Goal: Task Accomplishment & Management: Use online tool/utility

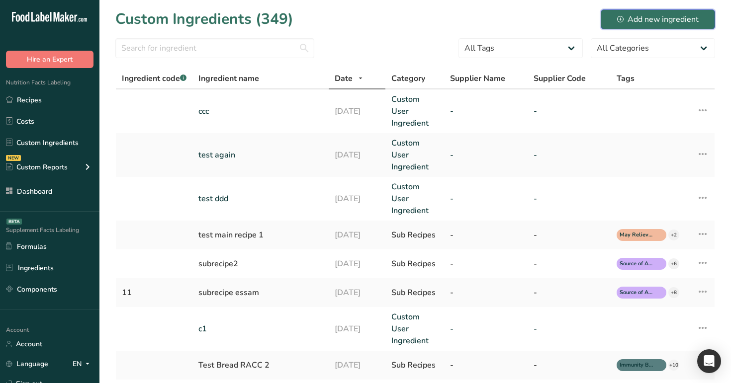
click at [670, 20] on div "Add new ingredient" at bounding box center [658, 19] width 82 height 12
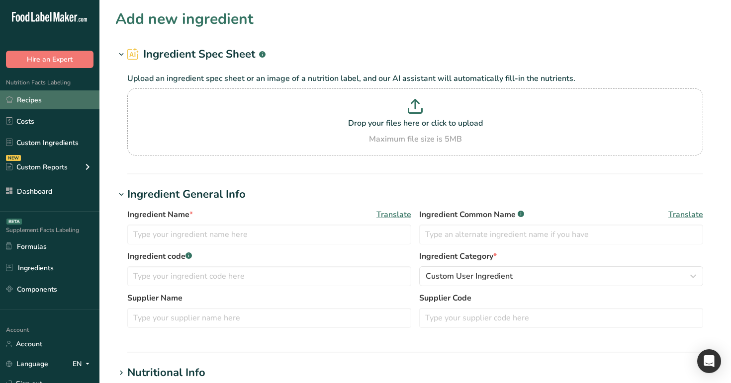
click at [54, 97] on link "Recipes" at bounding box center [49, 100] width 99 height 19
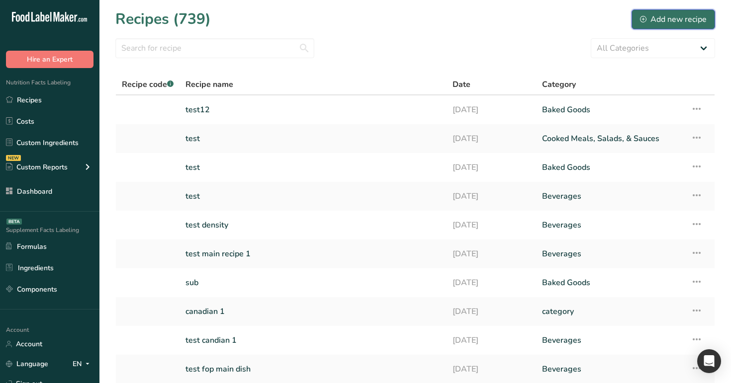
click at [697, 22] on div "Add new recipe" at bounding box center [673, 19] width 67 height 12
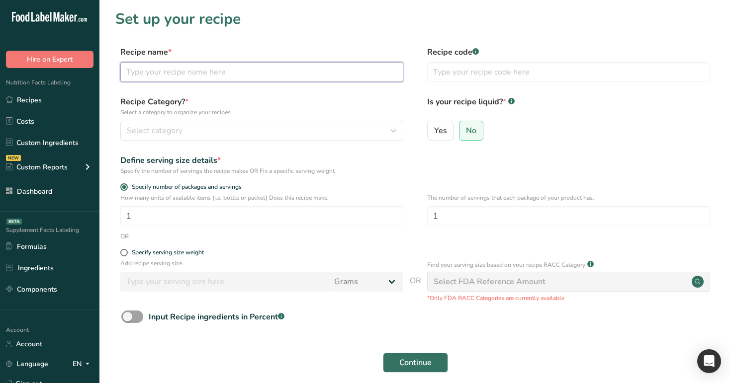
click at [262, 73] on input "text" at bounding box center [261, 72] width 283 height 20
type input "test1"
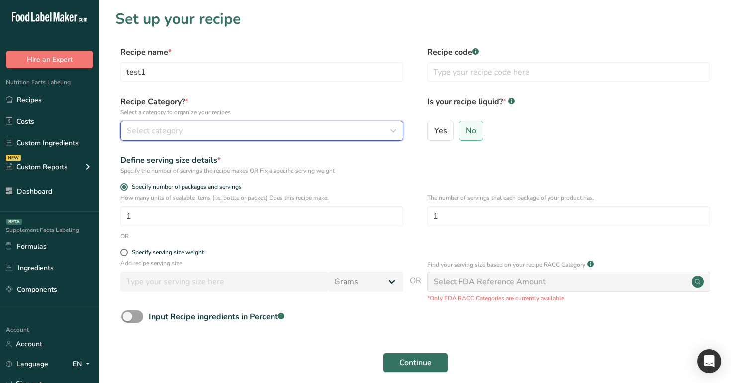
click at [298, 132] on div "Select category" at bounding box center [259, 131] width 264 height 12
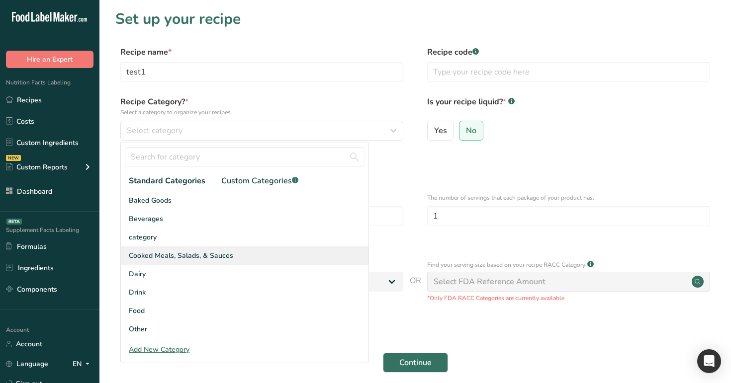
click at [284, 250] on div "Cooked Meals, Salads, & Sauces" at bounding box center [245, 256] width 248 height 18
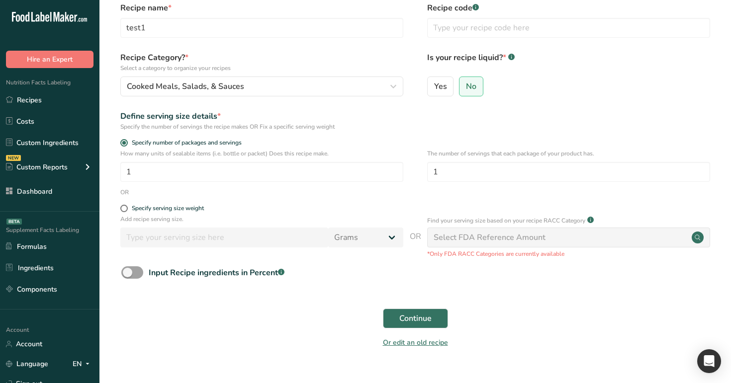
scroll to position [48, 0]
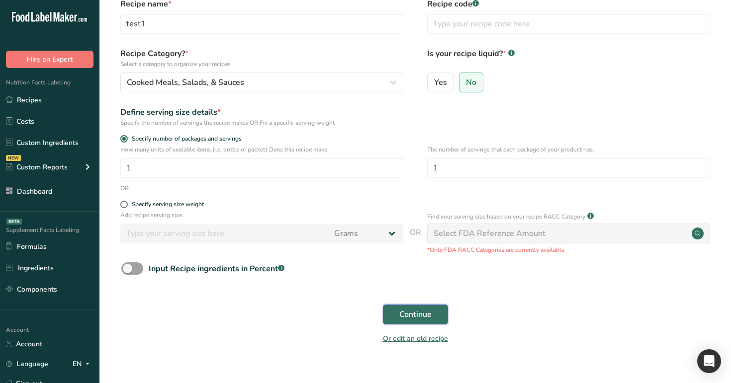
click at [417, 313] on span "Continue" at bounding box center [415, 315] width 32 height 12
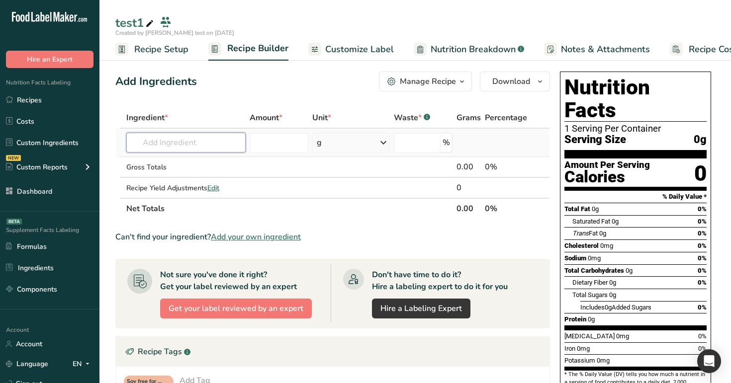
click at [177, 141] on input "text" at bounding box center [186, 143] width 120 height 20
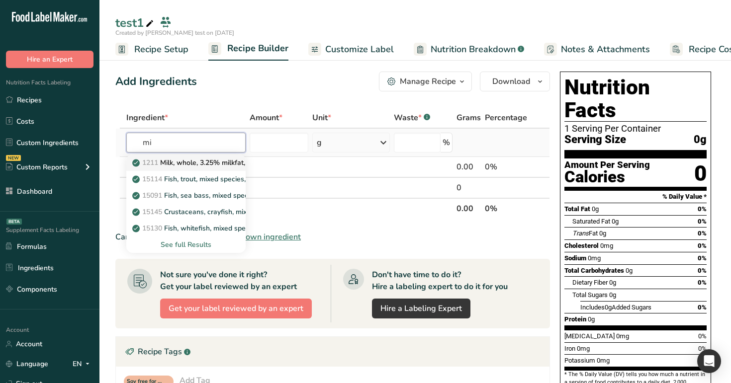
type input "mi"
click at [171, 162] on p "1211 Milk, whole, 3.25% milkfat, without added vitamin A and vitamin D" at bounding box center [266, 163] width 265 height 10
type input "Milk, whole, 3.25% milkfat, without added vitamin A and [MEDICAL_DATA]"
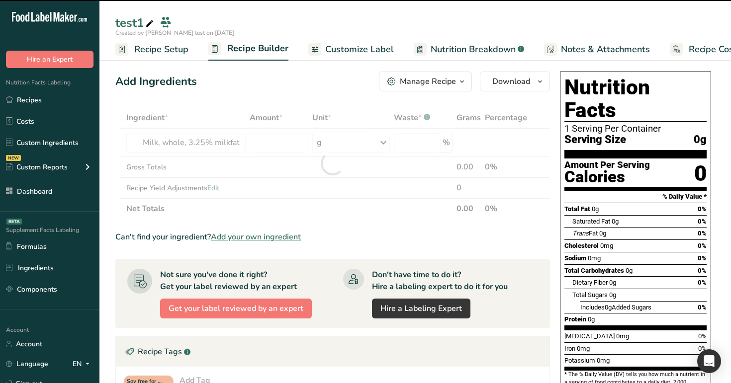
type input "0"
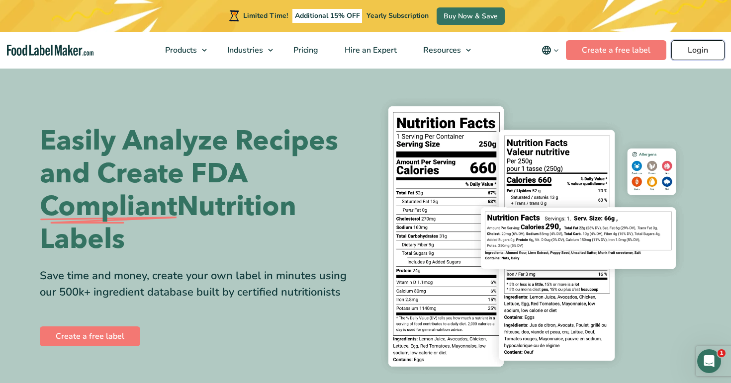
click at [690, 51] on link "Login" at bounding box center [697, 50] width 53 height 20
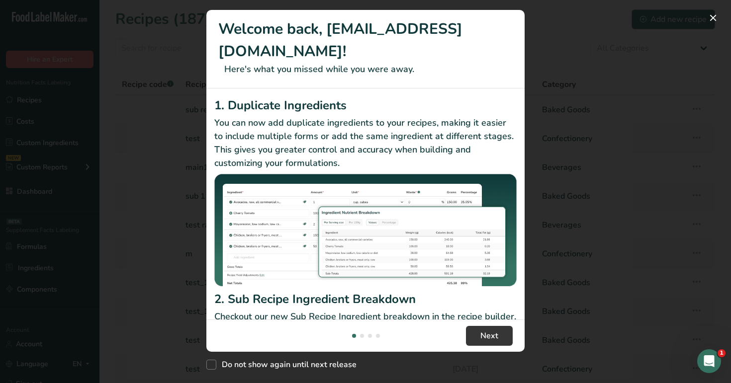
click at [660, 26] on div "New Features" at bounding box center [365, 191] width 731 height 383
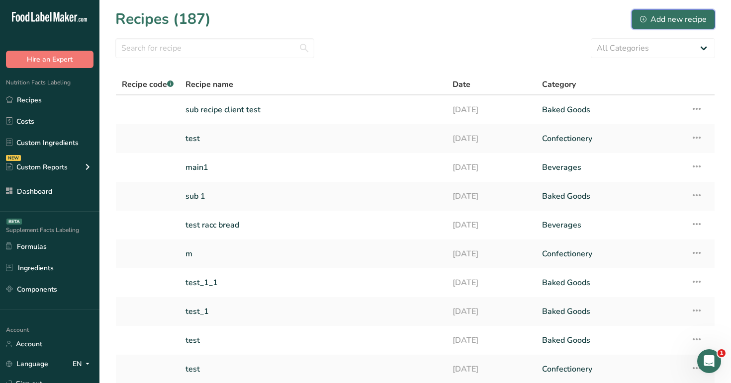
click at [660, 26] on button "Add new recipe" at bounding box center [674, 19] width 84 height 20
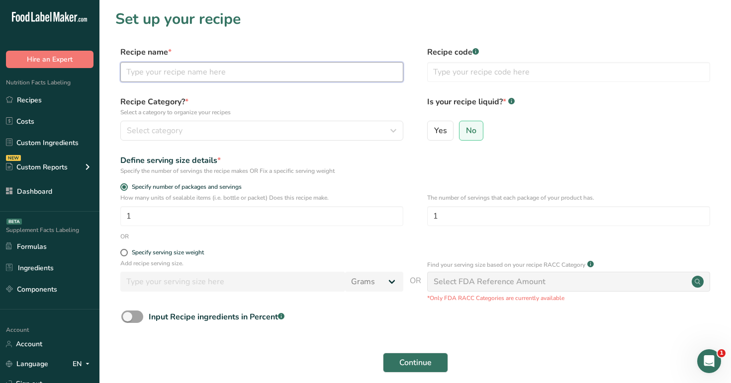
click at [307, 72] on input "text" at bounding box center [261, 72] width 283 height 20
type input "m"
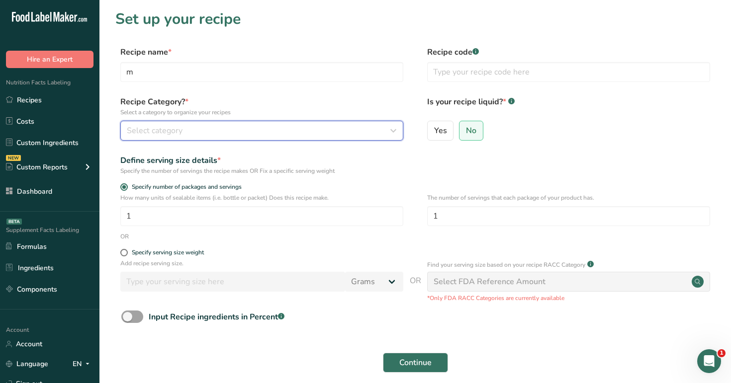
click at [292, 131] on div "Select category" at bounding box center [259, 131] width 264 height 12
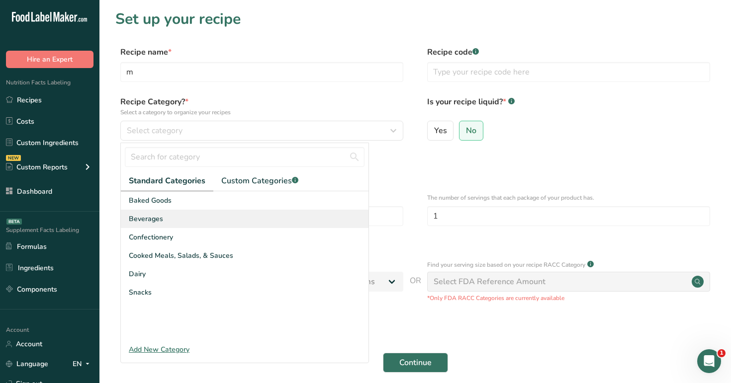
click at [296, 221] on div "Beverages" at bounding box center [245, 219] width 248 height 18
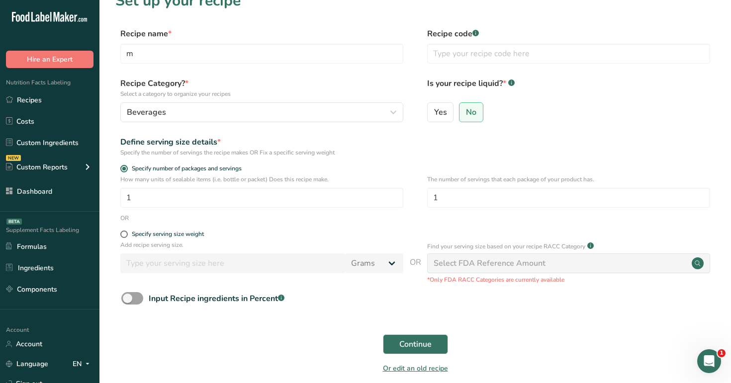
scroll to position [43, 0]
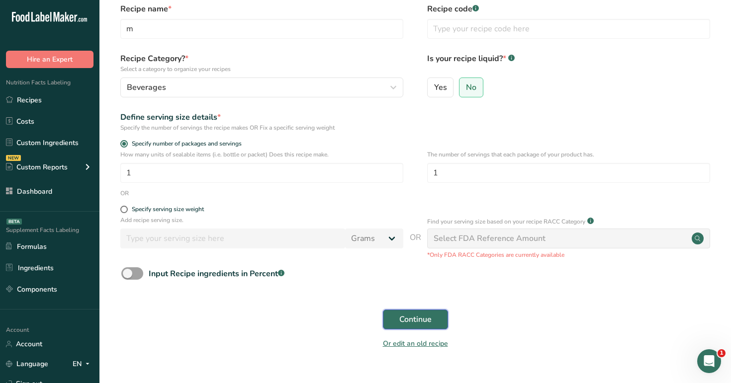
click at [415, 320] on span "Continue" at bounding box center [415, 320] width 32 height 12
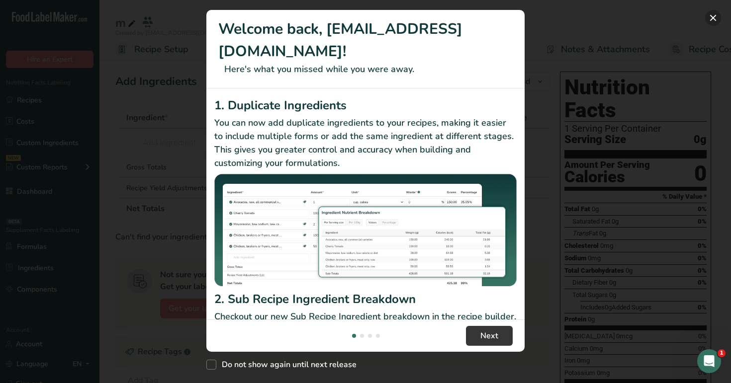
click at [713, 16] on button "New Features" at bounding box center [713, 18] width 16 height 16
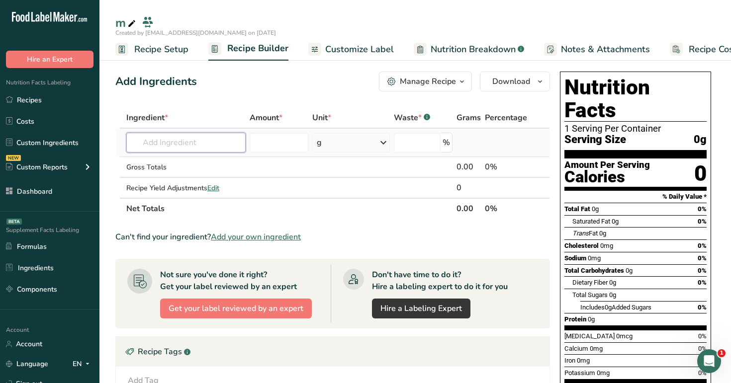
click at [218, 144] on input "text" at bounding box center [186, 143] width 120 height 20
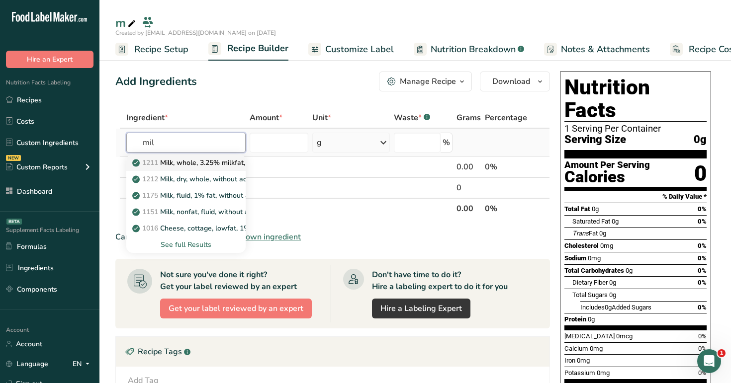
type input "mil"
click at [209, 169] on link "1211 Milk, whole, 3.25% milkfat, without added vitamin A and vitamin D" at bounding box center [186, 163] width 120 height 16
type input "Milk, whole, 3.25% milkfat, without added vitamin A and [MEDICAL_DATA]"
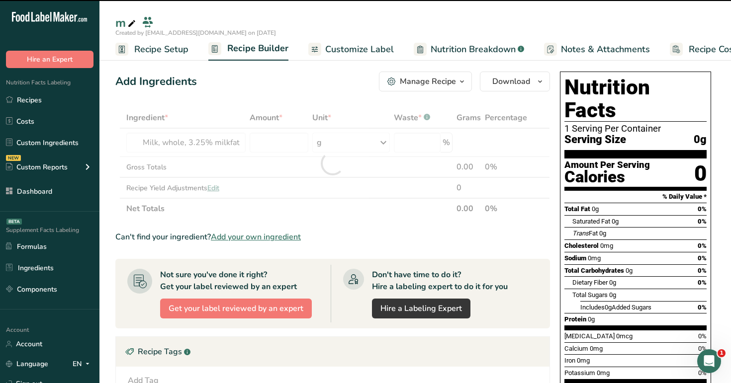
type input "0"
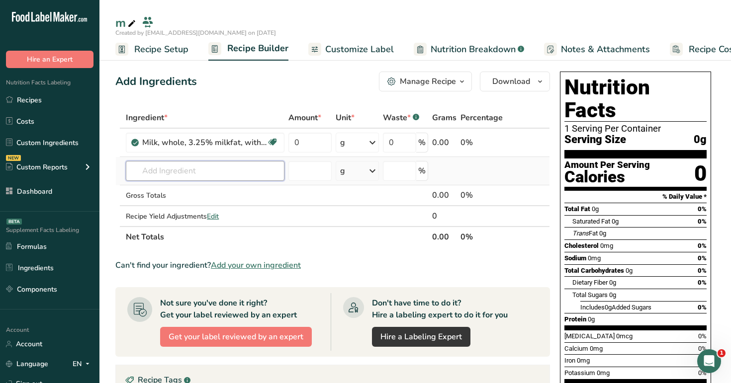
click at [220, 179] on input "text" at bounding box center [205, 171] width 159 height 20
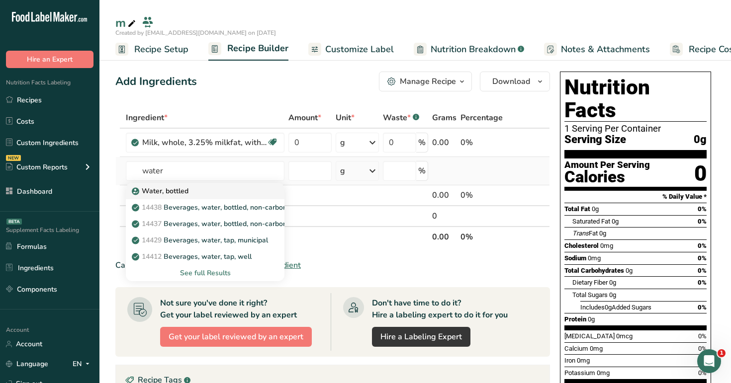
click at [210, 192] on div "Water, bottled" at bounding box center [197, 191] width 127 height 10
type input "Water, bottled"
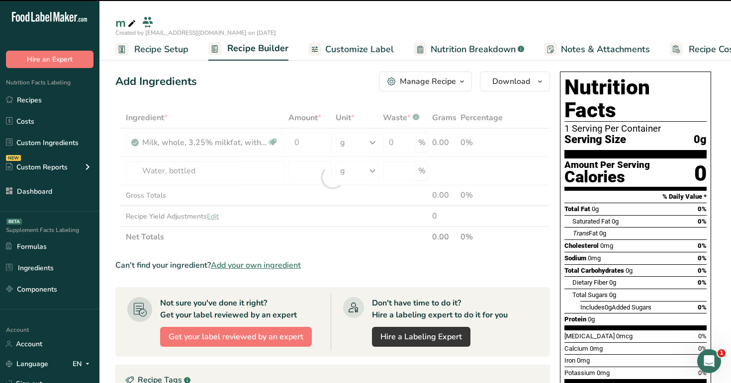
type input "0"
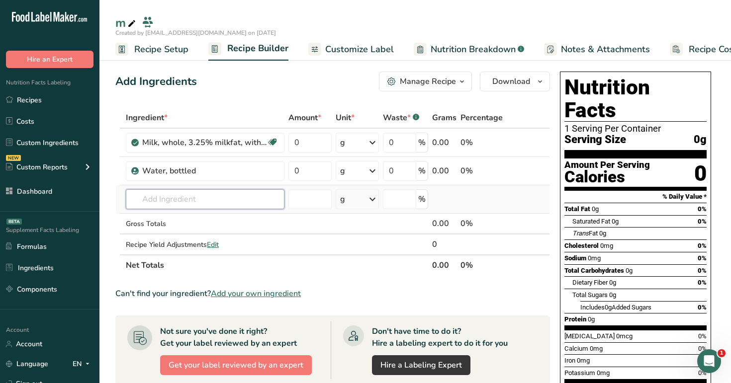
click at [207, 198] on input "text" at bounding box center [205, 199] width 159 height 20
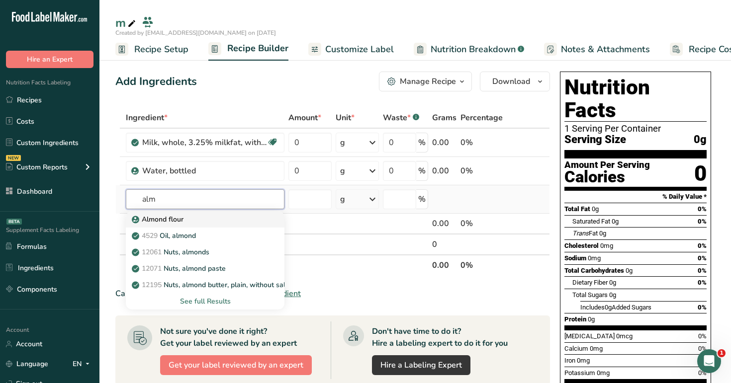
type input "alm"
click at [203, 219] on div "Almond flour" at bounding box center [197, 219] width 127 height 10
type input "Almond flour"
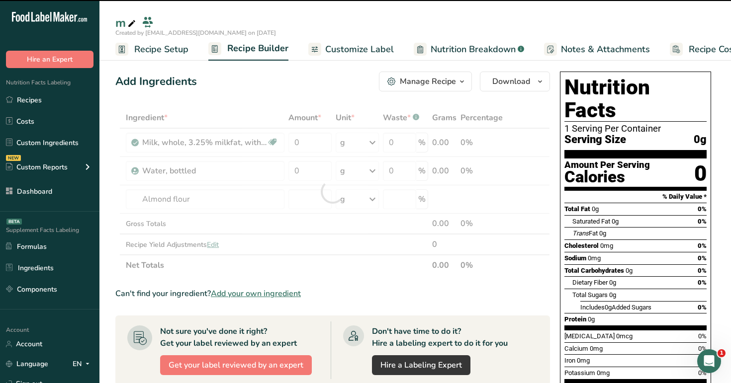
type input "0"
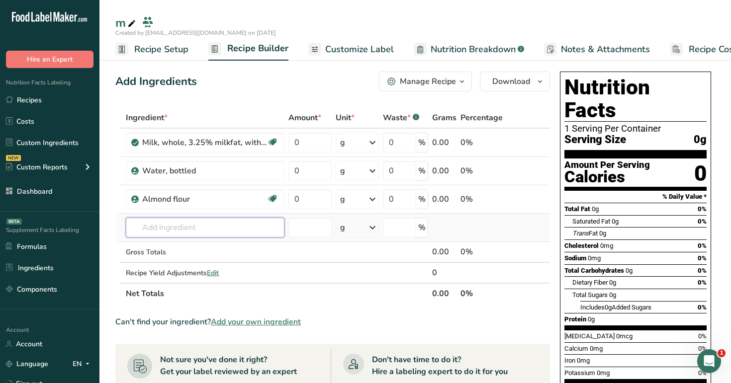
click at [229, 232] on input "text" at bounding box center [205, 228] width 159 height 20
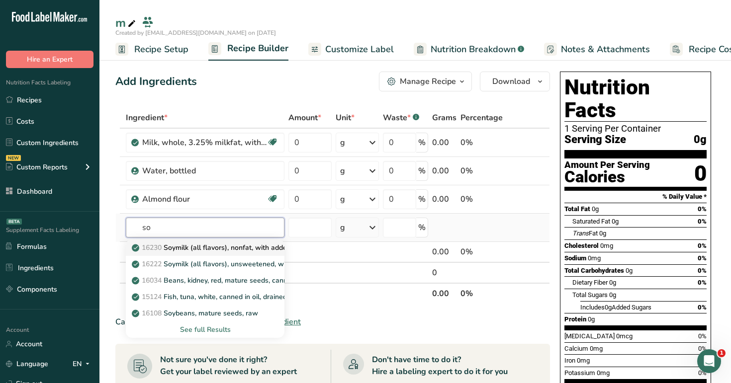
type input "so"
click at [222, 251] on p "16230 Soymilk (all flavors), nonfat, with added calcium, vitamins A and D" at bounding box center [255, 248] width 242 height 10
type input "Soymilk (all flavors), nonfat, with added calcium, vitamins A and D"
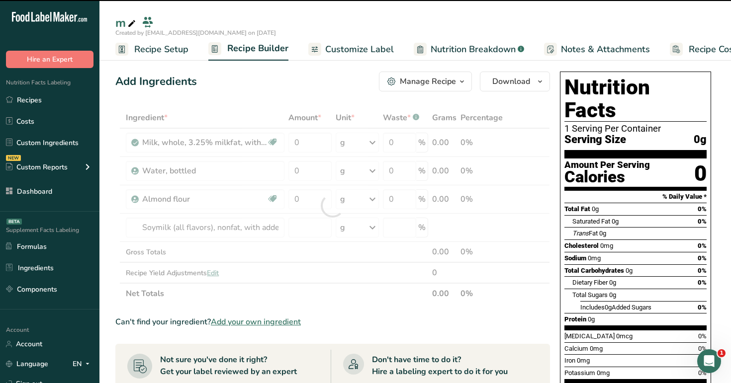
type input "0"
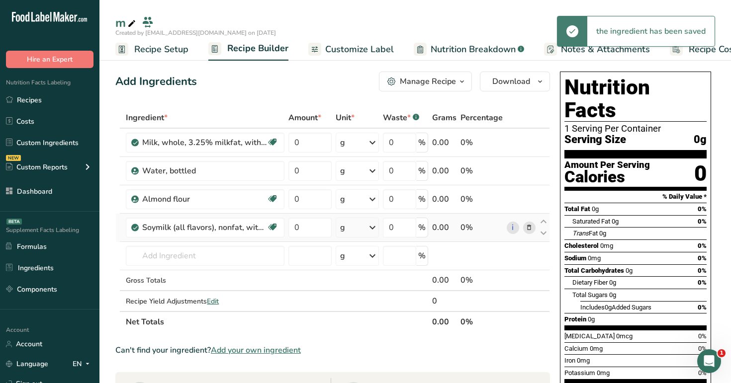
click at [526, 223] on icon at bounding box center [529, 228] width 7 height 10
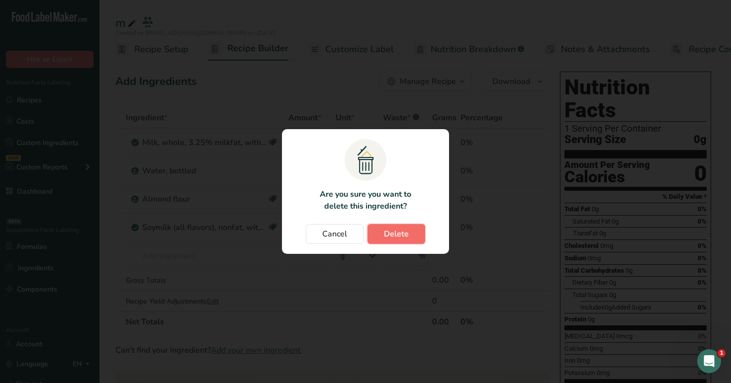
click at [406, 239] on span "Delete" at bounding box center [396, 234] width 25 height 12
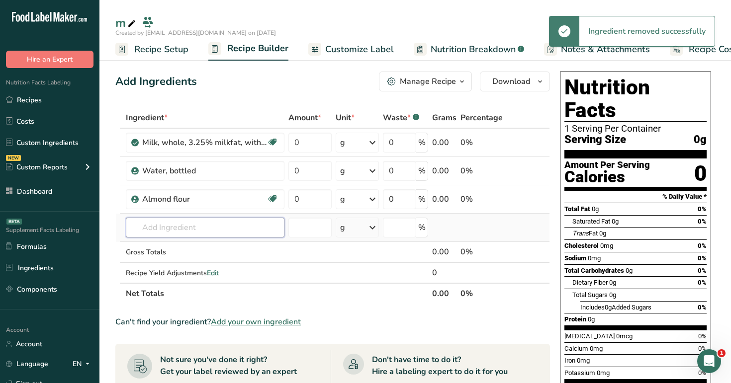
click at [220, 237] on input "text" at bounding box center [205, 228] width 159 height 20
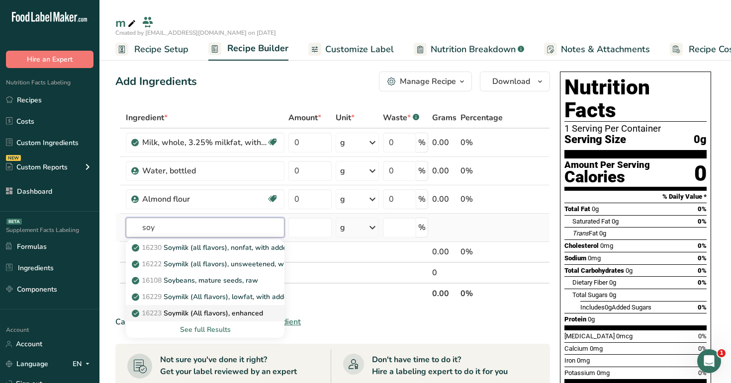
type input "soy"
click at [237, 315] on p "16223 Soymilk (All flavors), enhanced" at bounding box center [198, 313] width 129 height 10
type input "Soymilk (All flavors), enhanced"
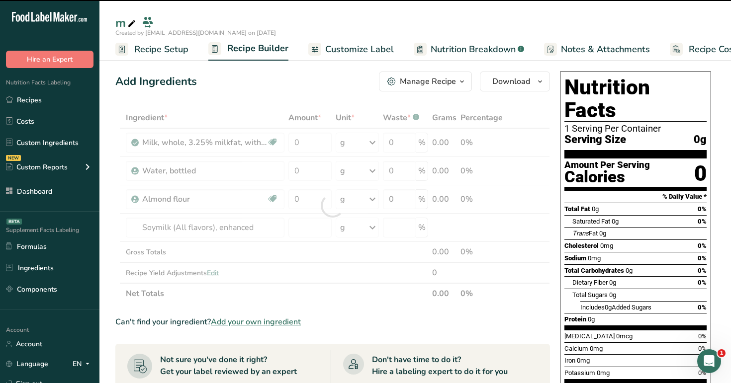
type input "0"
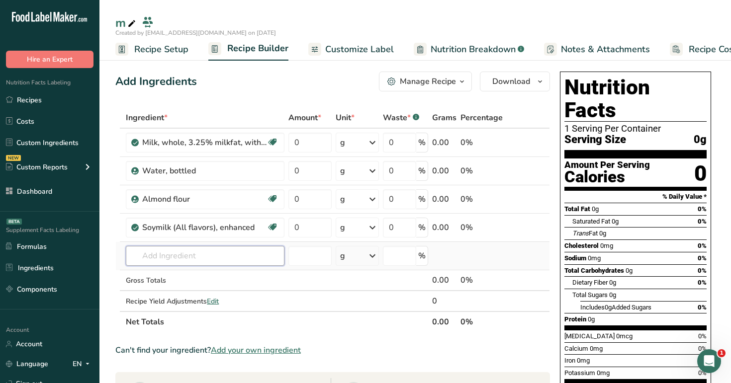
click at [247, 262] on input "text" at bounding box center [205, 256] width 159 height 20
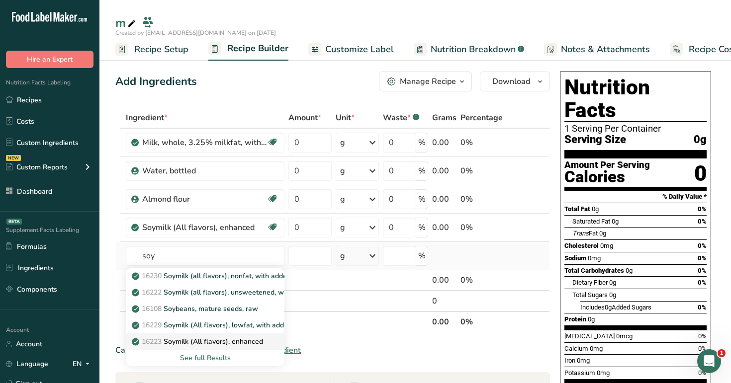
click at [246, 338] on p "16223 Soymilk (All flavors), enhanced" at bounding box center [198, 342] width 129 height 10
type input "Soymilk (All flavors), enhanced"
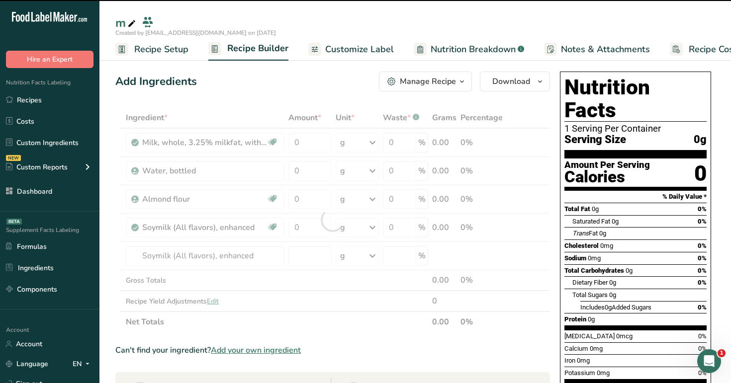
type input "0"
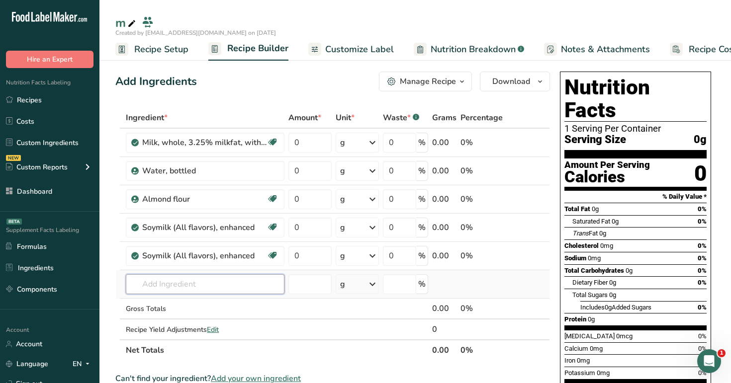
click at [236, 286] on input "text" at bounding box center [205, 285] width 159 height 20
type input "w"
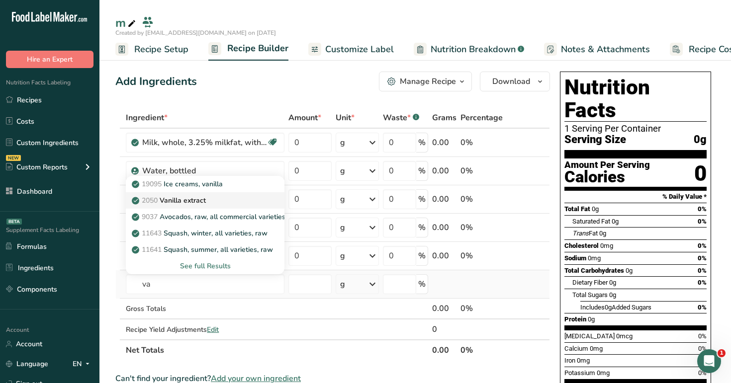
click at [238, 199] on div "2050 Vanilla extract" at bounding box center [197, 200] width 127 height 10
type input "Vanilla extract"
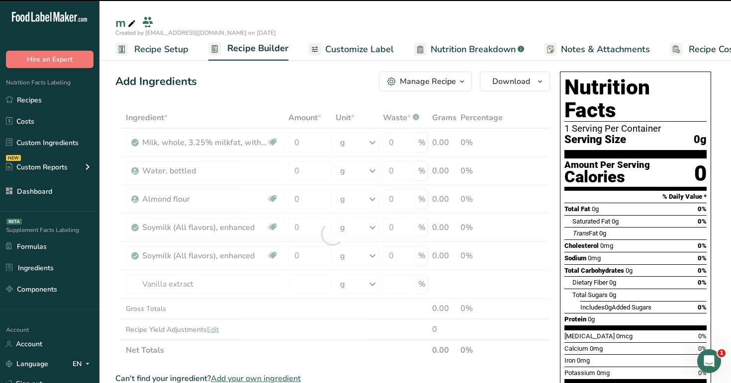
type input "0"
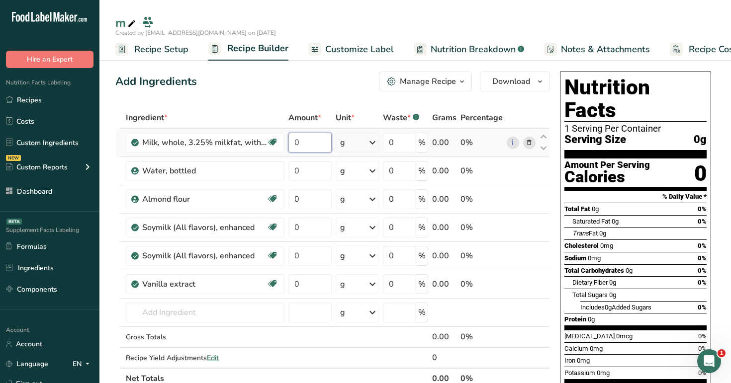
click at [324, 148] on input "0" at bounding box center [309, 143] width 43 height 20
type input "10"
click at [320, 168] on div "Ingredient * Amount * Unit * Waste * .a-a{fill:#347362;}.b-a{fill:#fff;} Grams …" at bounding box center [332, 248] width 435 height 282
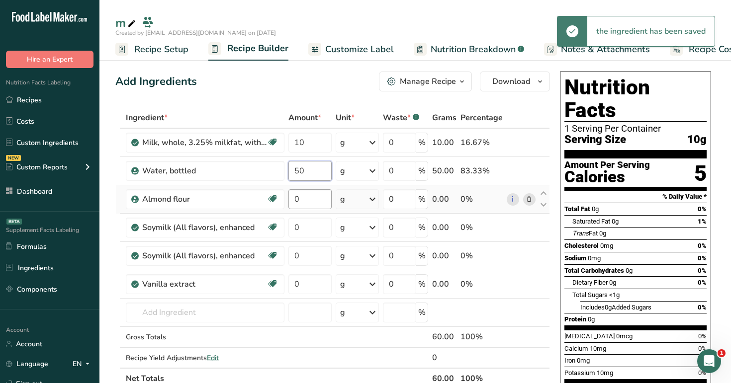
type input "50"
click at [319, 194] on div "Ingredient * Amount * Unit * Waste * .a-a{fill:#347362;}.b-a{fill:#fff;} Grams …" at bounding box center [332, 248] width 435 height 282
type input "20"
click at [311, 229] on div "Ingredient * Amount * Unit * Waste * .a-a{fill:#347362;}.b-a{fill:#fff;} Grams …" at bounding box center [332, 248] width 435 height 282
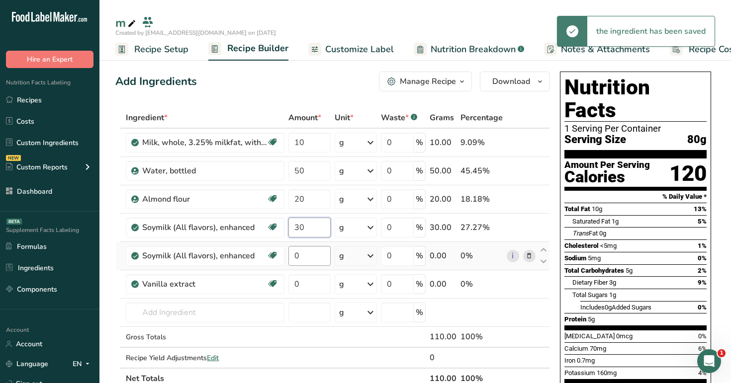
type input "30"
click at [305, 258] on div "Ingredient * Amount * Unit * Waste * .a-a{fill:#347362;}.b-a{fill:#fff;} Grams …" at bounding box center [332, 248] width 435 height 282
type input "40"
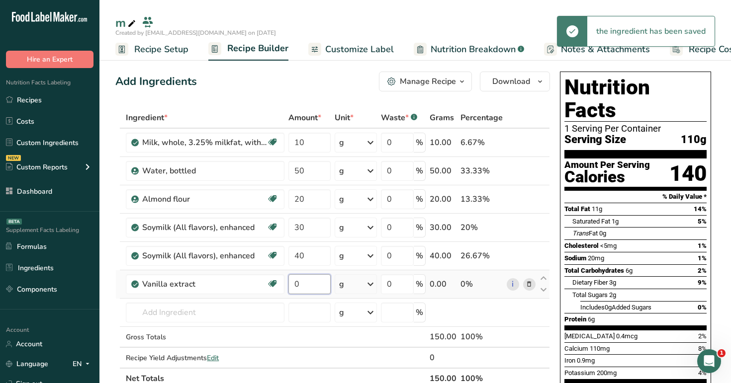
click at [322, 283] on div "Ingredient * Amount * Unit * Waste * .a-a{fill:#347362;}.b-a{fill:#fff;} Grams …" at bounding box center [332, 248] width 435 height 282
type input "50"
click at [431, 24] on div "m" at bounding box center [415, 23] width 632 height 18
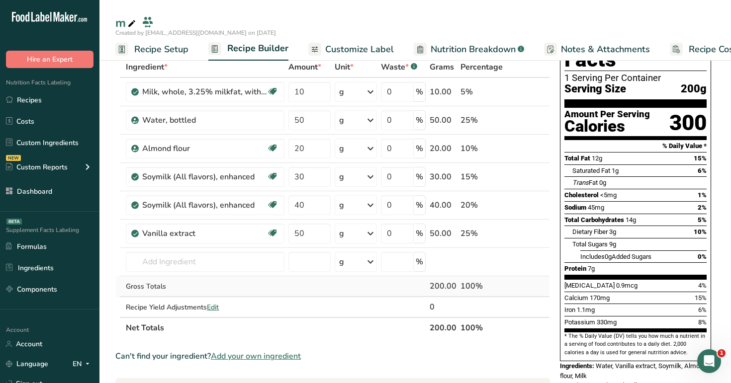
scroll to position [41, 0]
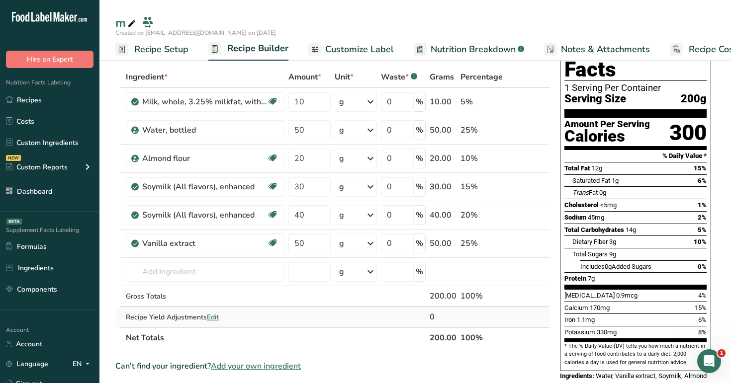
click at [210, 318] on span "Edit" at bounding box center [213, 317] width 12 height 9
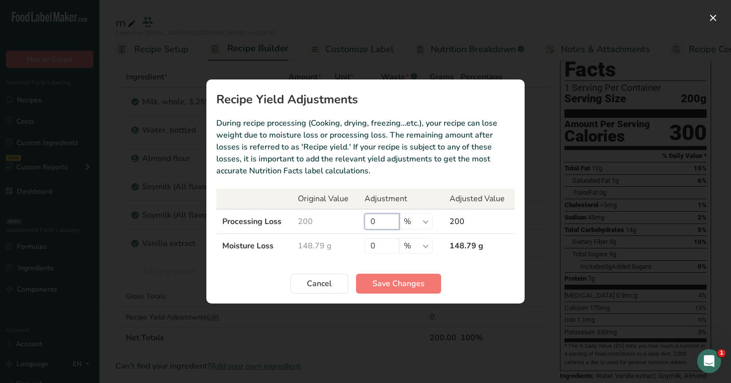
click at [390, 227] on input "0" at bounding box center [382, 222] width 35 height 16
type input "30"
click at [380, 249] on input "0" at bounding box center [382, 246] width 35 height 16
type input "100"
click at [388, 290] on button "Save Changes" at bounding box center [398, 284] width 85 height 20
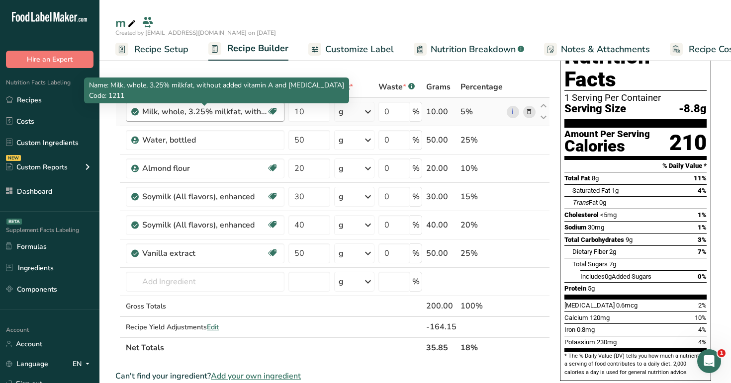
scroll to position [0, 0]
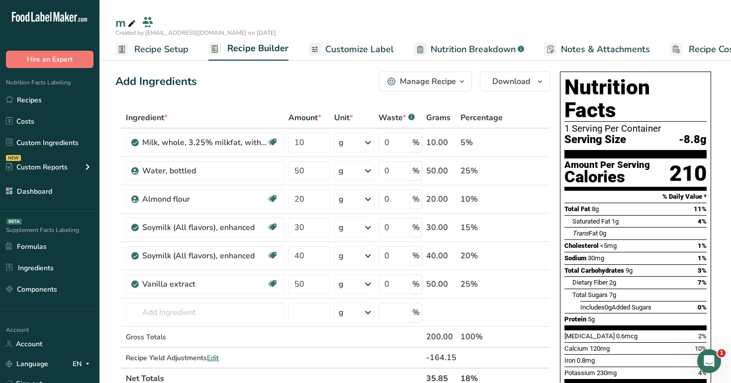
click at [350, 47] on span "Customize Label" at bounding box center [359, 49] width 69 height 13
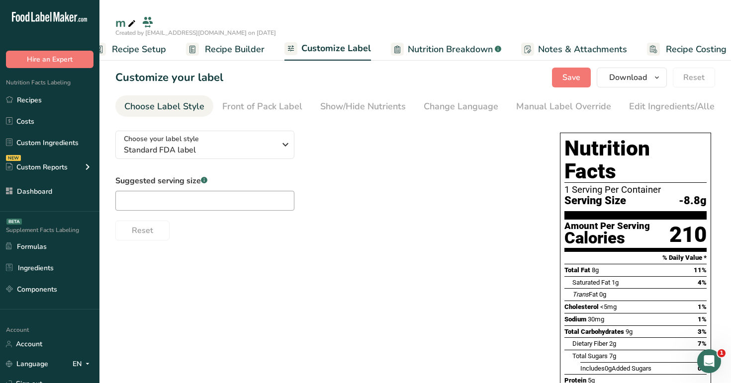
scroll to position [0, 34]
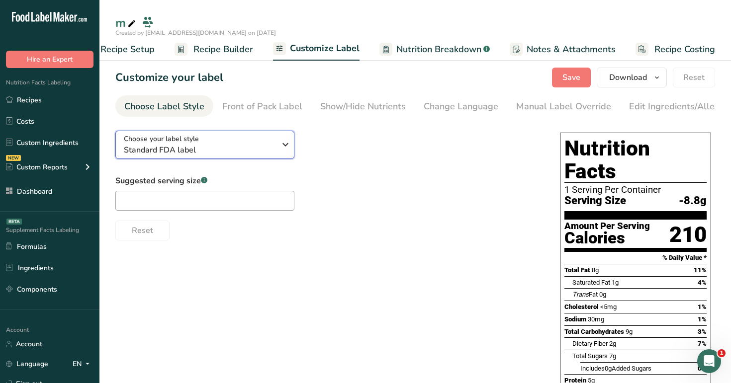
click at [230, 150] on span "Standard FDA label" at bounding box center [200, 150] width 152 height 12
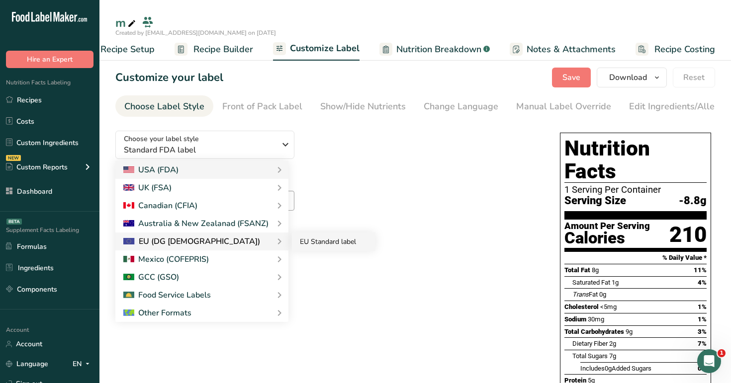
click at [324, 243] on link "EU Standard label" at bounding box center [334, 242] width 84 height 18
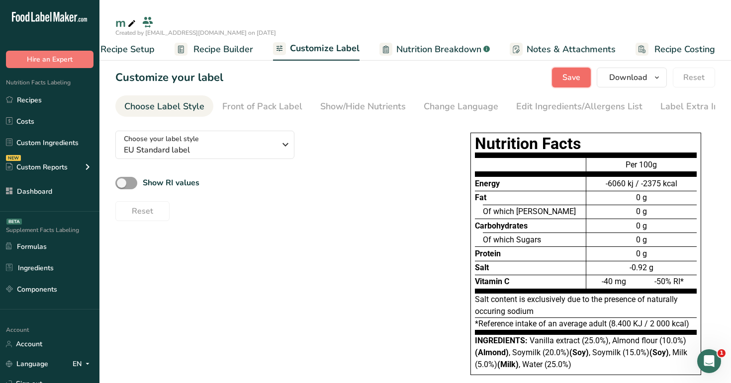
click at [571, 77] on span "Save" at bounding box center [571, 78] width 18 height 12
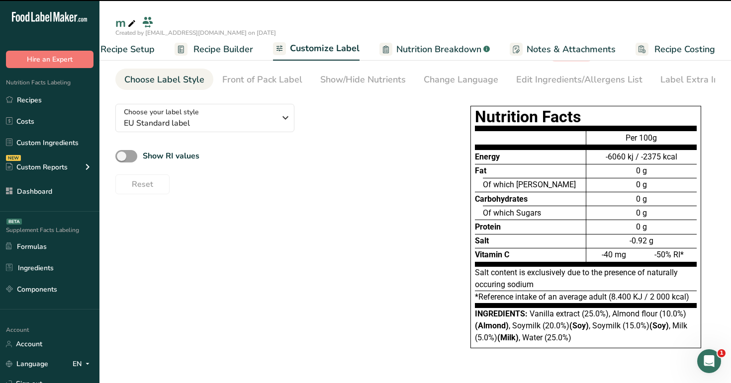
scroll to position [30, 0]
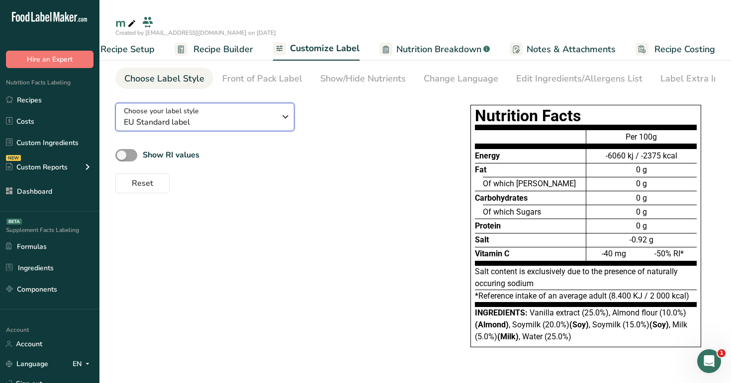
click at [233, 123] on span "EU Standard label" at bounding box center [200, 122] width 152 height 12
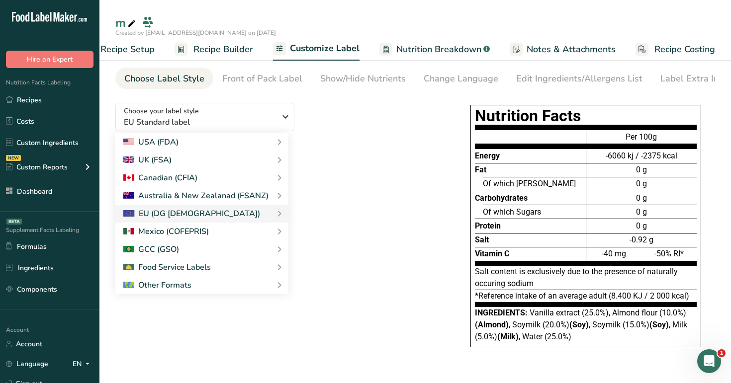
click at [305, 122] on div "Choose your label style EU Standard label USA (FDA) Standard FDA label Tabular …" at bounding box center [277, 144] width 325 height 98
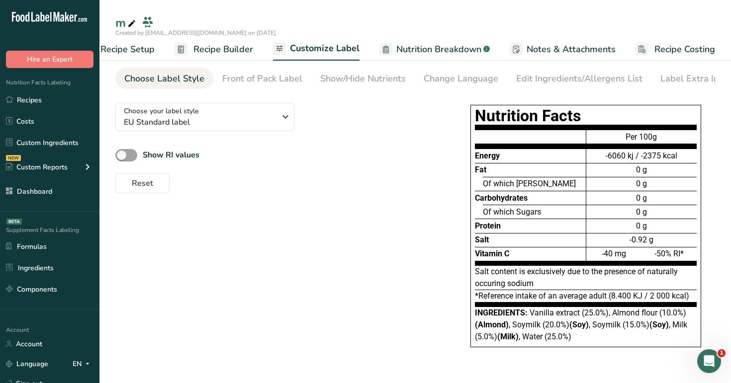
click at [241, 50] on span "Recipe Builder" at bounding box center [223, 49] width 60 height 13
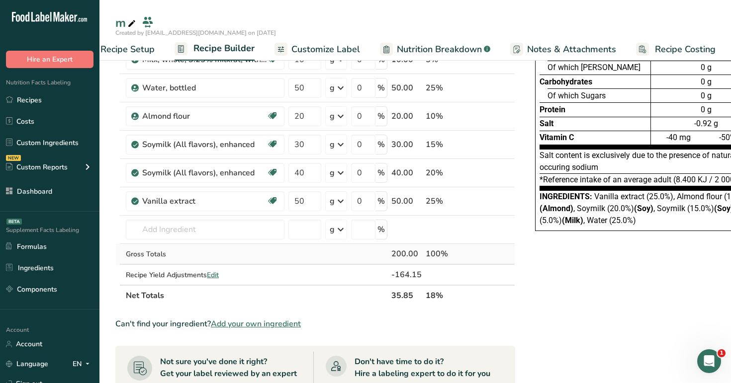
scroll to position [107, 0]
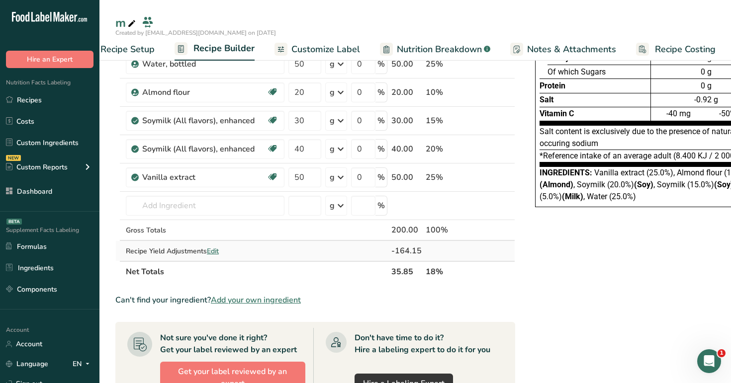
click at [212, 251] on span "Edit" at bounding box center [213, 251] width 12 height 9
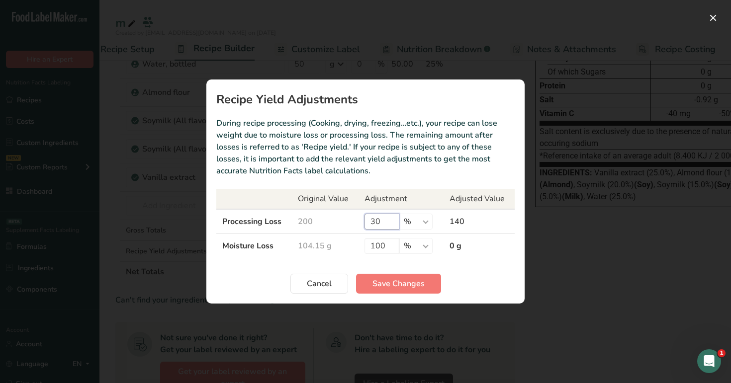
drag, startPoint x: 383, startPoint y: 225, endPoint x: 338, endPoint y: 223, distance: 45.3
click at [338, 223] on tr "Processing Loss 200 30 % g kg mg mcg lb oz 140" at bounding box center [365, 221] width 298 height 25
drag, startPoint x: 388, startPoint y: 245, endPoint x: 362, endPoint y: 243, distance: 26.9
click at [362, 243] on td "100 % g kg mg mcg lb oz" at bounding box center [401, 246] width 85 height 24
click at [383, 286] on span "Save Changes" at bounding box center [398, 284] width 52 height 12
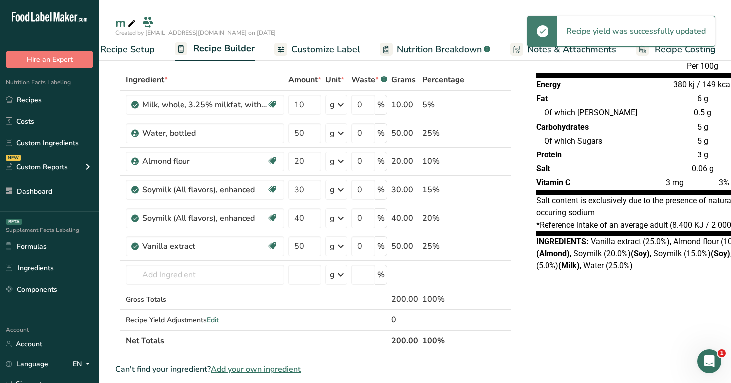
scroll to position [14, 0]
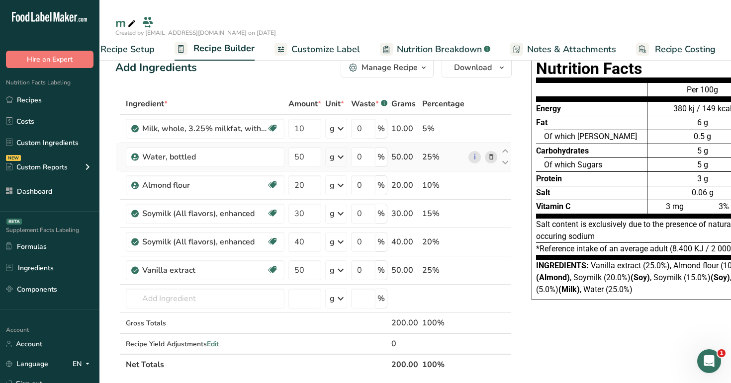
click at [345, 162] on icon at bounding box center [341, 157] width 12 height 18
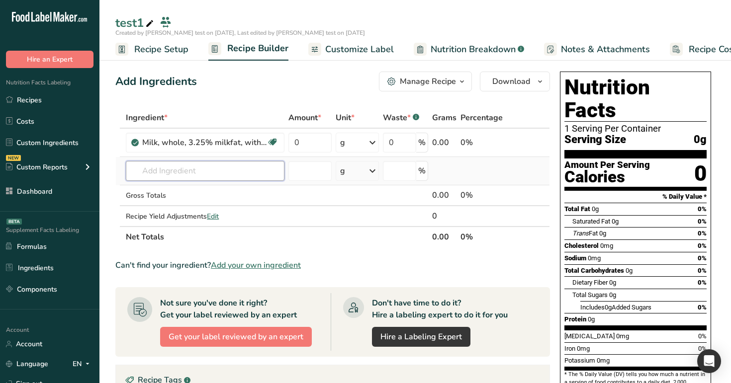
click at [188, 168] on input "text" at bounding box center [205, 171] width 159 height 20
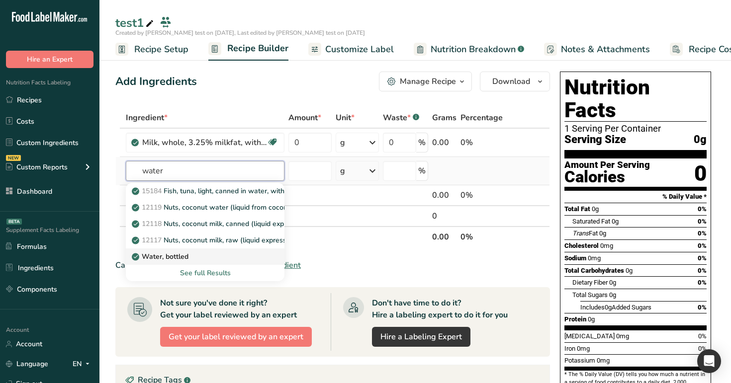
type input "water"
click at [224, 256] on div "Water, bottled" at bounding box center [197, 257] width 127 height 10
type input "Water, bottled"
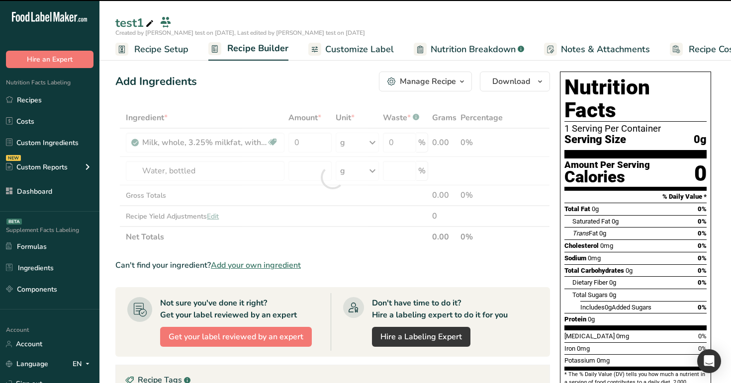
type input "0"
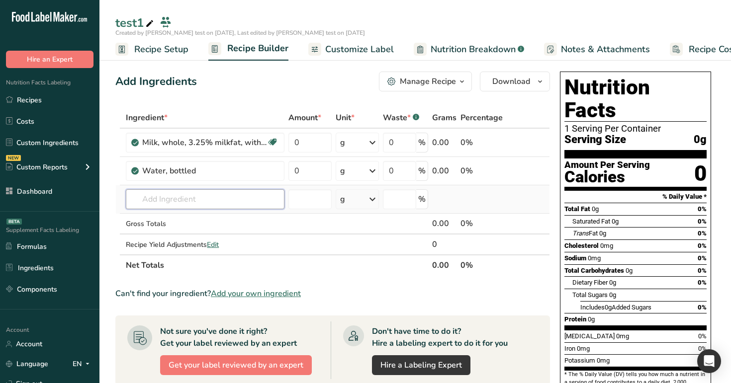
click at [215, 193] on input "text" at bounding box center [205, 199] width 159 height 20
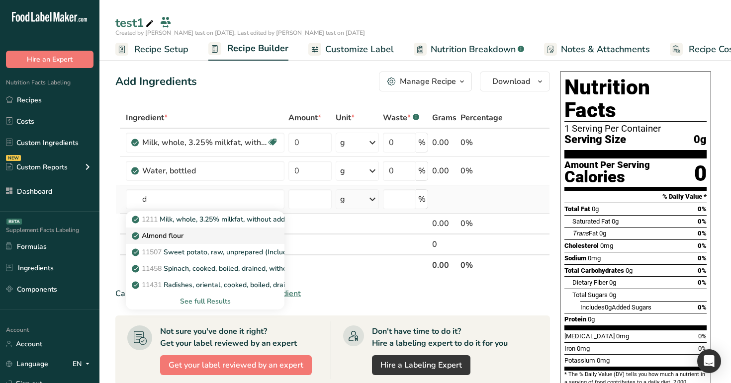
click at [235, 239] on div "Almond flour" at bounding box center [197, 236] width 127 height 10
type input "Almond flour"
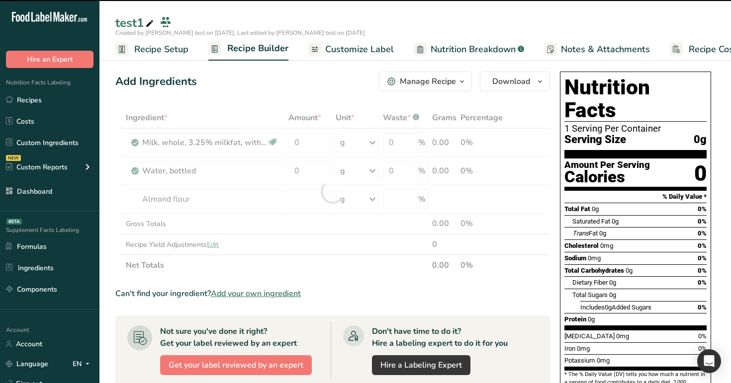
type input "0"
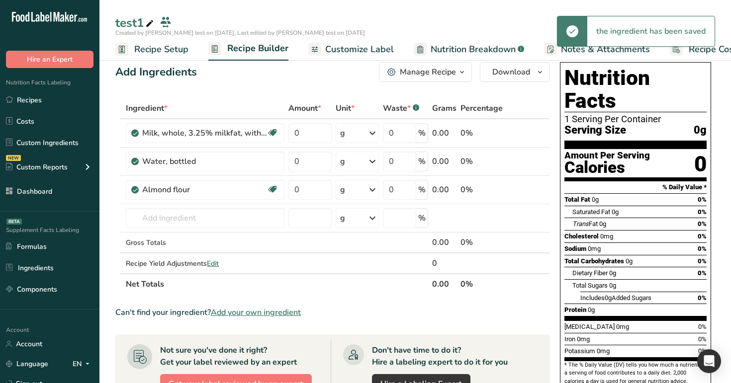
scroll to position [10, 0]
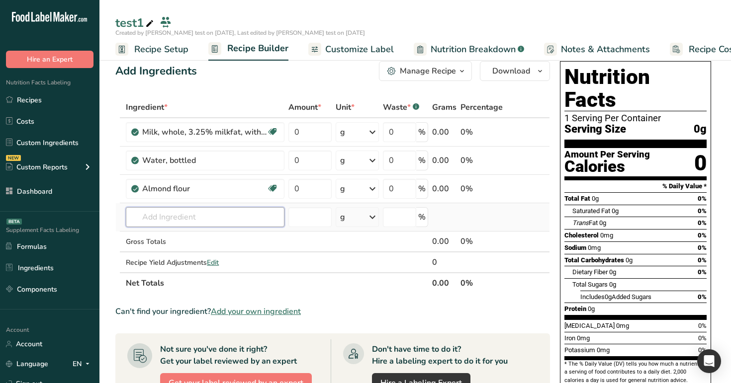
click at [221, 222] on input "text" at bounding box center [205, 217] width 159 height 20
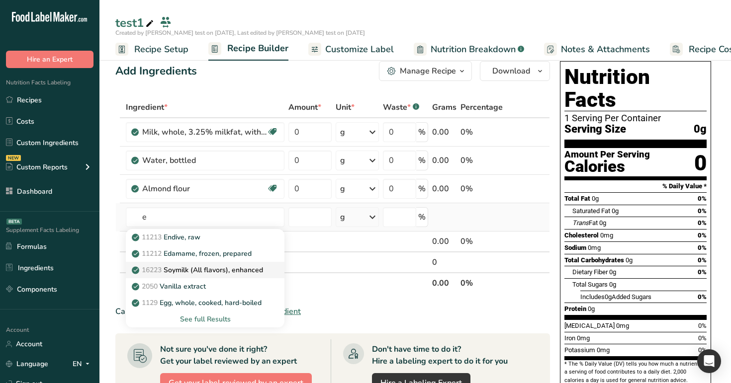
click at [234, 274] on p "16223 Soymilk (All flavors), enhanced" at bounding box center [198, 270] width 129 height 10
type input "Soymilk (All flavors), enhanced"
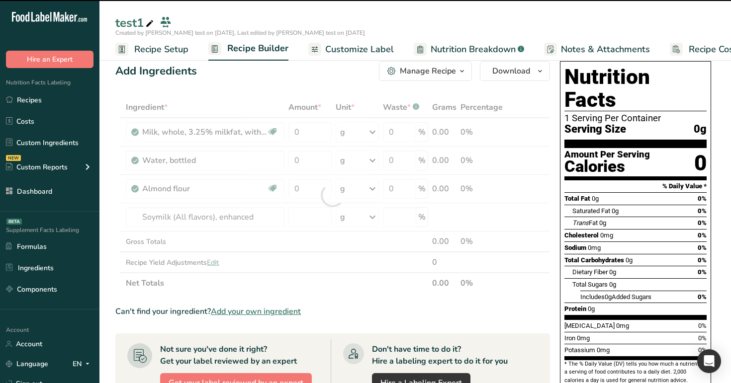
type input "0"
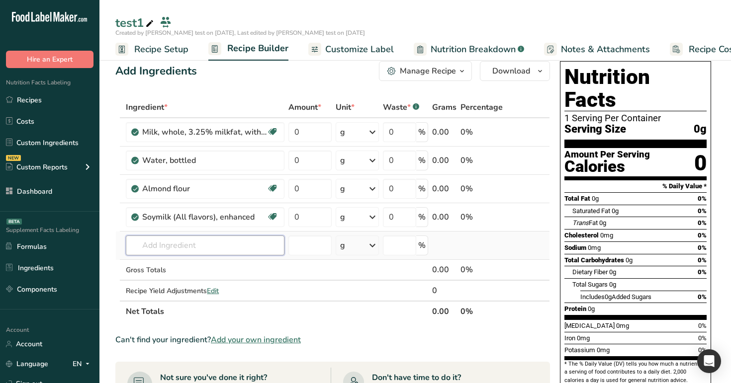
click at [256, 250] on input "text" at bounding box center [205, 246] width 159 height 20
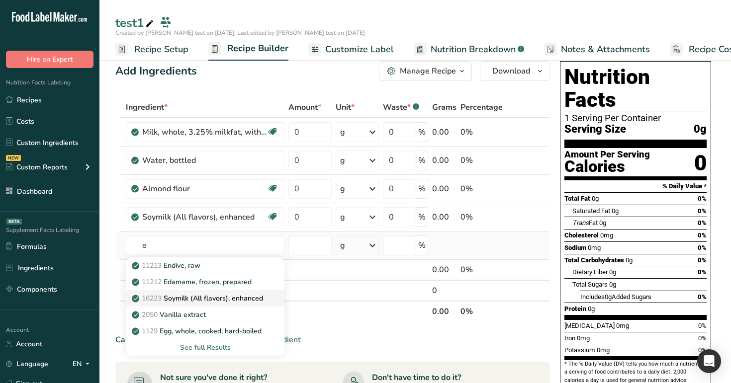
click at [242, 299] on p "16223 Soymilk (All flavors), enhanced" at bounding box center [198, 298] width 129 height 10
type input "Soymilk (All flavors), enhanced"
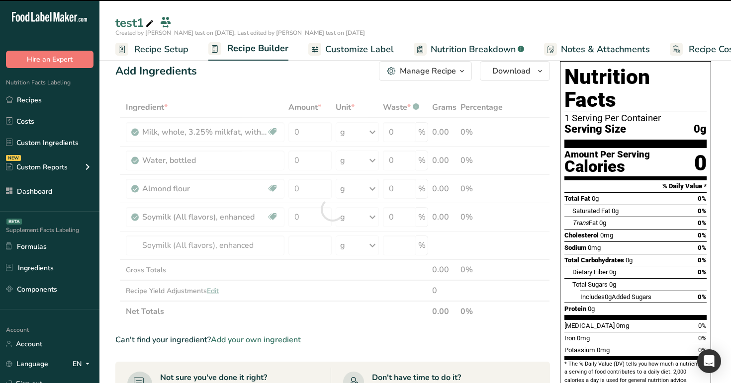
type input "0"
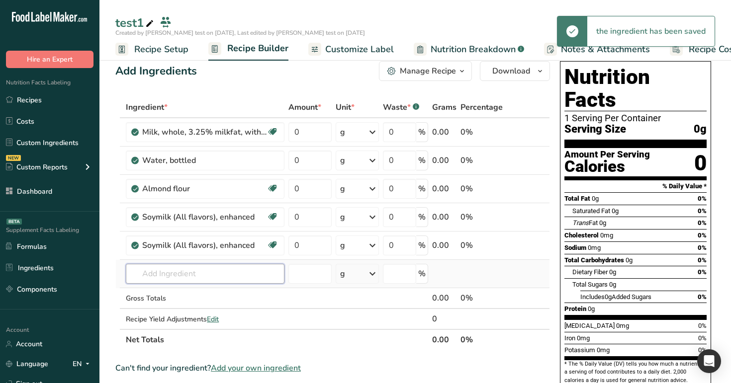
click at [232, 276] on input "text" at bounding box center [205, 274] width 159 height 20
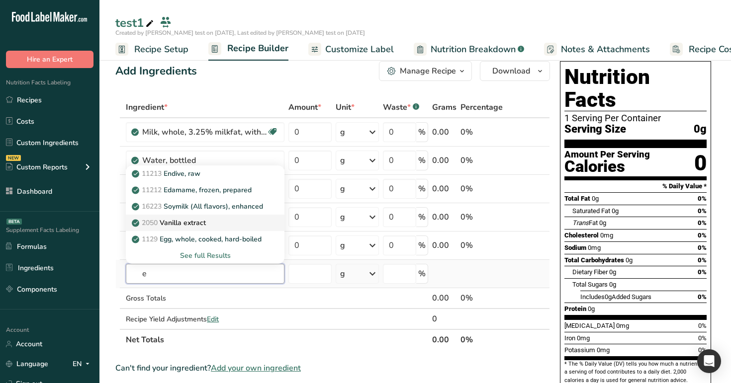
type input "e"
click at [208, 218] on div "2050 Vanilla extract" at bounding box center [197, 223] width 127 height 10
type input "Vanilla extract"
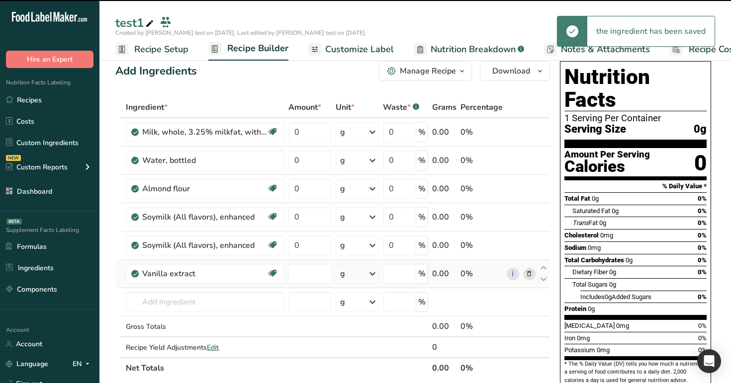
type input "0"
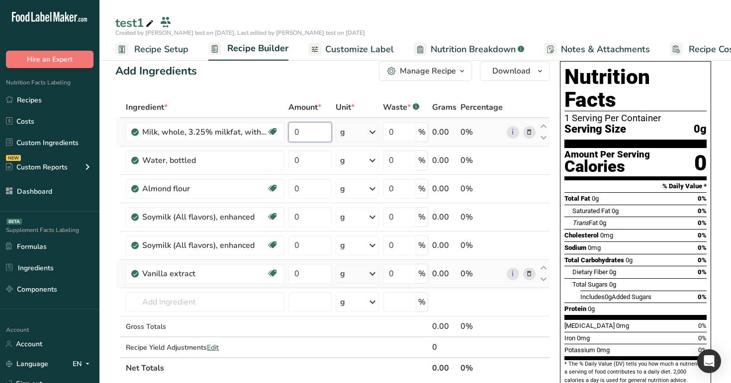
click at [305, 133] on input "0" at bounding box center [309, 132] width 43 height 20
type input "10"
click at [309, 160] on div "Ingredient * Amount * Unit * Waste * .a-a{fill:#347362;}.b-a{fill:#fff;} Grams …" at bounding box center [332, 238] width 435 height 282
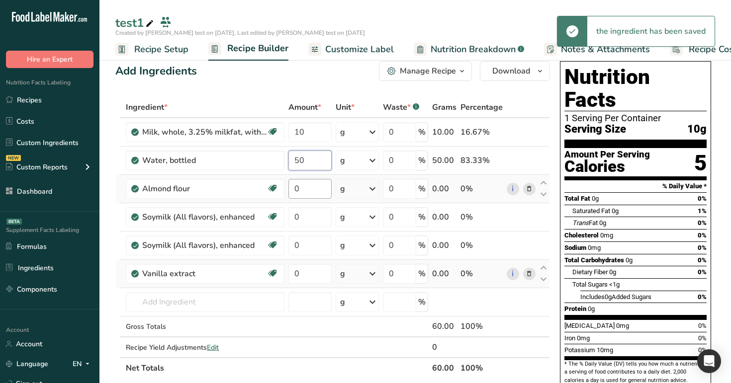
type input "50"
click at [311, 195] on div "Ingredient * Amount * Unit * Waste * .a-a{fill:#347362;}.b-a{fill:#fff;} Grams …" at bounding box center [332, 238] width 435 height 282
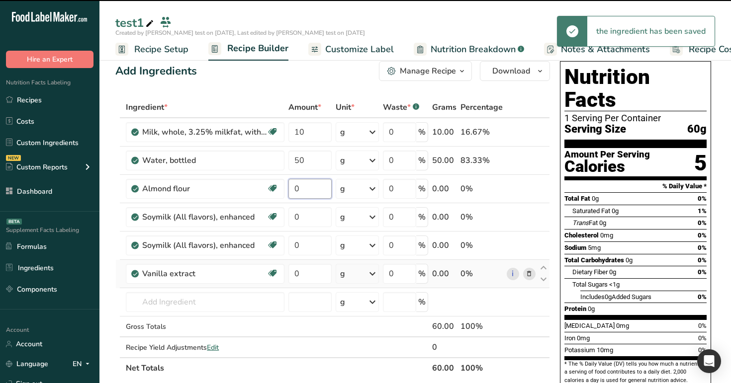
type input "2"
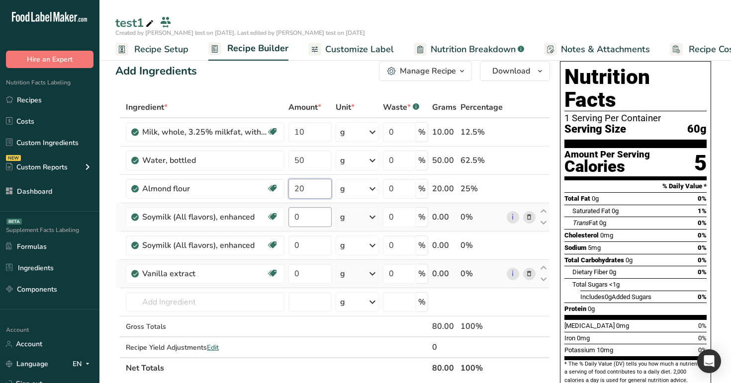
type input "20"
click at [313, 212] on div "Ingredient * Amount * Unit * Waste * .a-a{fill:#347362;}.b-a{fill:#fff;} Grams …" at bounding box center [332, 238] width 435 height 282
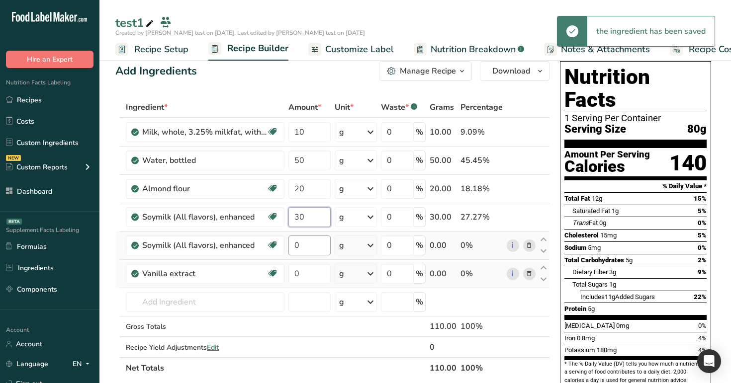
type input "30"
click at [316, 248] on div "Ingredient * Amount * Unit * Waste * .a-a{fill:#347362;}.b-a{fill:#fff;} Grams …" at bounding box center [332, 238] width 435 height 282
type input "40"
click at [308, 266] on div "Ingredient * Amount * Unit * Waste * .a-a{fill:#347362;}.b-a{fill:#fff;} Grams …" at bounding box center [332, 238] width 435 height 282
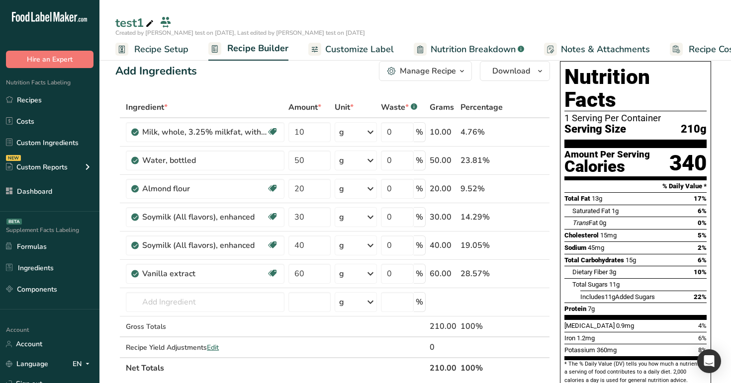
scroll to position [47, 0]
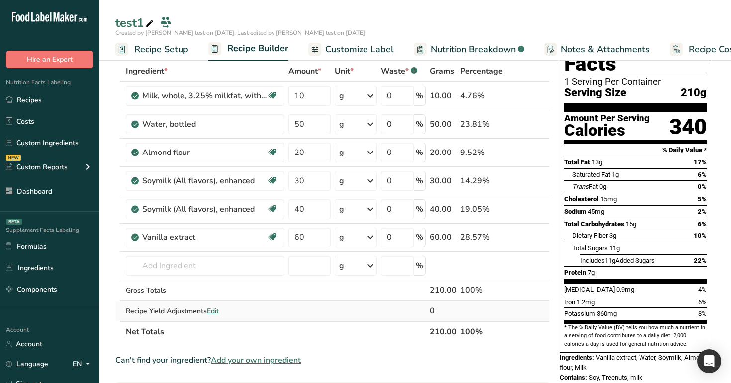
click at [547, 309] on td at bounding box center [544, 311] width 12 height 20
click at [297, 237] on input "60" at bounding box center [309, 238] width 42 height 20
click at [299, 240] on input "60" at bounding box center [309, 238] width 42 height 20
type input "50"
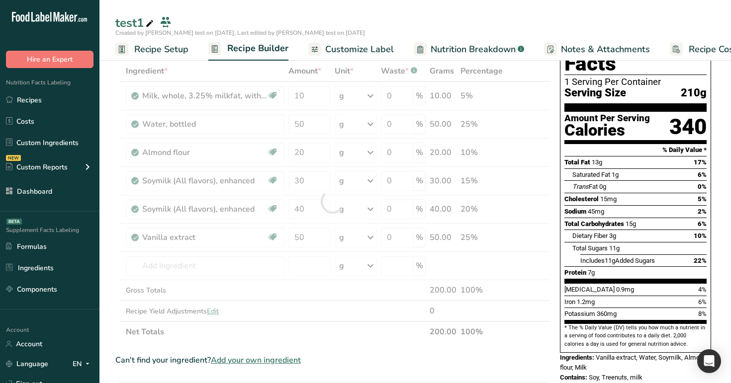
click at [319, 21] on div "test1" at bounding box center [415, 23] width 632 height 18
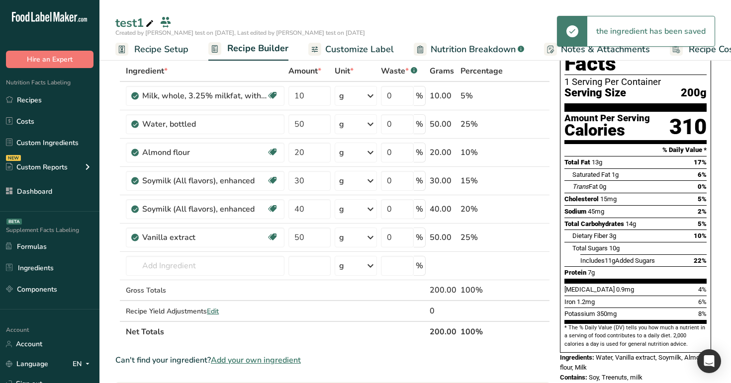
click at [555, 369] on div "Add Ingredients Manage Recipe Delete Recipe Duplicate Recipe Scale Recipe Save …" at bounding box center [335, 384] width 441 height 726
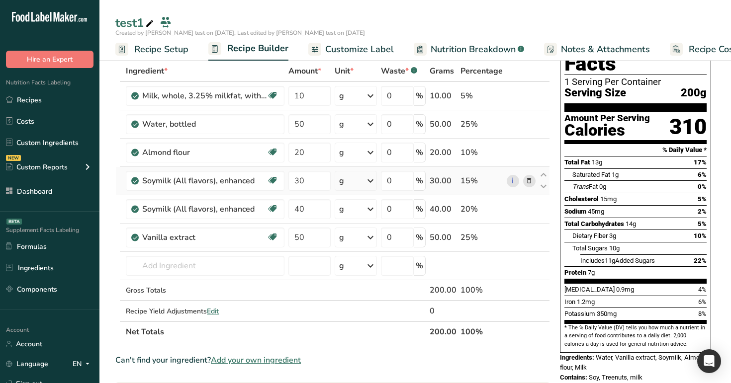
click at [124, 175] on td "Soymilk (All flavors), enhanced Dairy free Gluten free Vegan Vegetarian" at bounding box center [205, 181] width 163 height 28
click at [219, 283] on td "Gross Totals" at bounding box center [205, 290] width 163 height 21
click at [209, 310] on span "Edit" at bounding box center [213, 311] width 12 height 9
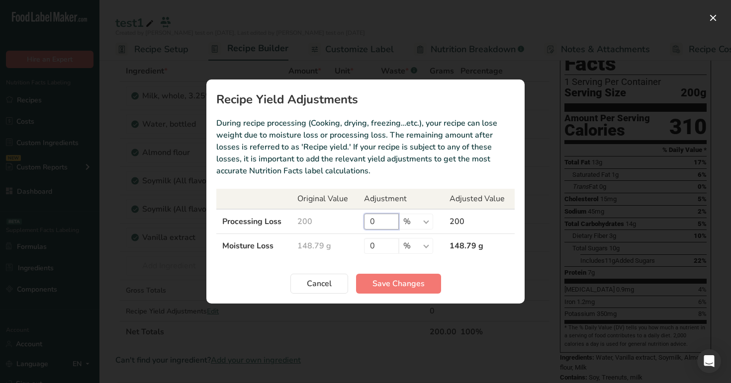
click at [385, 224] on input "0" at bounding box center [381, 222] width 35 height 16
type input "30"
click at [387, 247] on input "0" at bounding box center [381, 246] width 35 height 16
type input "10"
click at [395, 284] on span "Save Changes" at bounding box center [398, 284] width 52 height 12
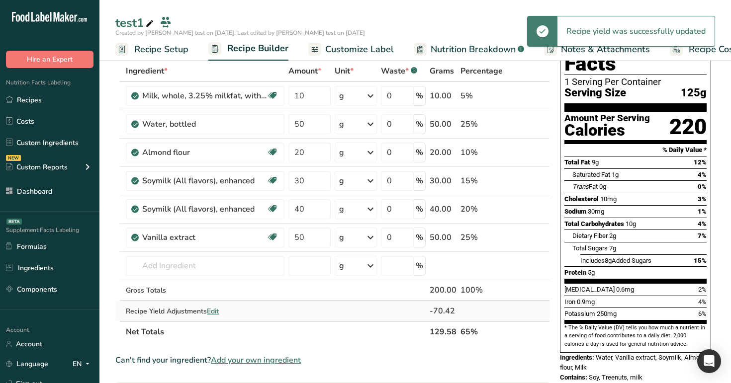
click at [215, 312] on span "Edit" at bounding box center [213, 311] width 12 height 9
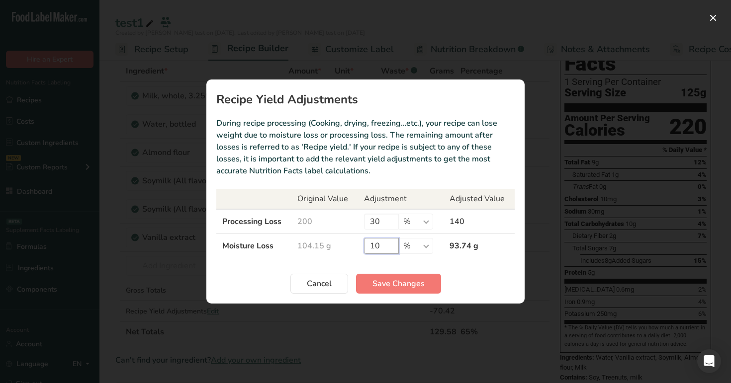
click at [385, 245] on input "10" at bounding box center [381, 246] width 35 height 16
type input "100"
click at [397, 292] on button "Save Changes" at bounding box center [398, 284] width 85 height 20
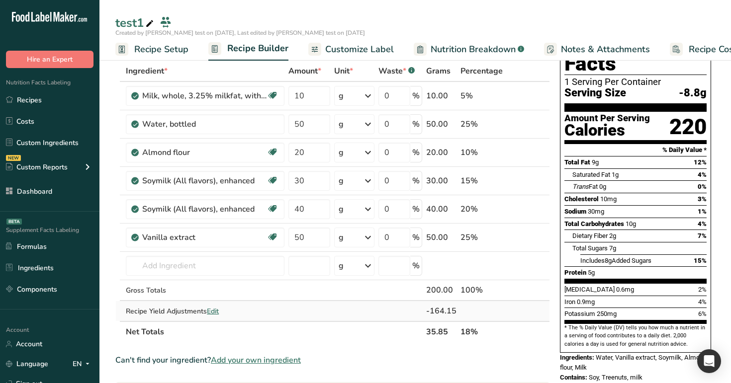
click at [219, 313] on span "Edit" at bounding box center [213, 311] width 12 height 9
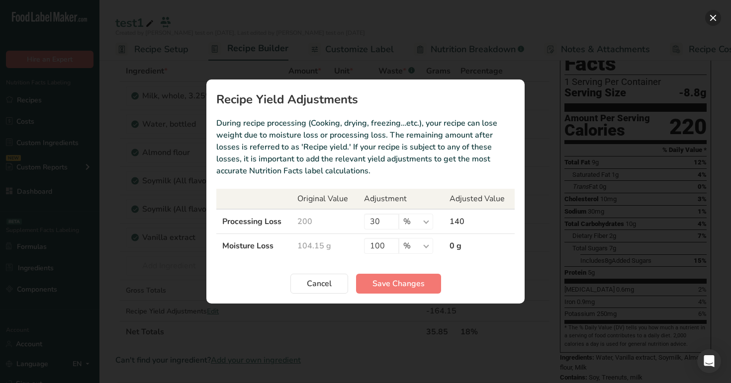
click at [716, 19] on button "Recipe yield modal" at bounding box center [713, 18] width 16 height 16
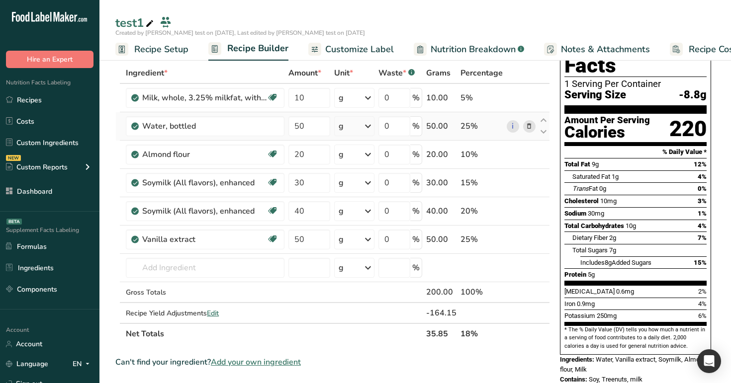
scroll to position [0, 0]
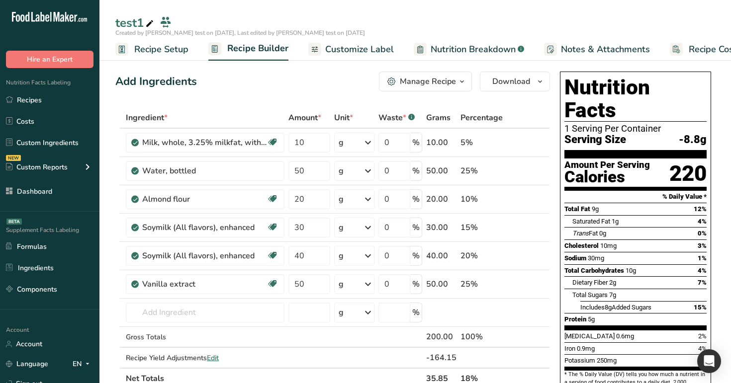
click at [442, 48] on span "Nutrition Breakdown" at bounding box center [473, 49] width 85 height 13
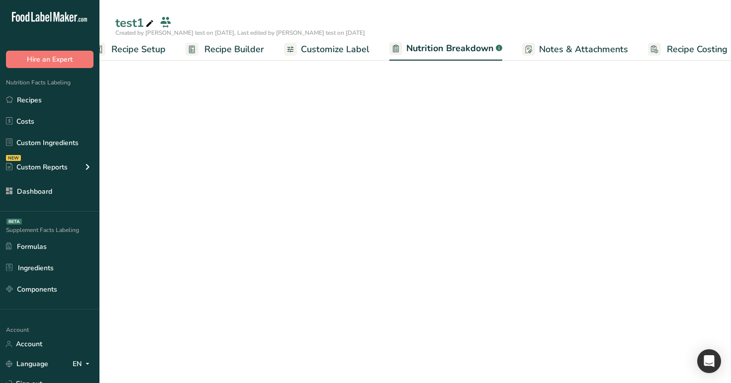
select select "Calories"
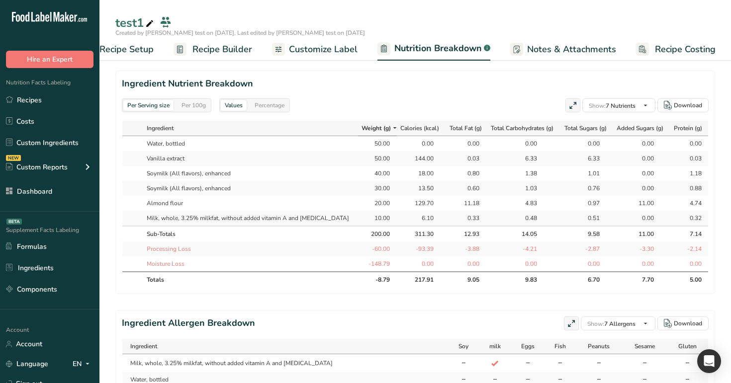
scroll to position [440, 0]
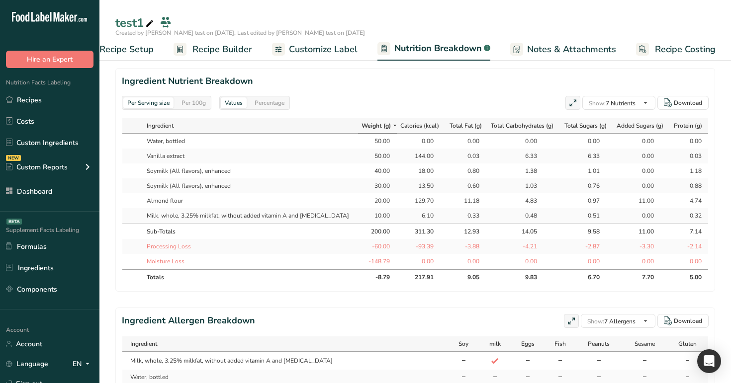
click at [187, 105] on div "Per 100g" at bounding box center [194, 102] width 32 height 11
click at [268, 101] on div "Percentage" at bounding box center [270, 102] width 38 height 11
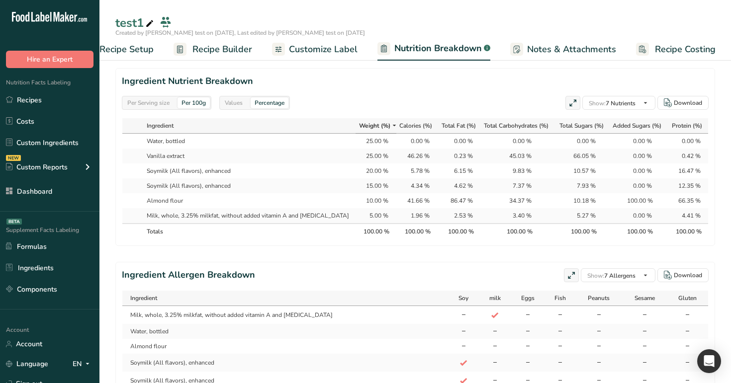
click at [152, 98] on div "Per Serving size" at bounding box center [148, 102] width 50 height 11
click at [201, 100] on div "Per 100g" at bounding box center [194, 102] width 32 height 11
click at [201, 45] on span "Recipe Builder" at bounding box center [222, 49] width 60 height 13
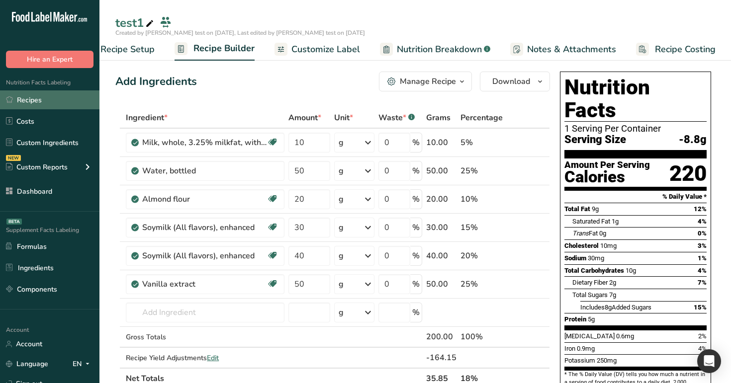
click at [28, 102] on link "Recipes" at bounding box center [49, 100] width 99 height 19
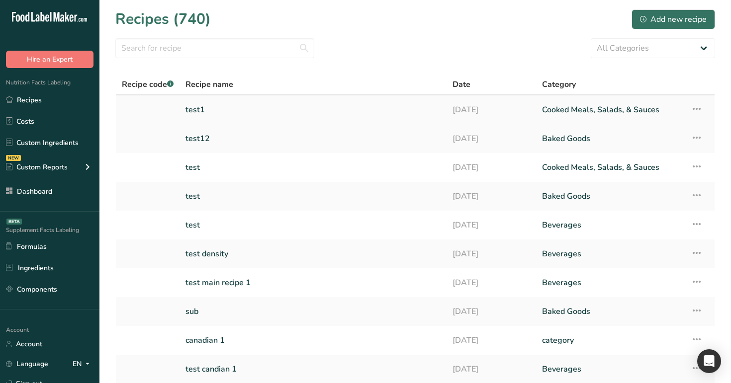
click at [230, 109] on link "test1" at bounding box center [312, 109] width 255 height 21
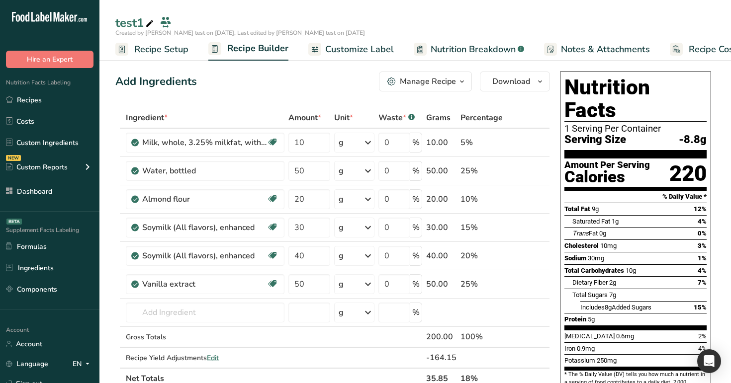
click at [348, 47] on span "Customize Label" at bounding box center [359, 49] width 69 height 13
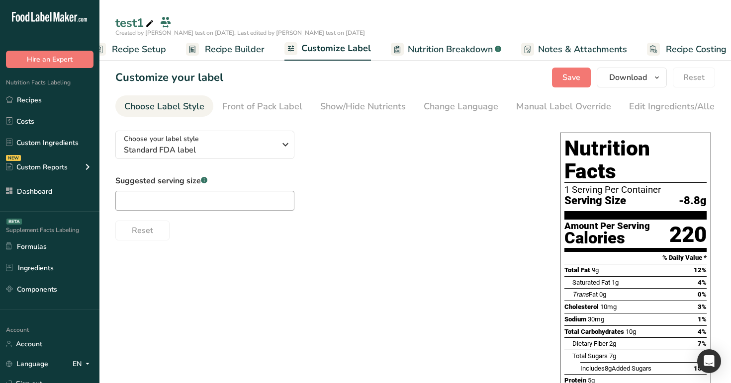
scroll to position [0, 34]
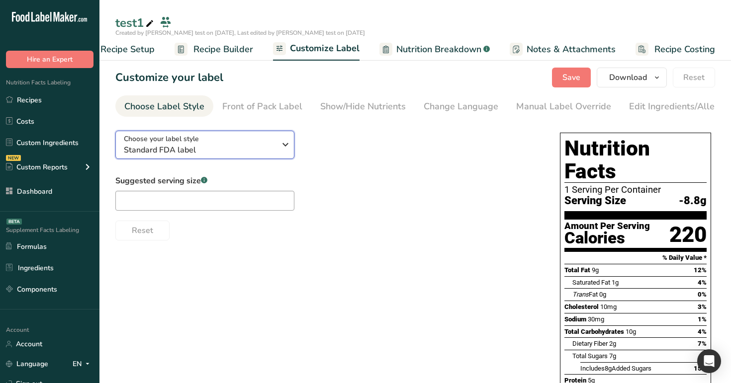
click at [267, 142] on div "Choose your label style Standard FDA label" at bounding box center [200, 145] width 152 height 22
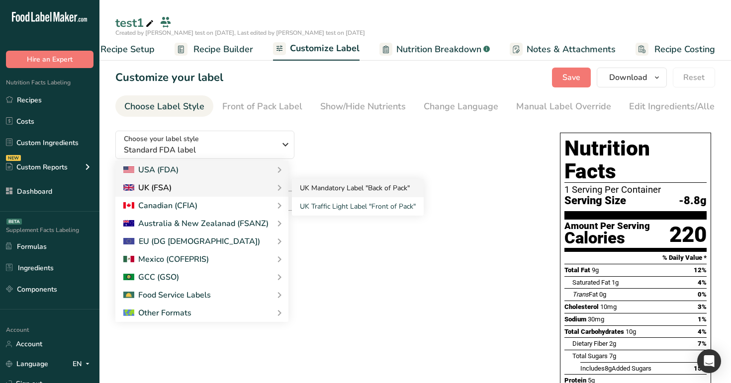
click at [351, 195] on link "UK Mandatory Label "Back of Pack"" at bounding box center [358, 188] width 132 height 18
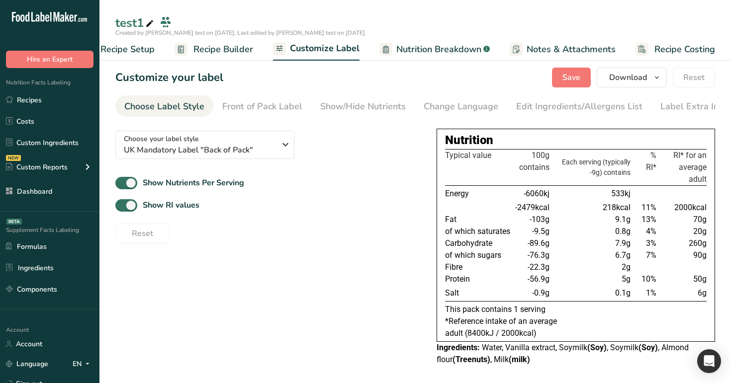
scroll to position [7, 0]
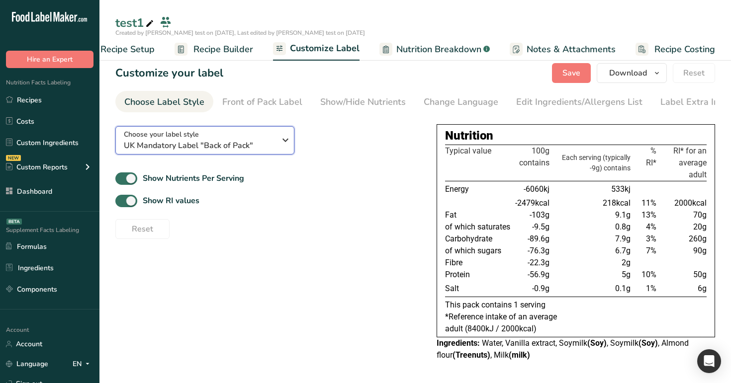
click at [274, 138] on div "Choose your label style UK Mandatory Label "Back of Pack"" at bounding box center [200, 140] width 152 height 22
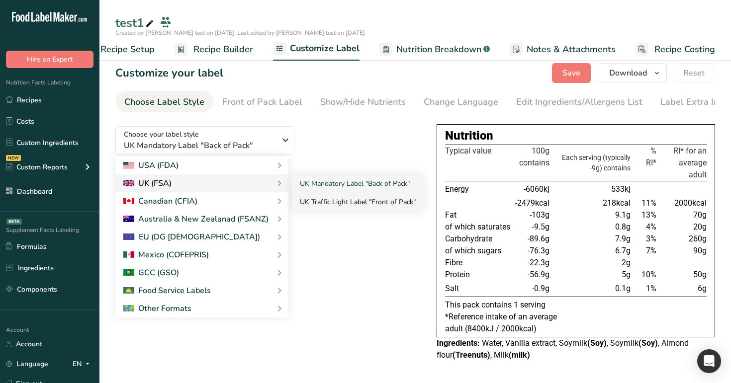
click at [322, 204] on link "UK Traffic Light Label "Front of Pack"" at bounding box center [358, 202] width 132 height 18
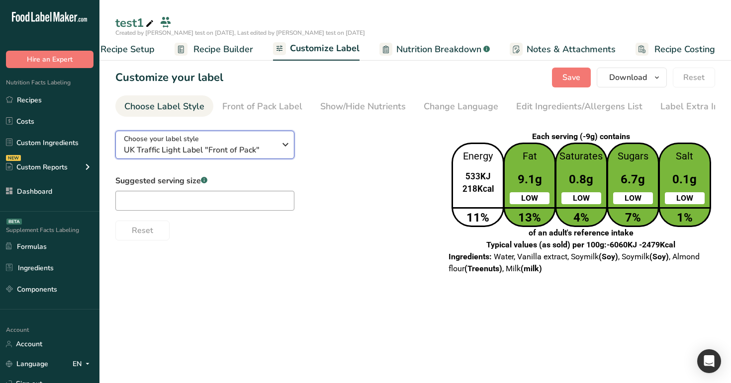
click at [237, 150] on span "UK Traffic Light Label "Front of Pack"" at bounding box center [200, 150] width 152 height 12
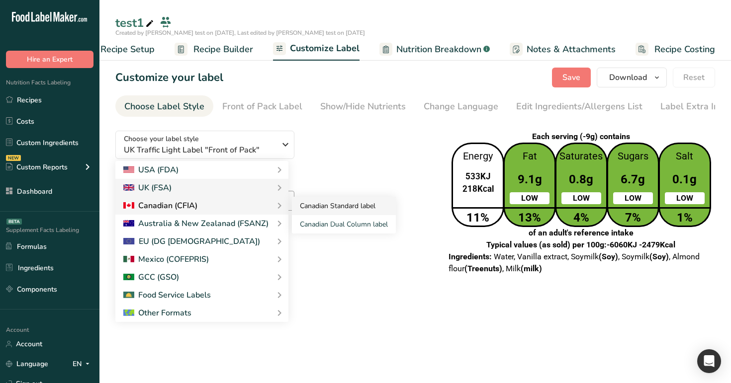
click at [342, 204] on link "Canadian Standard label" at bounding box center [344, 206] width 104 height 18
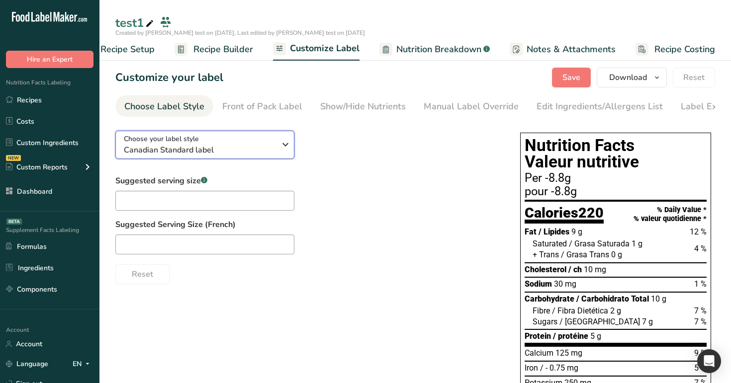
click at [251, 147] on span "Canadian Standard label" at bounding box center [200, 150] width 152 height 12
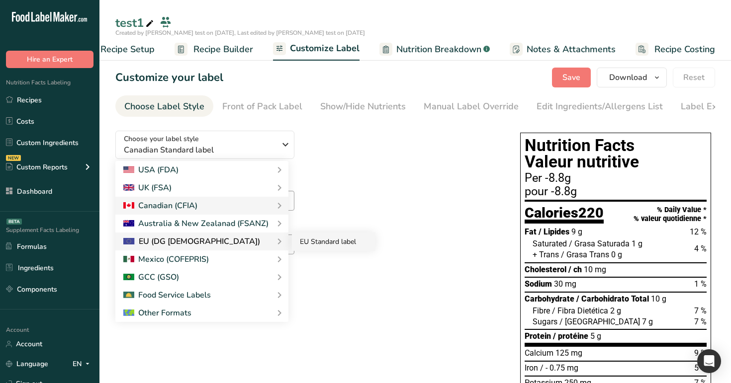
click at [303, 248] on link "EU Standard label" at bounding box center [334, 242] width 84 height 18
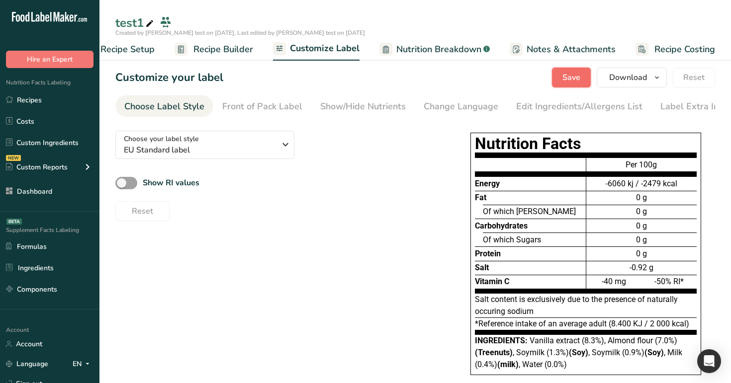
click at [569, 76] on span "Save" at bounding box center [571, 78] width 18 height 12
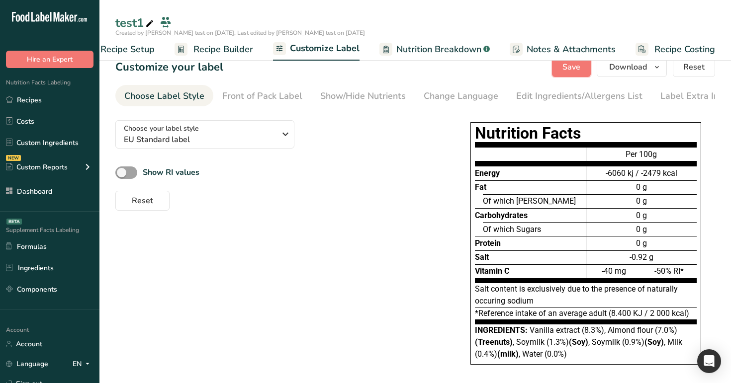
scroll to position [14, 0]
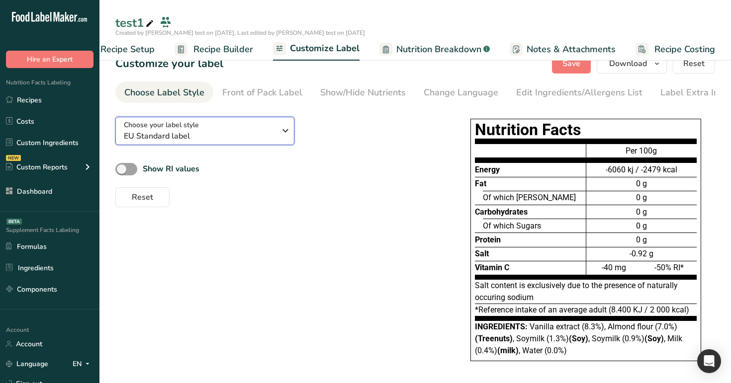
click at [208, 142] on span "EU Standard label" at bounding box center [200, 136] width 152 height 12
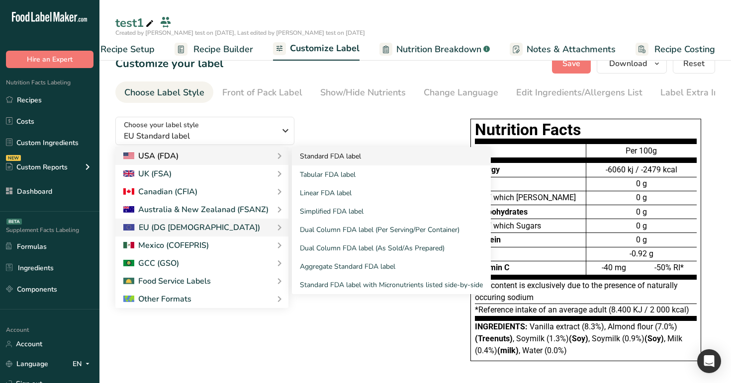
click at [375, 157] on link "Standard FDA label" at bounding box center [391, 156] width 199 height 18
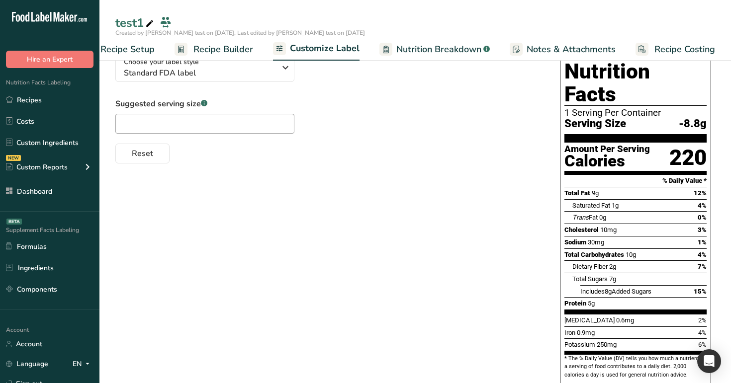
scroll to position [1, 0]
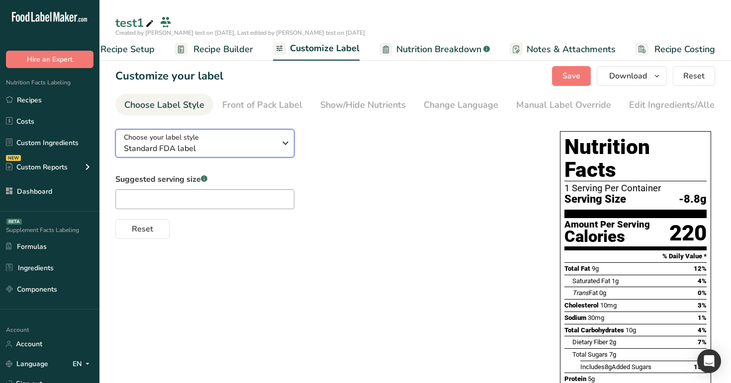
click at [260, 145] on span "Standard FDA label" at bounding box center [200, 149] width 152 height 12
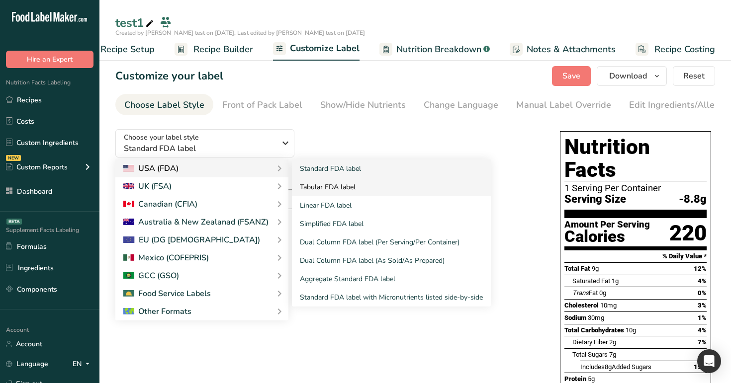
click at [335, 186] on link "Tabular FDA label" at bounding box center [391, 187] width 199 height 18
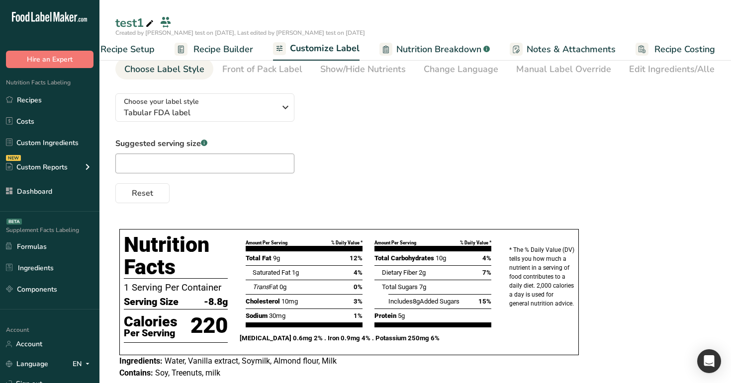
scroll to position [0, 0]
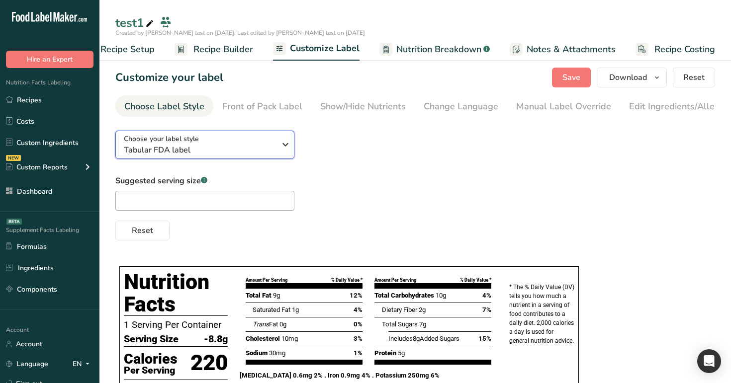
click at [233, 145] on div "Choose your label style Tabular FDA label" at bounding box center [200, 145] width 152 height 22
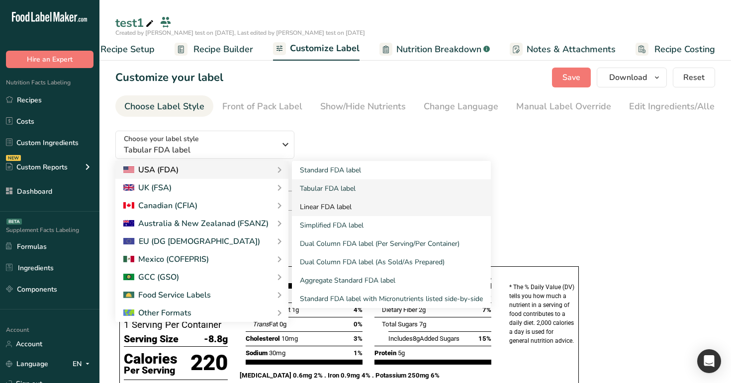
click at [327, 212] on link "Linear FDA label" at bounding box center [391, 207] width 199 height 18
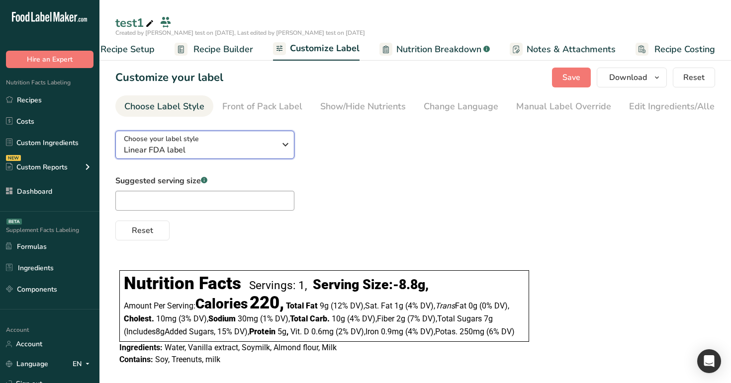
click at [262, 159] on button "Choose your label style Linear FDA label" at bounding box center [204, 145] width 179 height 28
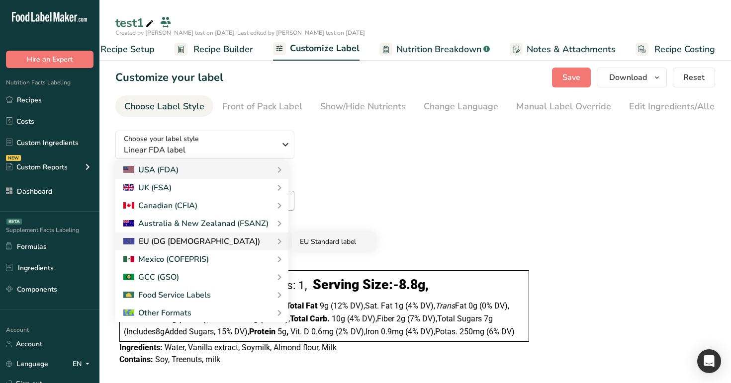
click at [349, 251] on link "EU Standard label" at bounding box center [334, 242] width 84 height 18
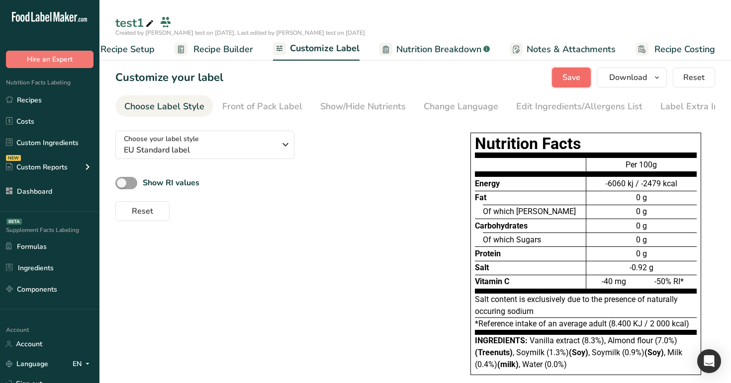
click at [568, 76] on span "Save" at bounding box center [571, 78] width 18 height 12
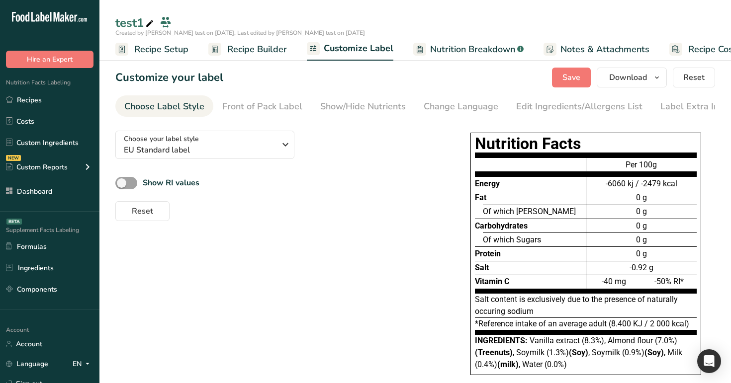
click at [267, 52] on span "Recipe Builder" at bounding box center [257, 49] width 60 height 13
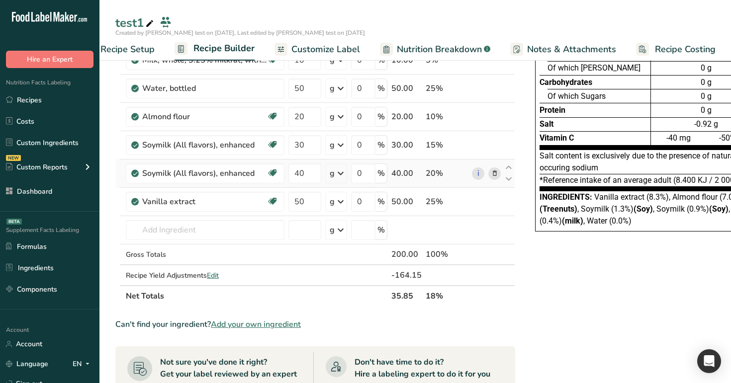
scroll to position [84, 0]
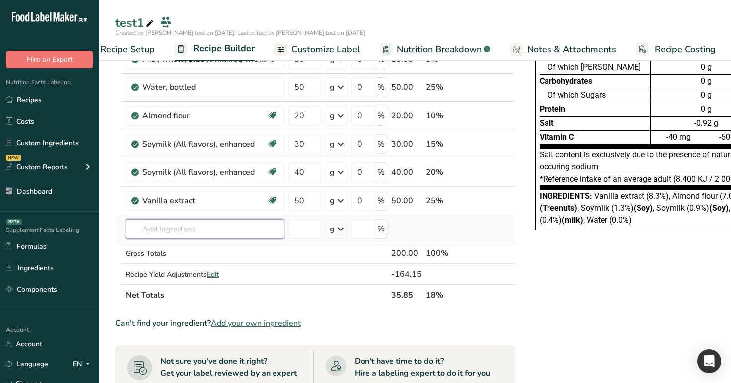
click at [224, 226] on input "text" at bounding box center [205, 229] width 159 height 20
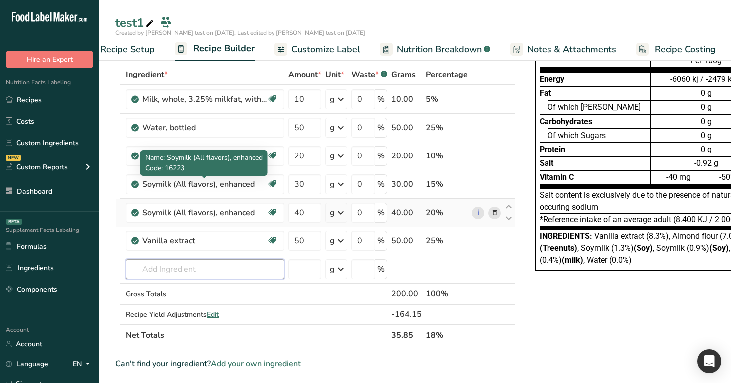
scroll to position [0, 0]
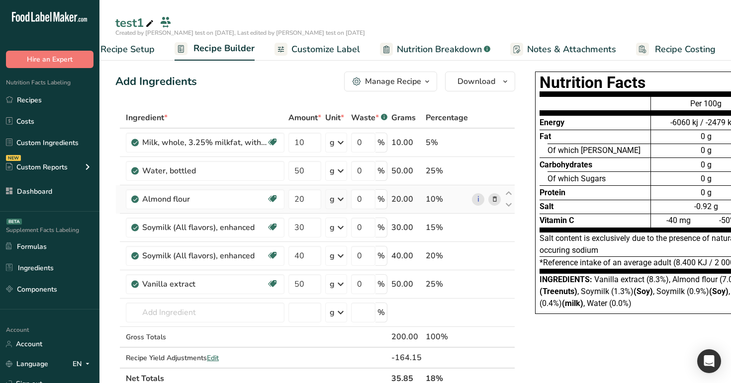
click at [344, 198] on icon at bounding box center [341, 199] width 12 height 18
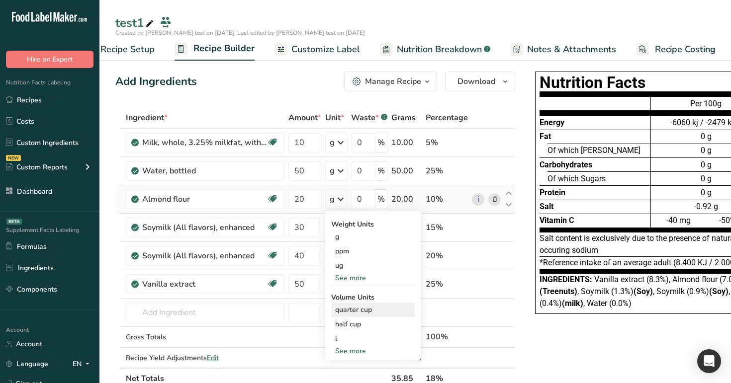
click at [367, 313] on div "quarter cup" at bounding box center [373, 310] width 76 height 10
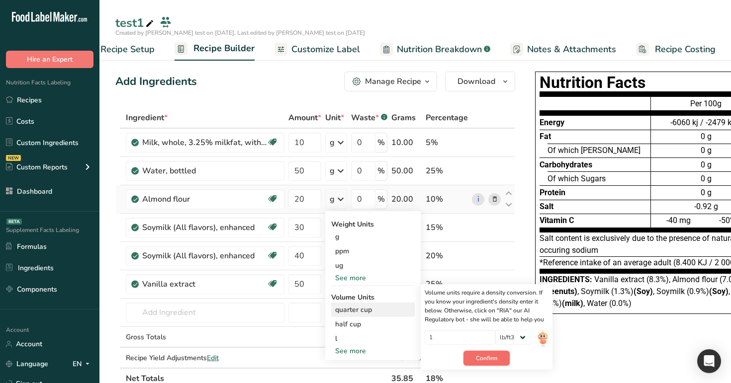
click at [485, 364] on button "Confirm" at bounding box center [486, 358] width 46 height 15
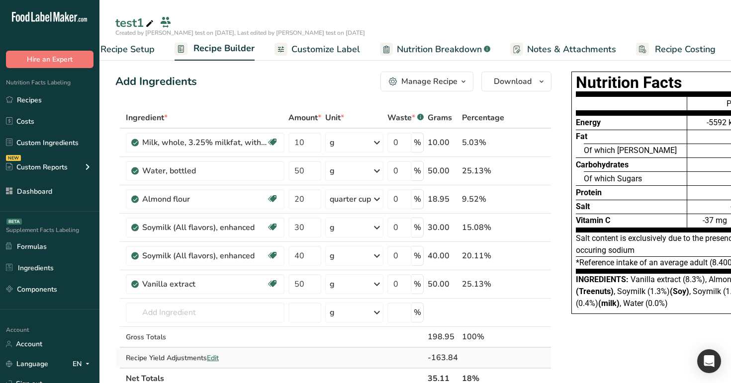
click at [214, 362] on span "Edit" at bounding box center [213, 358] width 12 height 9
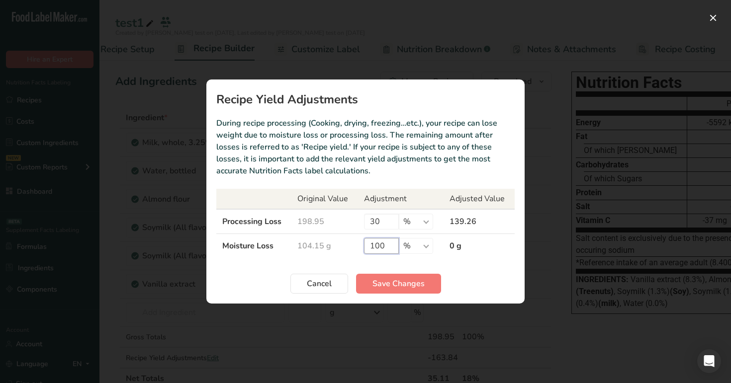
click at [389, 249] on input "100" at bounding box center [381, 246] width 35 height 16
type input "1"
click at [392, 289] on span "Save Changes" at bounding box center [398, 284] width 52 height 12
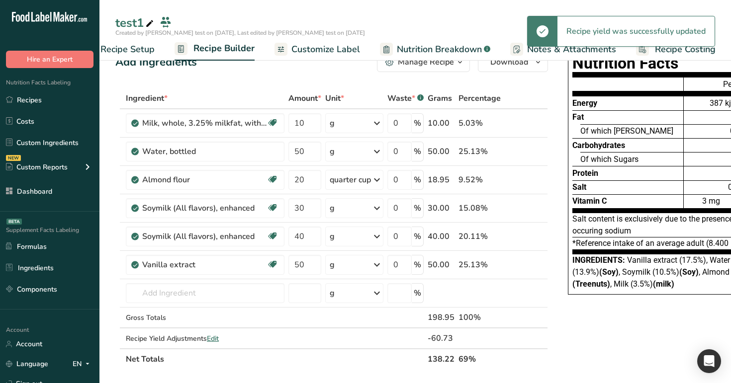
scroll to position [20, 0]
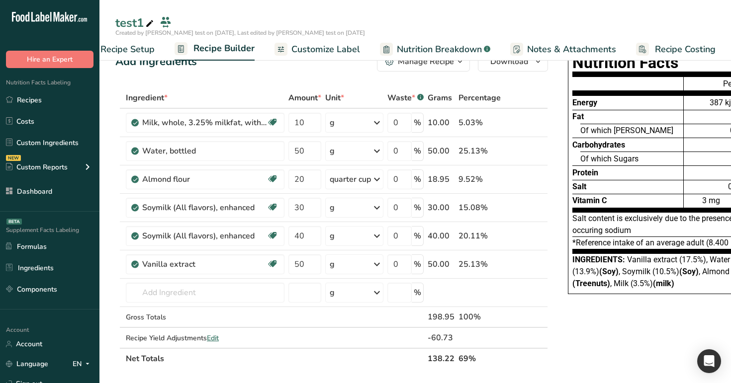
click at [597, 224] on div "Salt content is exclusively due to the presence of naturally occuring sodium" at bounding box center [683, 225] width 222 height 24
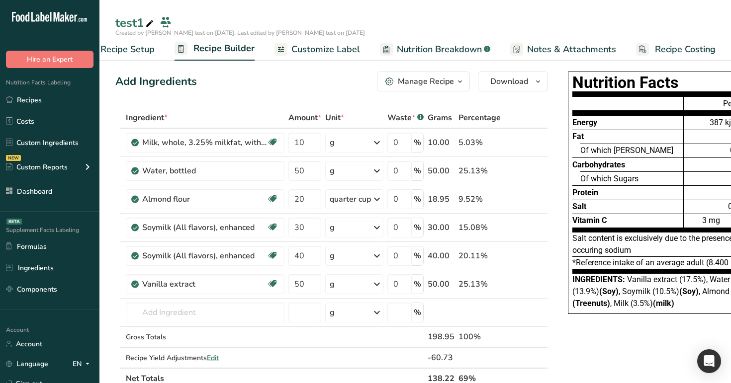
click at [596, 133] on div "Fat" at bounding box center [627, 137] width 111 height 14
click at [344, 55] on span "Customize Label" at bounding box center [325, 49] width 69 height 13
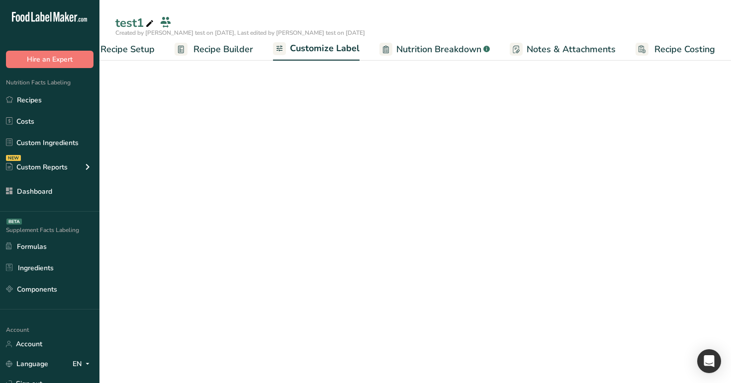
scroll to position [0, 34]
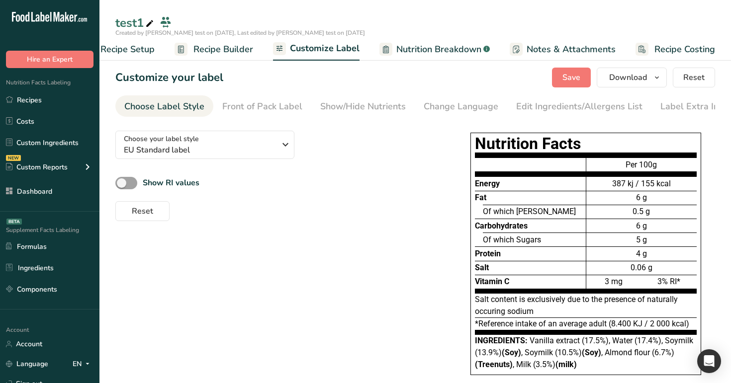
click at [215, 43] on span "Recipe Builder" at bounding box center [223, 49] width 60 height 13
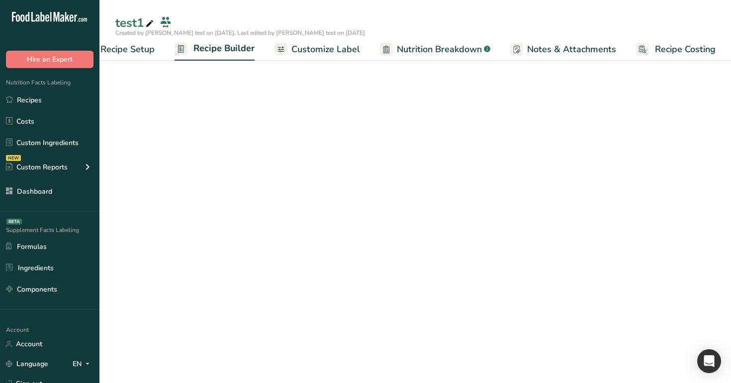
scroll to position [0, 34]
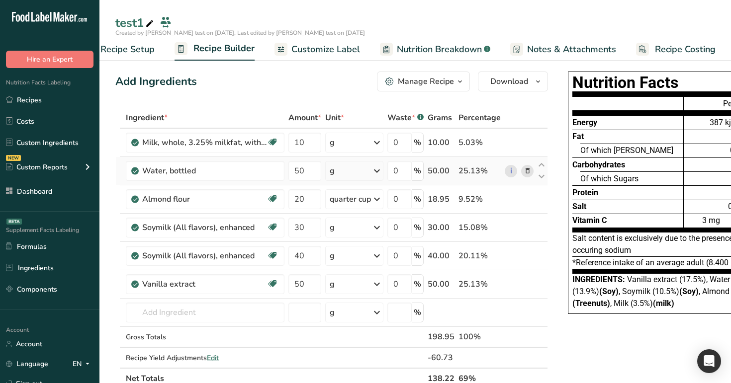
click at [522, 169] on span at bounding box center [528, 171] width 12 height 12
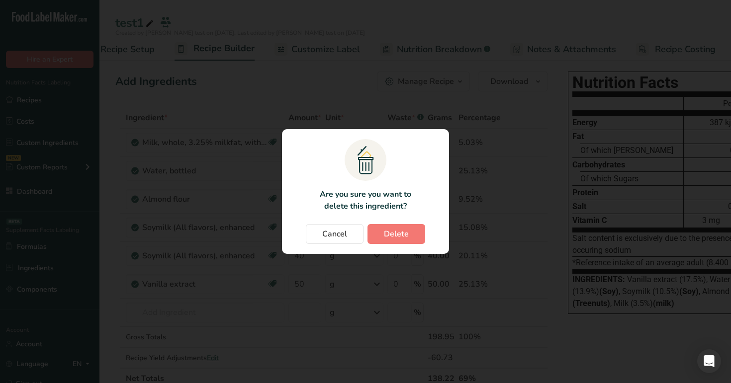
click at [608, 191] on div "Change password modal" at bounding box center [365, 191] width 731 height 383
click at [357, 235] on button "Cancel" at bounding box center [335, 234] width 58 height 20
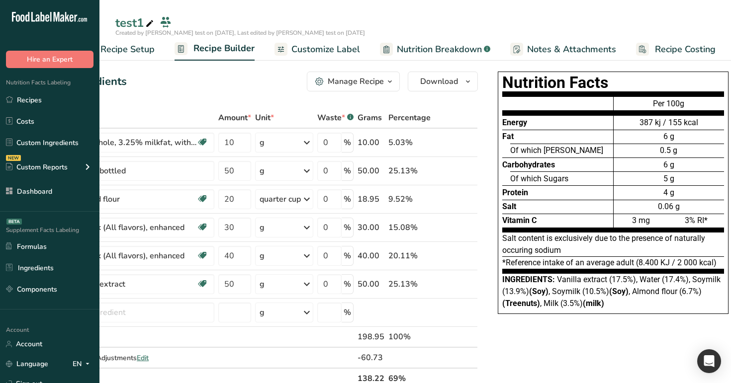
scroll to position [0, 81]
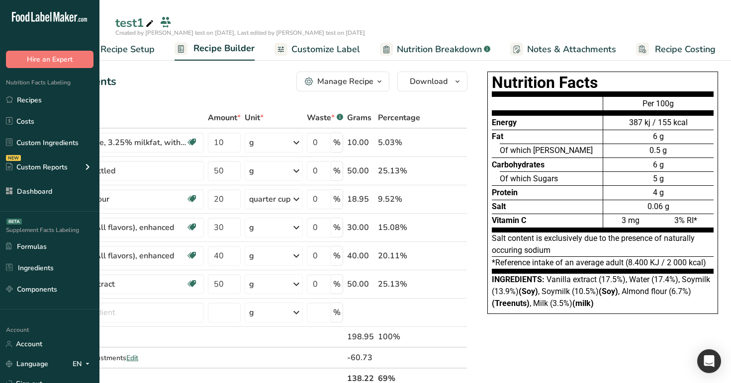
click at [318, 52] on span "Customize Label" at bounding box center [325, 49] width 69 height 13
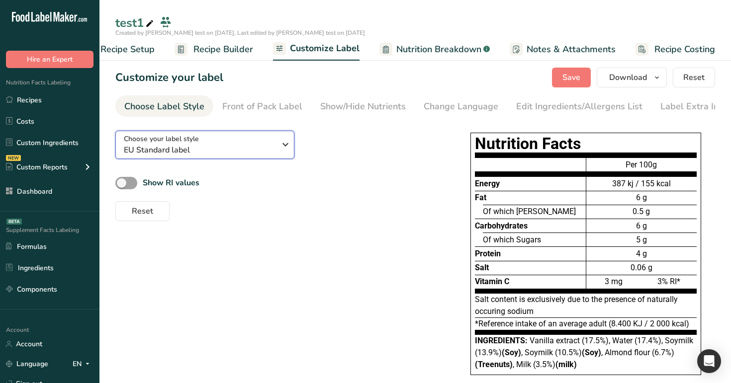
click at [258, 139] on div "Choose your label style EU Standard label" at bounding box center [200, 145] width 152 height 22
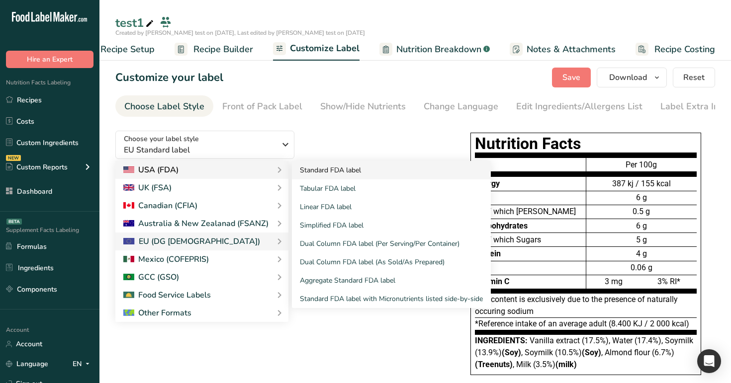
click at [317, 178] on link "Standard FDA label" at bounding box center [391, 170] width 199 height 18
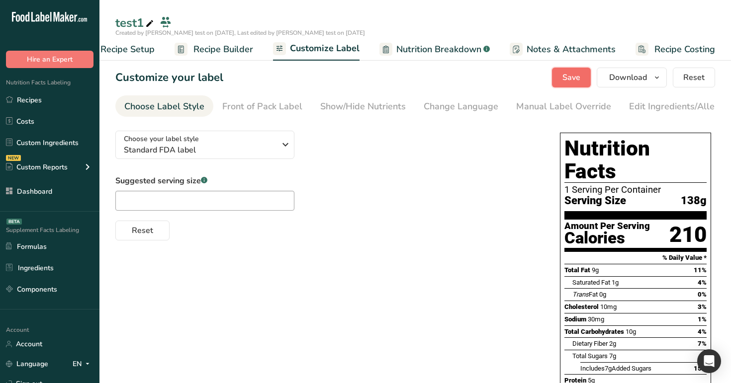
click at [582, 76] on button "Save" at bounding box center [571, 78] width 39 height 20
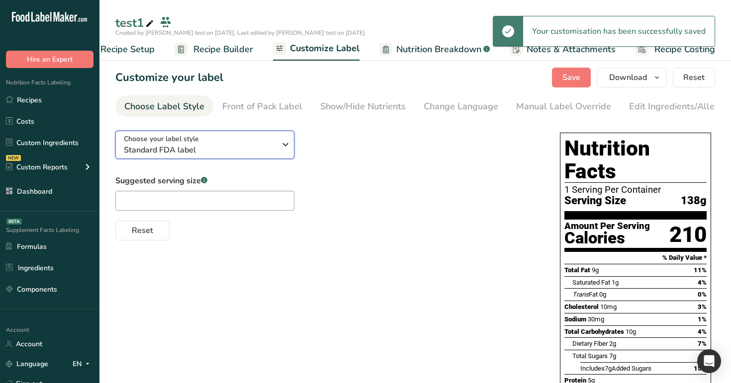
click at [254, 146] on div "Choose your label style Standard FDA label" at bounding box center [200, 145] width 152 height 22
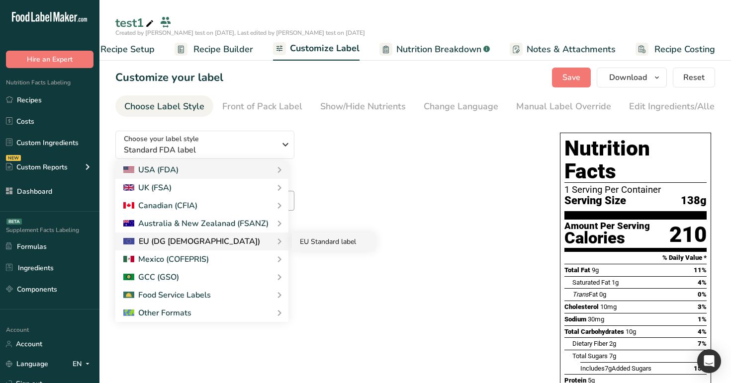
click at [317, 243] on link "EU Standard label" at bounding box center [334, 242] width 84 height 18
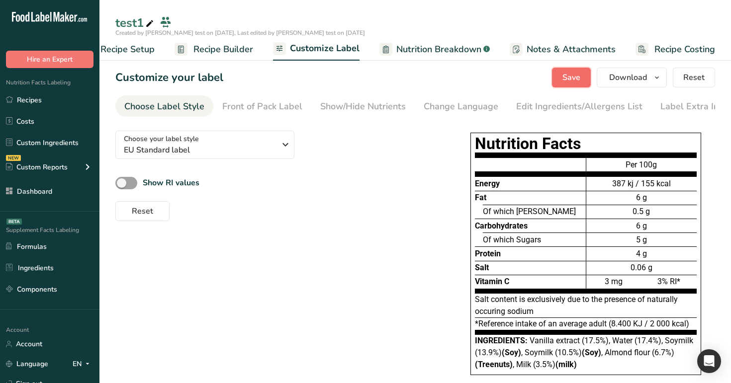
click at [569, 86] on button "Save" at bounding box center [571, 78] width 39 height 20
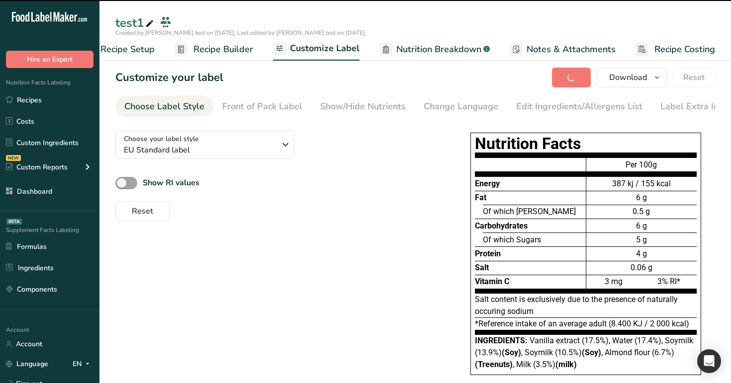
click at [222, 43] on span "Recipe Builder" at bounding box center [223, 49] width 60 height 13
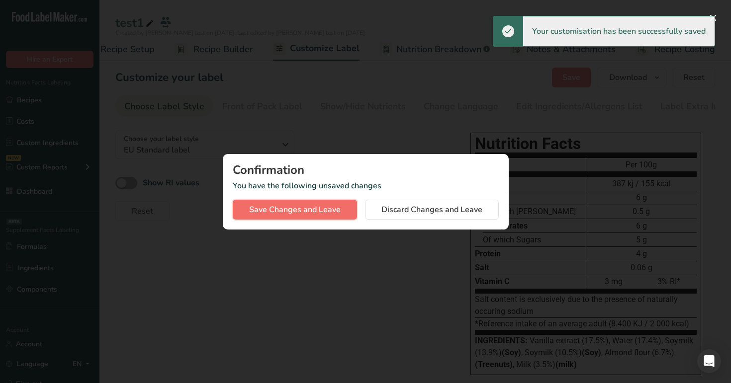
click at [326, 216] on button "Save Changes and Leave" at bounding box center [295, 210] width 124 height 20
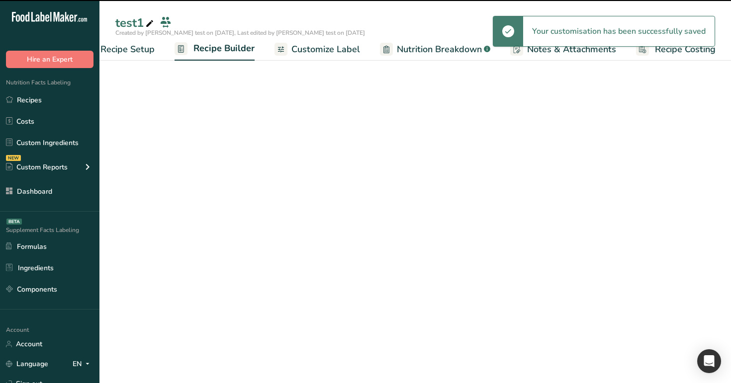
scroll to position [0, 34]
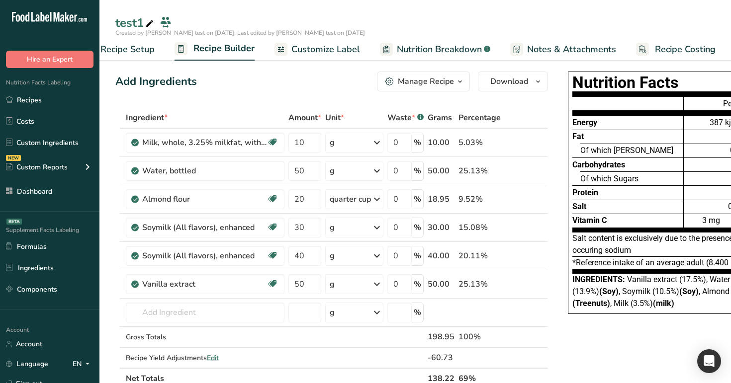
click at [325, 51] on span "Customize Label" at bounding box center [325, 49] width 69 height 13
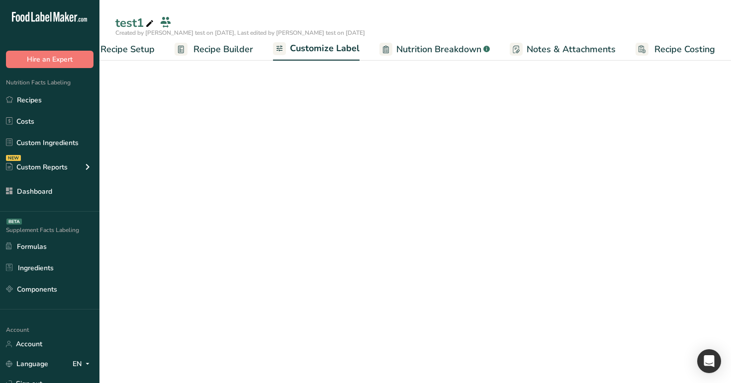
scroll to position [0, 34]
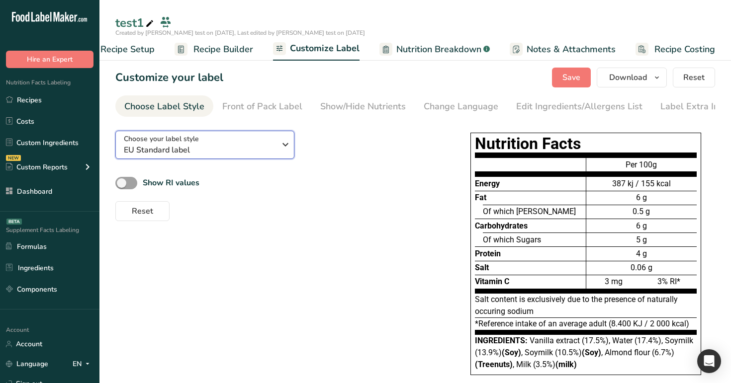
click at [272, 140] on div "Choose your label style EU Standard label" at bounding box center [200, 145] width 152 height 22
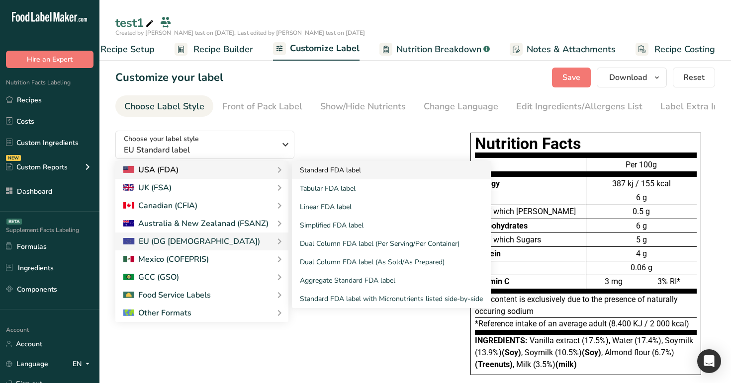
click at [343, 171] on link "Standard FDA label" at bounding box center [391, 170] width 199 height 18
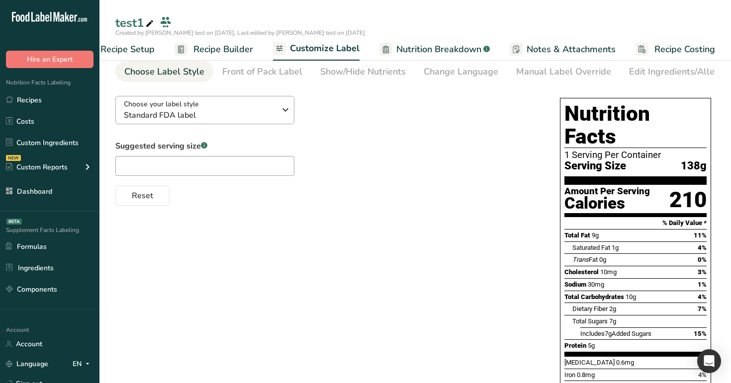
scroll to position [28, 0]
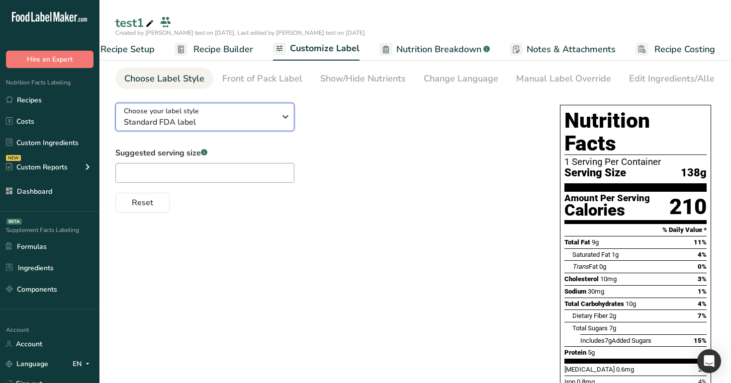
click at [221, 112] on div "Choose your label style Standard FDA label" at bounding box center [200, 117] width 152 height 22
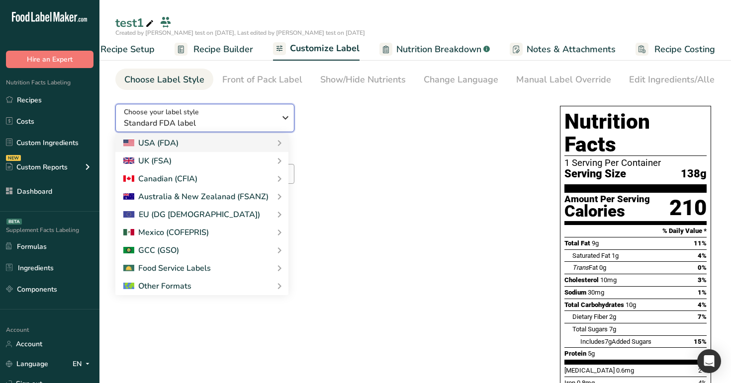
scroll to position [0, 0]
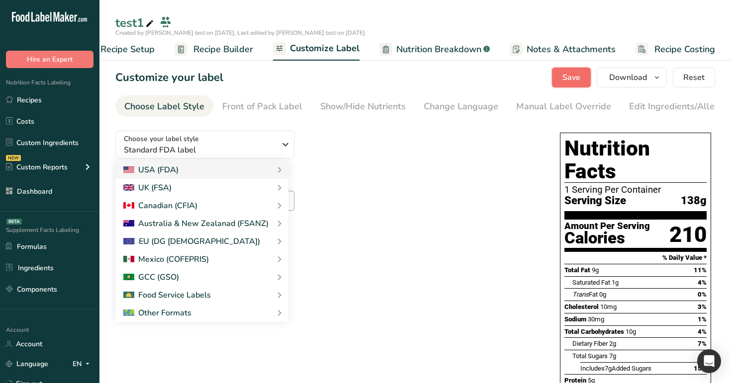
click at [557, 71] on button "Save" at bounding box center [571, 78] width 39 height 20
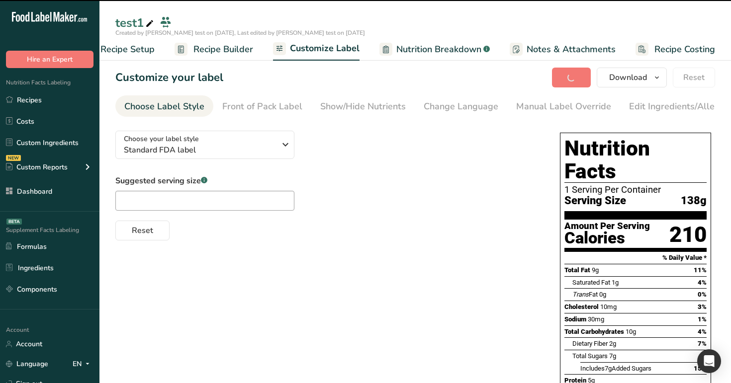
click at [241, 49] on span "Recipe Builder" at bounding box center [223, 49] width 60 height 13
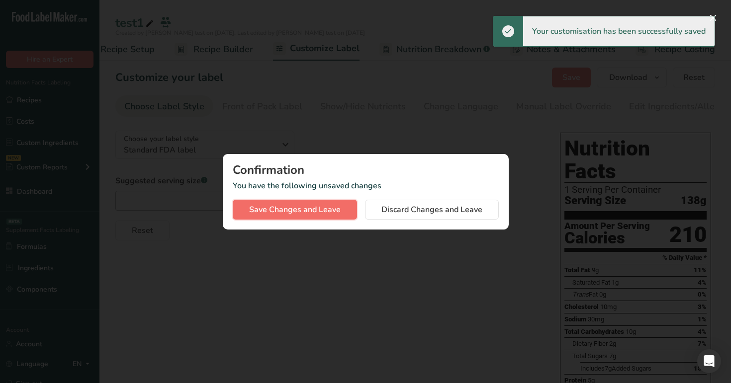
click at [324, 211] on span "Save Changes and Leave" at bounding box center [295, 210] width 92 height 12
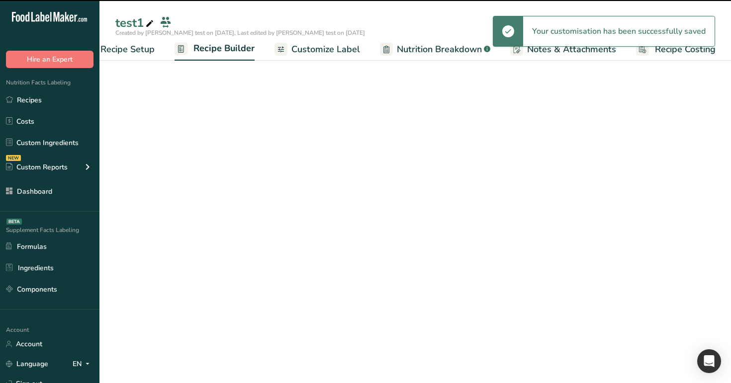
scroll to position [0, 34]
click at [228, 56] on link "Recipe Builder" at bounding box center [215, 49] width 80 height 24
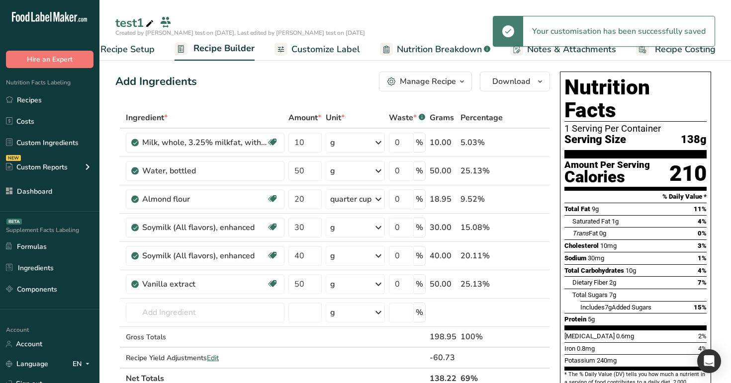
click at [228, 56] on link "Recipe Builder" at bounding box center [215, 49] width 80 height 24
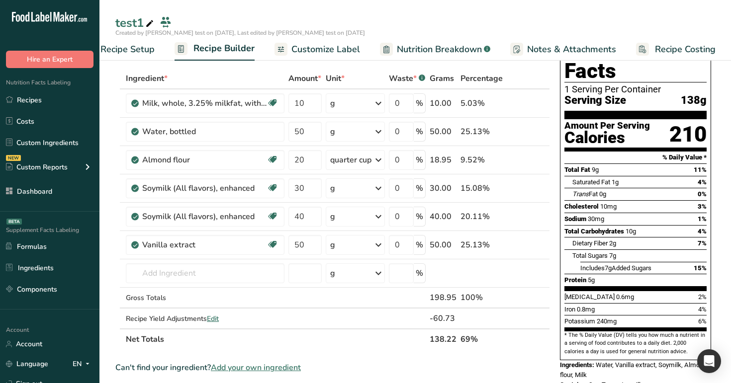
scroll to position [31, 0]
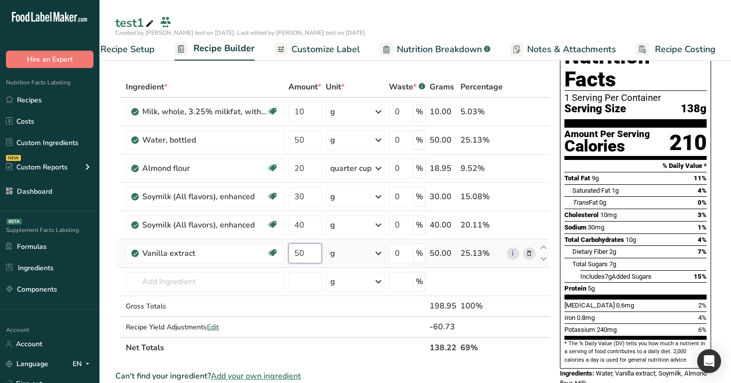
click at [297, 254] on input "50" at bounding box center [304, 254] width 33 height 20
type input "60"
click at [620, 273] on span "Includes 7g Added Sugars" at bounding box center [615, 276] width 71 height 7
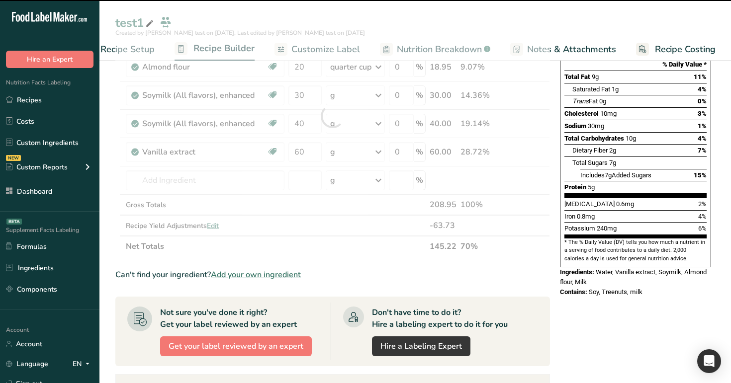
scroll to position [133, 0]
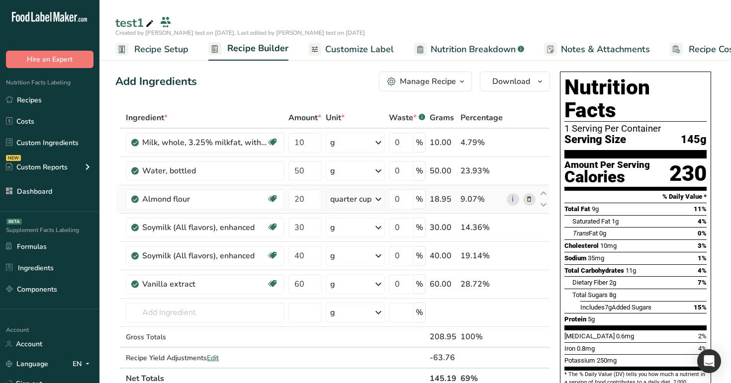
click at [348, 199] on div "quarter cup" at bounding box center [350, 199] width 41 height 12
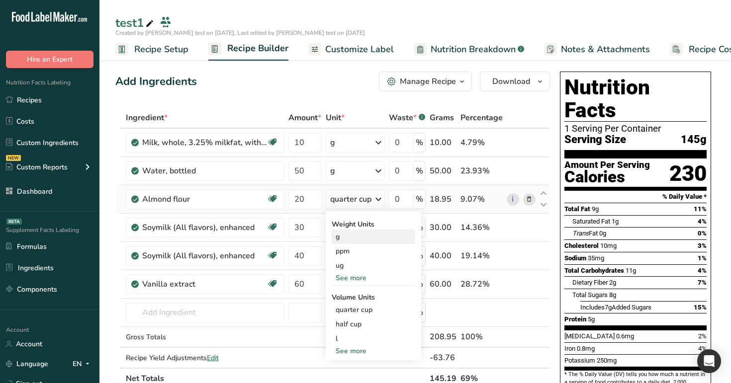
click at [366, 242] on div "g" at bounding box center [374, 237] width 84 height 14
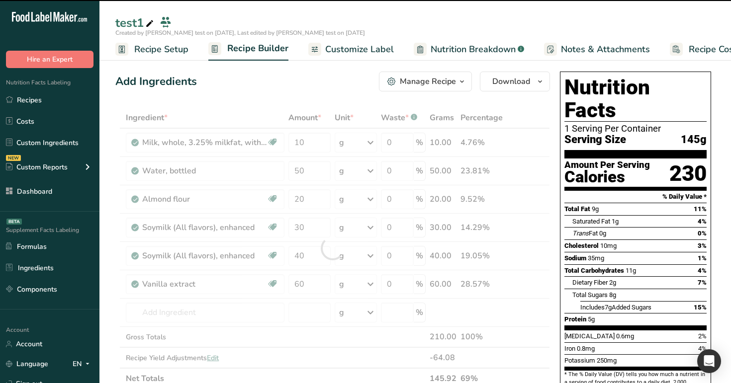
click at [616, 218] on span "1g" at bounding box center [615, 221] width 7 height 7
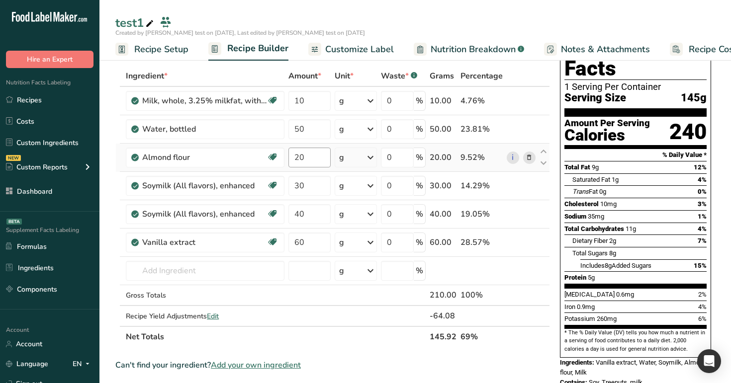
scroll to position [41, 0]
click at [366, 156] on div "g" at bounding box center [356, 158] width 42 height 20
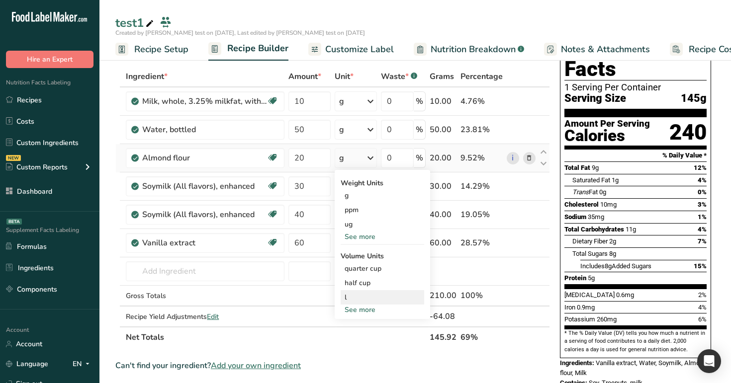
click at [380, 294] on div "l" at bounding box center [383, 297] width 76 height 10
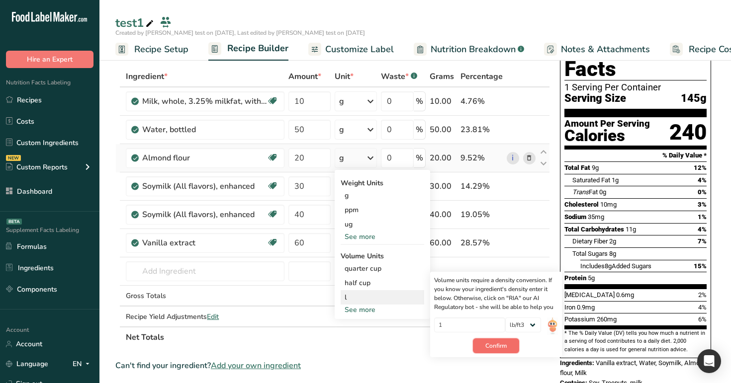
click at [498, 350] on span "Confirm" at bounding box center [495, 346] width 21 height 9
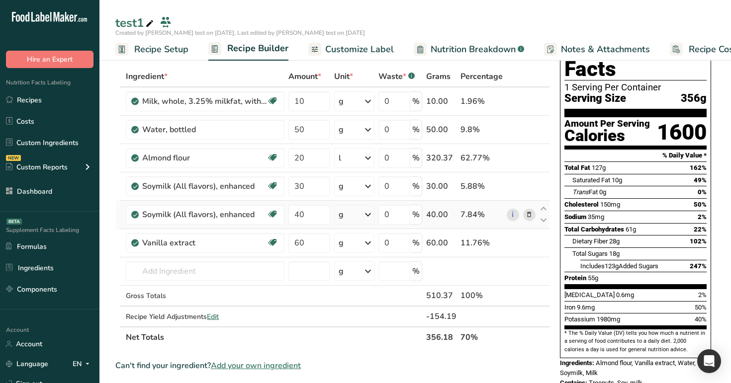
click at [366, 216] on icon at bounding box center [368, 215] width 12 height 18
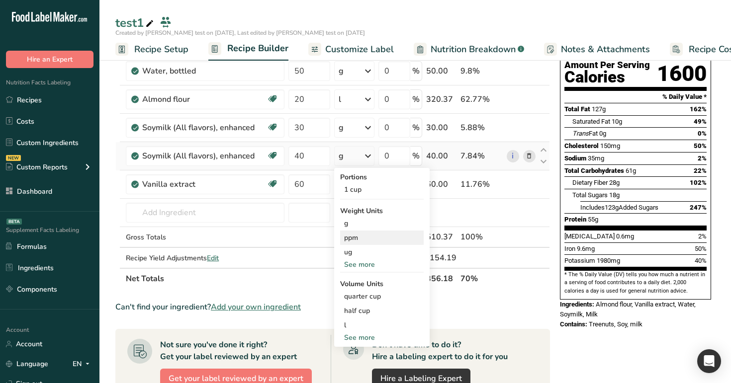
scroll to position [102, 0]
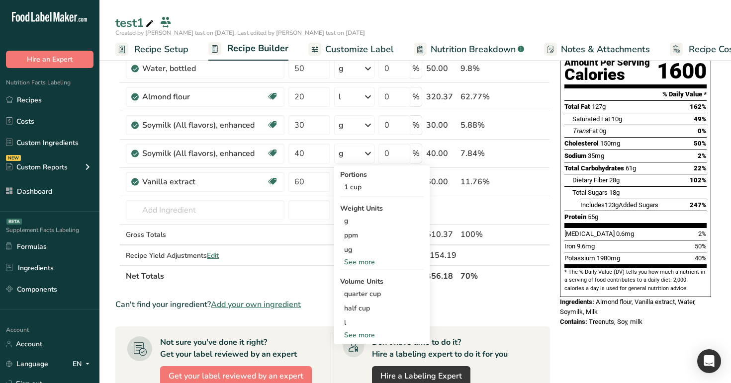
click at [554, 155] on div "Add Ingredients Manage Recipe Delete Recipe Duplicate Recipe Scale Recipe Save …" at bounding box center [335, 328] width 441 height 726
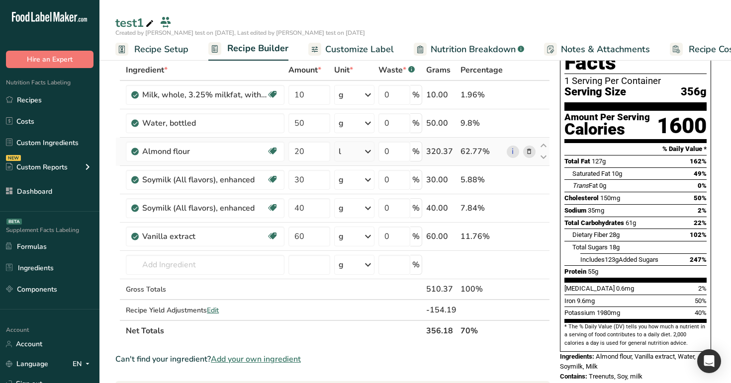
scroll to position [30, 0]
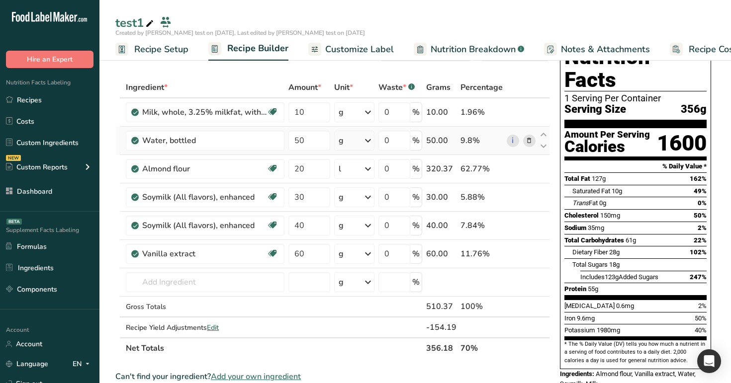
click at [371, 145] on icon at bounding box center [368, 141] width 12 height 18
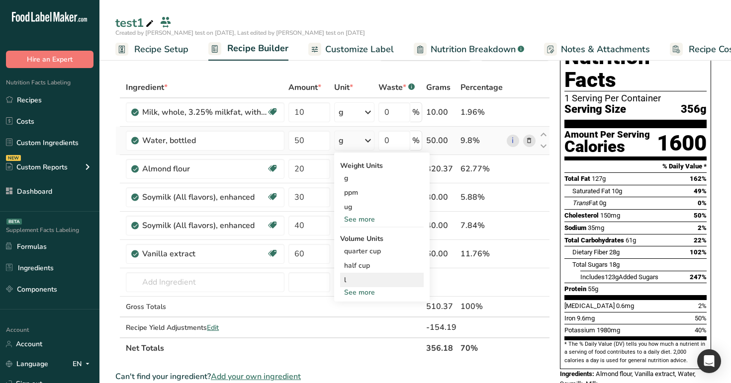
click at [376, 282] on div "l" at bounding box center [382, 280] width 76 height 10
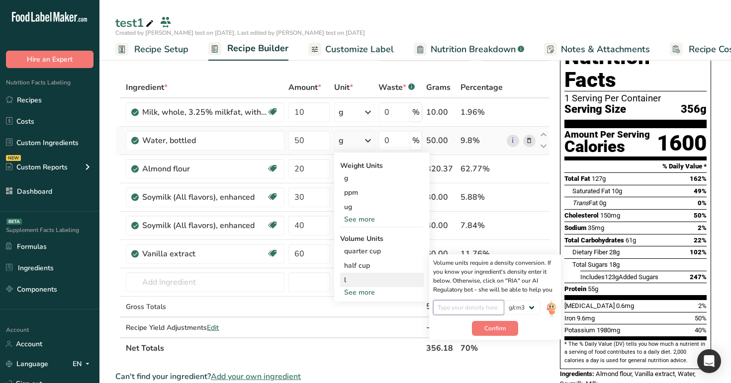
click at [481, 309] on input "number" at bounding box center [468, 307] width 71 height 15
type input "1"
click at [502, 330] on span "Confirm" at bounding box center [494, 328] width 21 height 9
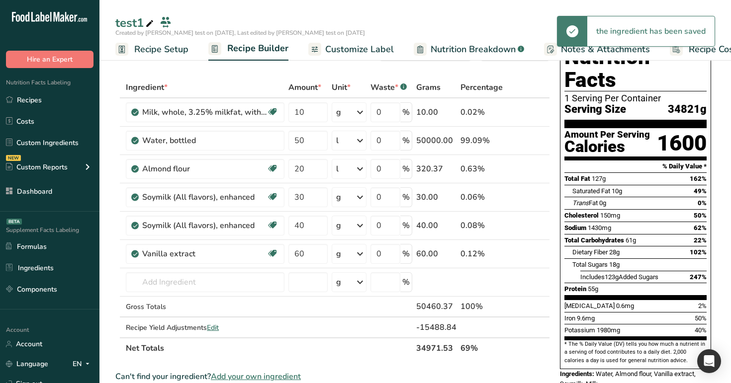
click at [571, 285] on span "Protein" at bounding box center [575, 288] width 22 height 7
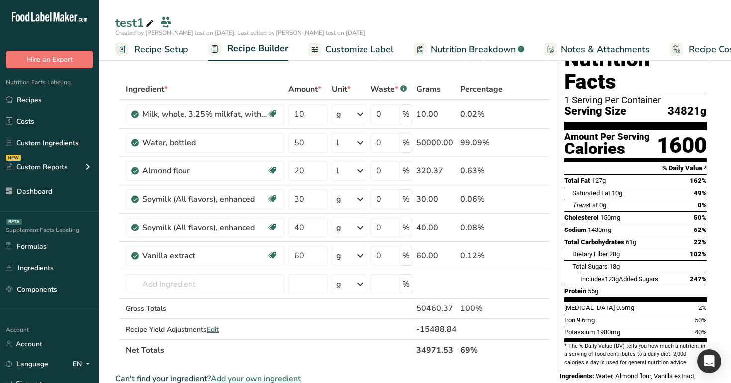
scroll to position [20, 0]
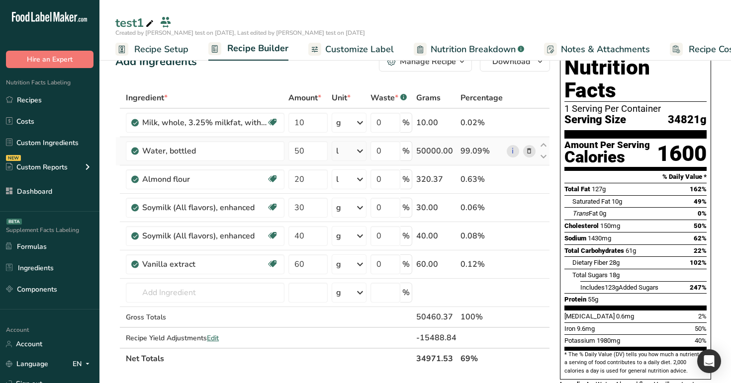
click at [354, 154] on div "l" at bounding box center [349, 151] width 35 height 20
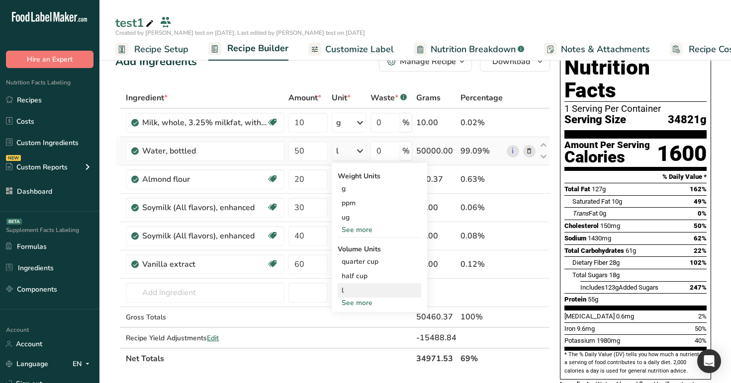
click at [369, 290] on div "l" at bounding box center [380, 290] width 76 height 10
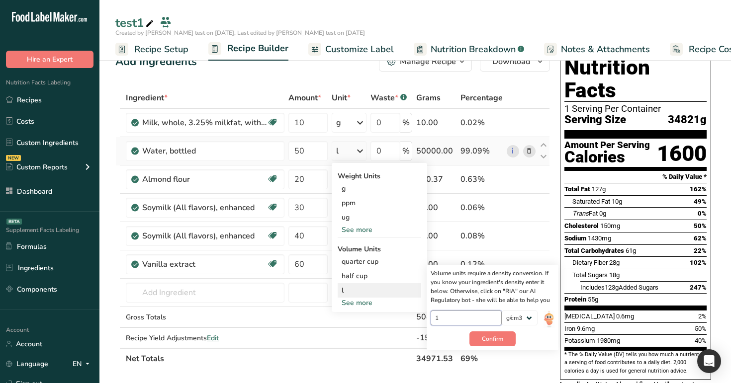
click at [460, 316] on input "1" at bounding box center [466, 318] width 71 height 15
click at [376, 216] on div "ug" at bounding box center [380, 217] width 84 height 14
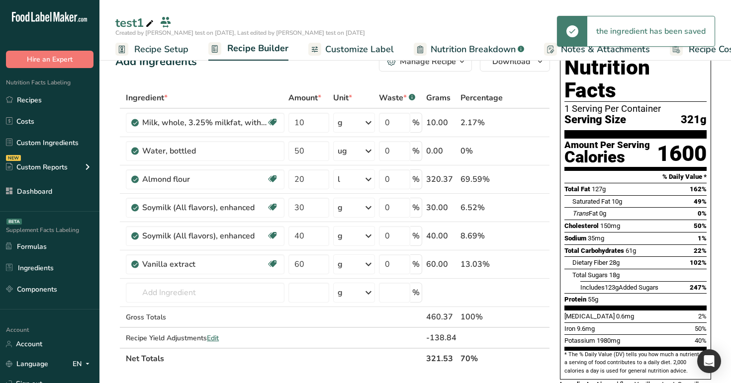
click at [593, 209] on div "Trans Fat 0g" at bounding box center [589, 214] width 34 height 10
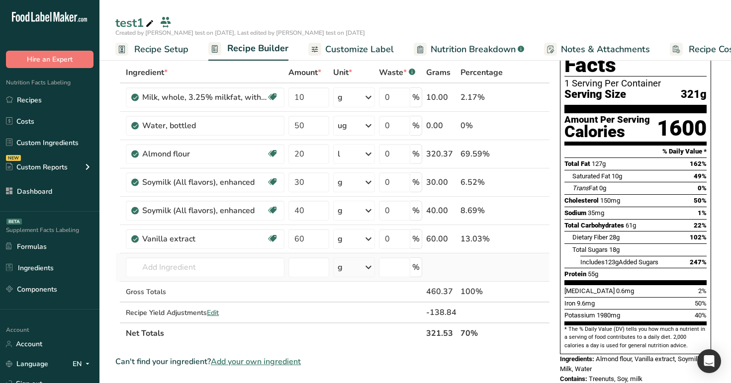
scroll to position [35, 0]
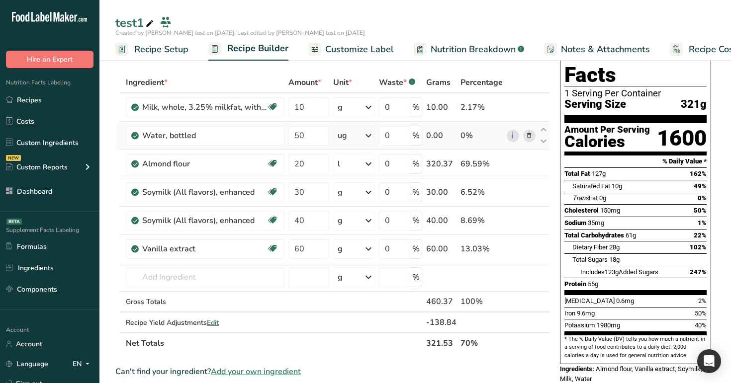
click at [358, 138] on div "ug" at bounding box center [354, 136] width 42 height 20
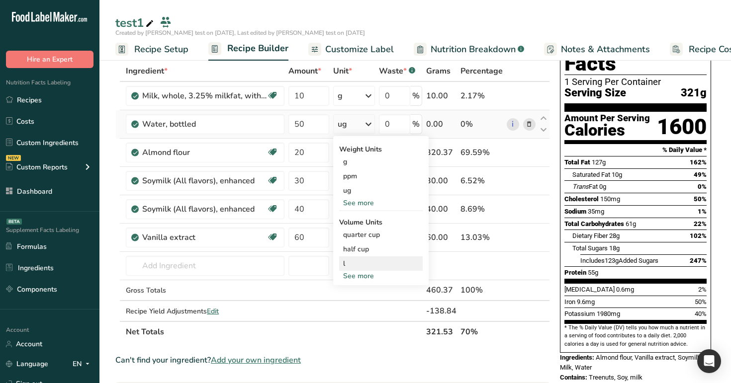
scroll to position [52, 0]
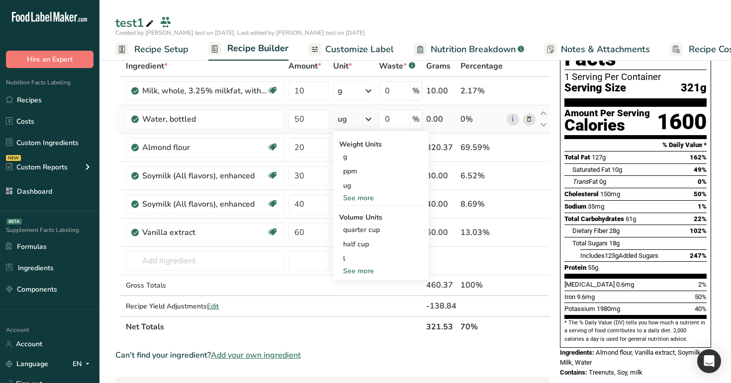
click at [355, 197] on div "See more" at bounding box center [381, 198] width 84 height 10
click at [367, 216] on div "mg" at bounding box center [381, 214] width 84 height 14
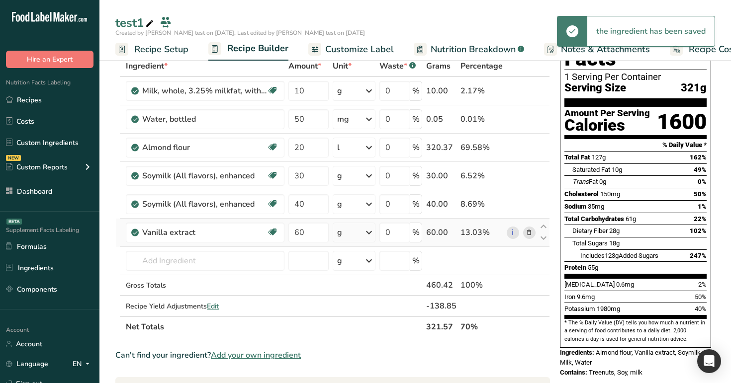
click at [362, 237] on div "g" at bounding box center [354, 233] width 43 height 20
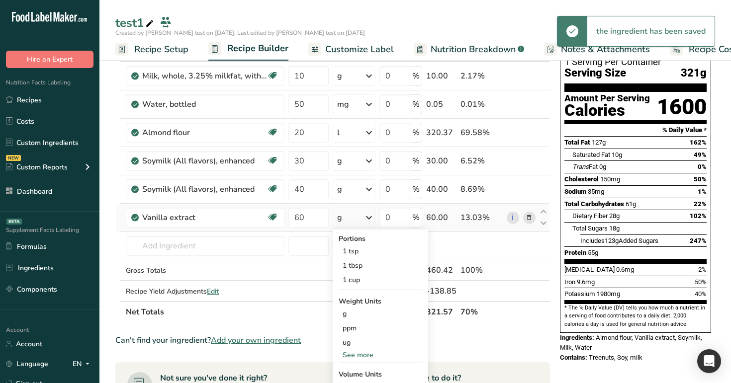
scroll to position [87, 0]
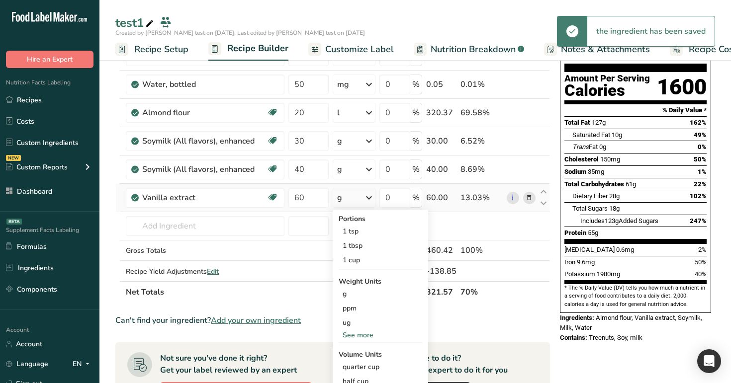
click at [368, 335] on div "See more" at bounding box center [381, 335] width 84 height 10
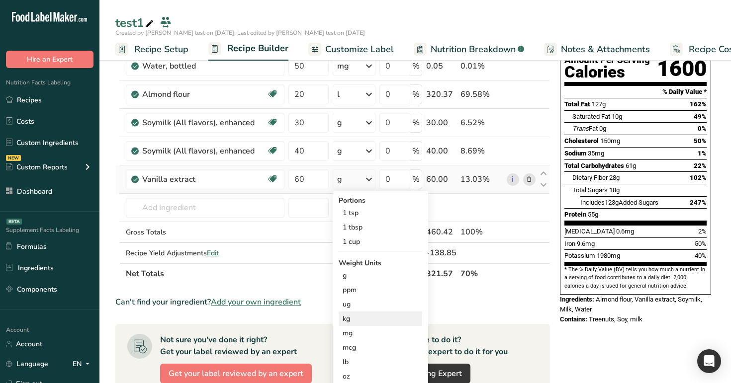
scroll to position [123, 0]
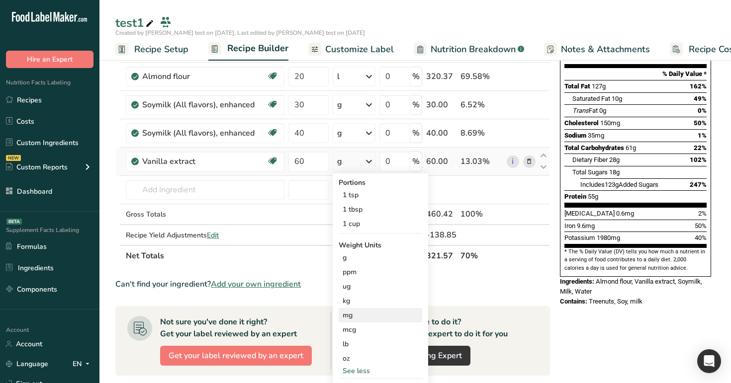
click at [367, 318] on div "mg" at bounding box center [381, 315] width 84 height 14
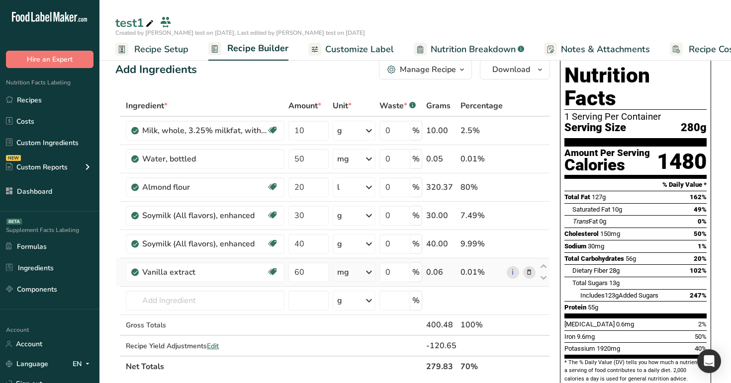
scroll to position [0, 0]
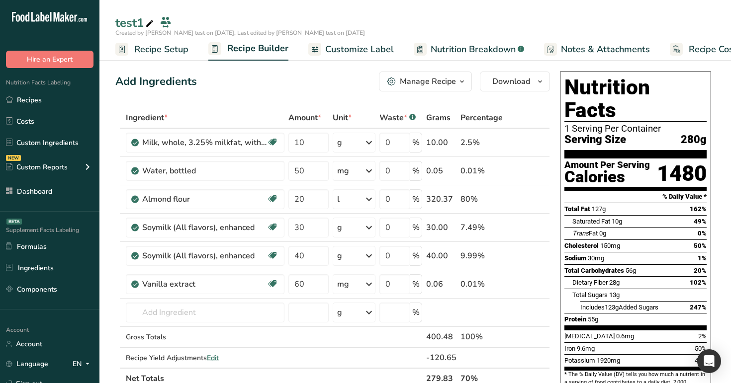
click at [328, 53] on span "Customize Label" at bounding box center [359, 49] width 69 height 13
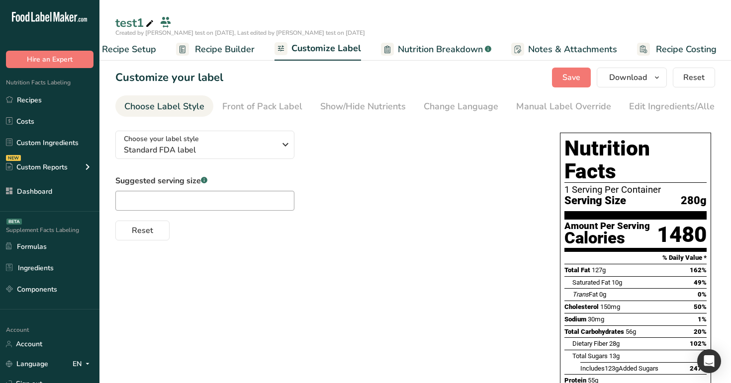
scroll to position [0, 34]
click at [277, 150] on div "Choose your label style Standard FDA label" at bounding box center [203, 145] width 159 height 22
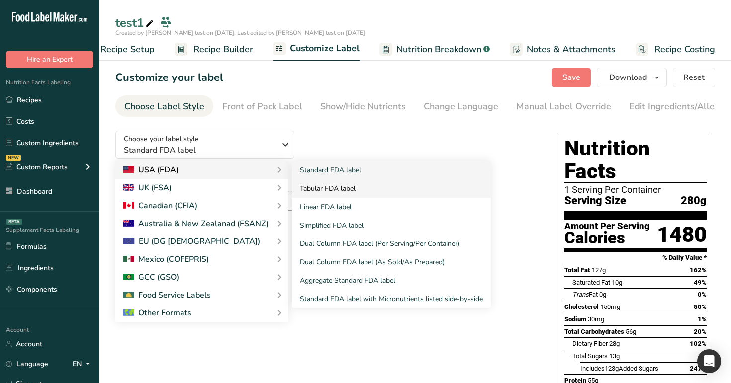
click at [334, 198] on link "Tabular FDA label" at bounding box center [391, 189] width 199 height 18
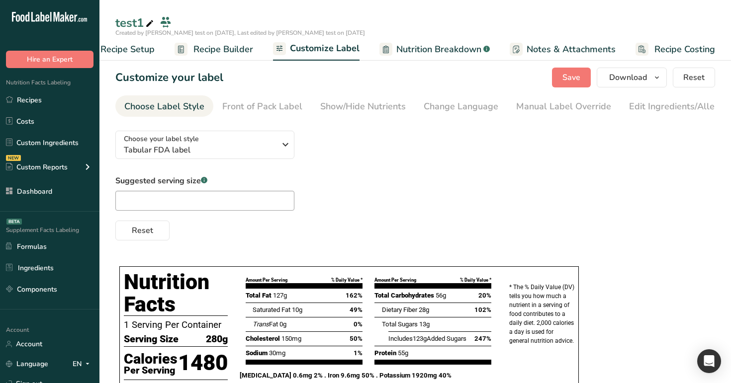
scroll to position [62, 0]
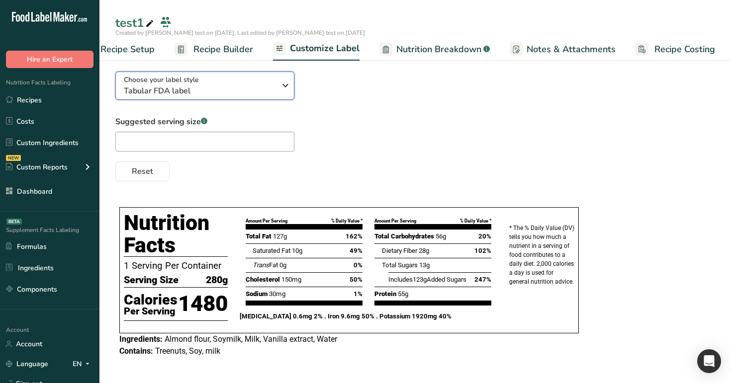
click at [229, 81] on div "Choose your label style Tabular FDA label" at bounding box center [200, 86] width 152 height 22
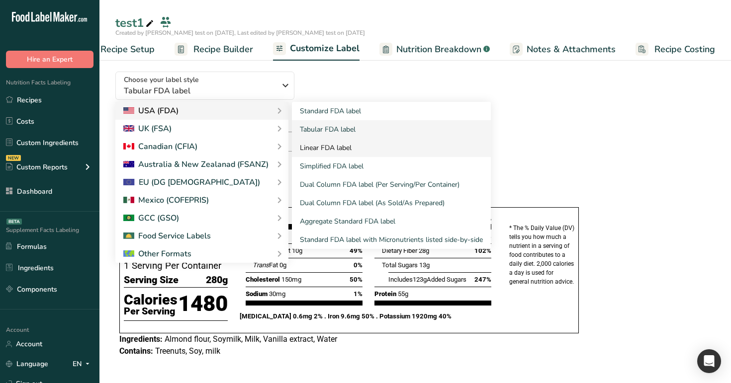
click at [334, 146] on link "Linear FDA label" at bounding box center [391, 148] width 199 height 18
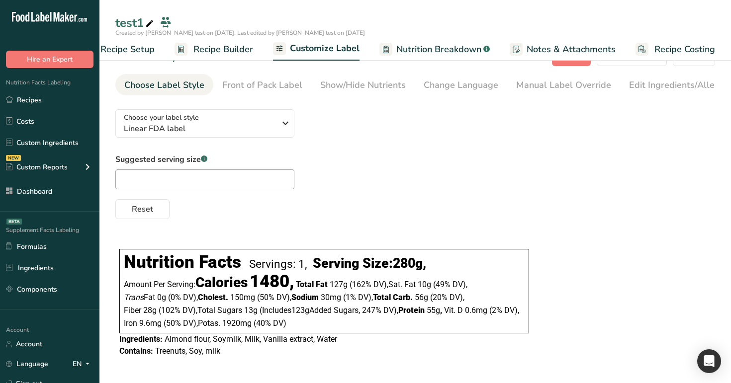
scroll to position [0, 0]
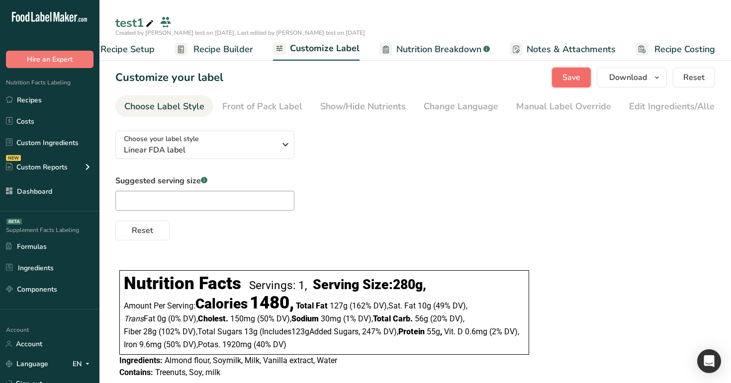
click at [567, 79] on span "Save" at bounding box center [571, 78] width 18 height 12
click at [240, 125] on div "Choose your label style Linear FDA label USA (FDA) Standard FDA label Tabular F…" at bounding box center [415, 182] width 600 height 118
click at [247, 101] on div "Front of Pack Label" at bounding box center [262, 106] width 80 height 13
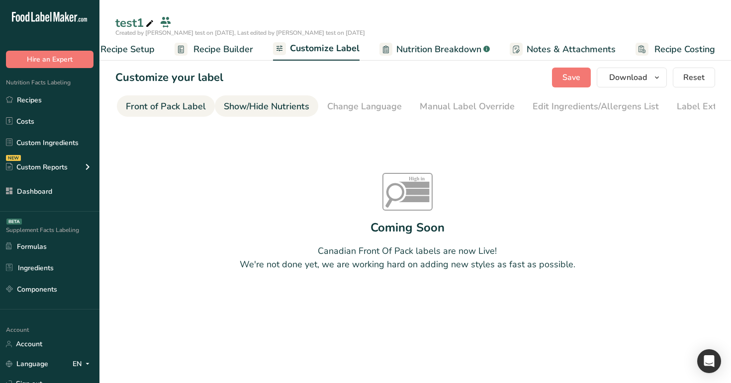
click at [251, 105] on div "Show/Hide Nutrients" at bounding box center [267, 106] width 86 height 13
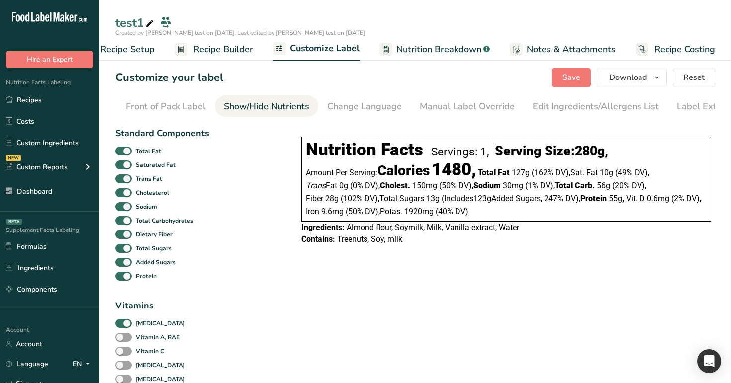
scroll to position [0, 123]
click at [228, 39] on link "Recipe Builder" at bounding box center [214, 49] width 79 height 22
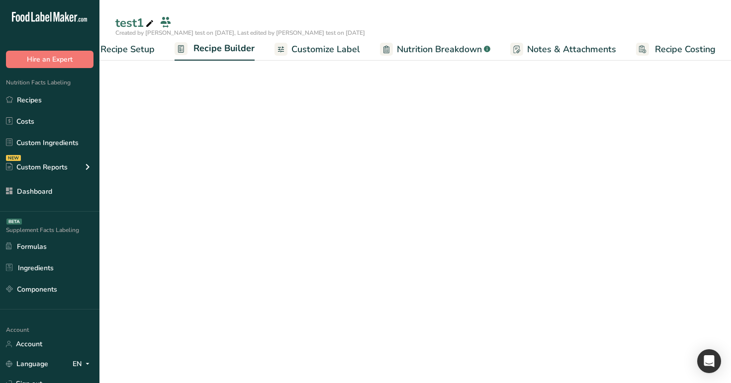
scroll to position [0, 34]
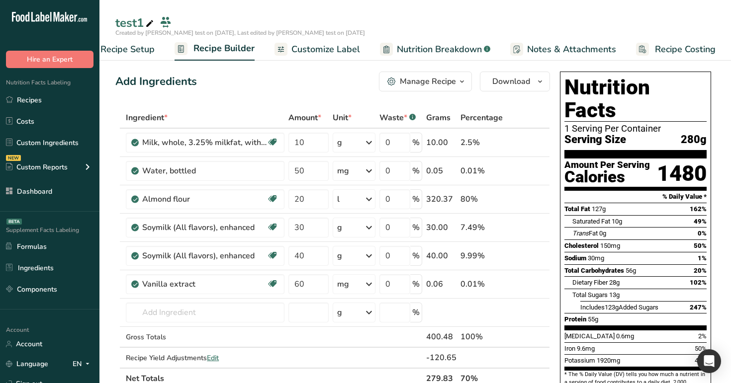
click at [303, 55] on span "Customize Label" at bounding box center [325, 49] width 69 height 13
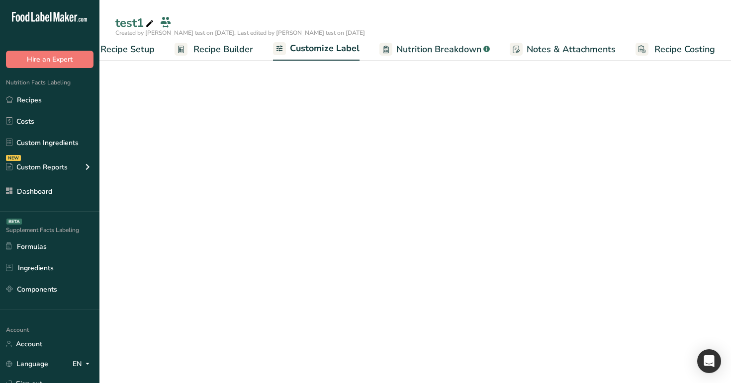
scroll to position [0, 34]
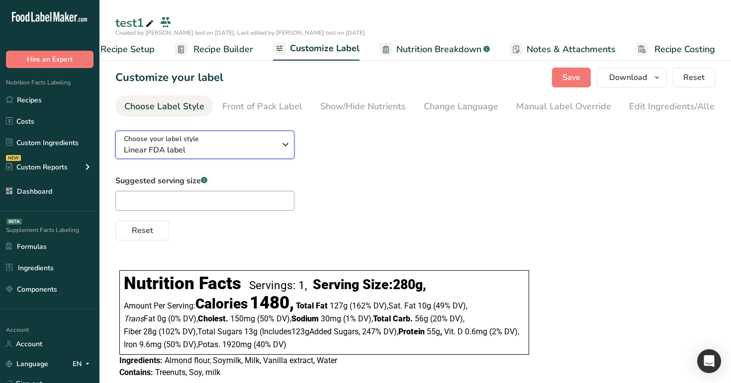
click at [238, 140] on div "Choose your label style Linear FDA label" at bounding box center [200, 145] width 152 height 22
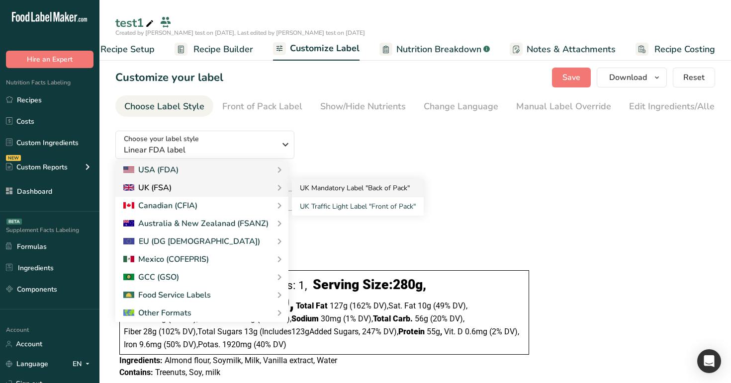
click at [325, 194] on link "UK Mandatory Label "Back of Pack"" at bounding box center [358, 188] width 132 height 18
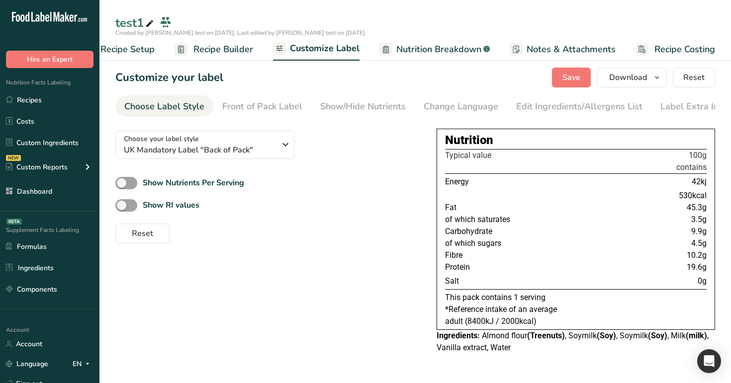
click at [195, 178] on div "Show Nutrients Per Serving" at bounding box center [267, 183] width 305 height 16
click at [190, 184] on b "Show Nutrients Per Serving" at bounding box center [193, 183] width 101 height 11
click at [122, 184] on input "Show Nutrients Per Serving" at bounding box center [118, 183] width 6 height 6
checkbox input "true"
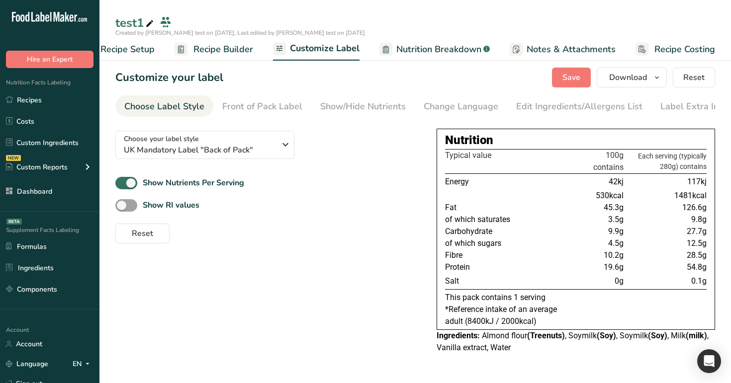
click at [176, 216] on div "Show Nutrients Per Serving Show RI values Reset" at bounding box center [267, 209] width 305 height 69
click at [184, 207] on b "Show RI values" at bounding box center [171, 205] width 57 height 11
click at [122, 207] on input "Show RI values" at bounding box center [118, 205] width 6 height 6
checkbox input "true"
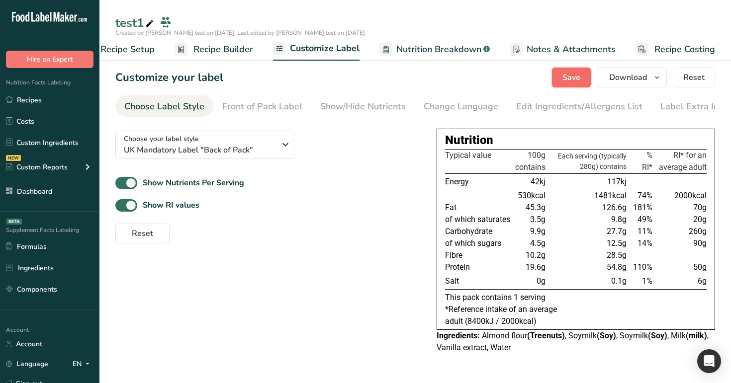
click at [568, 77] on span "Save" at bounding box center [571, 78] width 18 height 12
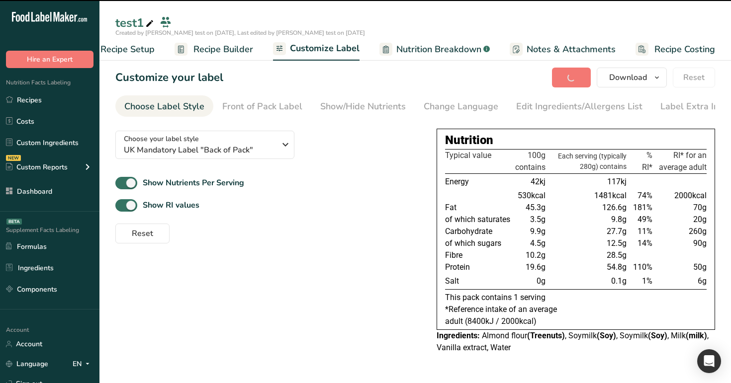
click at [229, 56] on span "Recipe Builder" at bounding box center [223, 49] width 60 height 13
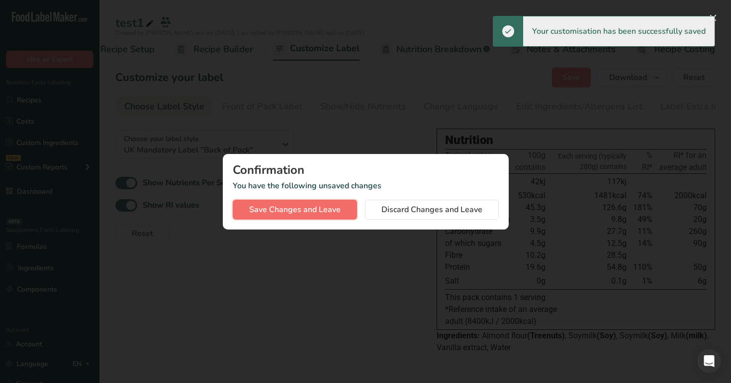
click at [317, 207] on span "Save Changes and Leave" at bounding box center [295, 210] width 92 height 12
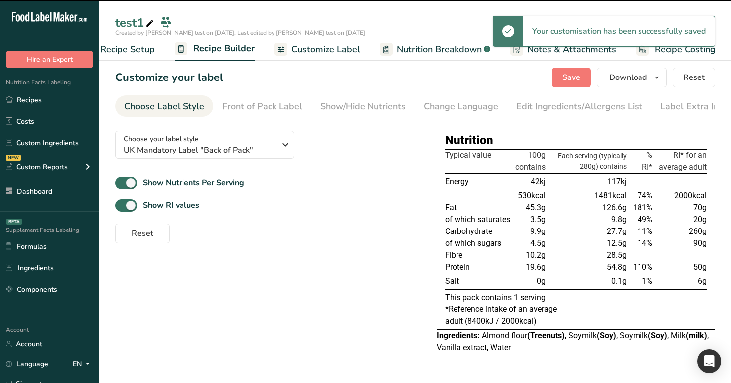
scroll to position [0, 34]
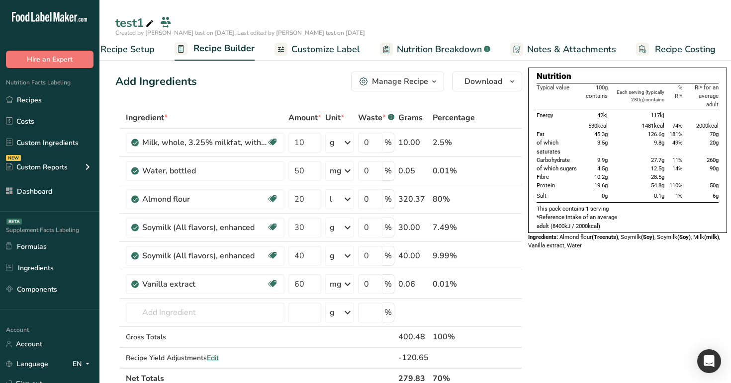
click at [334, 49] on span "Customize Label" at bounding box center [325, 49] width 69 height 13
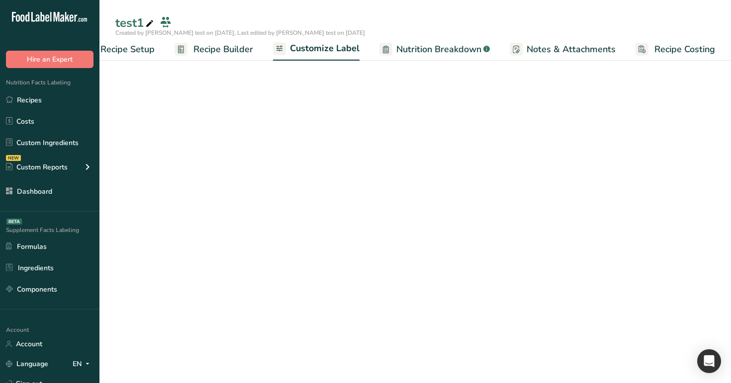
scroll to position [0, 34]
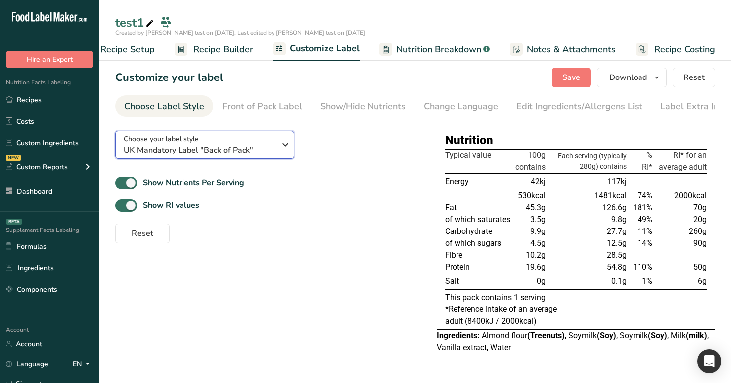
click at [247, 155] on span "UK Mandatory Label "Back of Pack"" at bounding box center [200, 150] width 152 height 12
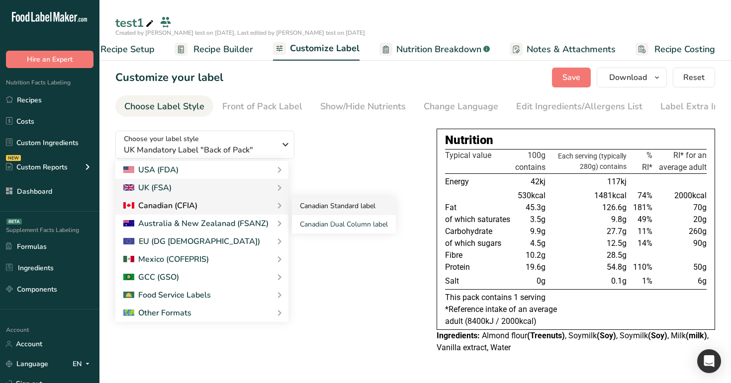
click at [338, 214] on link "Canadian Standard label" at bounding box center [344, 206] width 104 height 18
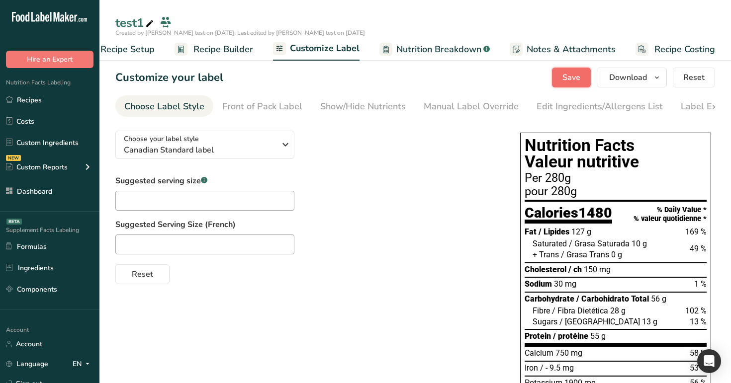
click at [575, 70] on button "Save" at bounding box center [571, 78] width 39 height 20
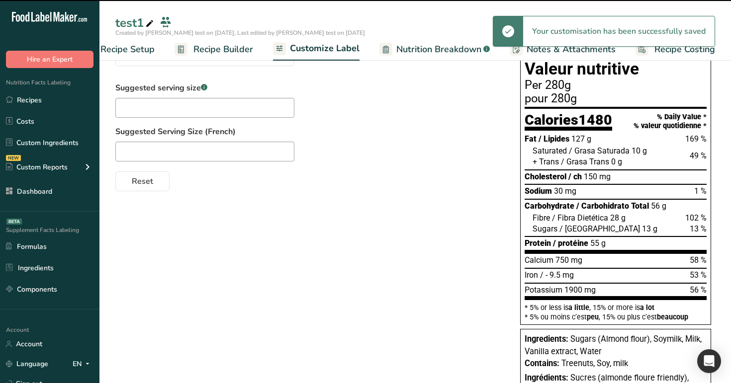
scroll to position [0, 0]
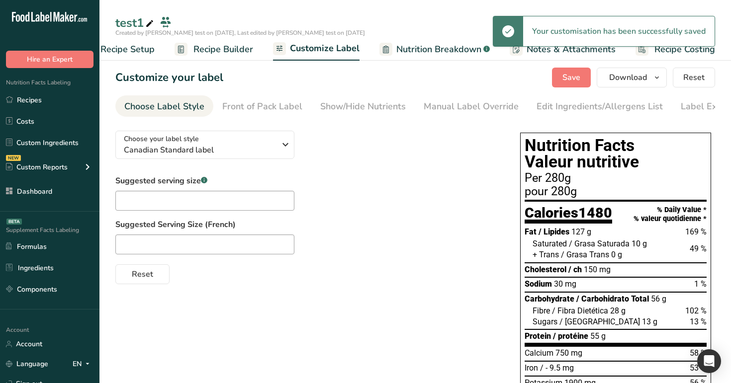
click at [220, 57] on link "Recipe Builder" at bounding box center [214, 49] width 79 height 22
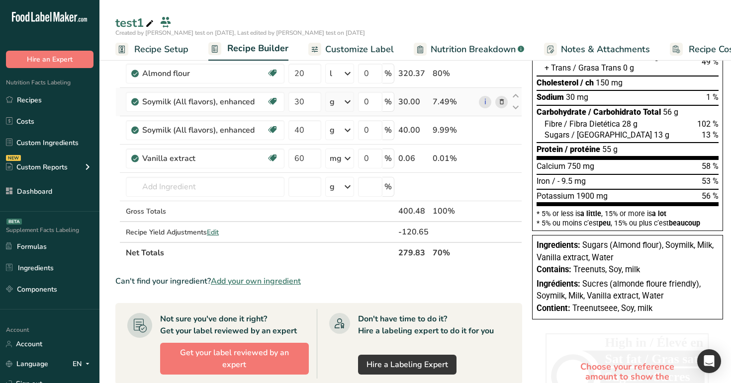
scroll to position [267, 0]
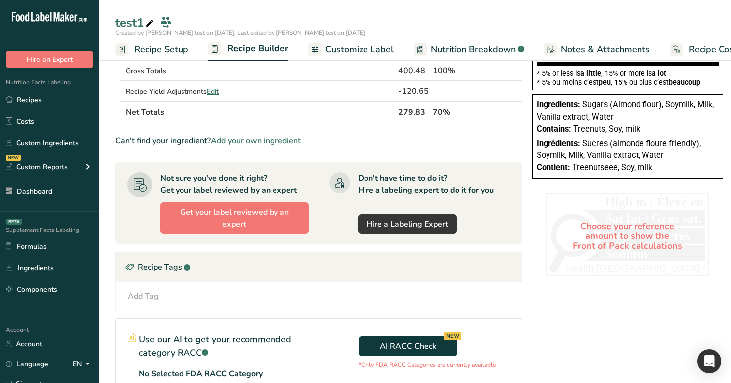
click at [357, 49] on span "Customize Label" at bounding box center [359, 49] width 69 height 13
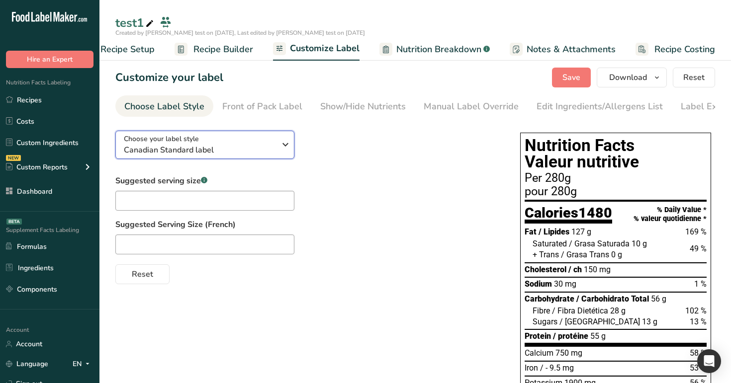
click at [242, 145] on div "Choose your label style Canadian Standard label" at bounding box center [200, 145] width 152 height 22
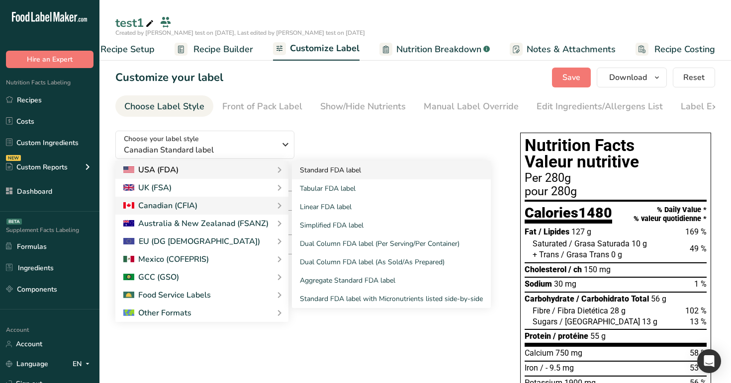
click at [349, 176] on link "Standard FDA label" at bounding box center [391, 170] width 199 height 18
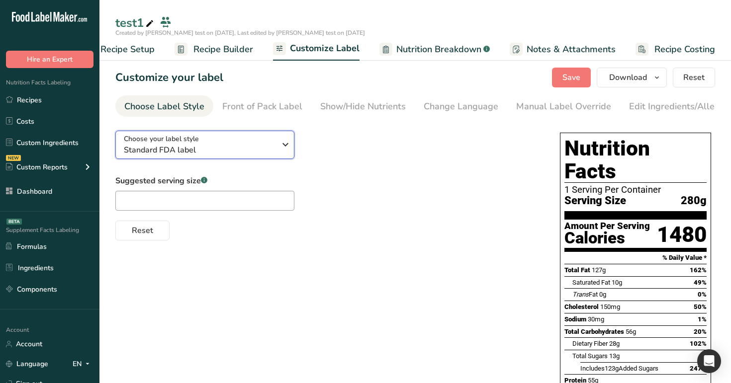
click at [256, 151] on span "Standard FDA label" at bounding box center [200, 150] width 152 height 12
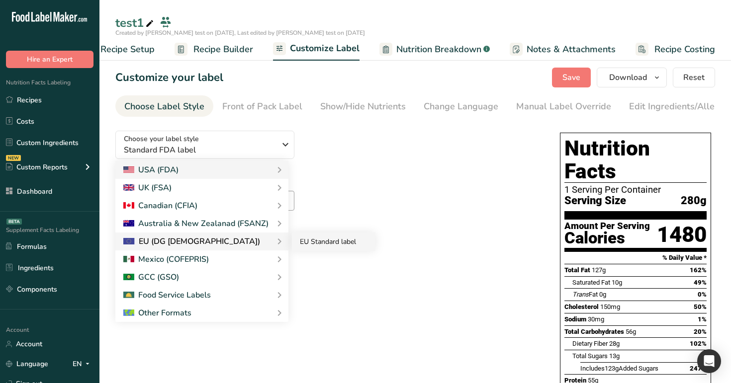
click at [316, 248] on link "EU Standard label" at bounding box center [334, 242] width 84 height 18
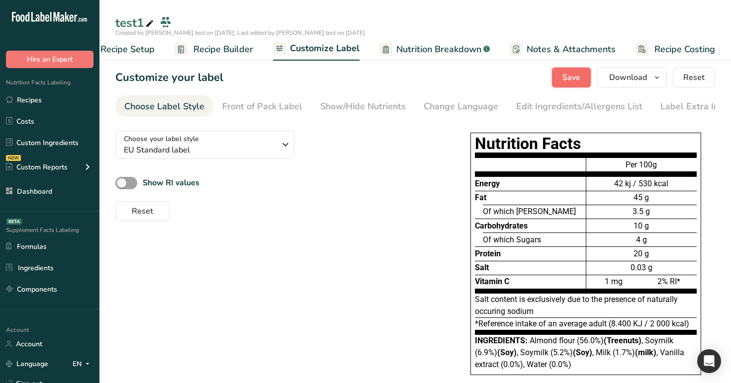
click at [574, 74] on span "Save" at bounding box center [571, 78] width 18 height 12
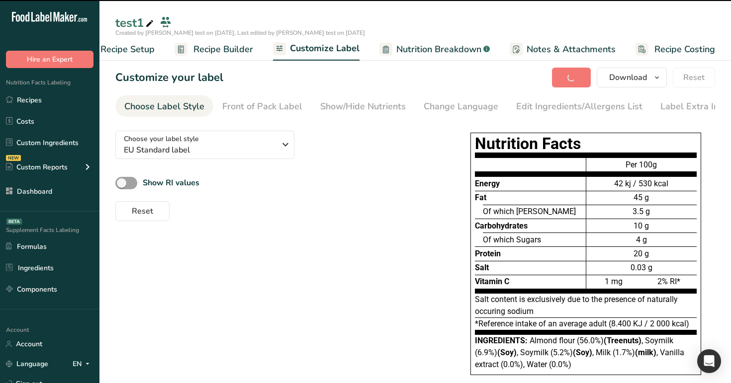
click at [216, 47] on span "Recipe Builder" at bounding box center [223, 49] width 60 height 13
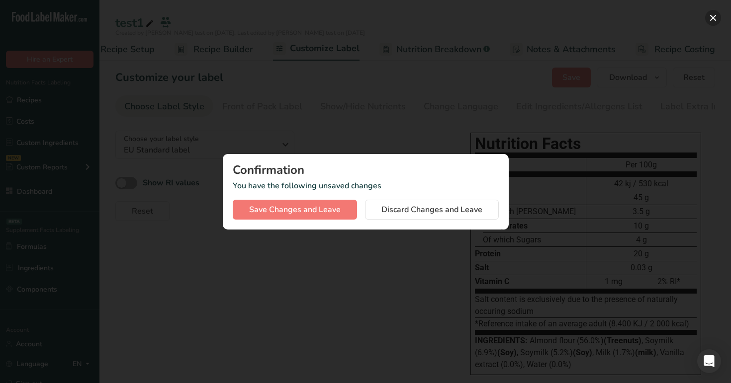
click at [713, 19] on button "button" at bounding box center [713, 18] width 16 height 16
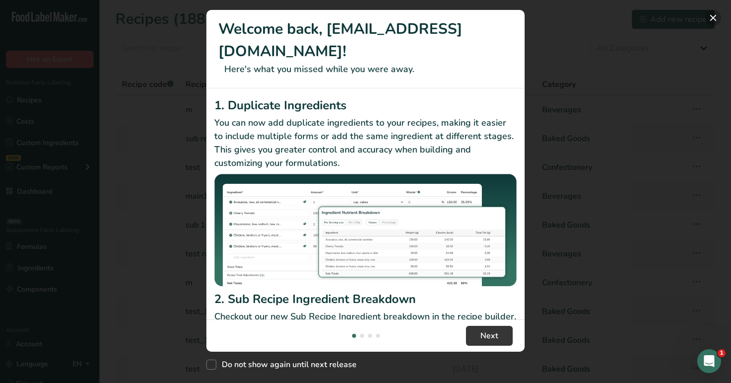
click at [713, 21] on button "New Features" at bounding box center [713, 18] width 16 height 16
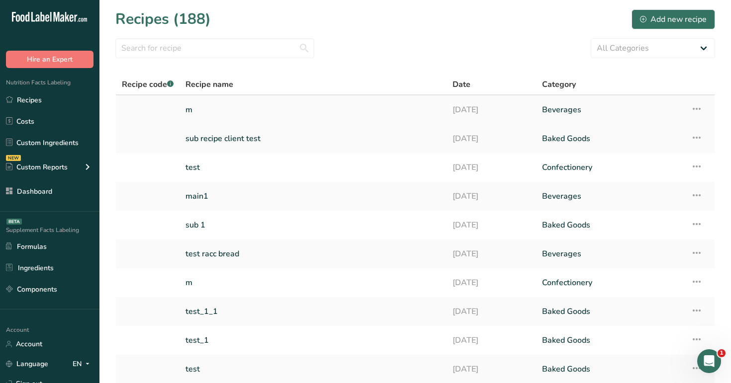
click at [369, 107] on link "m" at bounding box center [312, 109] width 255 height 21
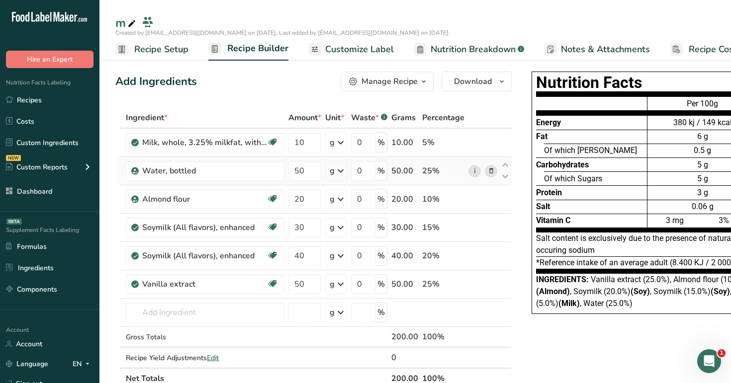
click at [340, 175] on icon at bounding box center [341, 171] width 12 height 18
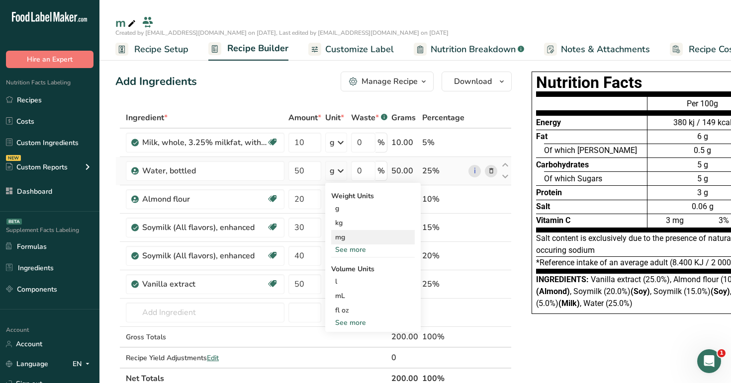
click at [350, 238] on div "mg" at bounding box center [373, 237] width 84 height 14
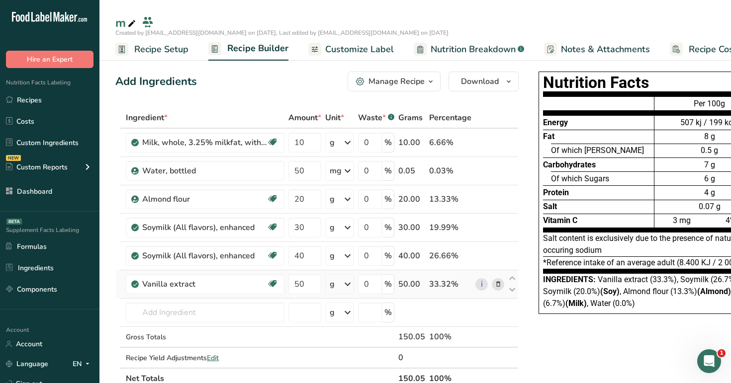
click at [336, 284] on div "g" at bounding box center [339, 285] width 29 height 20
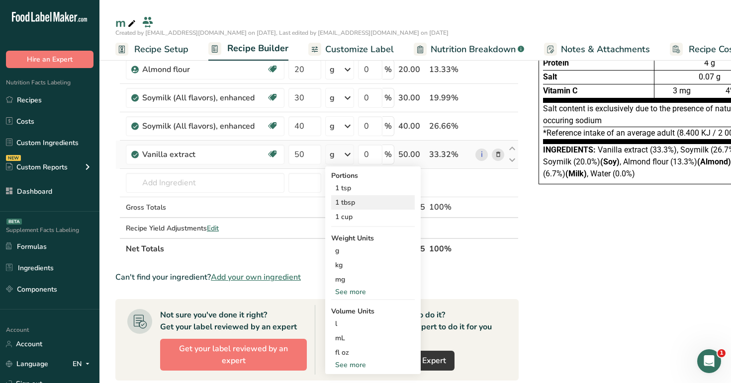
scroll to position [150, 0]
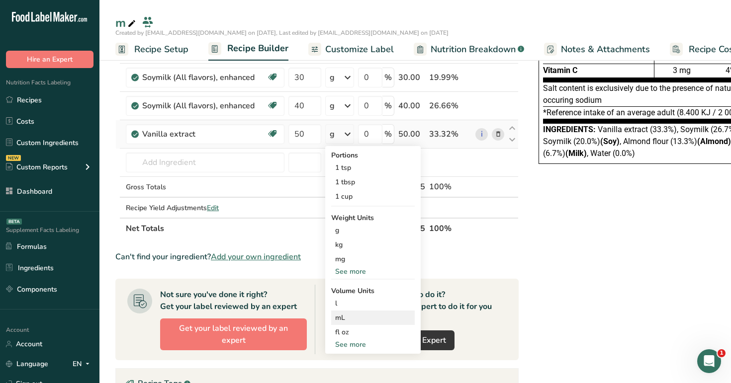
click at [366, 319] on div "mL" at bounding box center [373, 318] width 76 height 10
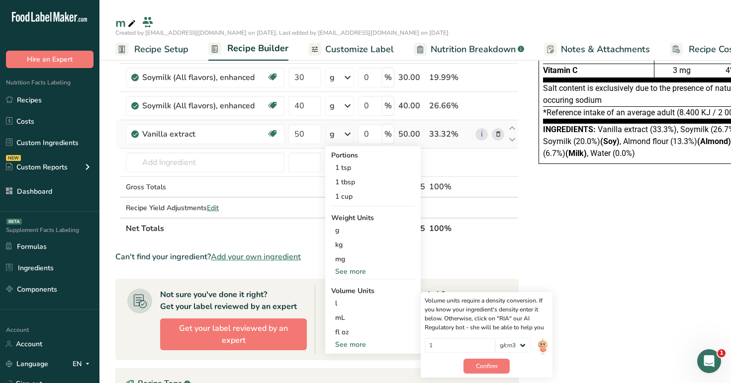
click at [382, 347] on div "See more" at bounding box center [373, 345] width 84 height 10
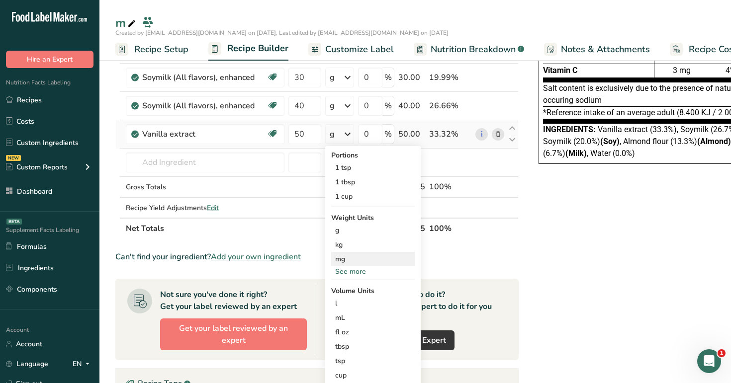
click at [364, 253] on div "mg" at bounding box center [373, 259] width 84 height 14
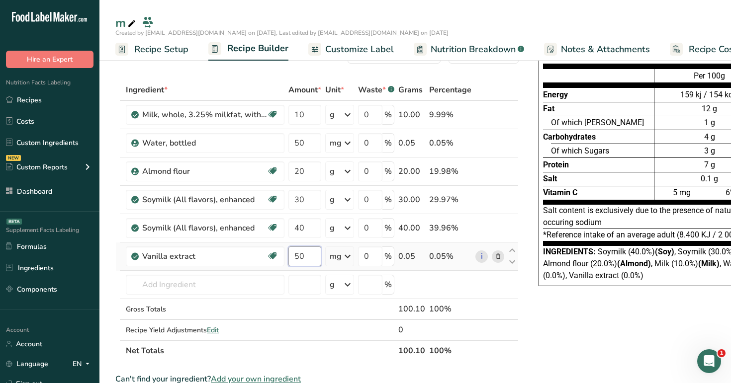
scroll to position [0, 0]
click at [298, 257] on input "50" at bounding box center [304, 257] width 33 height 20
type input "60"
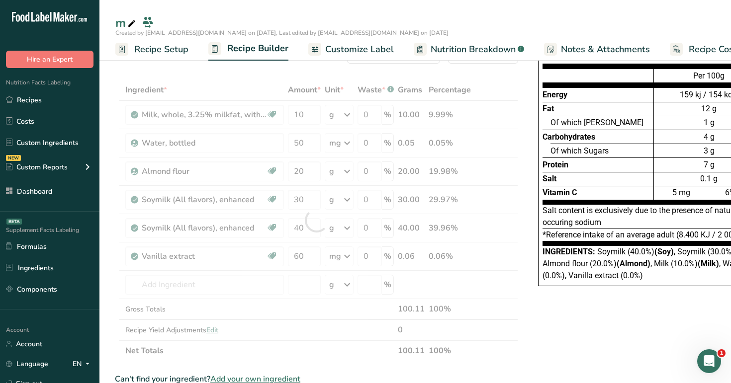
click at [567, 164] on div "Protein" at bounding box center [598, 165] width 111 height 14
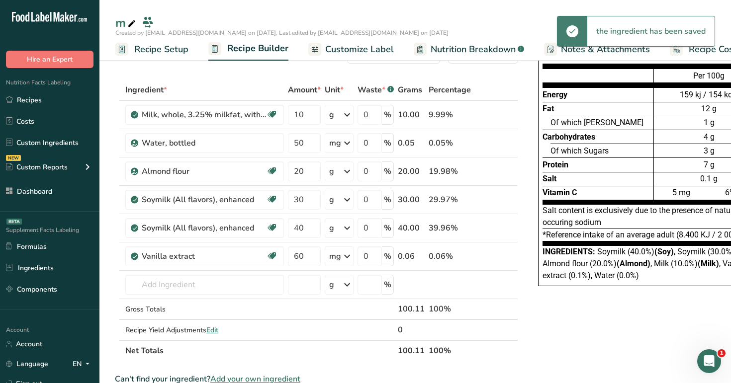
scroll to position [0, 0]
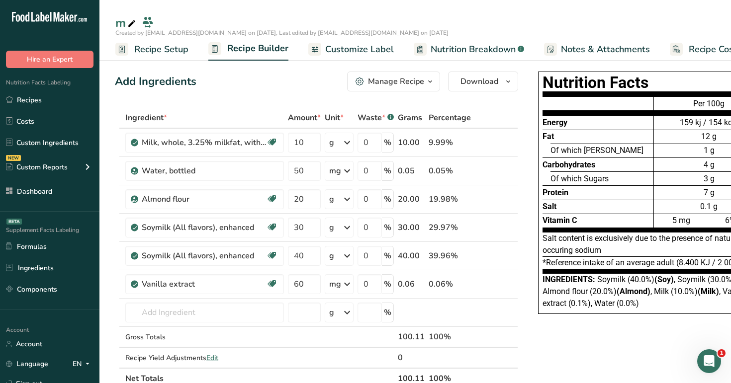
click at [354, 49] on span "Customize Label" at bounding box center [359, 49] width 69 height 13
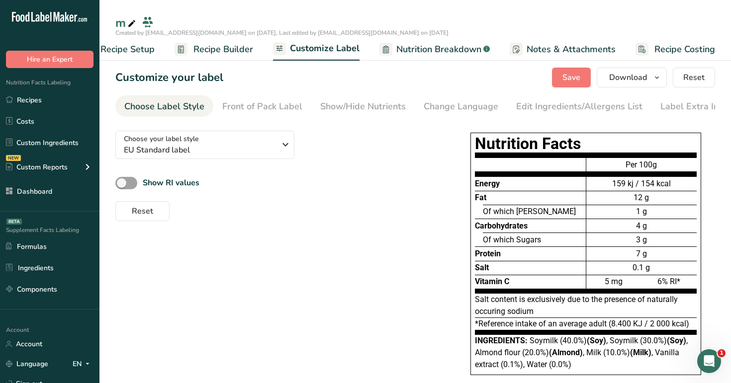
scroll to position [30, 0]
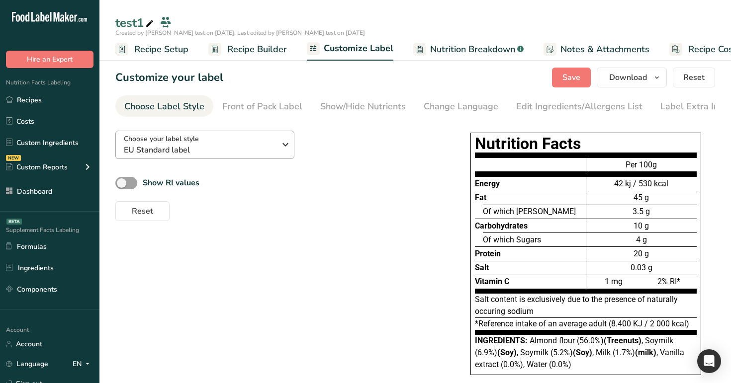
scroll to position [8, 0]
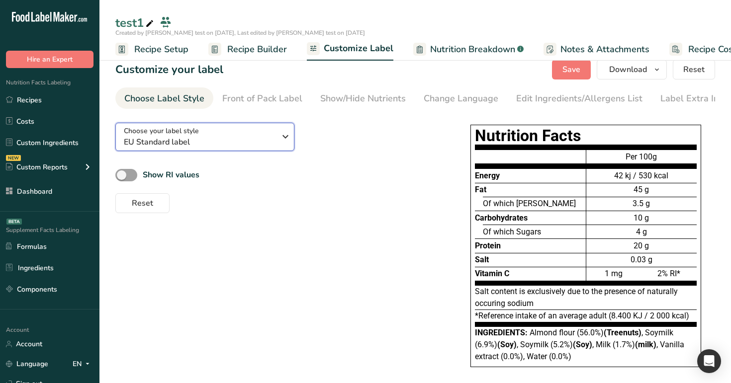
click at [220, 139] on span "EU Standard label" at bounding box center [200, 142] width 152 height 12
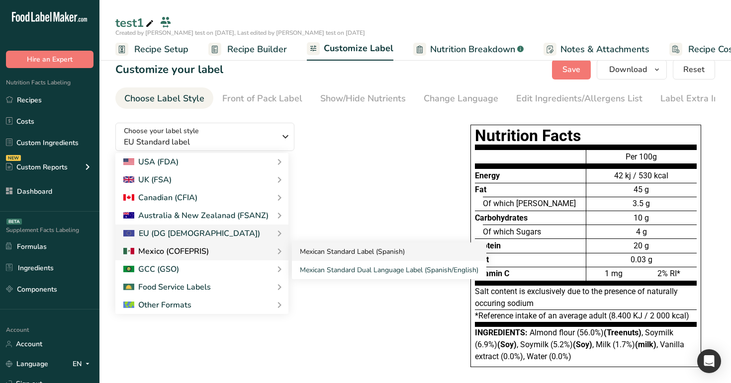
click at [328, 256] on link "Mexican Standard Label (Spanish)" at bounding box center [389, 252] width 194 height 18
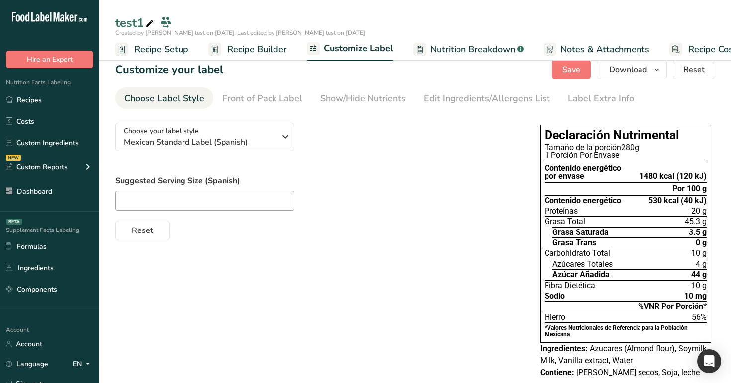
scroll to position [29, 0]
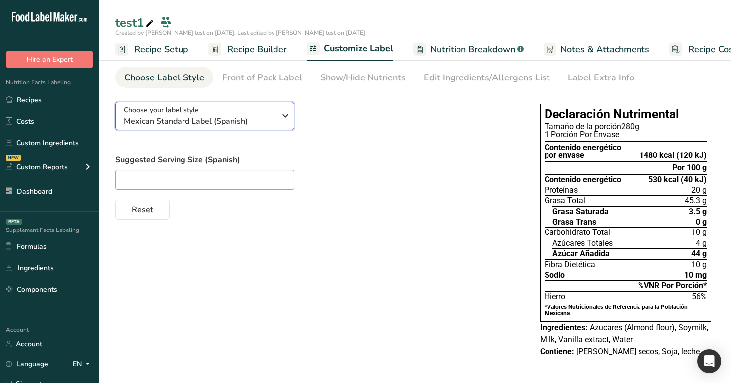
click at [244, 122] on span "Mexican Standard Label (Spanish)" at bounding box center [200, 121] width 152 height 12
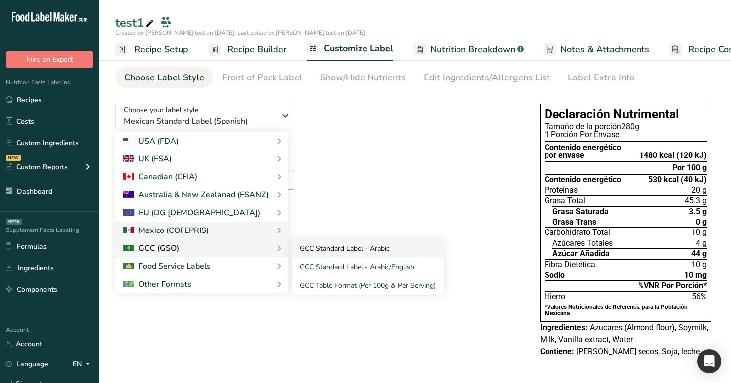
click at [325, 256] on link "GCC Standard Label - Arabic" at bounding box center [368, 249] width 152 height 18
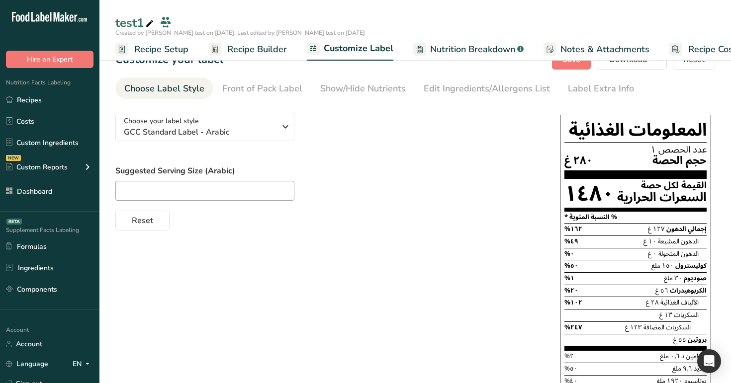
scroll to position [0, 0]
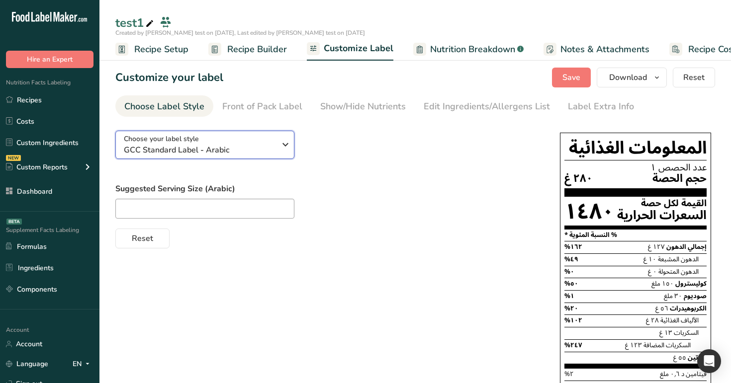
click at [224, 138] on div "Choose your label style GCC Standard Label - Arabic" at bounding box center [200, 145] width 152 height 22
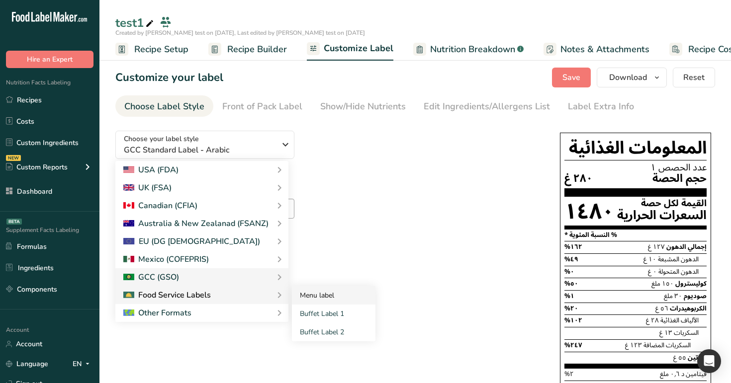
click at [329, 298] on link "Menu label" at bounding box center [334, 295] width 84 height 18
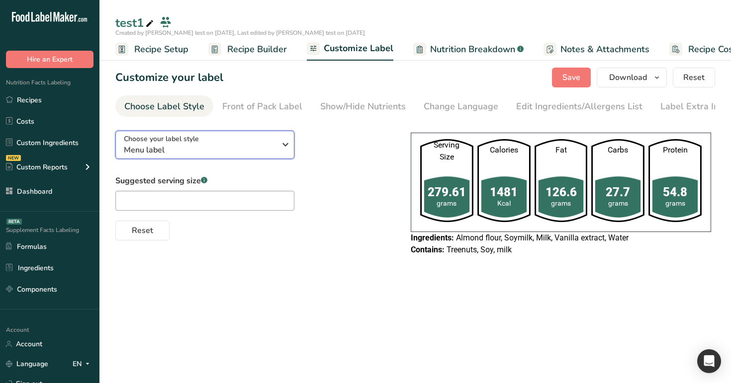
click at [252, 148] on span "Menu label" at bounding box center [200, 150] width 152 height 12
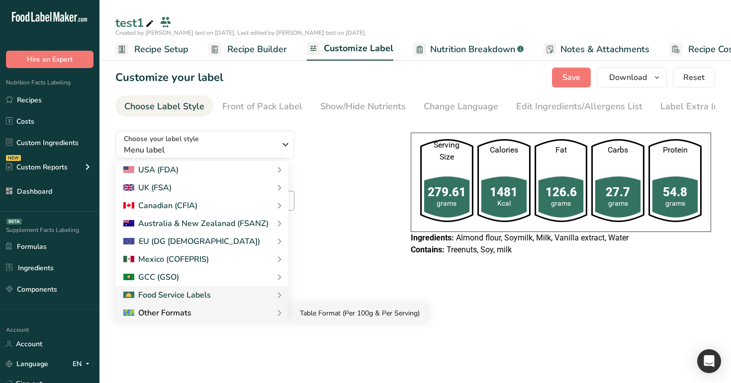
click at [321, 319] on link "Table Format (Per 100g & Per Serving)" at bounding box center [360, 313] width 136 height 18
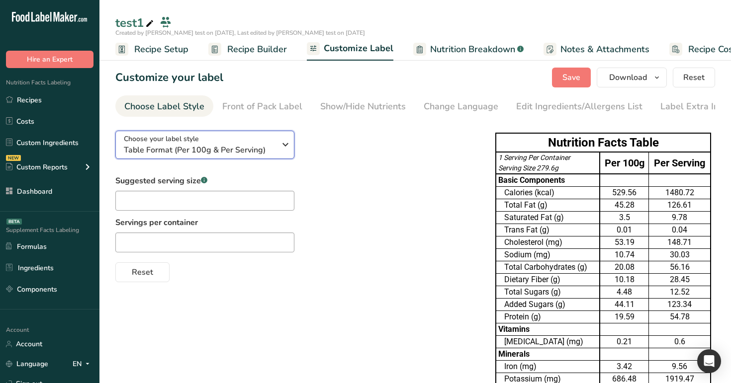
click at [220, 148] on span "Table Format (Per 100g & Per Serving)" at bounding box center [200, 150] width 152 height 12
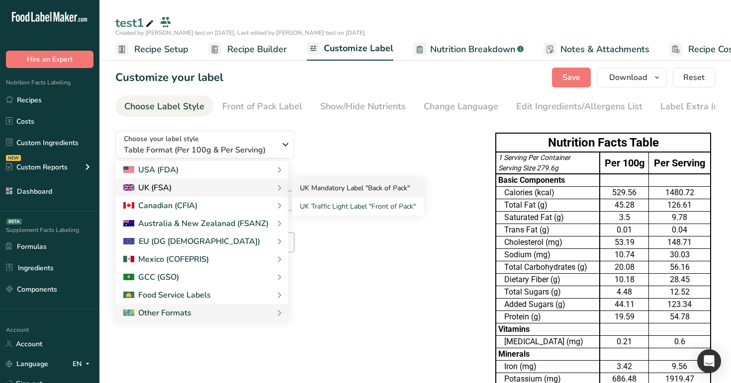
click at [329, 197] on link "UK Mandatory Label "Back of Pack"" at bounding box center [358, 188] width 132 height 18
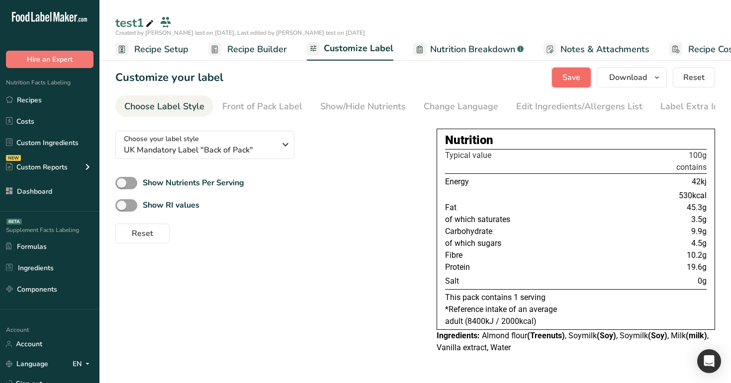
click at [565, 77] on span "Save" at bounding box center [571, 78] width 18 height 12
click at [463, 50] on span "Nutrition Breakdown" at bounding box center [472, 49] width 85 height 13
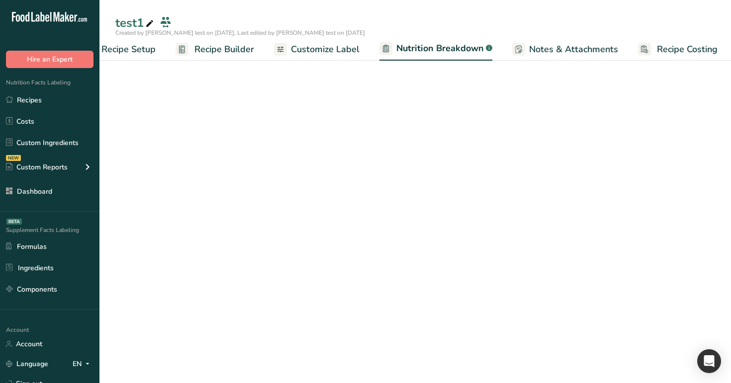
select select "Calories"
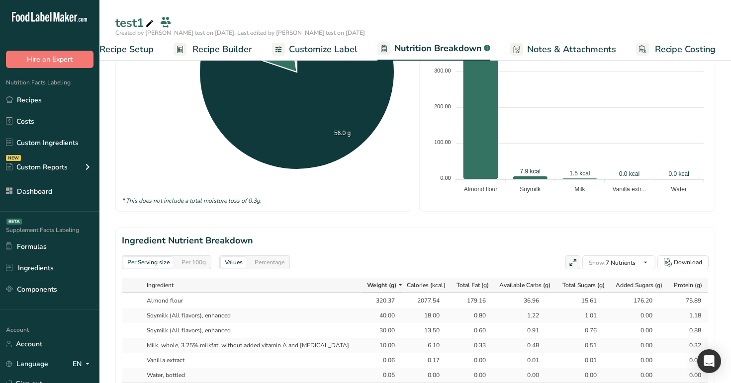
scroll to position [145, 0]
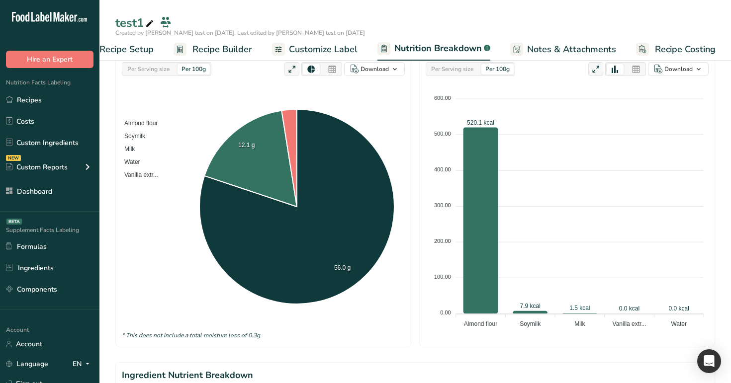
click at [221, 43] on span "Recipe Builder" at bounding box center [222, 49] width 60 height 13
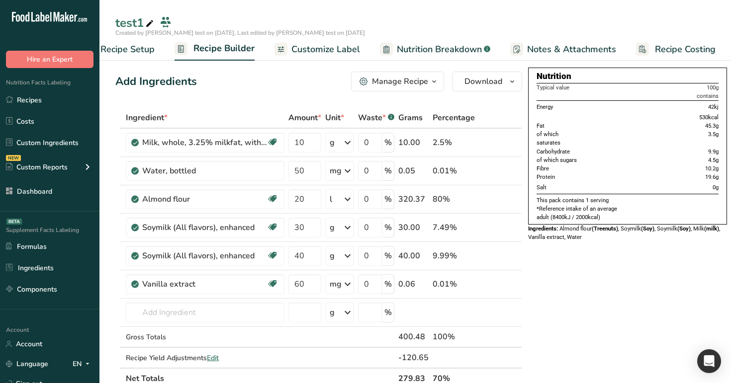
click at [307, 46] on span "Customize Label" at bounding box center [325, 49] width 69 height 13
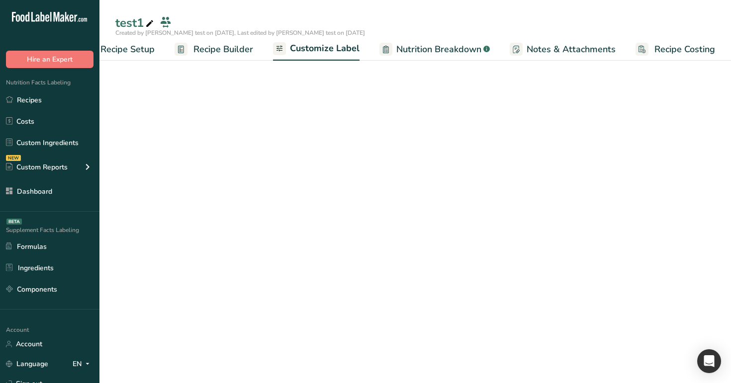
scroll to position [0, 34]
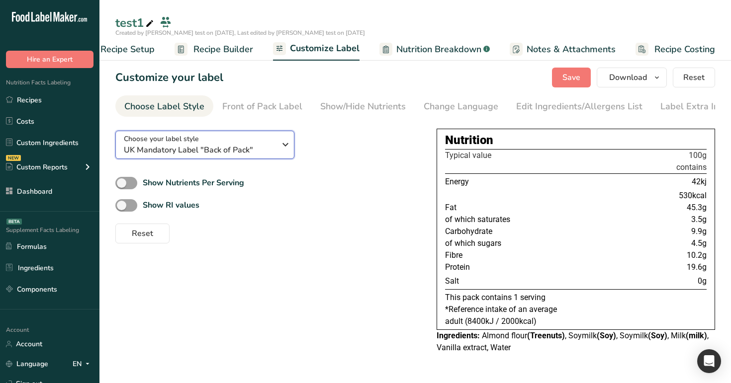
click at [258, 154] on span "UK Mandatory Label "Back of Pack"" at bounding box center [200, 150] width 152 height 12
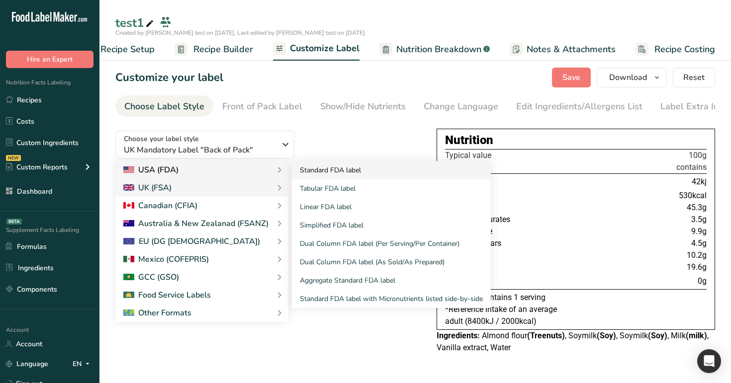
click at [321, 176] on link "Standard FDA label" at bounding box center [391, 170] width 199 height 18
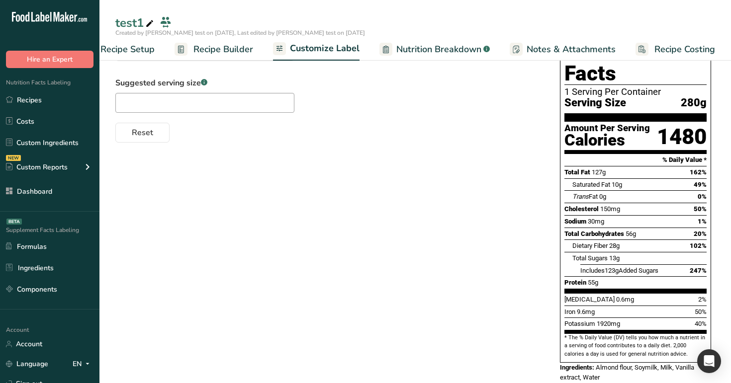
scroll to position [0, 0]
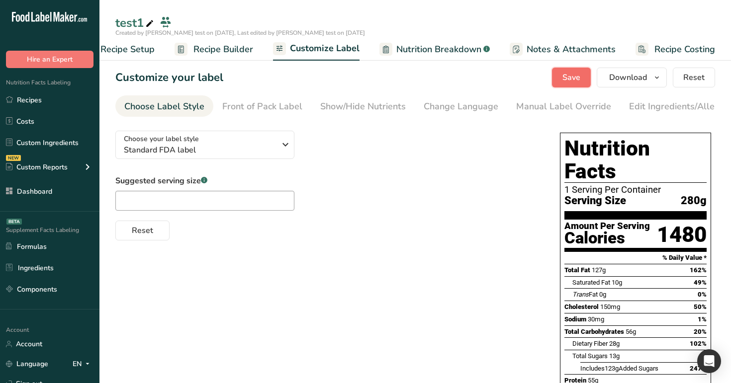
click at [568, 78] on span "Save" at bounding box center [571, 78] width 18 height 12
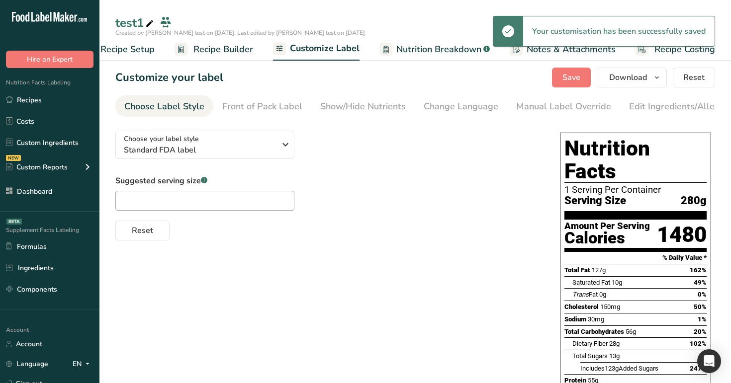
click at [210, 50] on span "Recipe Builder" at bounding box center [223, 49] width 60 height 13
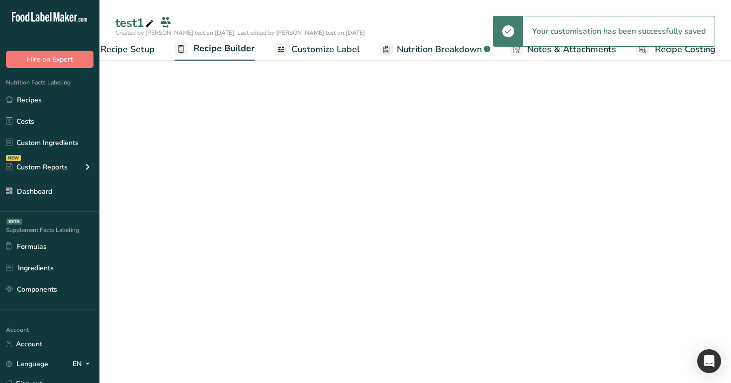
scroll to position [0, 34]
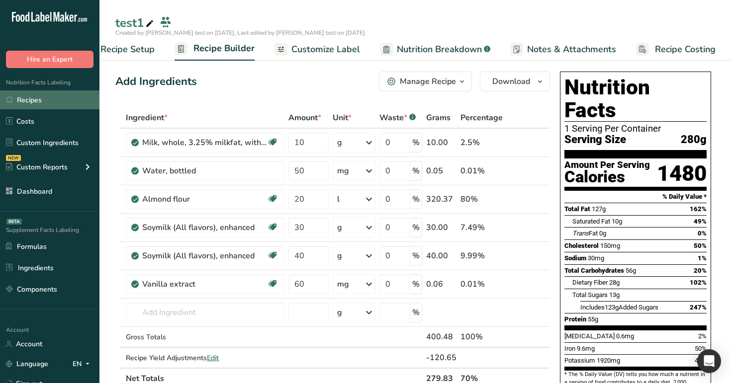
click at [47, 105] on link "Recipes" at bounding box center [49, 100] width 99 height 19
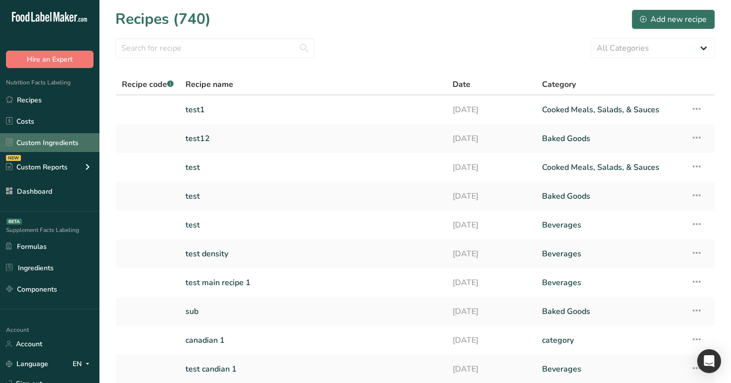
click at [50, 139] on link "Custom Ingredients" at bounding box center [49, 142] width 99 height 19
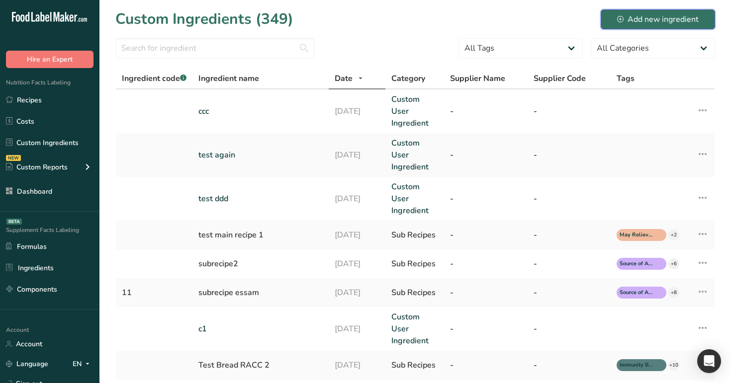
click at [671, 24] on div "Add new ingredient" at bounding box center [658, 19] width 82 height 12
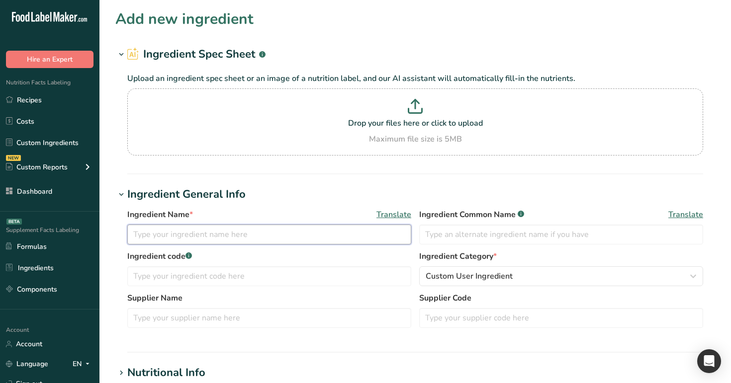
click at [286, 236] on input "text" at bounding box center [269, 235] width 284 height 20
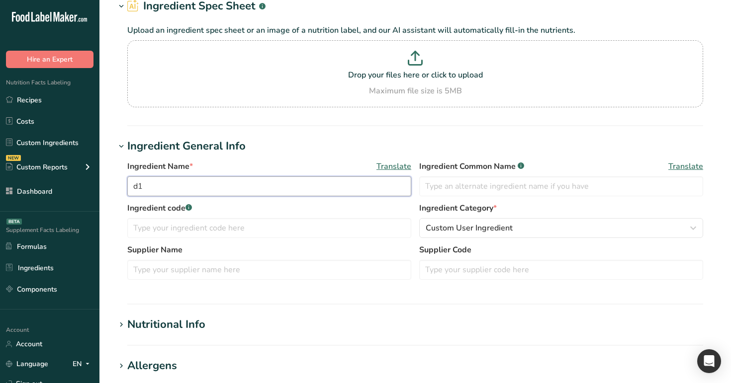
scroll to position [123, 0]
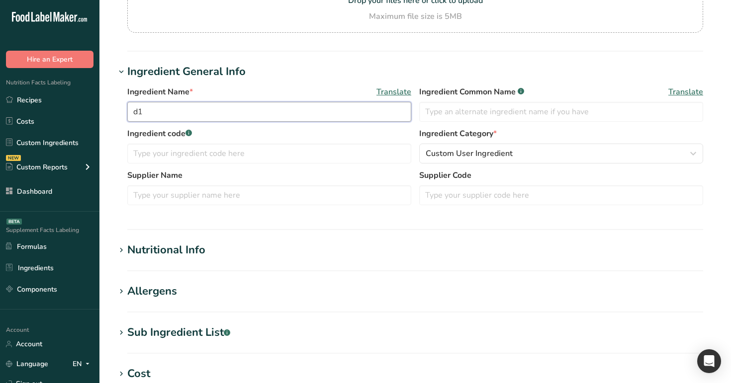
type input "d1"
click at [220, 245] on h1 "Nutritional Info" at bounding box center [415, 250] width 600 height 16
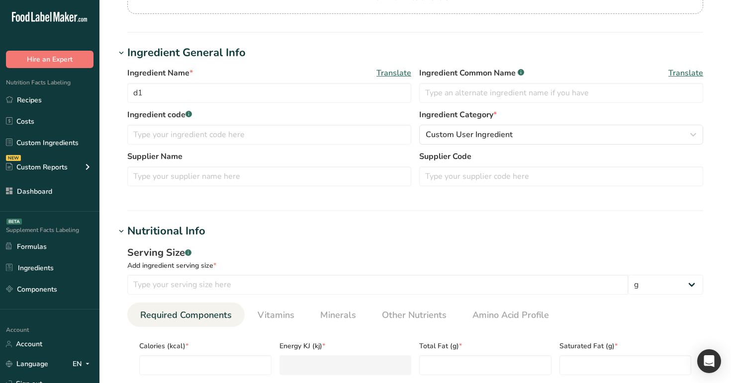
scroll to position [188, 0]
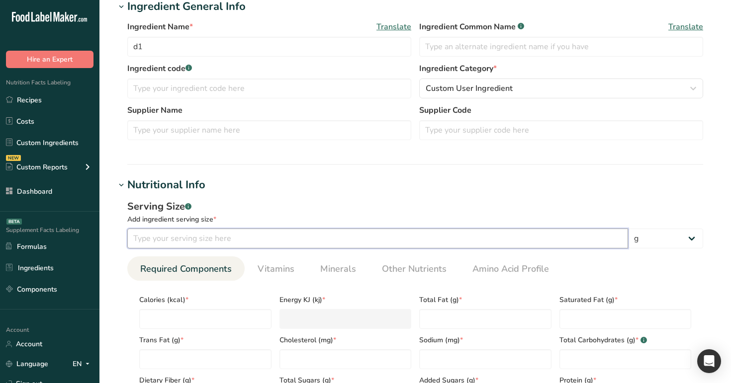
click at [241, 239] on input "number" at bounding box center [377, 239] width 501 height 20
type input "100"
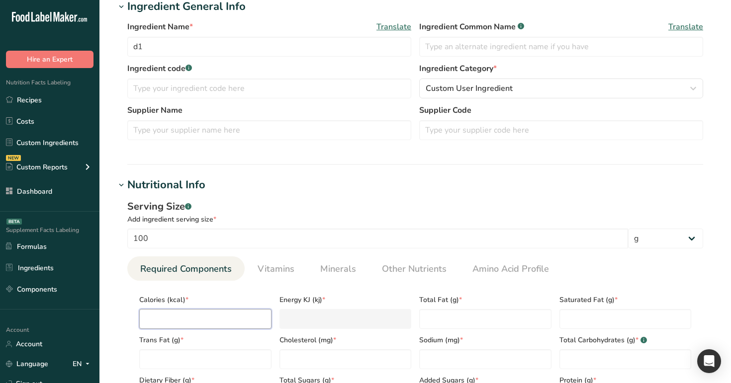
click at [258, 318] on input "number" at bounding box center [205, 319] width 132 height 20
type input "1"
type KJ "4.2"
type input "10"
type KJ "41.8"
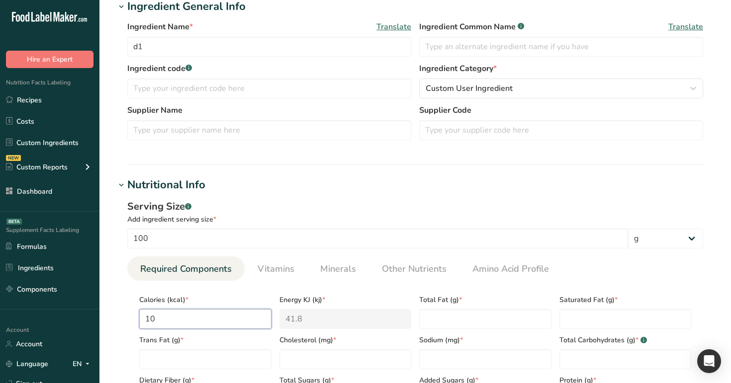
type input "100"
type KJ "418.4"
type input "100"
type Fat "100"
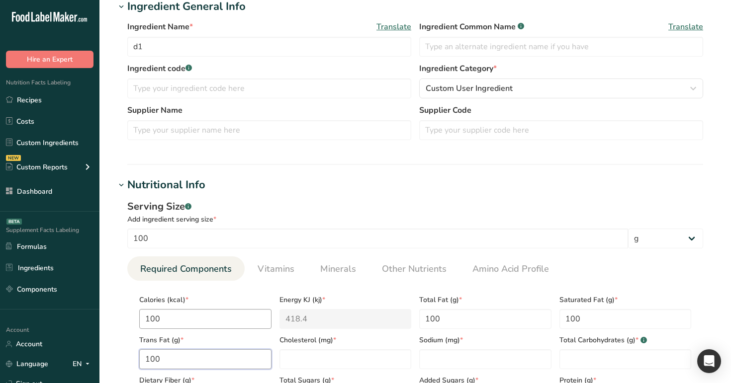
type Fat "100"
type input "100"
type Carbohydrates "100"
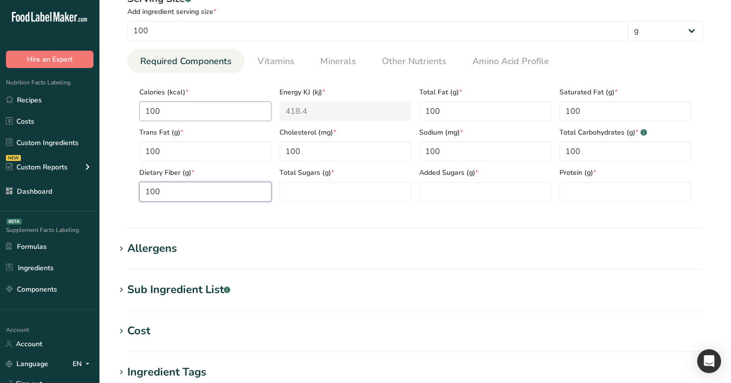
type Fiber "100"
type Sugars "100"
type input "100"
click at [112, 225] on section "Add new ingredient Ingredient Spec Sheet .a-a{fill:#347362;}.b-a{fill:#fff;} Up…" at bounding box center [415, 84] width 632 height 961
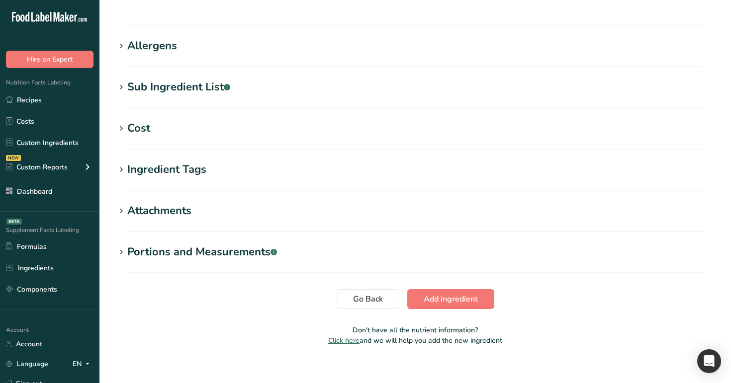
scroll to position [609, 0]
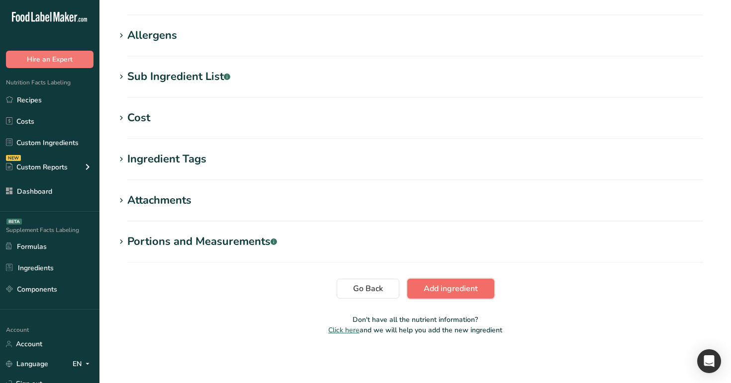
click at [430, 287] on span "Add ingredient" at bounding box center [451, 289] width 54 height 12
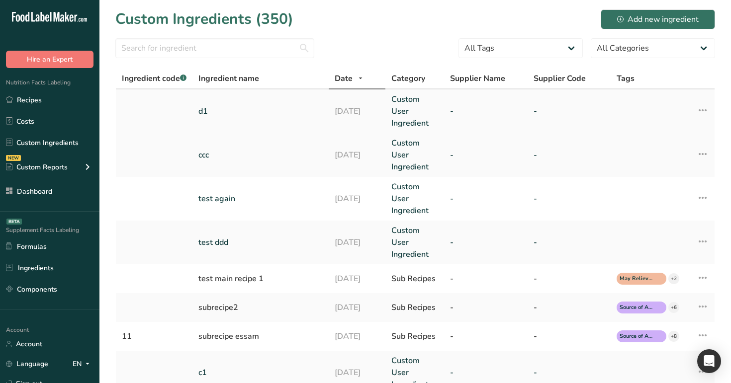
click at [291, 113] on link "d1" at bounding box center [260, 111] width 124 height 12
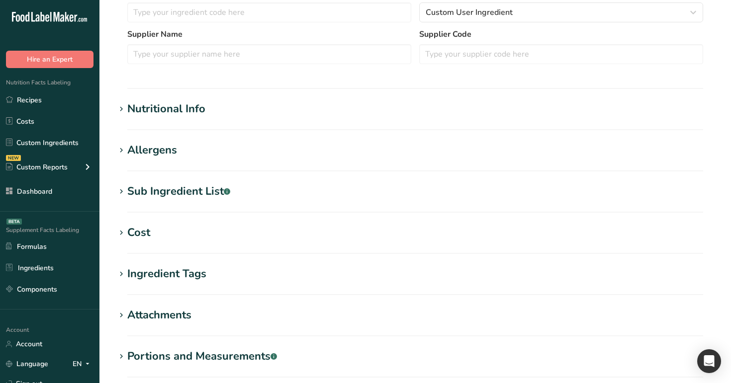
scroll to position [277, 0]
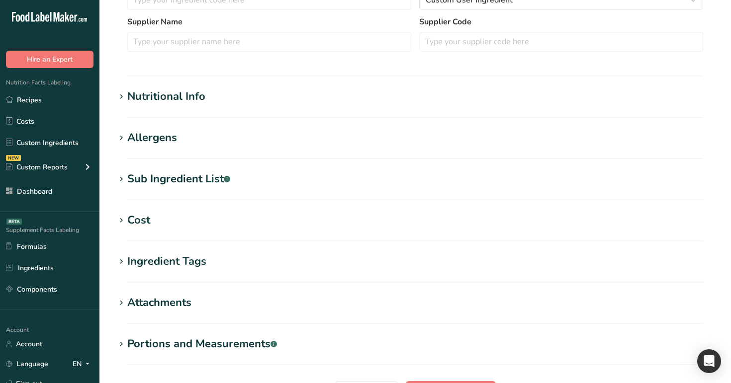
click at [228, 88] on section "Edit d1 Copy to Supplements Ingredient Spec Sheet .a-a{fill:#347362;}.b-a{fill:…" at bounding box center [415, 88] width 632 height 731
click at [225, 106] on section "Nutritional Info Serving Size .a-a{fill:#347362;}.b-a{fill:#fff;} Add ingredien…" at bounding box center [415, 103] width 600 height 29
click at [235, 93] on h1 "Nutritional Info" at bounding box center [415, 97] width 600 height 16
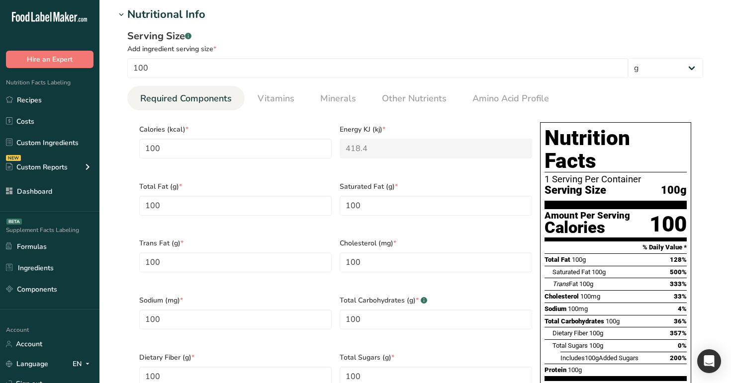
scroll to position [360, 0]
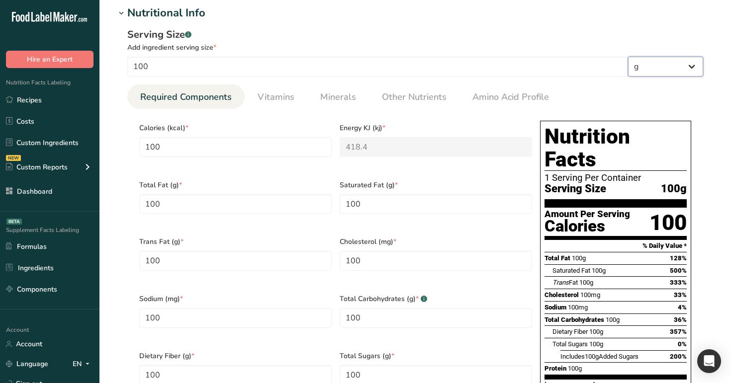
click at [666, 71] on select "g ppm ug kg mg mcg lb oz quarter cup half cup l ml fl oz tbsp tsp cup qt gallon" at bounding box center [665, 67] width 75 height 20
select select "21"
click at [628, 57] on select "g ppm ug kg mg mcg lb oz quarter cup half cup l ml fl oz tbsp tsp cup qt gallon" at bounding box center [665, 67] width 75 height 20
type input "23658.8"
type KJ "98988.4192"
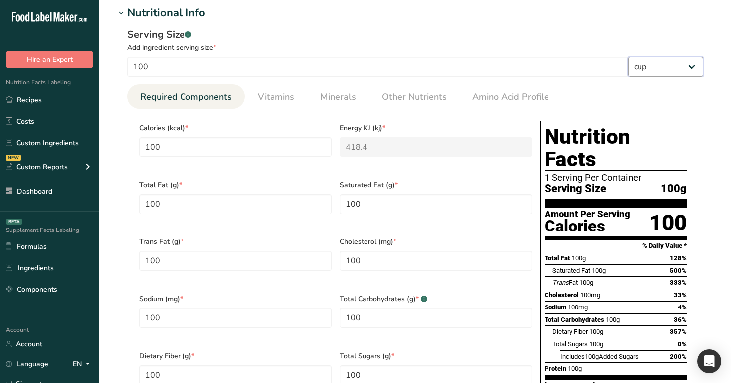
type Fat "23658.8"
type input "23658.8"
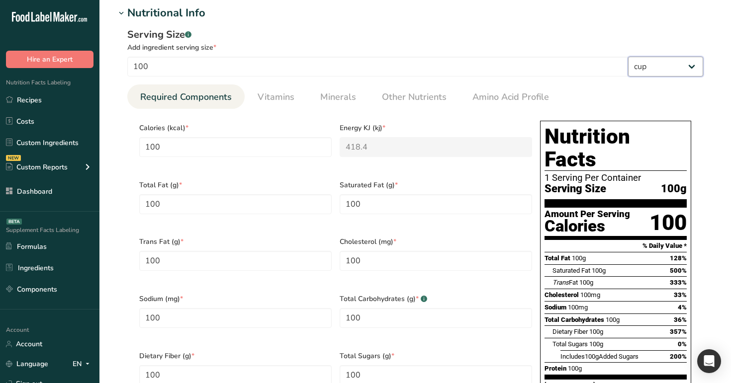
type Carbohydrates "23658.8"
type Fiber "23658.8"
type Sugars "23658.8"
type input "23658.8"
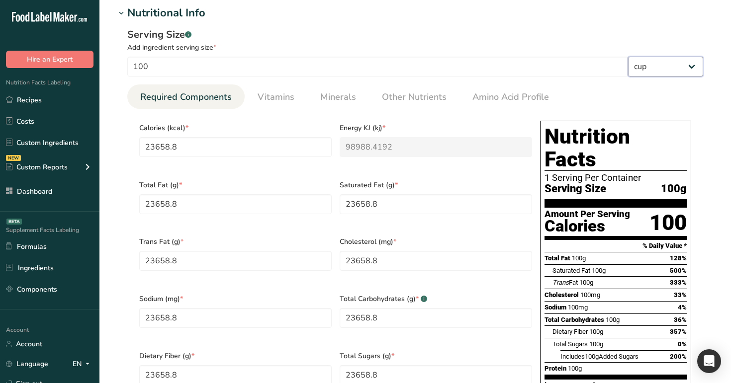
select select "29"
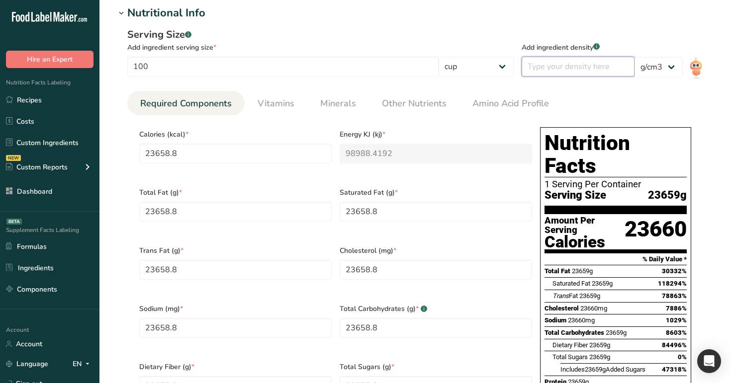
click at [601, 69] on input "number" at bounding box center [578, 67] width 113 height 20
type input "118294"
type KJ "494942.096"
type Fat "118294"
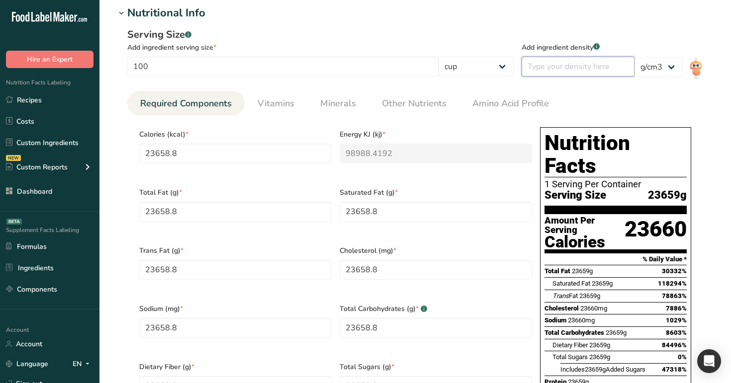
type Fat "118294"
type input "118294"
type Carbohydrates "118294"
type Fiber "118294"
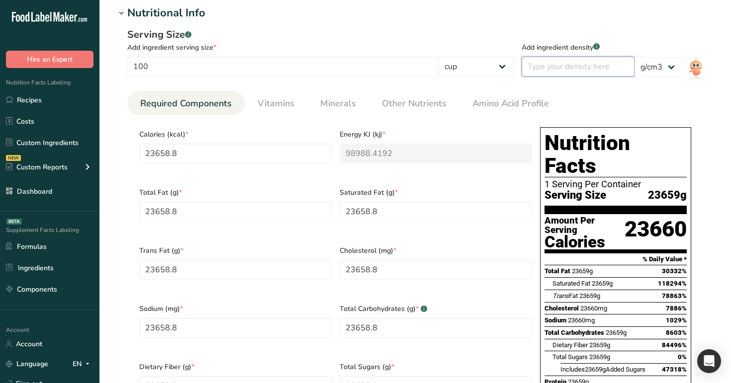
type Sugars "118294"
type input "118294"
type input "5"
type input "23658.8"
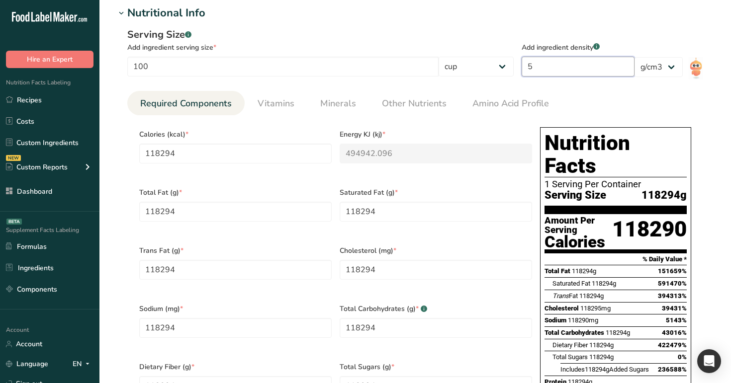
type KJ "98988.4192"
type Fat "23658.8"
type input "23658.8"
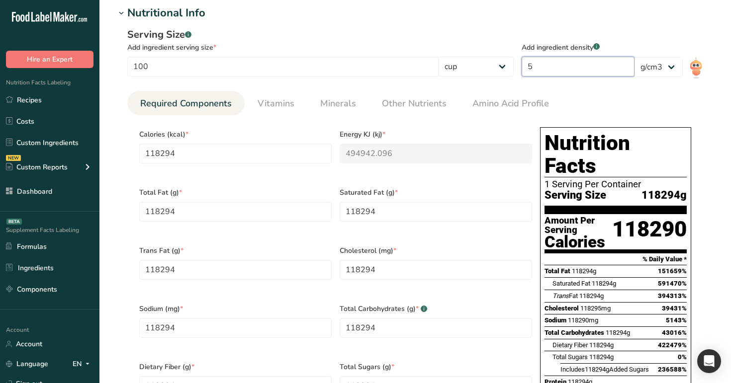
type input "23658.8"
type Carbohydrates "23658.8"
type Fiber "23658.8"
type Sugars "23658.8"
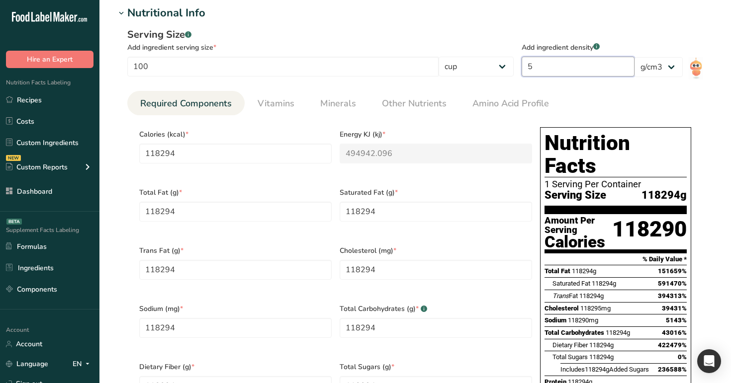
type input "23658.8"
type input "1"
type input "118294"
type KJ "494942.096"
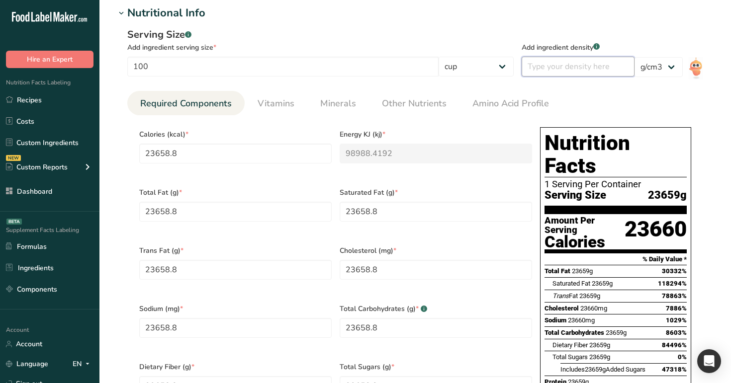
type Fat "118294"
type input "118294"
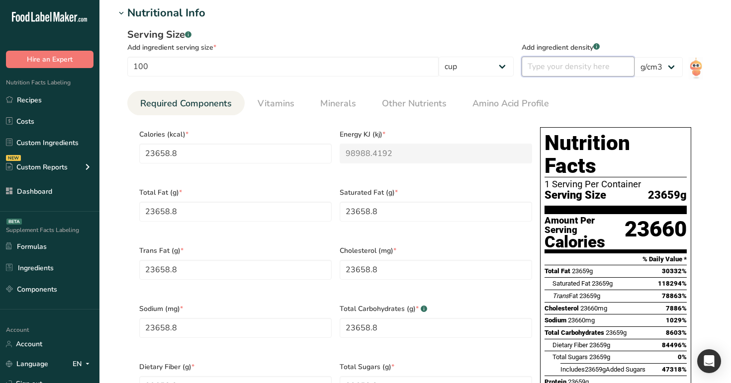
type Carbohydrates "118294"
type Fiber "118294"
type Sugars "118294"
type input "118294"
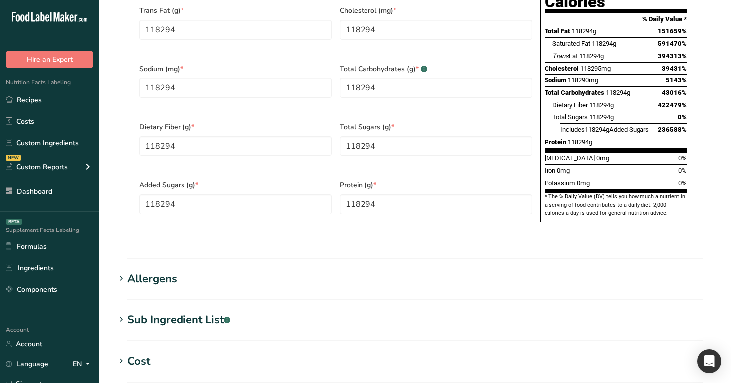
scroll to position [821, 0]
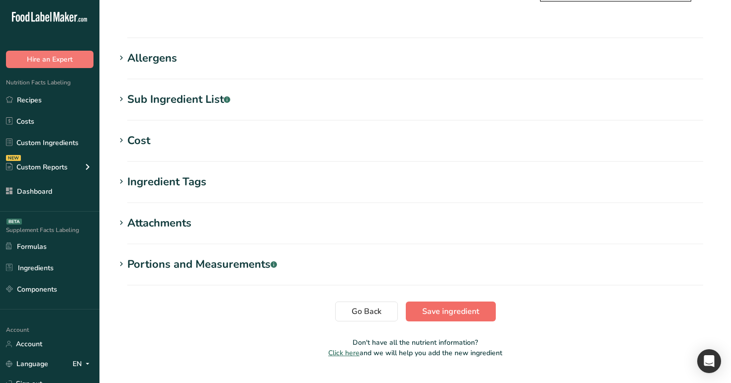
type input "5"
click at [461, 306] on span "Save ingredient" at bounding box center [450, 312] width 57 height 12
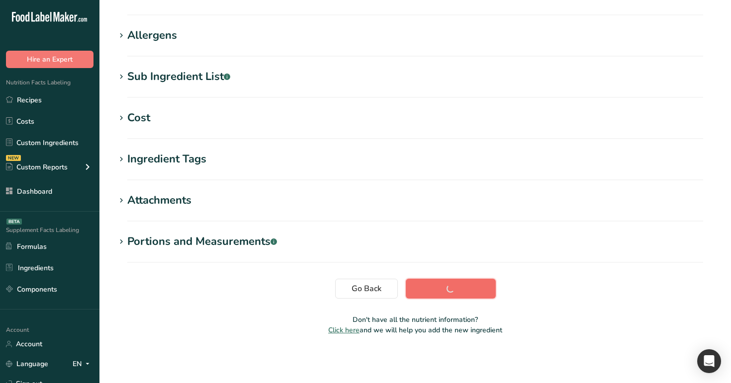
scroll to position [143, 0]
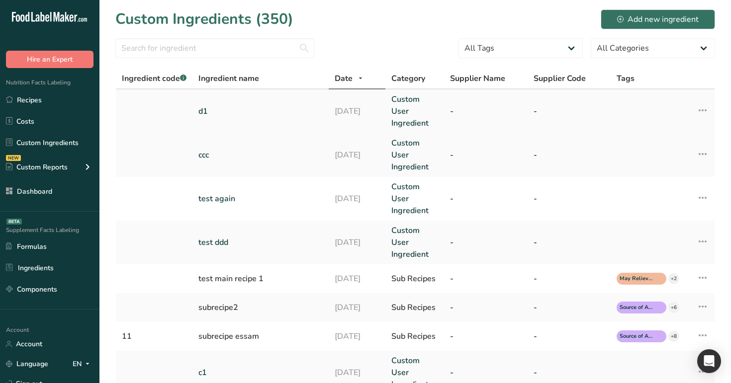
click at [206, 116] on link "d1" at bounding box center [260, 111] width 124 height 12
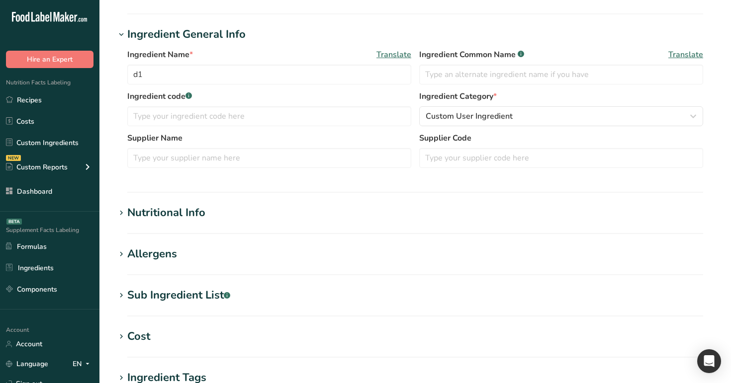
scroll to position [168, 0]
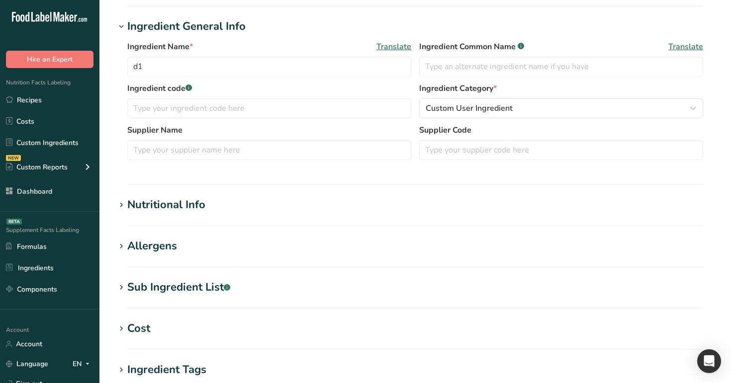
click at [232, 203] on h1 "Nutritional Info" at bounding box center [415, 205] width 600 height 16
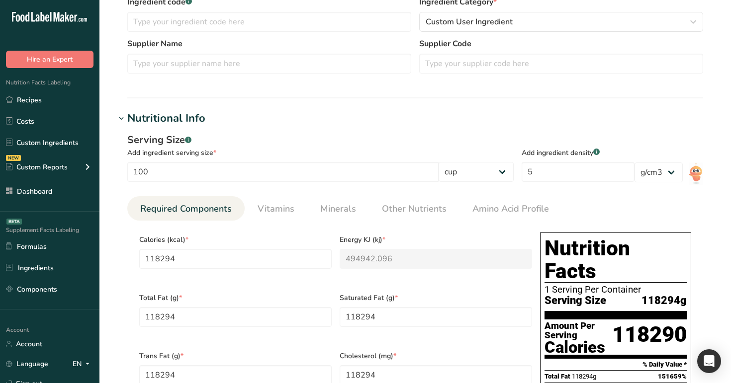
scroll to position [283, 0]
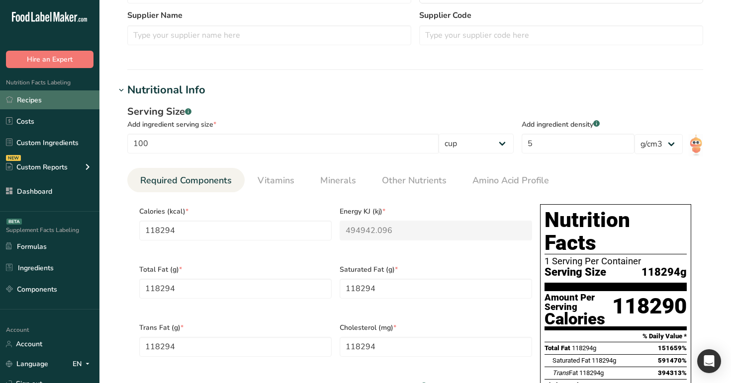
click at [47, 103] on link "Recipes" at bounding box center [49, 100] width 99 height 19
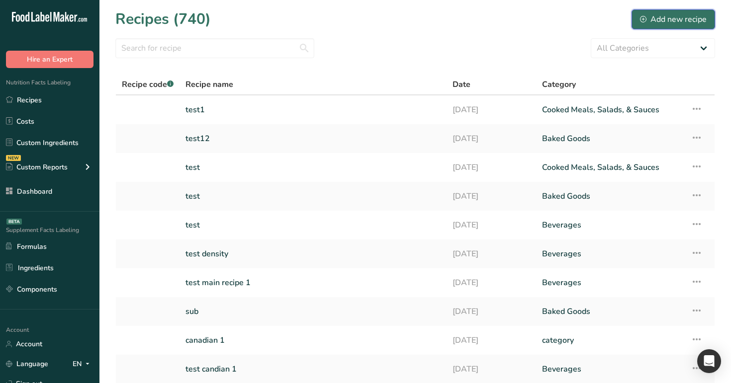
click at [664, 20] on div "Add new recipe" at bounding box center [673, 19] width 67 height 12
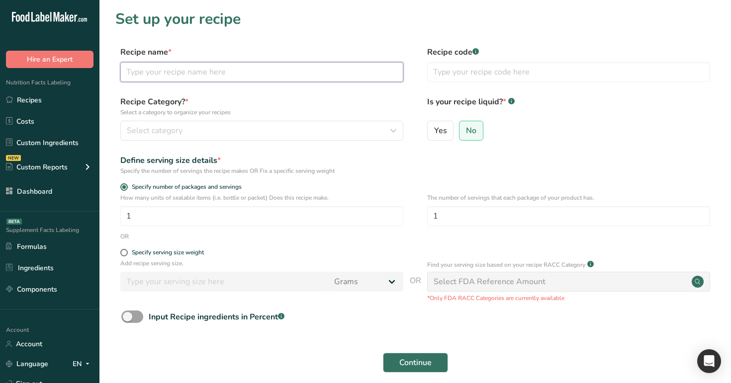
click at [324, 68] on input "text" at bounding box center [261, 72] width 283 height 20
type input "d1"
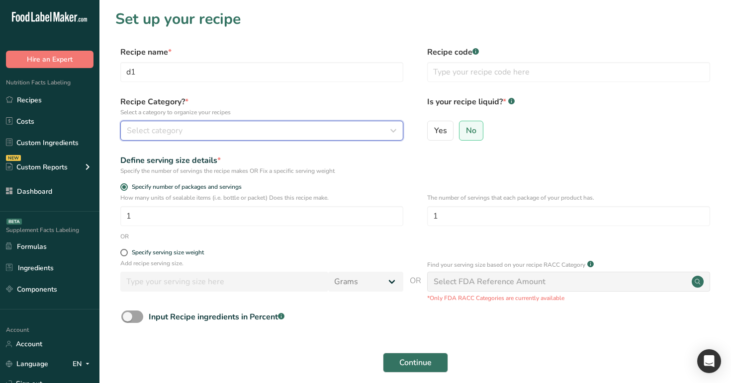
click at [336, 135] on div "Select category" at bounding box center [259, 131] width 264 height 12
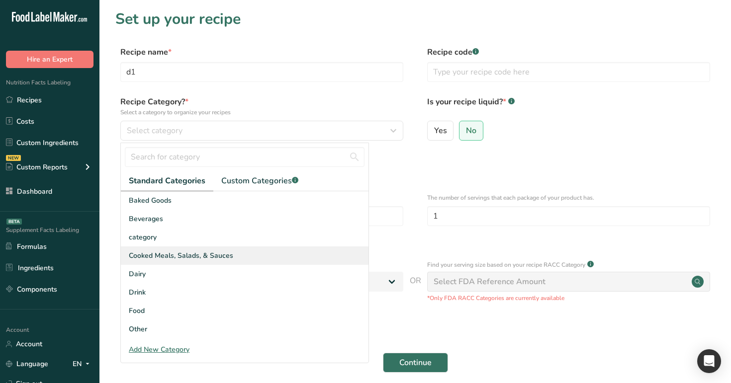
click at [305, 247] on div "Cooked Meals, Salads, & Sauces" at bounding box center [245, 256] width 248 height 18
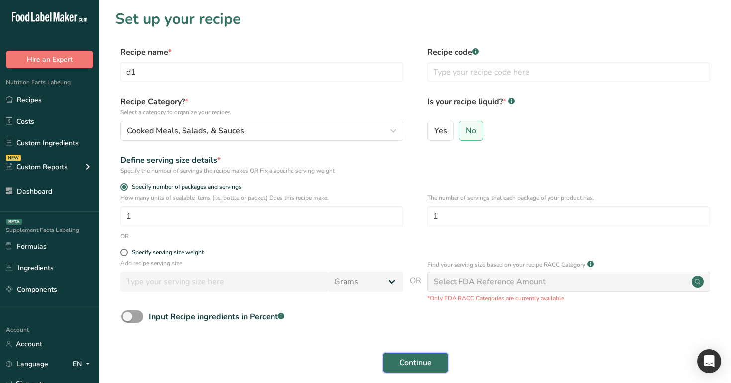
click at [413, 370] on button "Continue" at bounding box center [415, 363] width 65 height 20
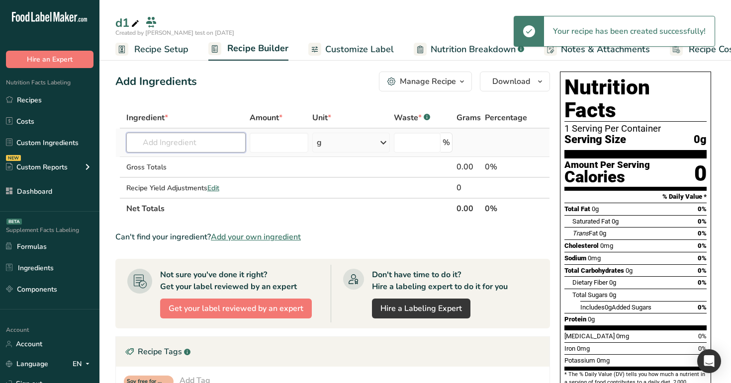
click at [207, 139] on input "text" at bounding box center [186, 143] width 120 height 20
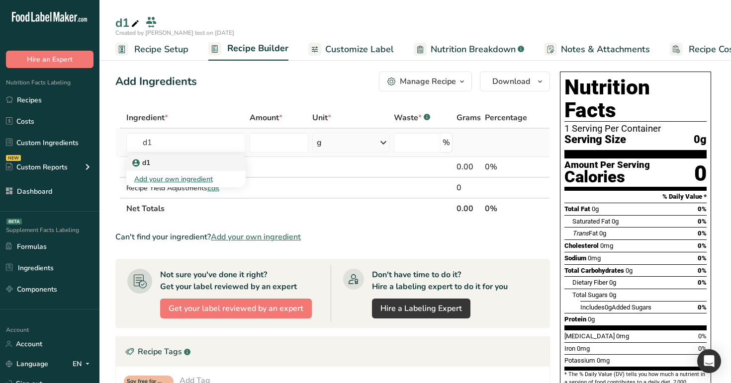
click at [200, 160] on div "d1" at bounding box center [178, 163] width 88 height 10
type input "d1"
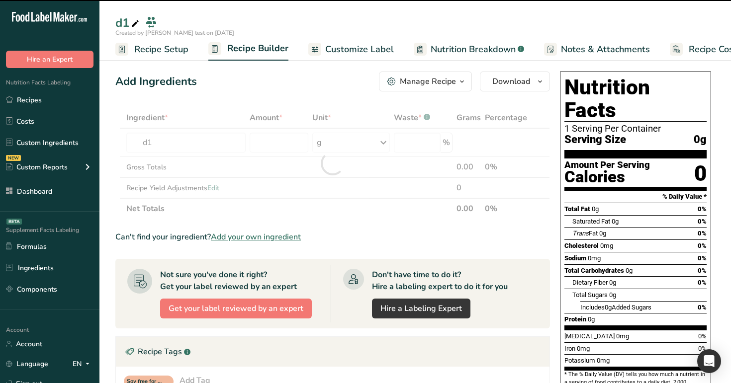
type input "0"
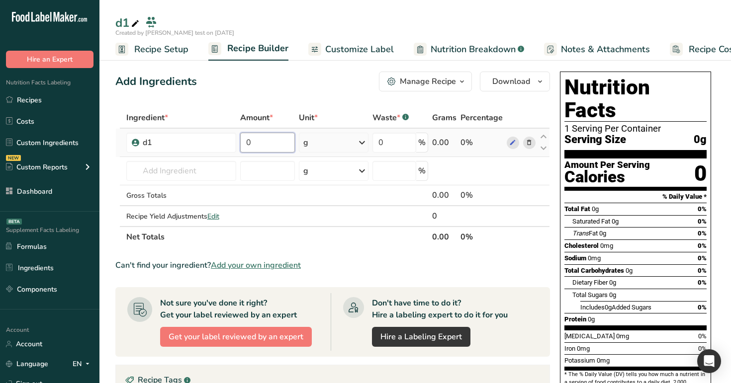
click at [263, 139] on input "0" at bounding box center [267, 143] width 55 height 20
type input "1"
type input "10"
click at [359, 13] on div "d1 Created by Rana test on 2025-08-25 Recipe Setup Recipe Builder Customize Lab…" at bounding box center [415, 30] width 632 height 61
click at [337, 136] on div "g" at bounding box center [334, 143] width 70 height 20
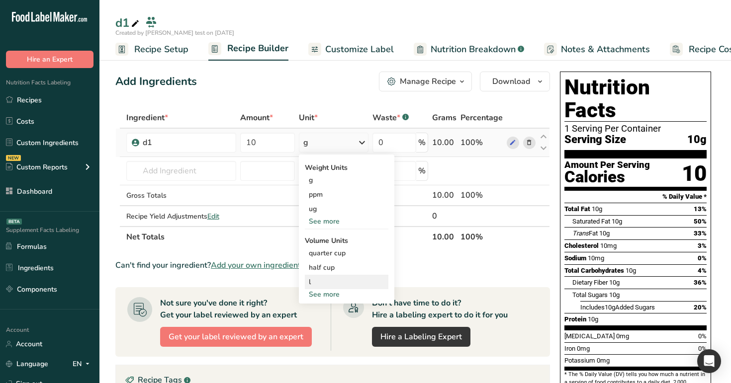
click at [340, 277] on div "l" at bounding box center [347, 282] width 76 height 10
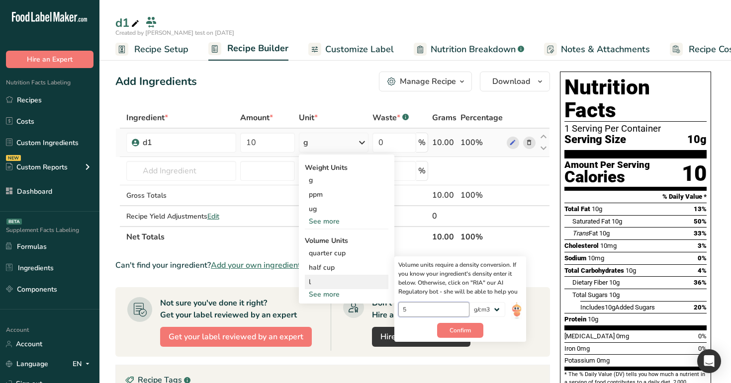
click at [434, 310] on input "5" at bounding box center [433, 309] width 71 height 15
type input "0.5"
click at [460, 329] on span "Confirm" at bounding box center [460, 330] width 21 height 9
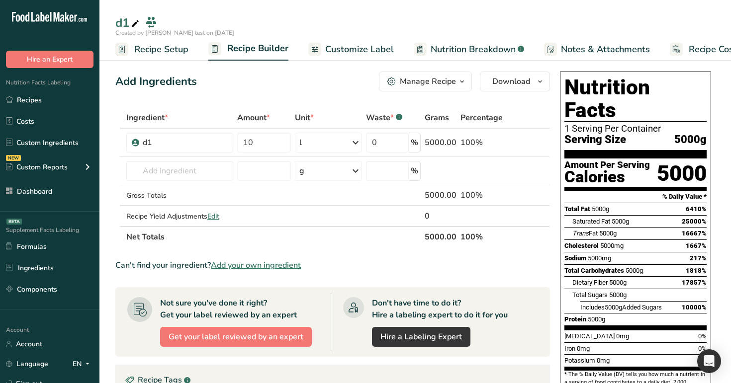
scroll to position [243, 0]
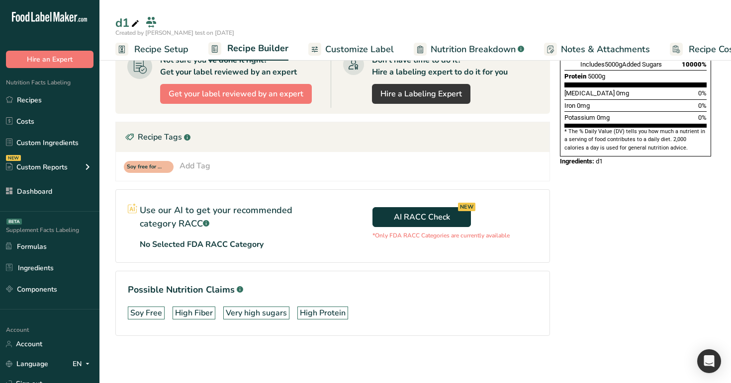
drag, startPoint x: 463, startPoint y: 328, endPoint x: 583, endPoint y: 413, distance: 147.0
click at [583, 383] on html ".a-20{fill:#fff;} Hire an Expert Nutrition Facts Labeling Recipes Costs Custom …" at bounding box center [365, 70] width 731 height 627
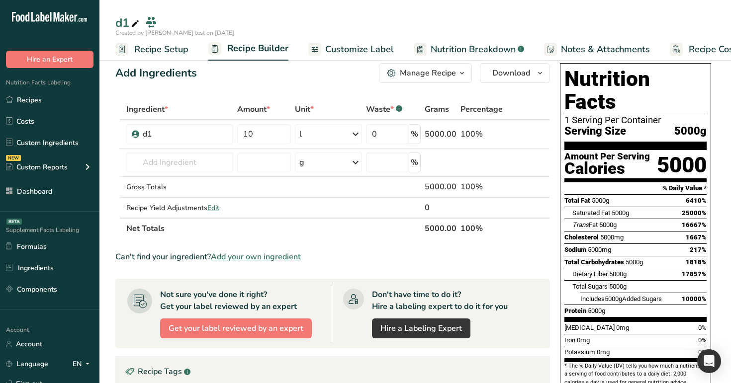
scroll to position [0, 0]
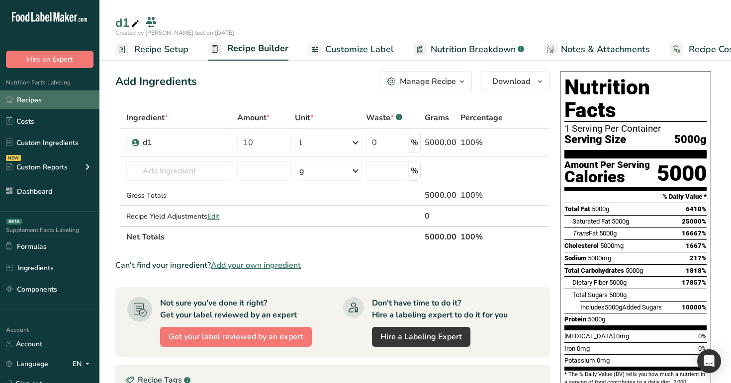
click at [66, 98] on link "Recipes" at bounding box center [49, 100] width 99 height 19
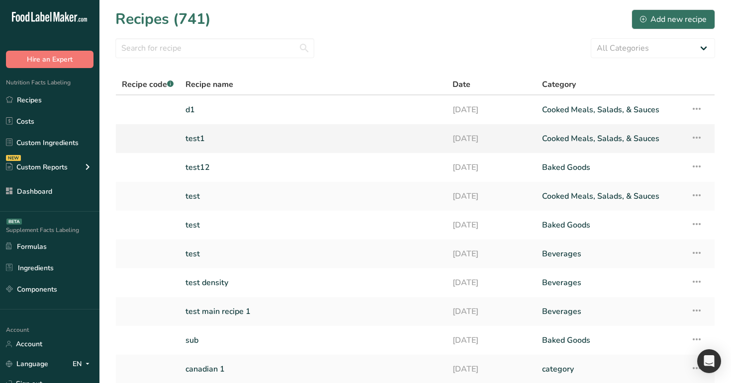
click at [236, 140] on link "test1" at bounding box center [312, 138] width 255 height 21
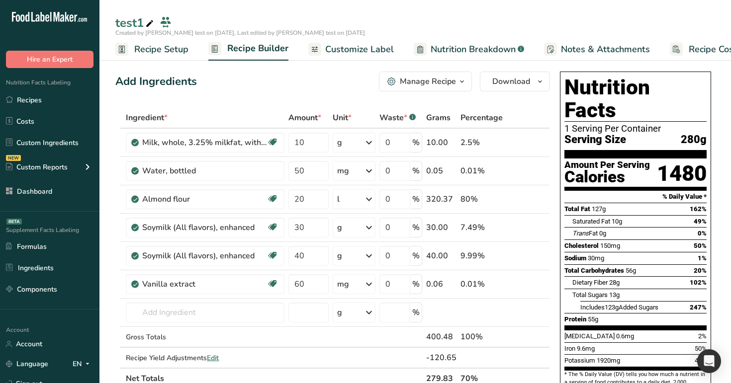
click at [333, 56] on link "Customize Label" at bounding box center [351, 49] width 86 height 22
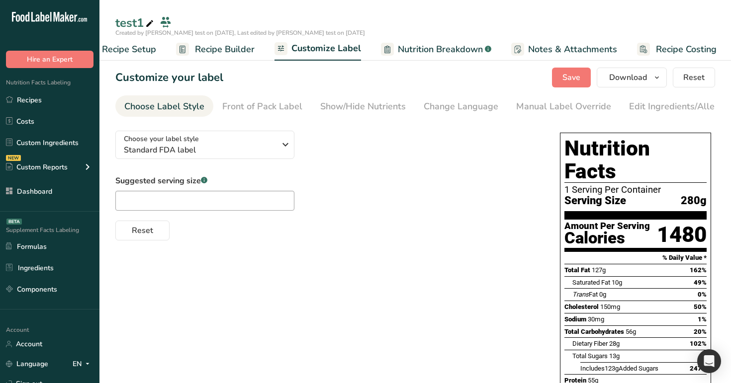
scroll to position [0, 34]
click at [254, 100] on div "Front of Pack Label" at bounding box center [262, 106] width 80 height 13
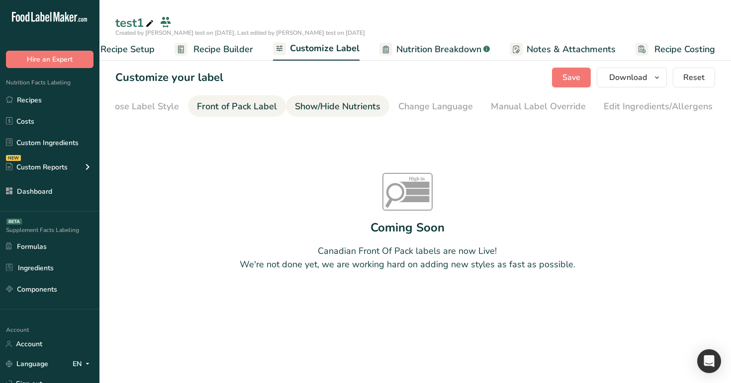
scroll to position [0, 0]
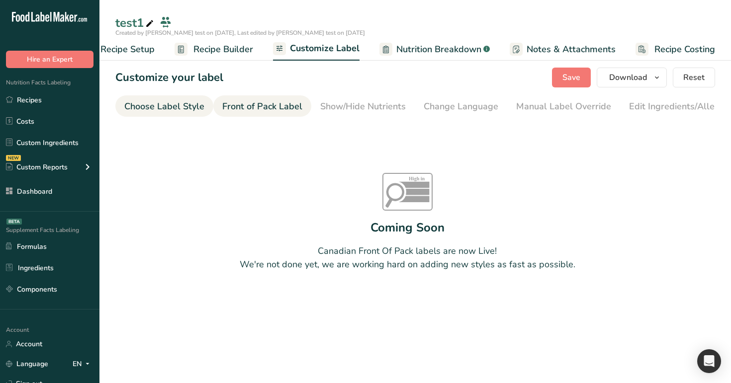
click at [185, 106] on div "Choose Label Style" at bounding box center [164, 106] width 80 height 13
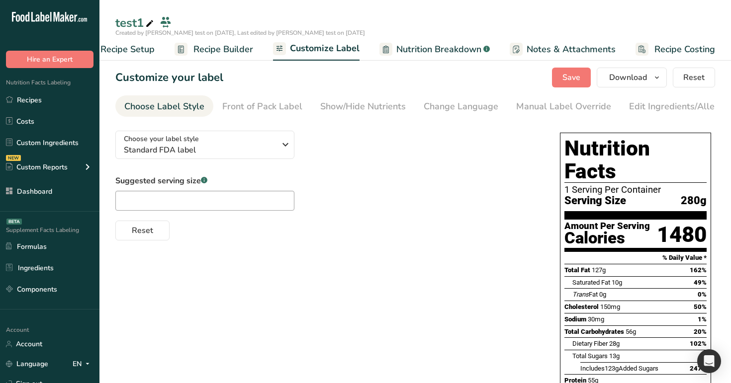
click at [222, 55] on span "Recipe Builder" at bounding box center [223, 49] width 60 height 13
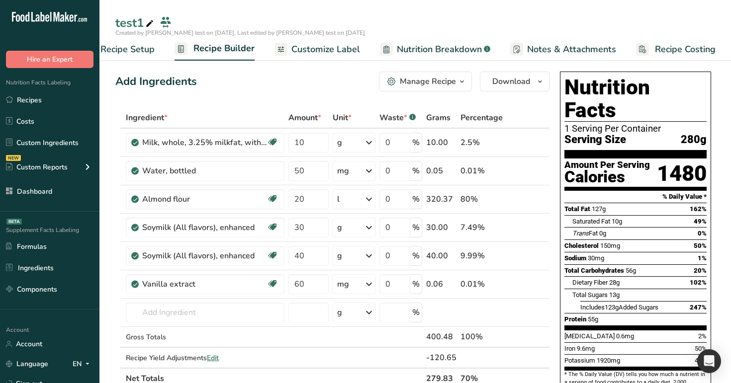
click at [294, 52] on span "Customize Label" at bounding box center [325, 49] width 69 height 13
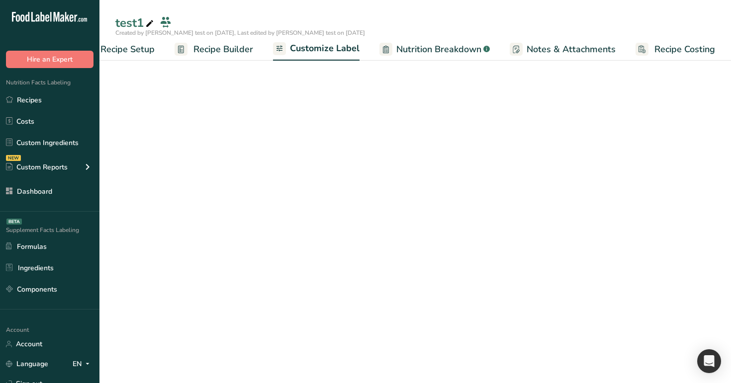
scroll to position [0, 34]
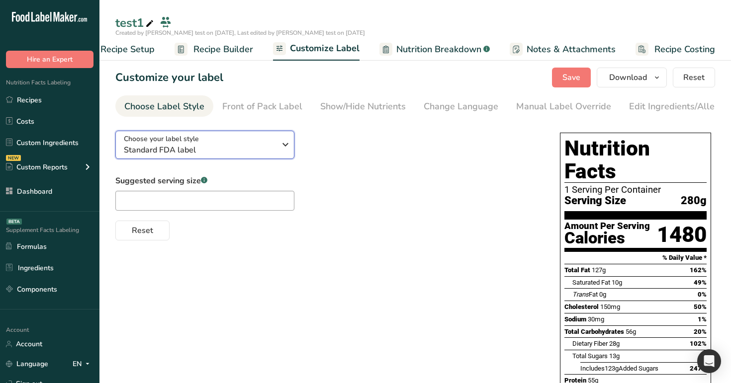
click at [264, 155] on span "Standard FDA label" at bounding box center [200, 150] width 152 height 12
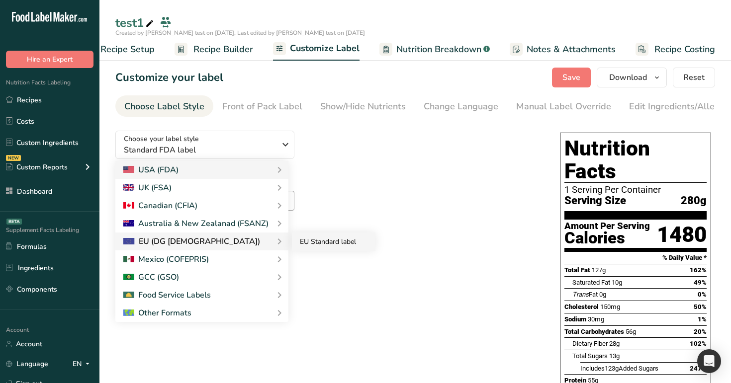
click at [313, 251] on link "EU Standard label" at bounding box center [334, 242] width 84 height 18
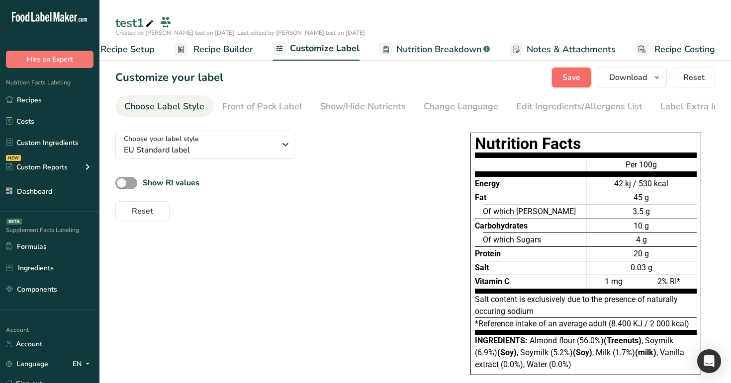
click at [581, 78] on button "Save" at bounding box center [571, 78] width 39 height 20
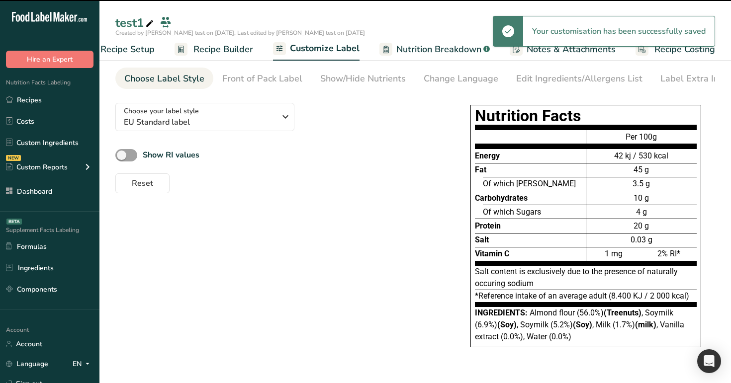
scroll to position [0, 0]
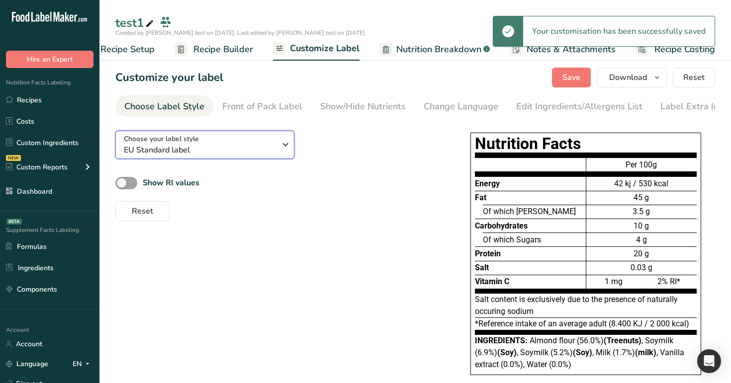
click at [240, 148] on span "EU Standard label" at bounding box center [200, 150] width 152 height 12
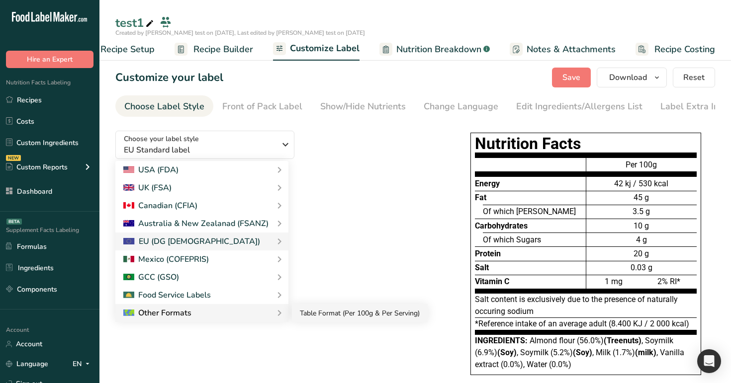
click at [310, 314] on link "Table Format (Per 100g & Per Serving)" at bounding box center [360, 313] width 136 height 18
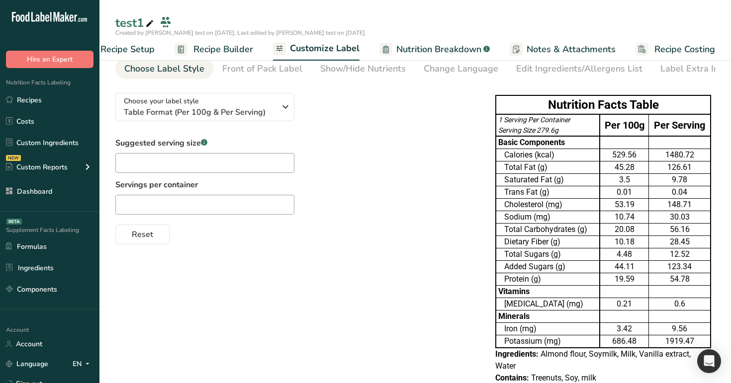
scroll to position [21, 0]
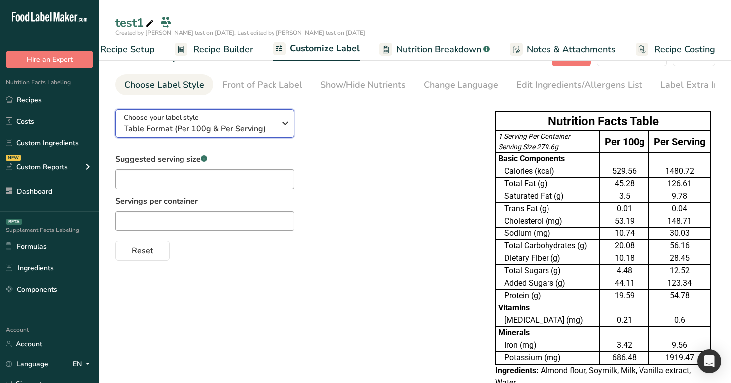
click at [225, 134] on span "Table Format (Per 100g & Per Serving)" at bounding box center [200, 129] width 152 height 12
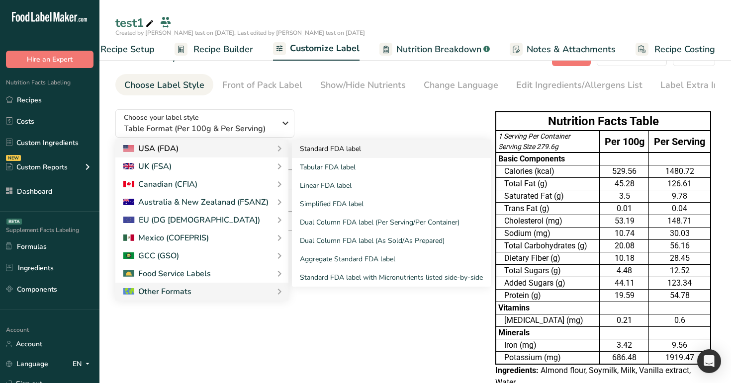
click at [315, 153] on link "Standard FDA label" at bounding box center [391, 149] width 199 height 18
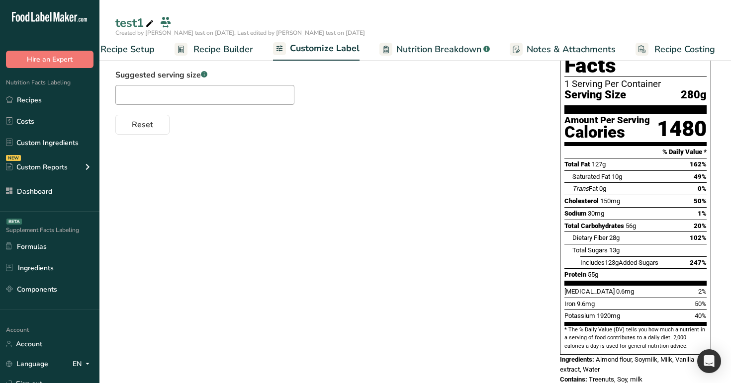
scroll to position [112, 0]
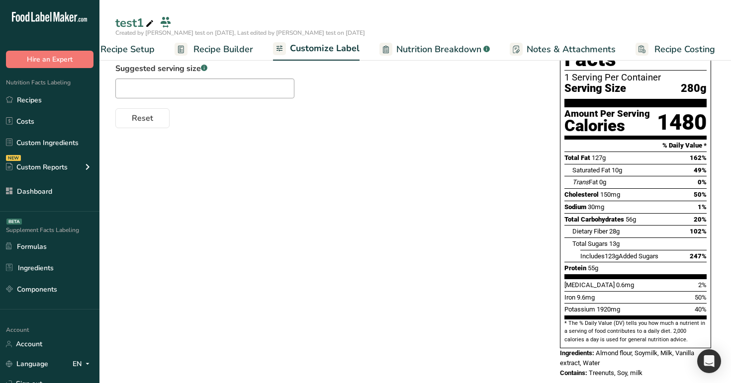
click at [224, 51] on span "Recipe Builder" at bounding box center [223, 49] width 60 height 13
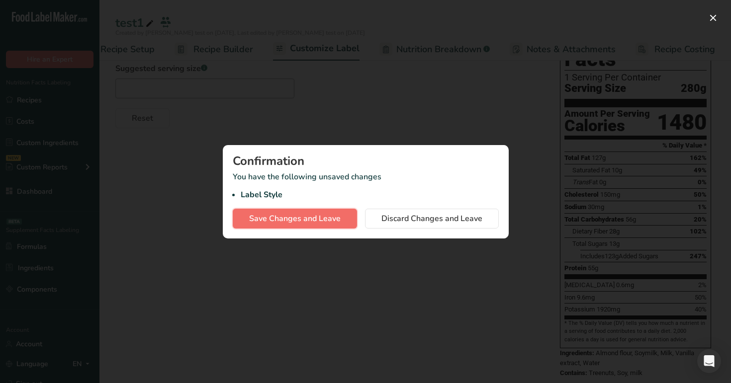
click at [340, 222] on span "Save Changes and Leave" at bounding box center [295, 219] width 92 height 12
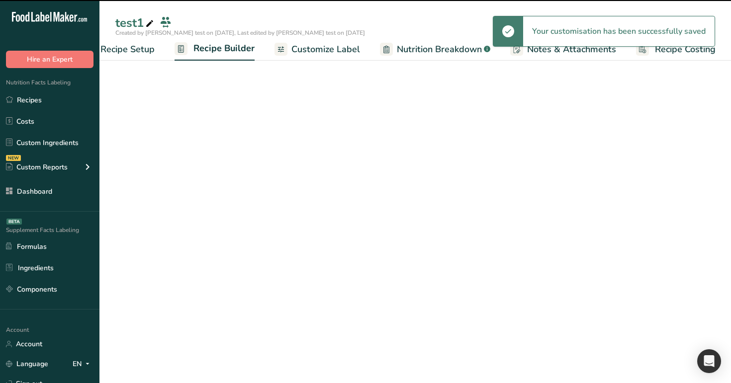
scroll to position [0, 34]
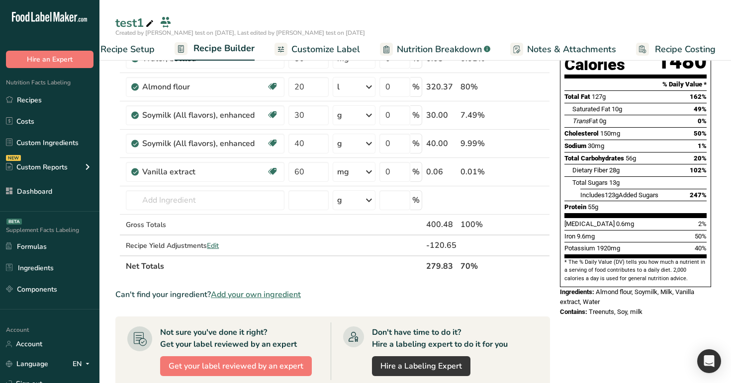
click at [694, 312] on div "Nutrition Facts 1 Serving Per Container Serving Size 280g Amount Per Serving Ca…" at bounding box center [635, 318] width 159 height 726
click at [552, 318] on div "Add Ingredients Manage Recipe Delete Recipe Duplicate Recipe Scale Recipe Save …" at bounding box center [335, 318] width 441 height 726
click at [547, 287] on section "Ingredient * Amount * Unit * Waste * .a-a{fill:#347362;}.b-a{fill:#fff;} Grams …" at bounding box center [332, 330] width 435 height 670
drag, startPoint x: 237, startPoint y: 254, endPoint x: 213, endPoint y: 248, distance: 24.6
click at [219, 248] on td "Recipe Yield Adjustments Edit" at bounding box center [205, 246] width 163 height 20
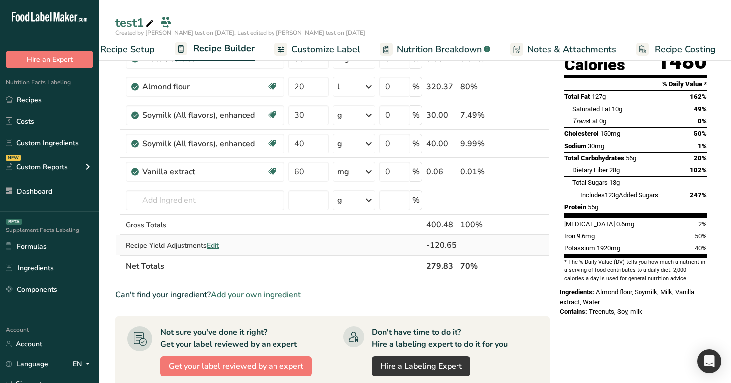
click at [213, 248] on span "Edit" at bounding box center [213, 245] width 12 height 9
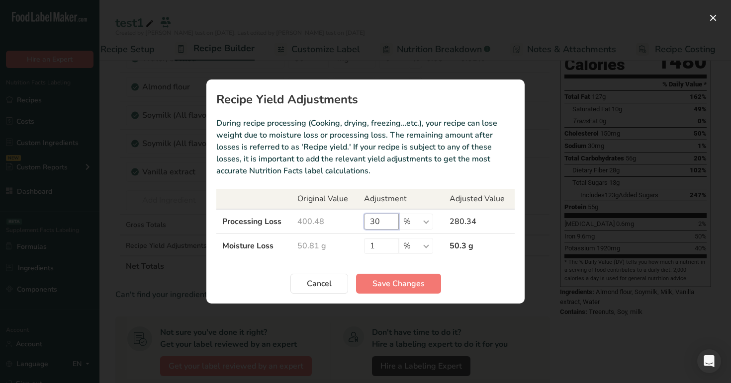
drag, startPoint x: 381, startPoint y: 223, endPoint x: 335, endPoint y: 223, distance: 46.2
click at [335, 223] on tr "Processing Loss 400.48 30 % g ppm ug kg mg mcg lb oz 280.34" at bounding box center [365, 221] width 298 height 25
click at [325, 292] on button "Cancel" at bounding box center [319, 284] width 58 height 20
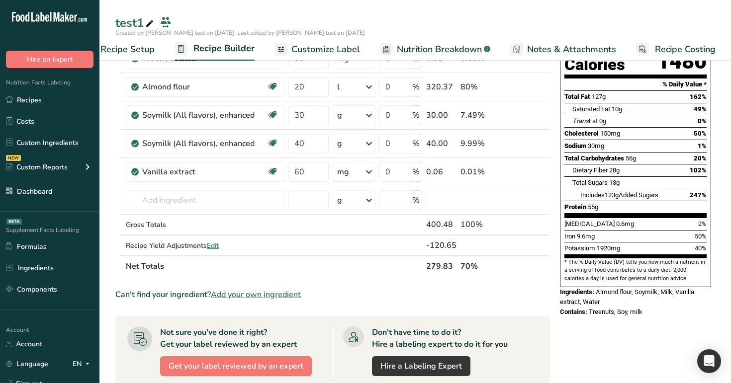
click at [307, 42] on link "Customize Label" at bounding box center [318, 49] width 86 height 22
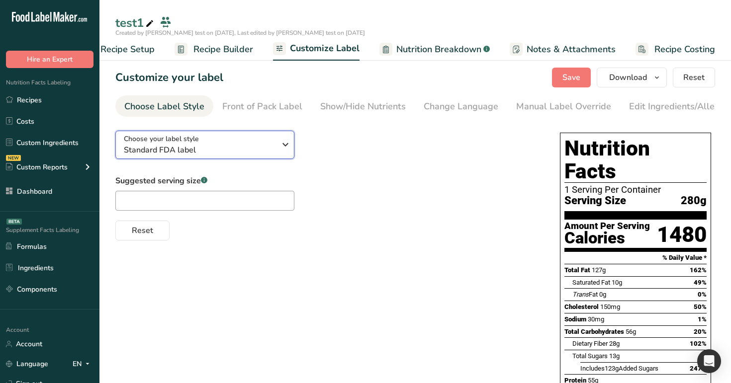
click at [269, 154] on span "Standard FDA label" at bounding box center [200, 150] width 152 height 12
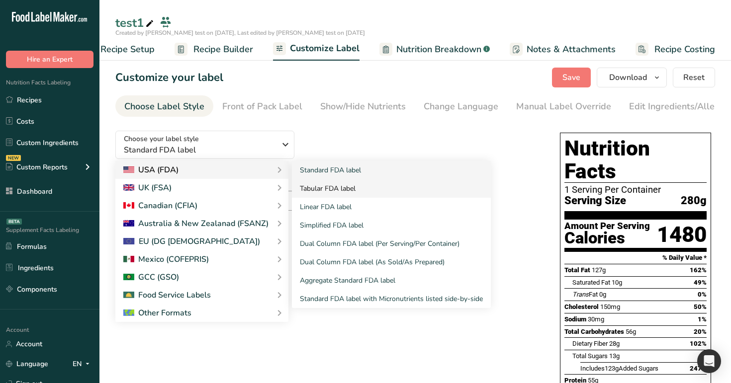
click at [326, 193] on link "Tabular FDA label" at bounding box center [391, 189] width 199 height 18
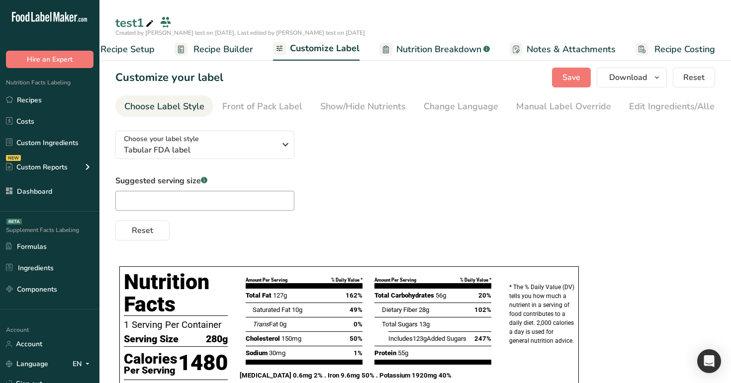
scroll to position [62, 0]
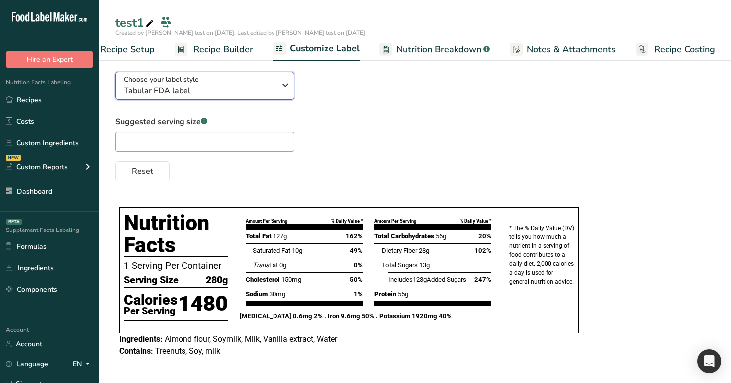
click at [244, 99] on button "Choose your label style Tabular FDA label" at bounding box center [204, 86] width 179 height 28
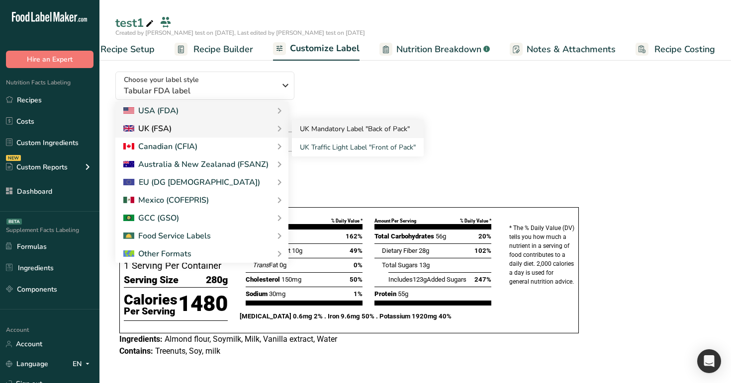
click at [296, 128] on link "UK Mandatory Label "Back of Pack"" at bounding box center [358, 129] width 132 height 18
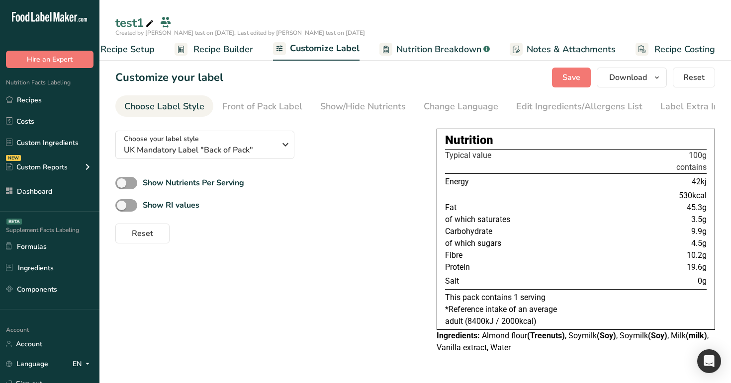
scroll to position [0, 0]
click at [437, 208] on div "Nutrition Typical value 100g contains Energy 42kj 530kcal Fat 45.3g of which sa…" at bounding box center [576, 229] width 278 height 201
click at [329, 174] on div "Choose your label style UK Mandatory Label "Back of Pack" USA (FDA) Standard FD…" at bounding box center [267, 183] width 305 height 121
click at [209, 49] on span "Recipe Builder" at bounding box center [223, 49] width 60 height 13
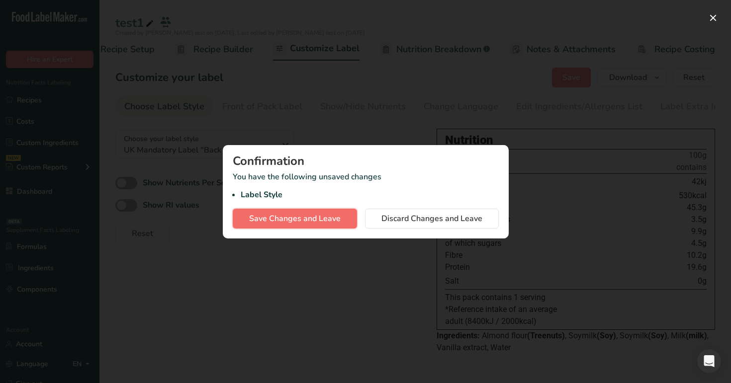
click at [295, 219] on span "Save Changes and Leave" at bounding box center [295, 219] width 92 height 12
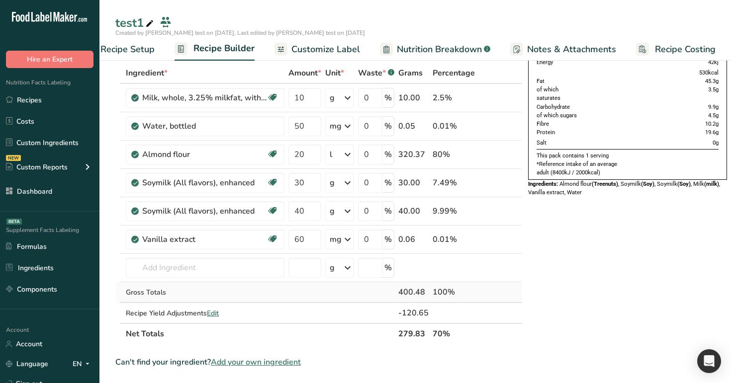
scroll to position [52, 0]
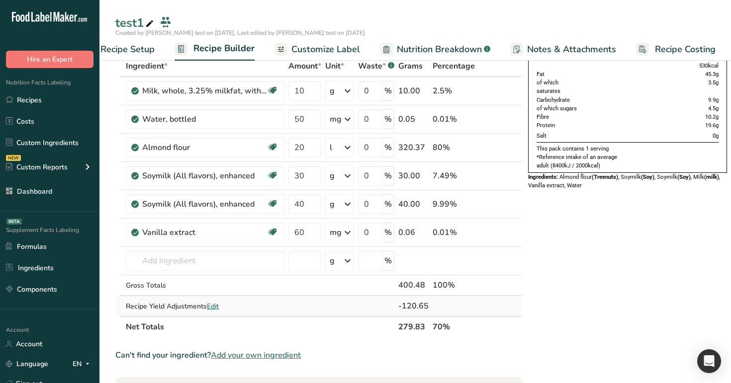
click at [218, 306] on span "Edit" at bounding box center [213, 306] width 12 height 9
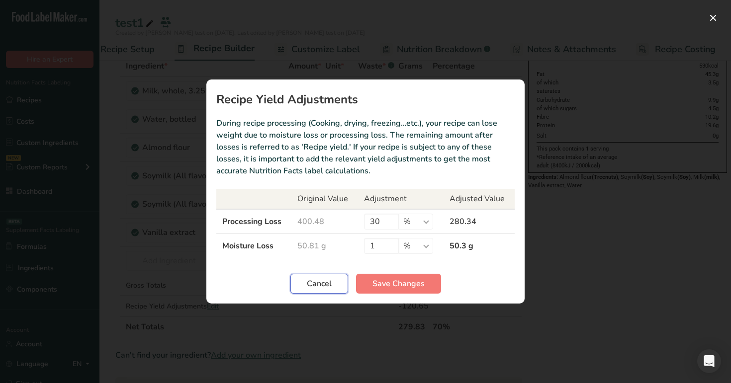
click at [320, 290] on button "Cancel" at bounding box center [319, 284] width 58 height 20
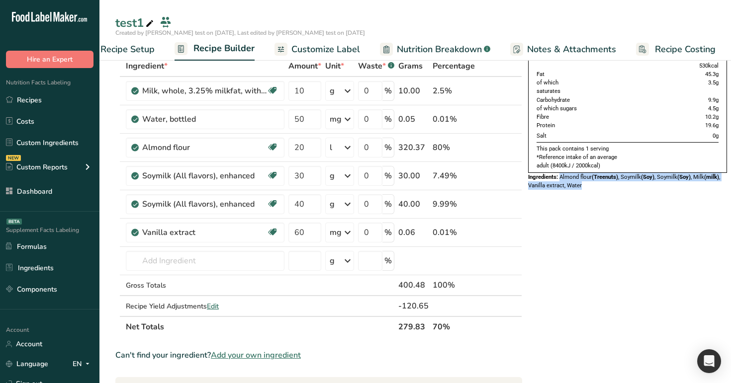
drag, startPoint x: 560, startPoint y: 178, endPoint x: 581, endPoint y: 187, distance: 23.1
click at [581, 187] on div "Ingredients: Almond flour (Treenuts) , Soymilk (Soy) , Soymilk (Soy) , Milk (mi…" at bounding box center [627, 181] width 199 height 17
click at [307, 52] on span "Customize Label" at bounding box center [325, 49] width 69 height 13
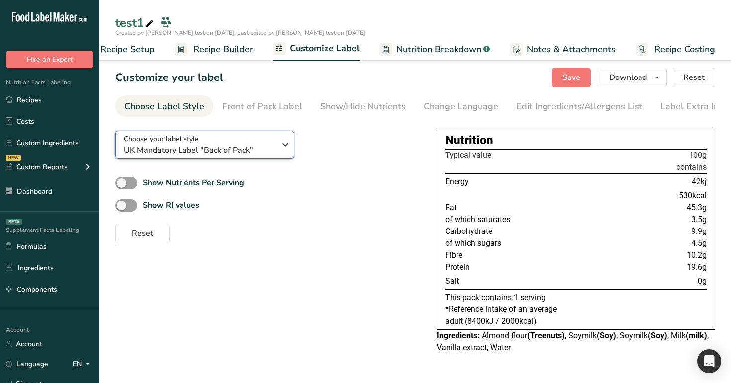
click at [213, 144] on div "Choose your label style UK Mandatory Label "Back of Pack"" at bounding box center [200, 145] width 152 height 22
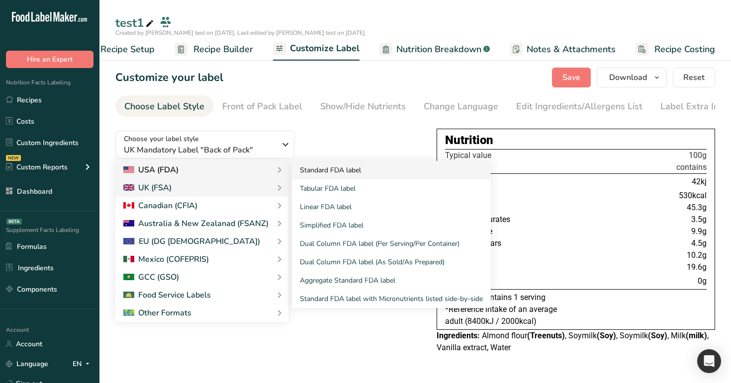
click at [354, 166] on link "Standard FDA label" at bounding box center [391, 170] width 199 height 18
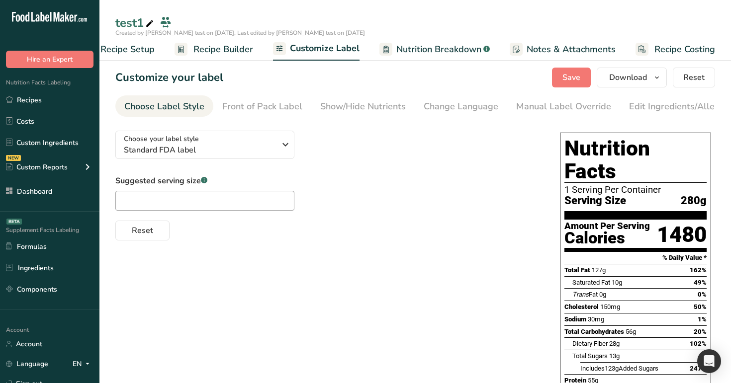
scroll to position [112, 0]
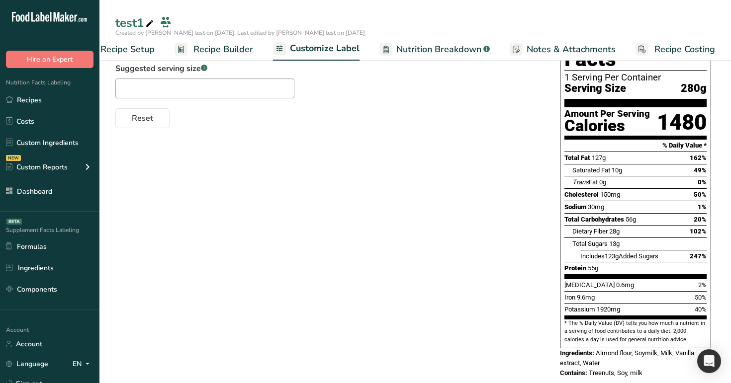
click at [599, 350] on span "Almond flour, Soymilk, Milk, Vanilla extract, Water" at bounding box center [627, 358] width 134 height 17
drag, startPoint x: 597, startPoint y: 335, endPoint x: 604, endPoint y: 343, distance: 10.3
click at [604, 349] on div "Ingredients: Almond flour, Soymilk, Milk, Vanilla extract, Water" at bounding box center [635, 358] width 151 height 19
copy span "Almond flour, Soymilk, Milk, Vanilla extract, Water"
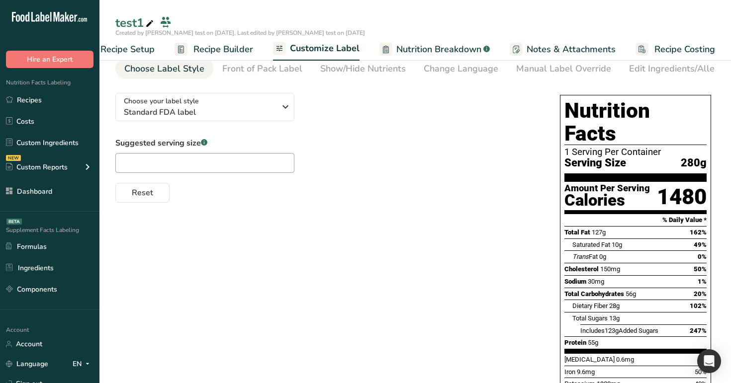
scroll to position [0, 0]
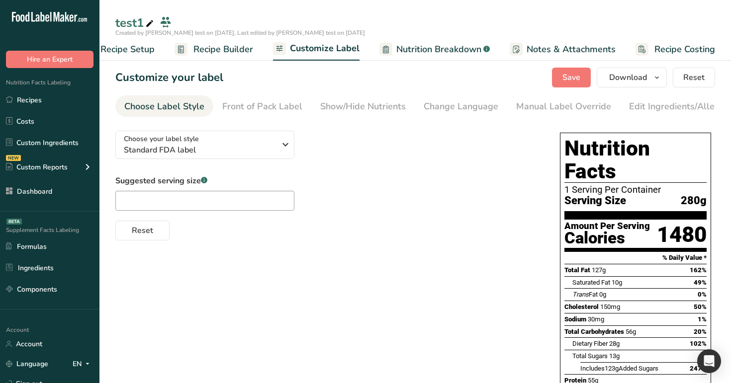
click at [236, 51] on span "Recipe Builder" at bounding box center [223, 49] width 60 height 13
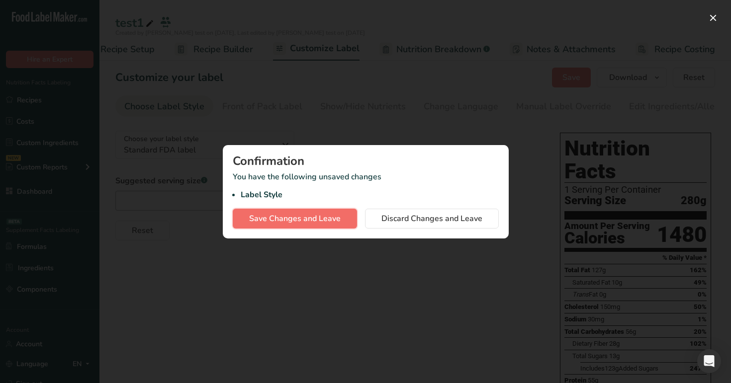
click at [318, 217] on span "Save Changes and Leave" at bounding box center [295, 219] width 92 height 12
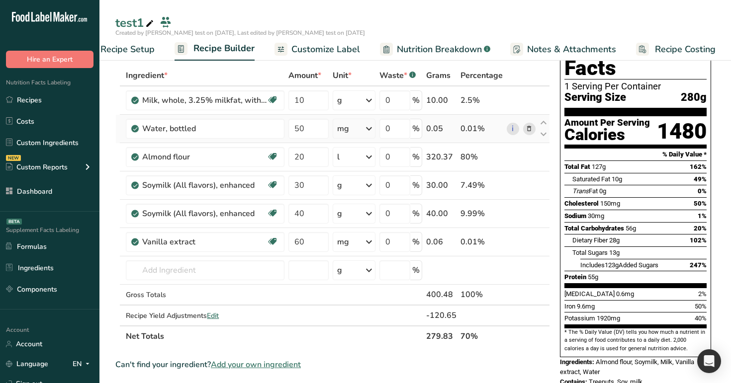
scroll to position [46, 0]
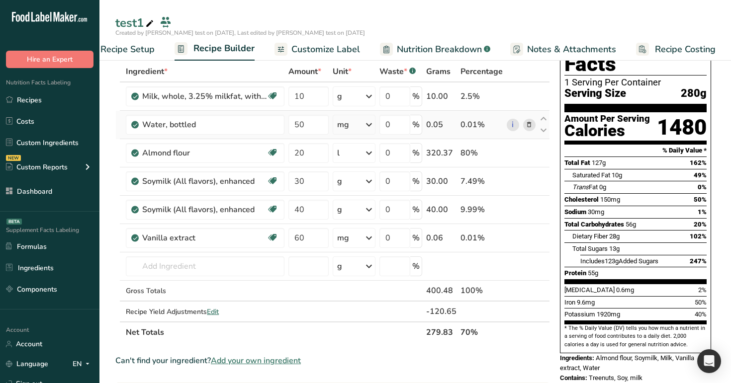
click at [365, 128] on icon at bounding box center [369, 125] width 12 height 18
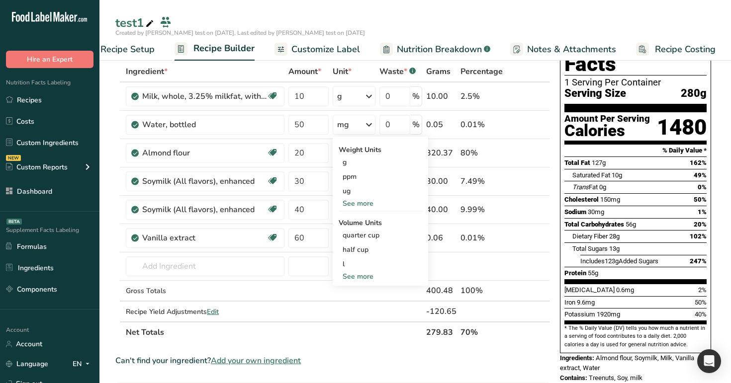
click at [560, 184] on div "Nutrition Facts 1 Serving Per Container Serving Size 280g Amount Per Serving Ca…" at bounding box center [635, 189] width 151 height 328
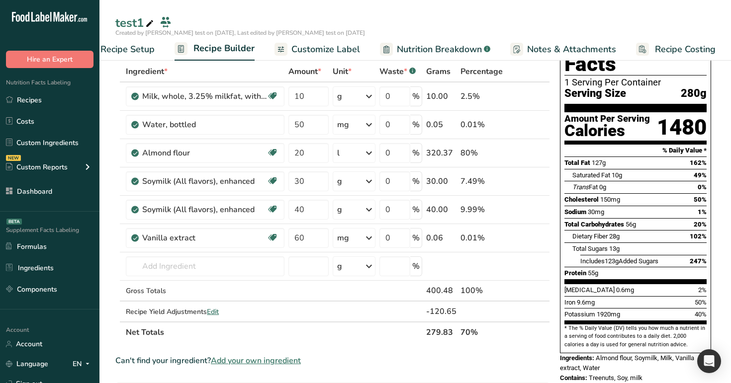
click at [596, 355] on span "Almond flour, Soymilk, Milk, Vanilla extract, Water" at bounding box center [627, 363] width 134 height 17
click at [370, 129] on icon at bounding box center [369, 125] width 12 height 18
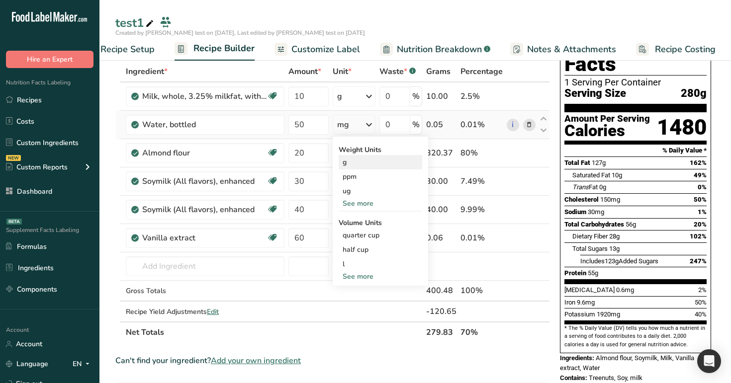
click at [377, 167] on div "g" at bounding box center [381, 162] width 84 height 14
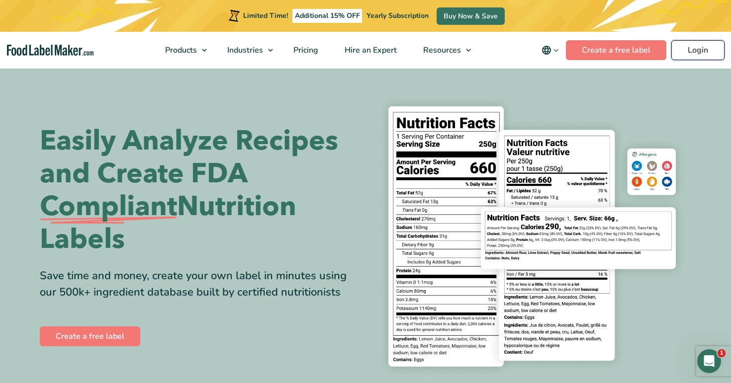
click at [703, 43] on link "Login" at bounding box center [697, 50] width 53 height 20
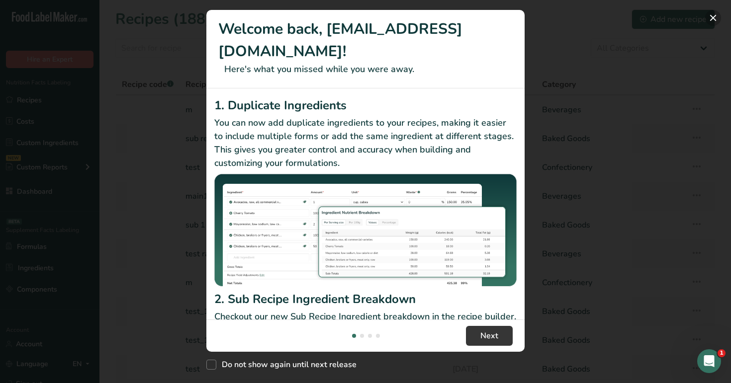
click at [717, 15] on button "New Features" at bounding box center [713, 18] width 16 height 16
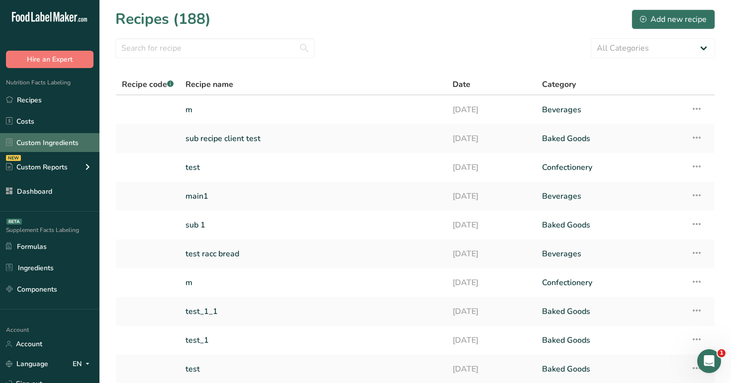
click at [58, 147] on link "Custom Ingredients" at bounding box center [49, 142] width 99 height 19
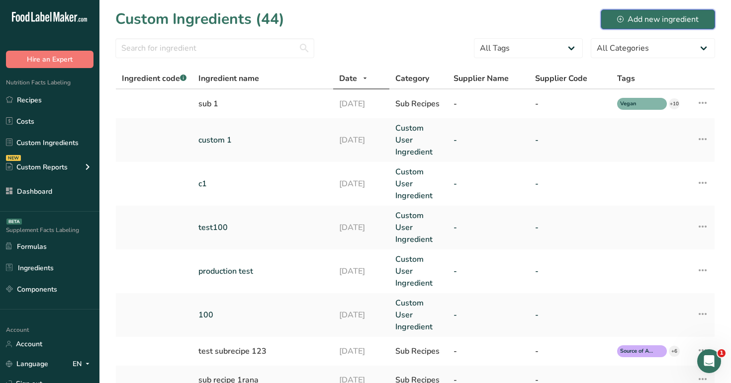
click at [636, 19] on div "Add new ingredient" at bounding box center [658, 19] width 82 height 12
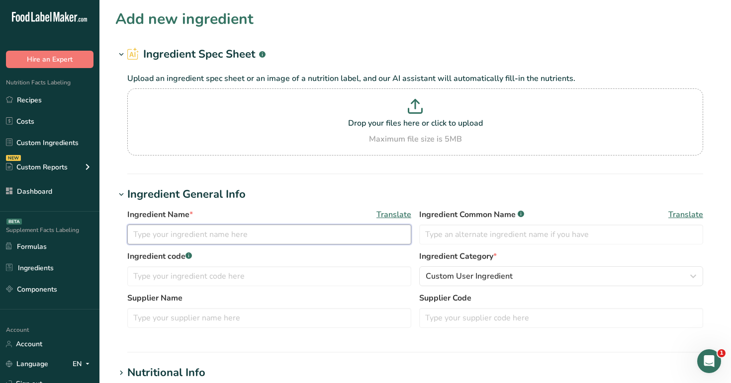
click at [208, 237] on input "text" at bounding box center [269, 235] width 284 height 20
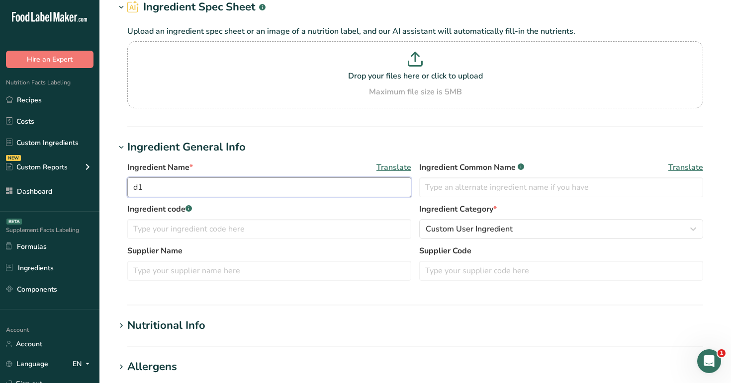
scroll to position [101, 0]
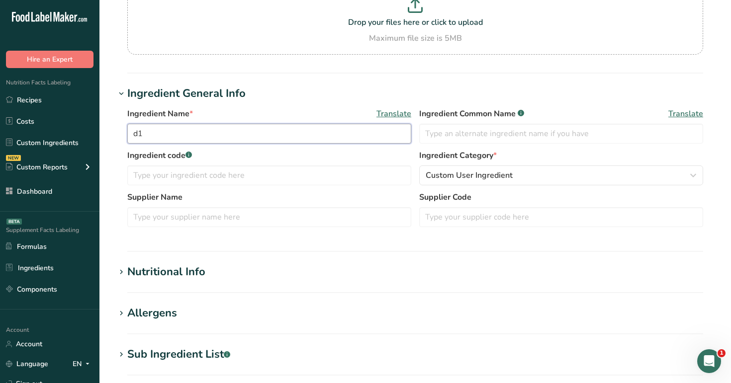
type input "d1"
click at [226, 271] on h1 "Nutritional Info" at bounding box center [415, 272] width 600 height 16
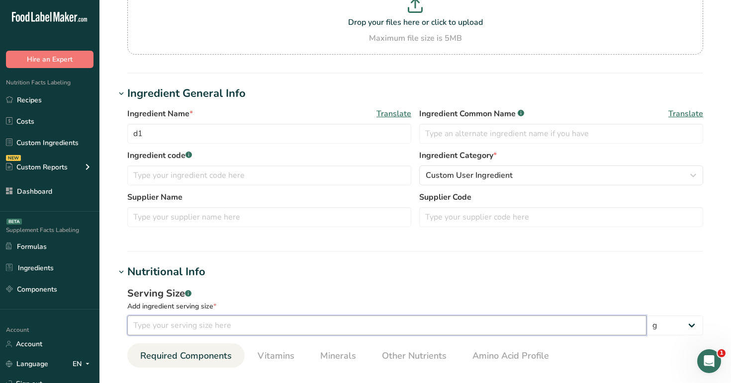
click at [230, 324] on input "number" at bounding box center [386, 326] width 519 height 20
type input "100"
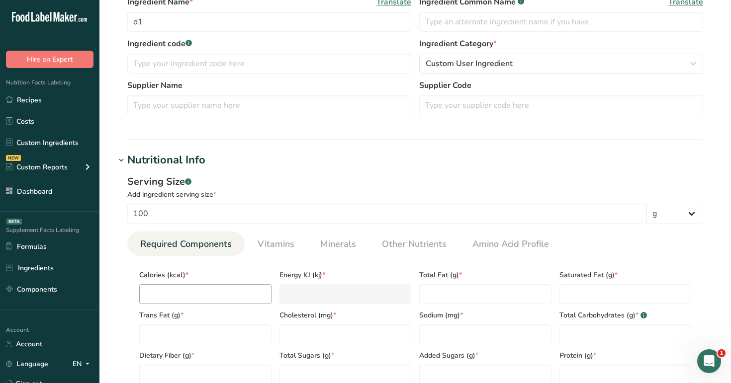
scroll to position [214, 0]
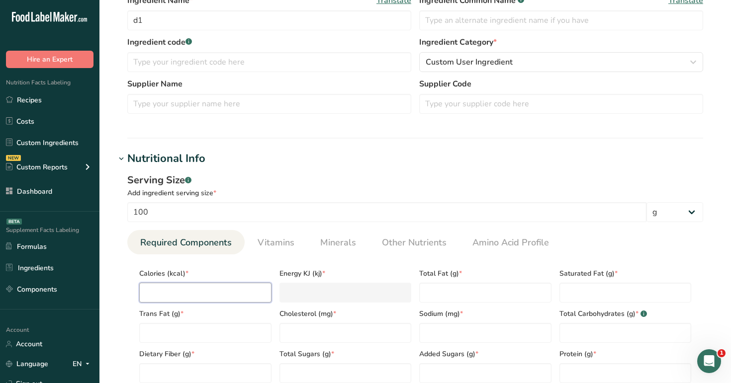
click at [211, 293] on input "number" at bounding box center [205, 293] width 132 height 20
type input "1"
type KJ "4.2"
type input "10"
type KJ "41.8"
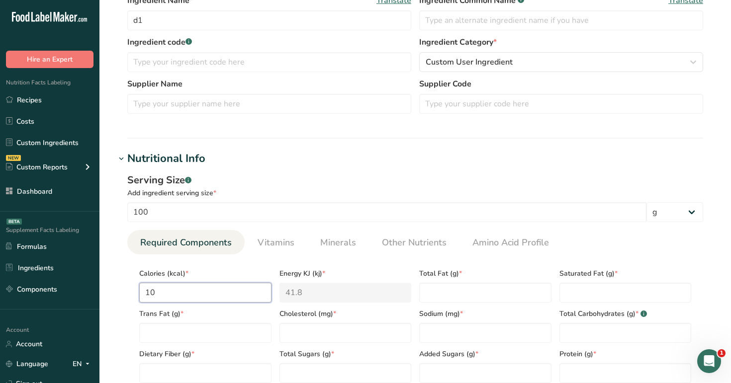
type input "100"
type KJ "418.4"
type input "100"
type Fat "100"
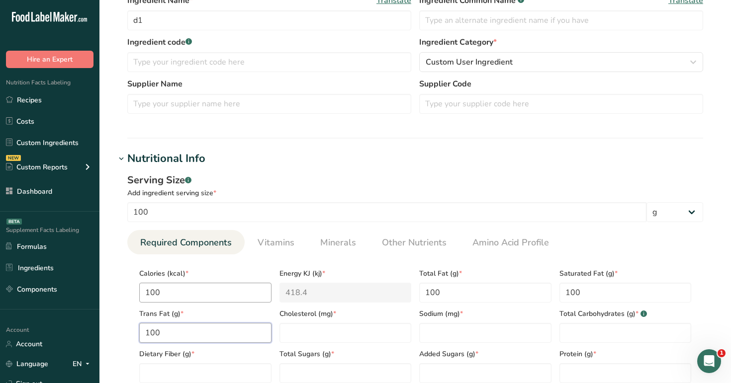
type Fat "100"
type input "100"
type Carbohydrates "100"
type Fiber "100"
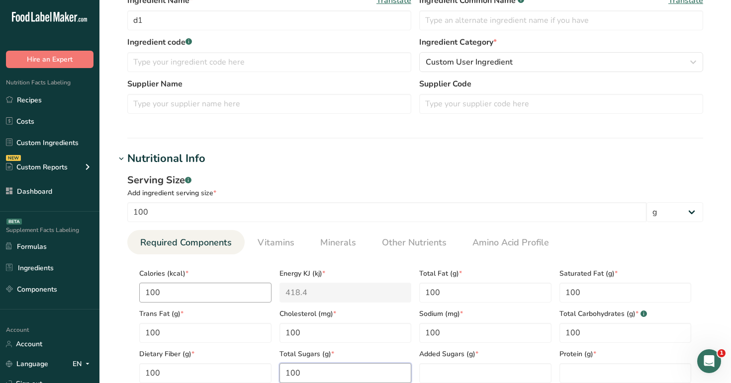
type Sugars "100"
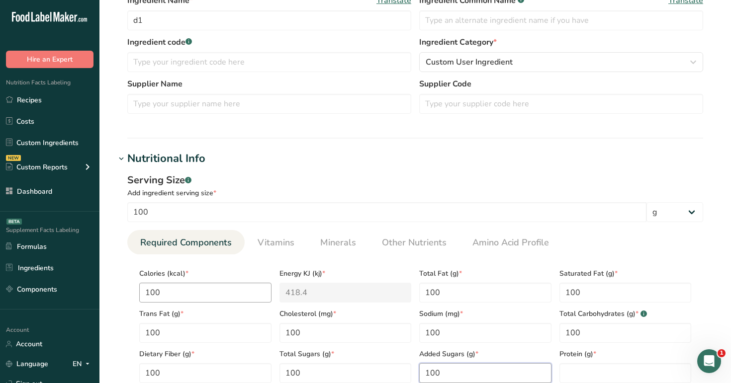
type Sugars "100"
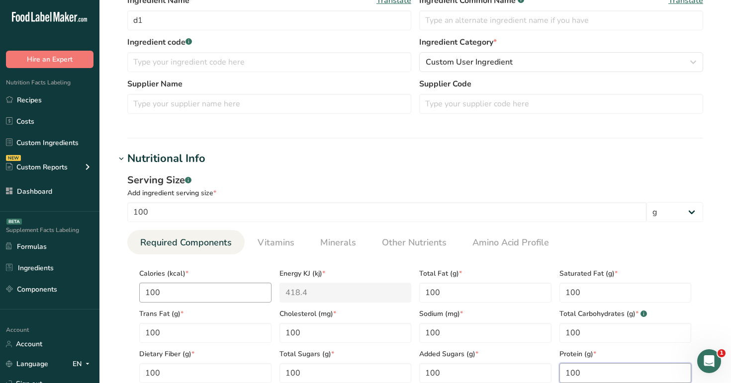
type input "100"
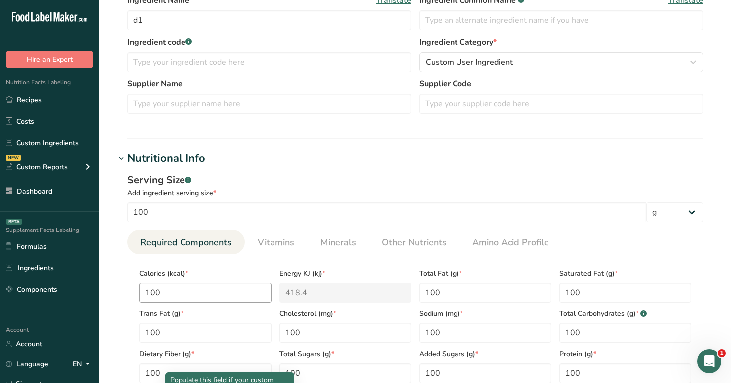
scroll to position [494, 0]
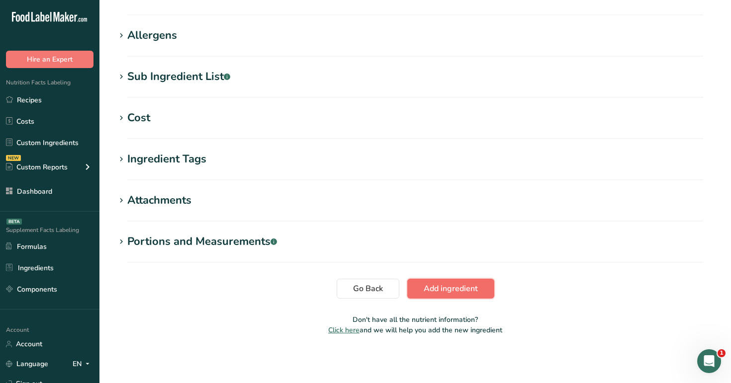
click at [455, 280] on button "Add ingredient" at bounding box center [450, 289] width 87 height 20
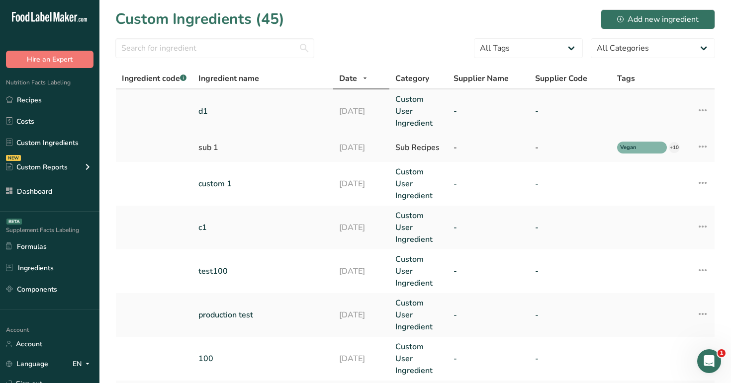
click at [237, 109] on link "d1" at bounding box center [262, 111] width 129 height 12
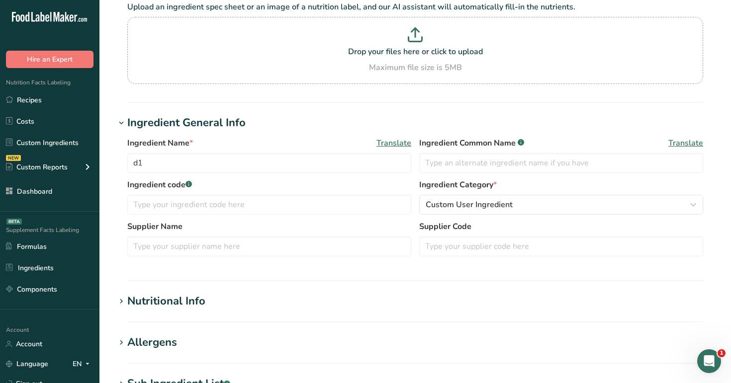
scroll to position [173, 0]
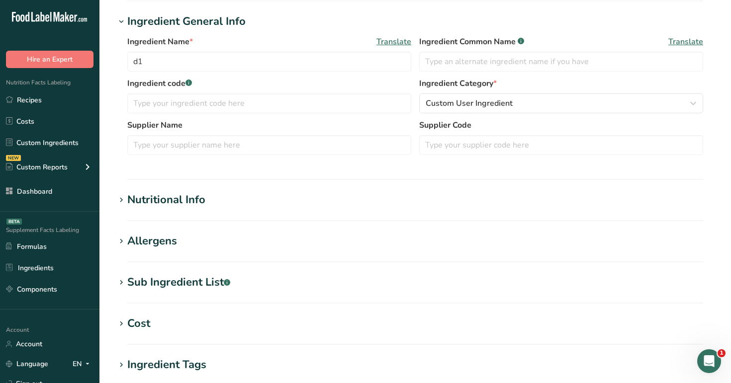
click at [302, 197] on h1 "Nutritional Info" at bounding box center [415, 200] width 600 height 16
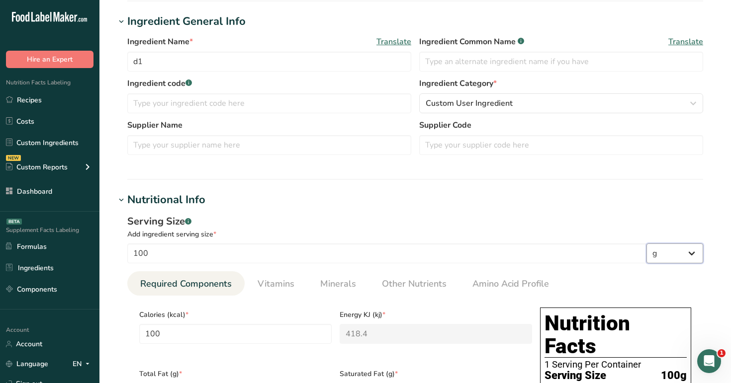
click at [677, 258] on select "g kg mg mcg lb oz l mL fl oz tbsp tsp cup qt gallon" at bounding box center [674, 254] width 57 height 20
select select "21"
click at [646, 244] on select "g kg mg mcg lb oz l mL fl oz tbsp tsp cup qt gallon" at bounding box center [674, 254] width 57 height 20
type input "23658.8"
type KJ "98988.4192"
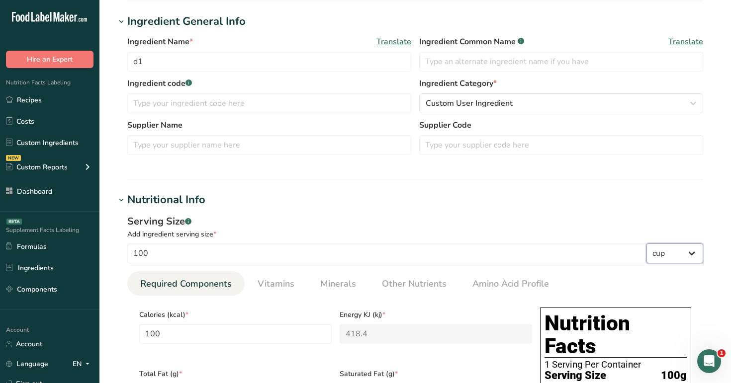
type Fat "23658.8"
type input "23658.8"
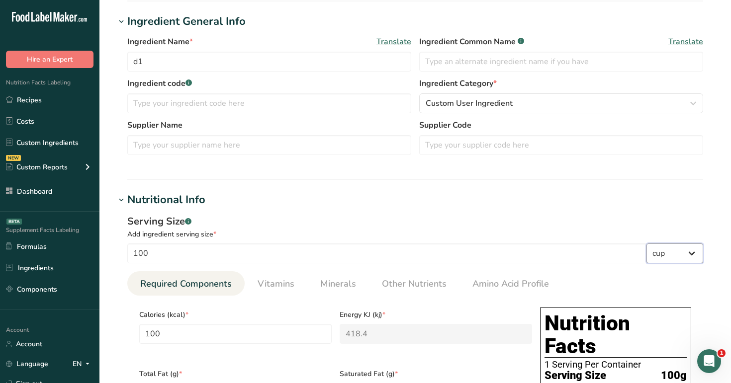
type Carbohydrates "23658.8"
type Fiber "23658.8"
type Sugars "23658.8"
type input "23658.8"
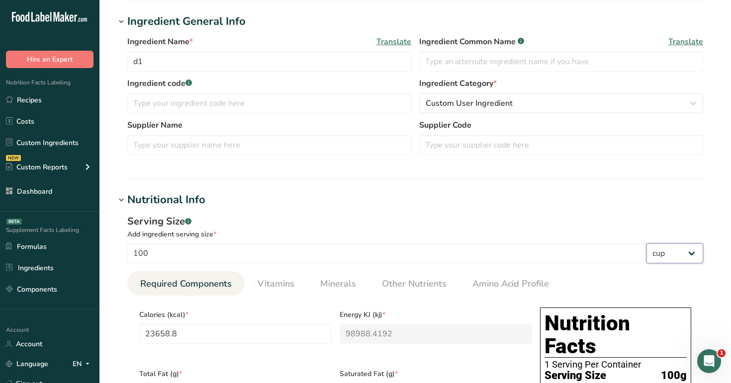
select select "22"
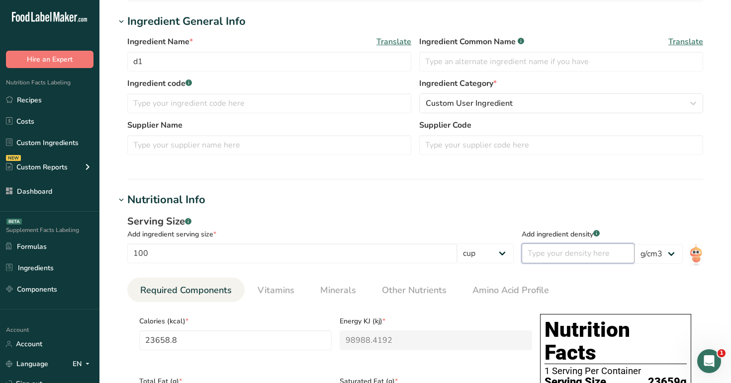
click at [578, 249] on input "number" at bounding box center [578, 254] width 113 height 20
type input "118294"
type KJ "494942.096"
type Fat "118294"
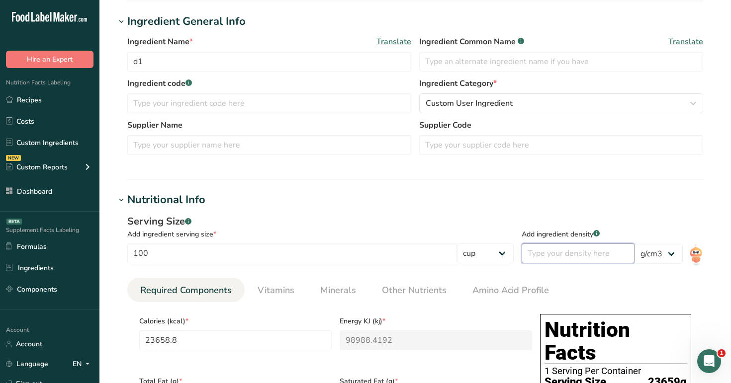
type Fat "118294"
type input "118294"
type Carbohydrates "118294"
type Fiber "118294"
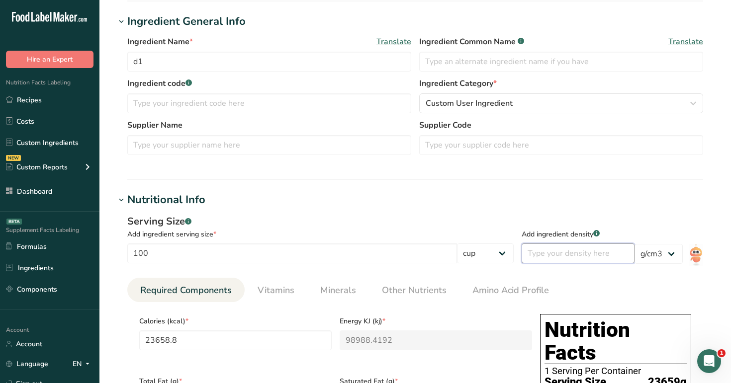
type Sugars "118294"
type input "118294"
type input "5"
click at [551, 206] on h1 "Nutritional Info" at bounding box center [415, 200] width 600 height 16
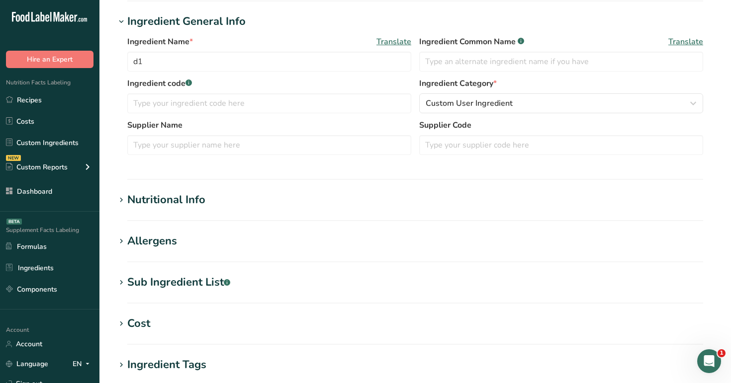
click at [551, 206] on h1 "Nutritional Info" at bounding box center [415, 200] width 600 height 16
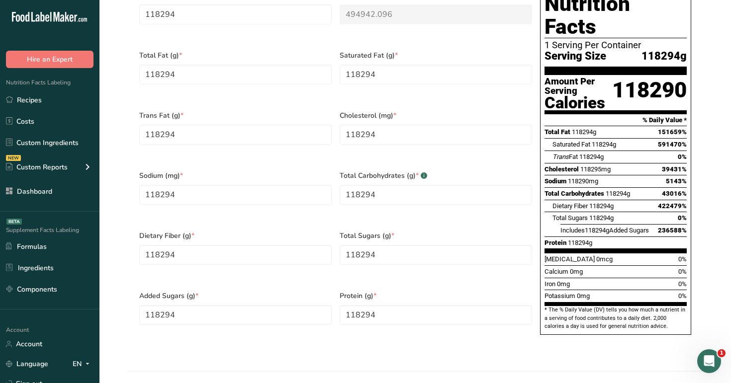
scroll to position [833, 0]
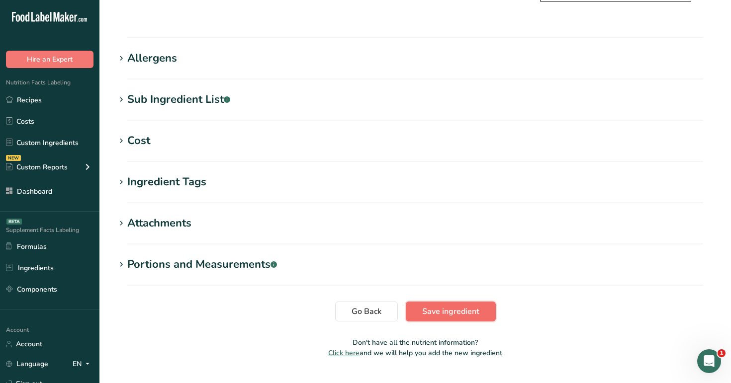
click at [451, 306] on span "Save ingredient" at bounding box center [450, 312] width 57 height 12
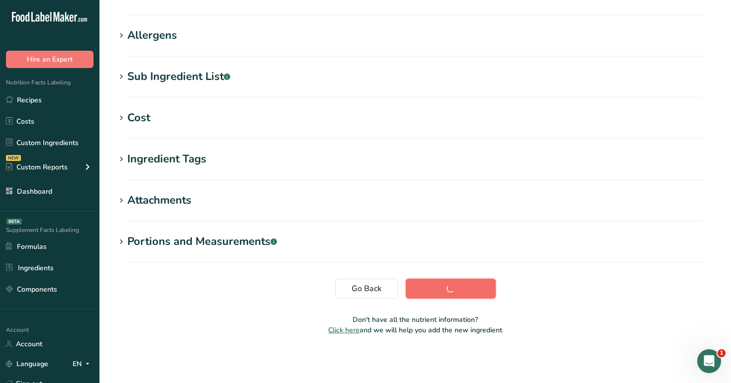
scroll to position [143, 0]
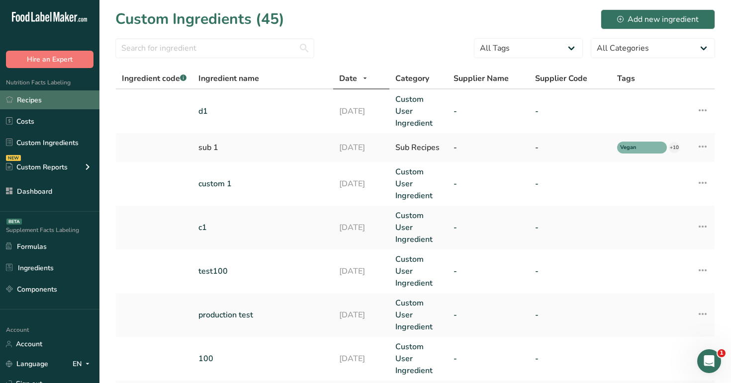
click at [67, 100] on link "Recipes" at bounding box center [49, 100] width 99 height 19
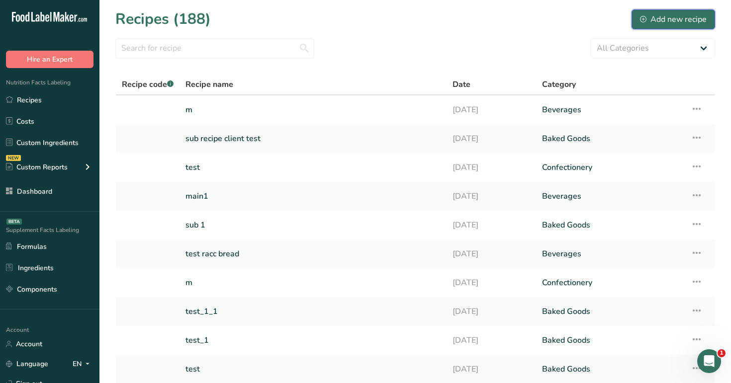
click at [666, 26] on button "Add new recipe" at bounding box center [674, 19] width 84 height 20
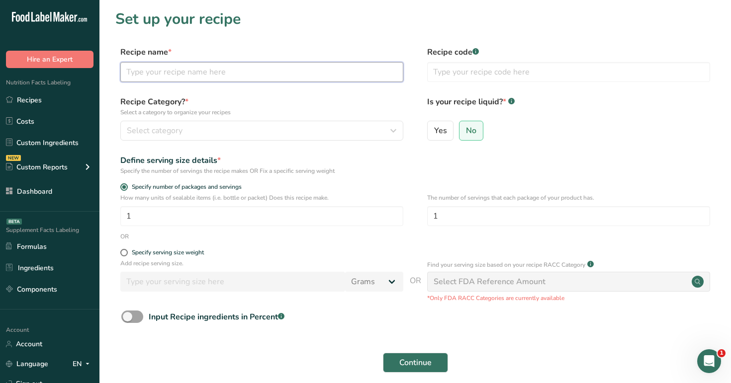
click at [219, 71] on input "text" at bounding box center [261, 72] width 283 height 20
type input "d1"
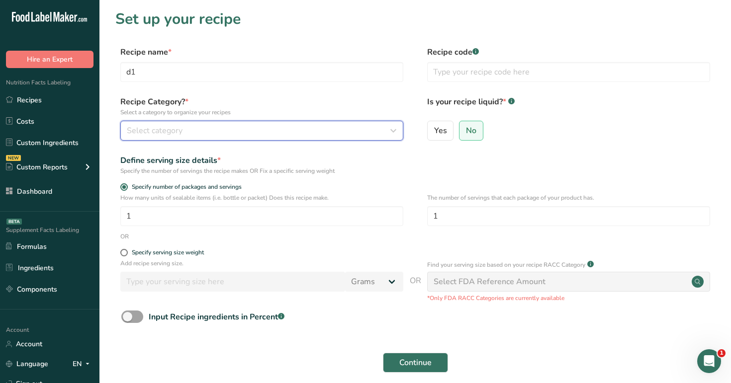
click at [212, 138] on button "Select category" at bounding box center [261, 131] width 283 height 20
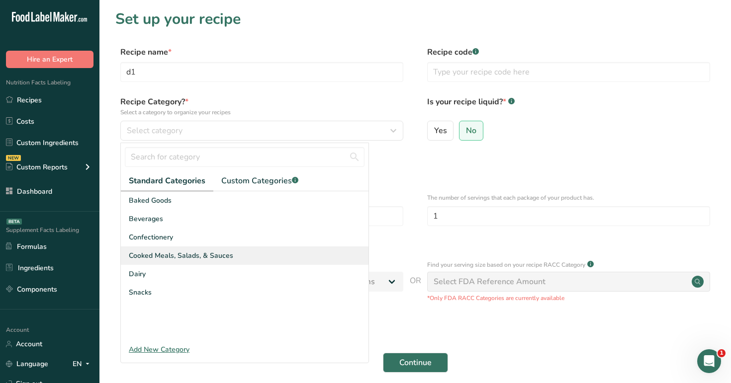
click at [202, 251] on span "Cooked Meals, Salads, & Sauces" at bounding box center [181, 256] width 104 height 10
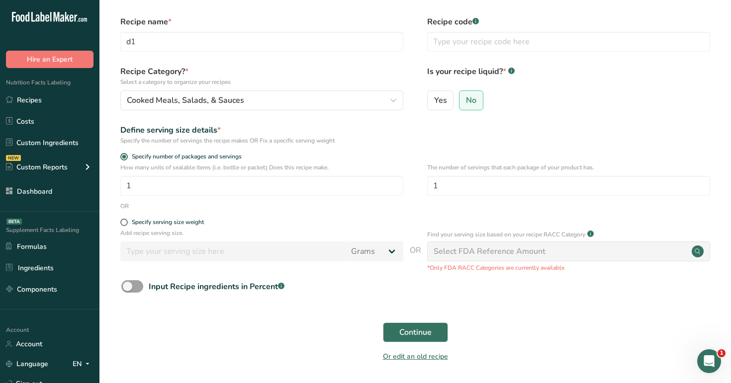
scroll to position [60, 0]
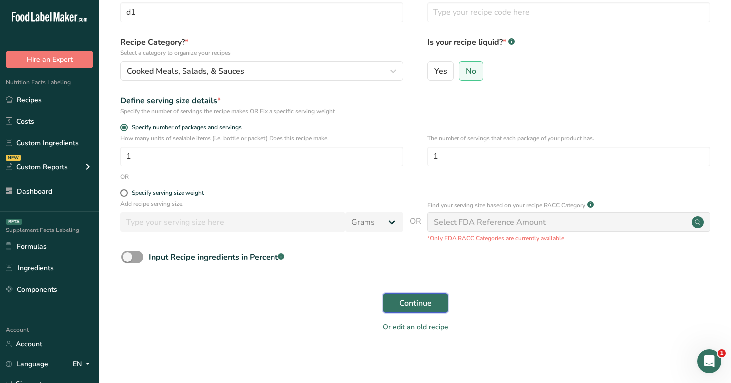
click at [418, 305] on span "Continue" at bounding box center [415, 303] width 32 height 12
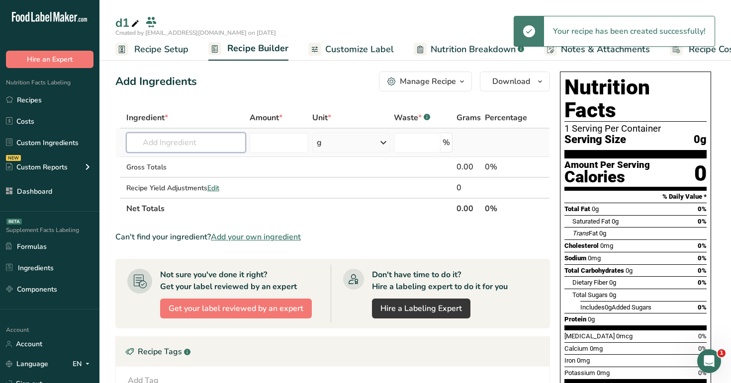
click at [193, 144] on input "text" at bounding box center [186, 143] width 120 height 20
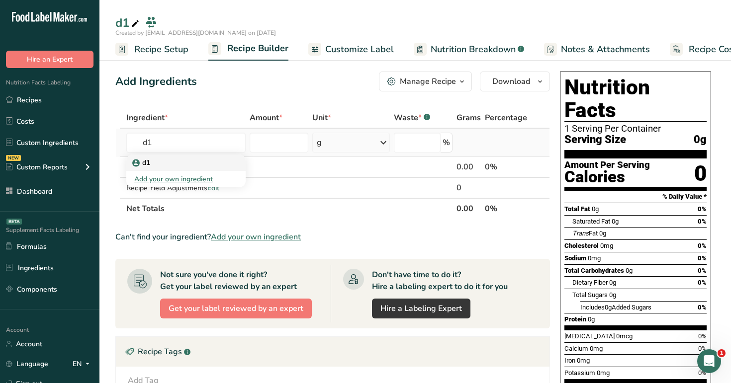
click at [195, 165] on div "d1" at bounding box center [178, 163] width 88 height 10
type input "d1"
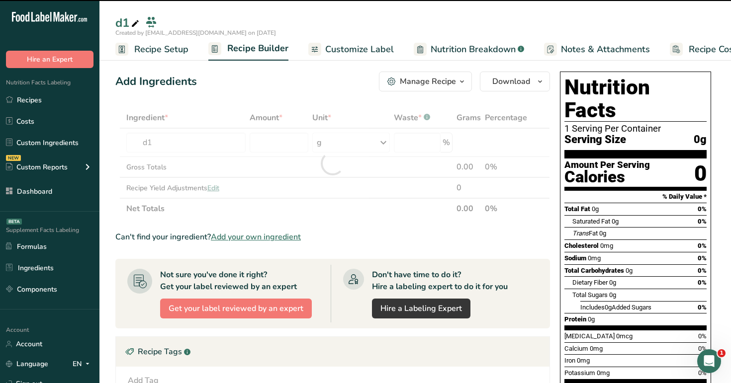
type input "0"
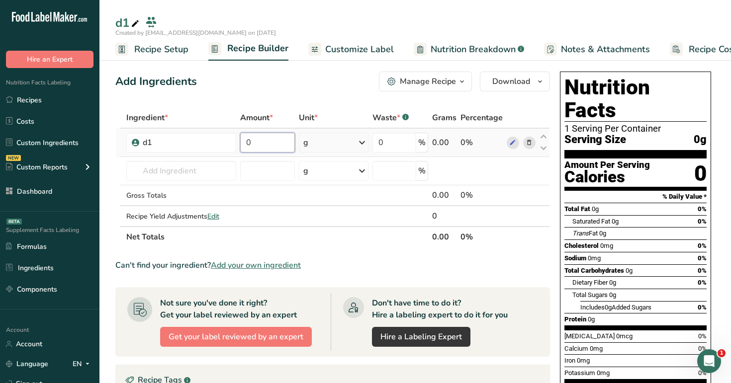
click at [263, 141] on input "0" at bounding box center [267, 143] width 55 height 20
type input "10"
click at [305, 93] on div "Add Ingredients Manage Recipe Delete Recipe Duplicate Recipe Scale Recipe Save …" at bounding box center [335, 339] width 441 height 543
click at [343, 137] on div "g" at bounding box center [334, 143] width 70 height 20
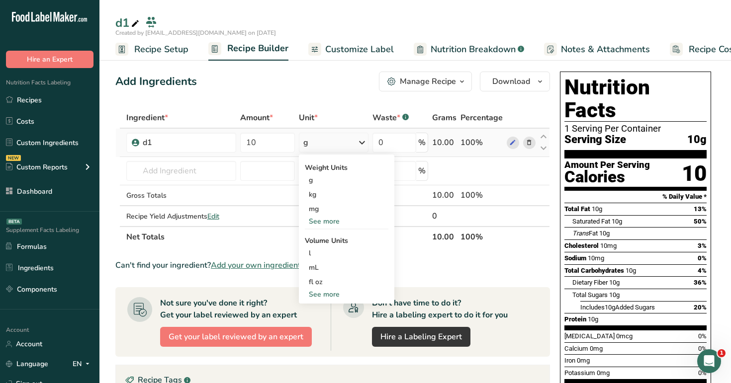
click at [333, 293] on div "See more" at bounding box center [347, 294] width 84 height 10
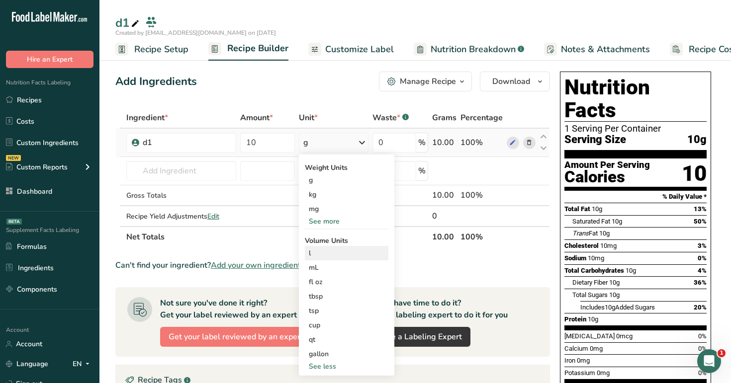
click at [338, 247] on div "l Volume units require a density conversion. If you know your ingredient's dens…" at bounding box center [347, 253] width 84 height 14
click at [340, 252] on div "l" at bounding box center [347, 253] width 76 height 10
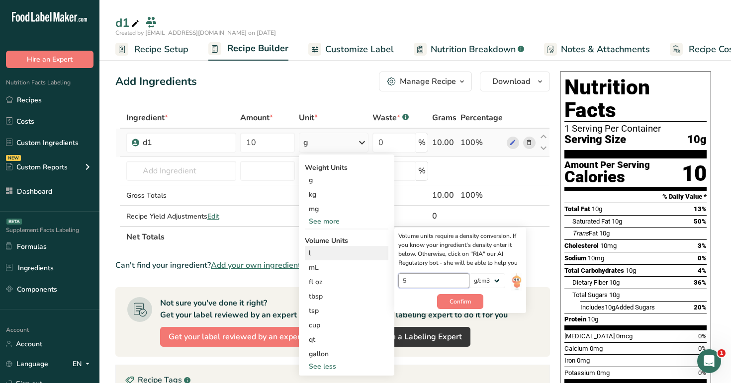
click at [431, 286] on input "5" at bounding box center [433, 281] width 71 height 15
type input "0.5"
click at [466, 299] on span "Confirm" at bounding box center [460, 301] width 21 height 9
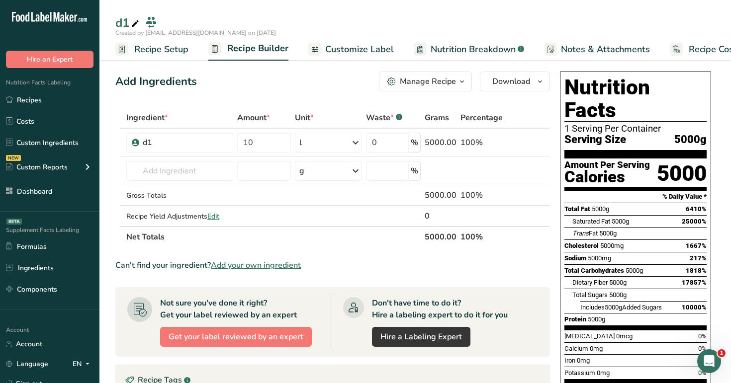
click at [370, 44] on span "Customize Label" at bounding box center [359, 49] width 69 height 13
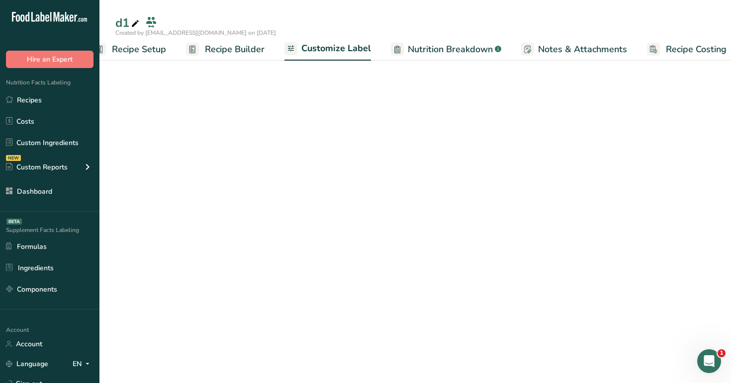
scroll to position [0, 34]
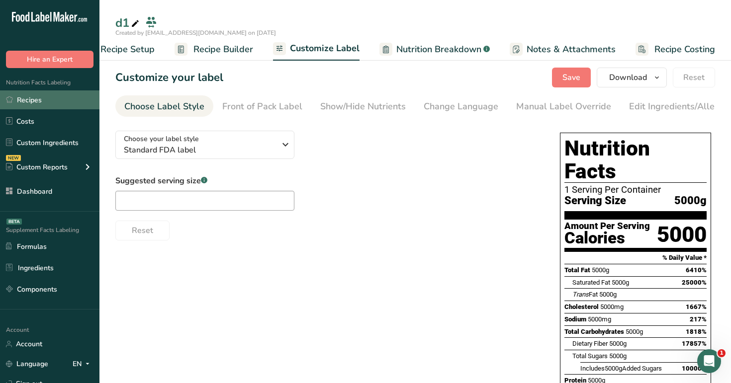
click at [78, 103] on link "Recipes" at bounding box center [49, 100] width 99 height 19
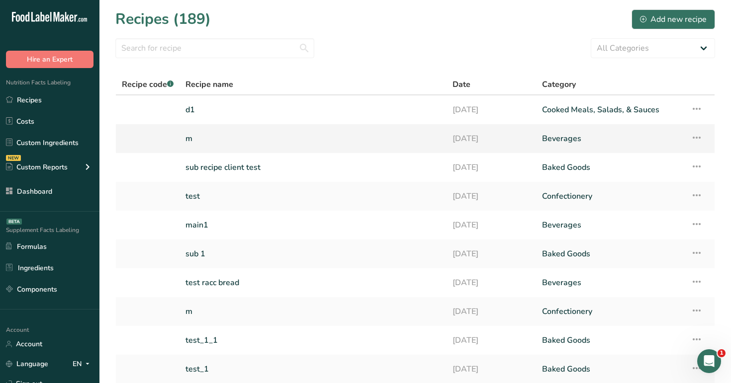
click at [236, 144] on link "m" at bounding box center [312, 138] width 255 height 21
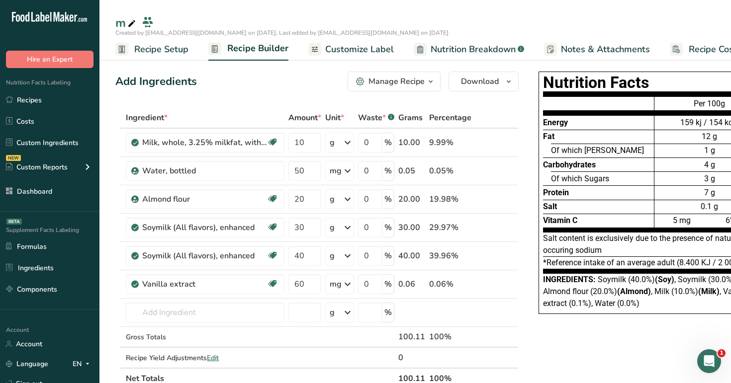
click at [359, 48] on span "Customize Label" at bounding box center [359, 49] width 69 height 13
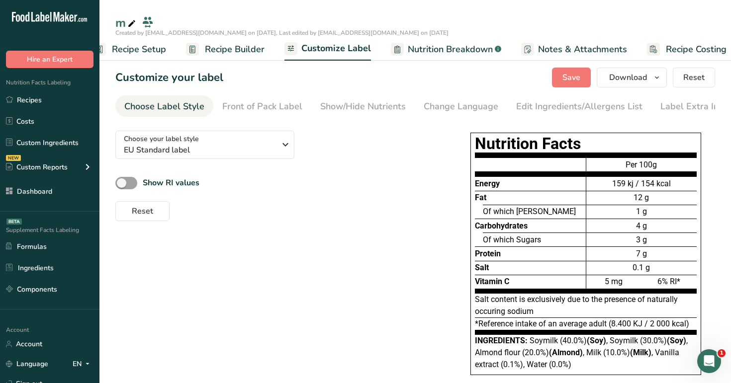
scroll to position [0, 34]
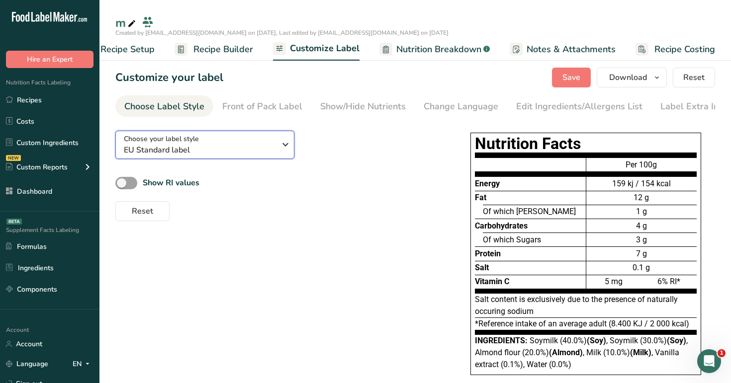
click at [264, 153] on span "EU Standard label" at bounding box center [200, 150] width 152 height 12
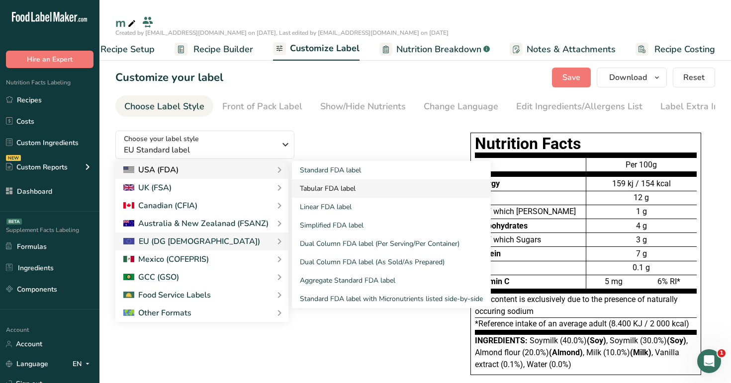
click at [356, 198] on link "Tabular FDA label" at bounding box center [391, 189] width 199 height 18
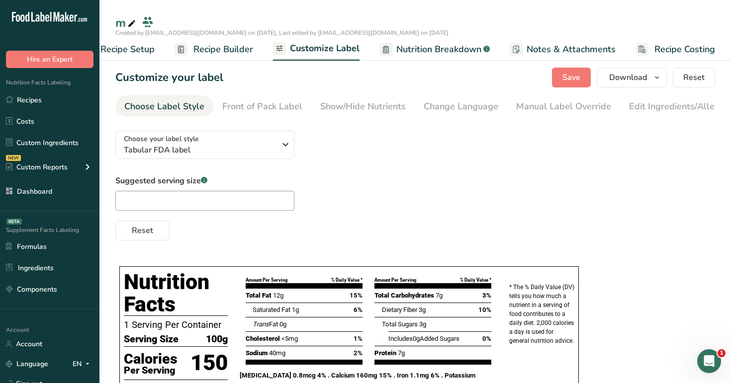
scroll to position [62, 0]
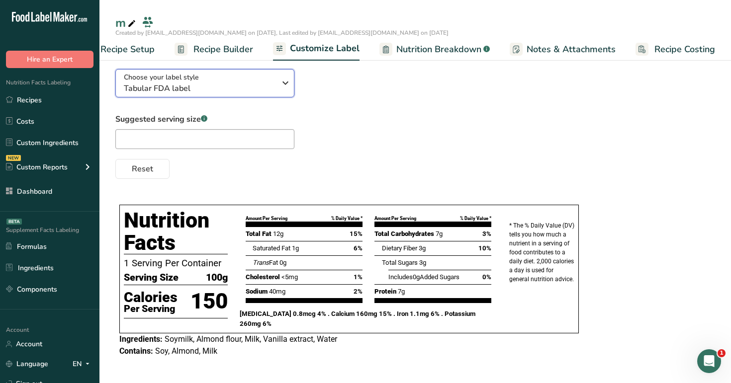
click at [254, 97] on button "Choose your label style Tabular FDA label" at bounding box center [204, 83] width 179 height 28
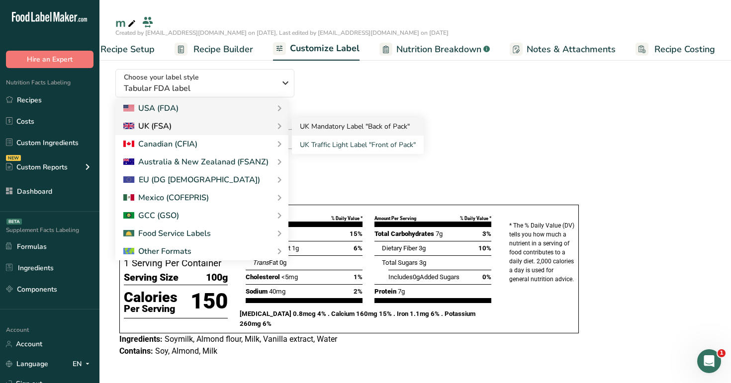
click at [343, 135] on link "UK Mandatory Label "Back of Pack"" at bounding box center [358, 126] width 132 height 18
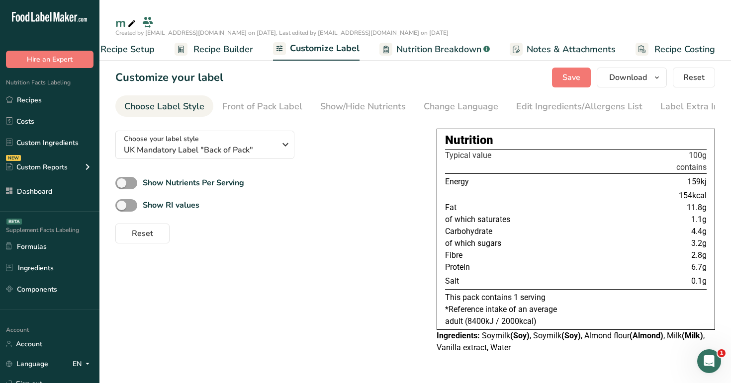
scroll to position [0, 0]
click at [282, 140] on icon "button" at bounding box center [285, 145] width 12 height 18
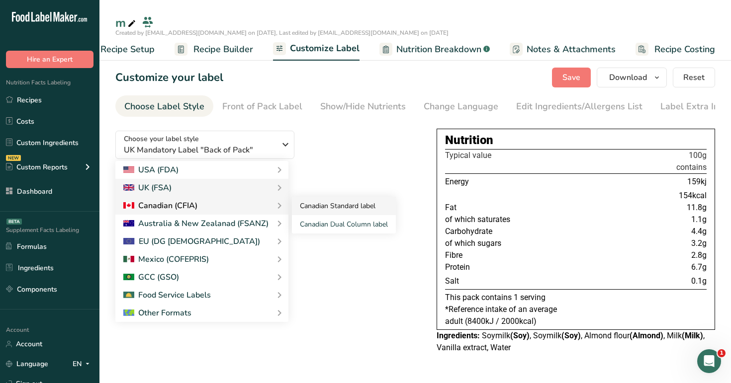
click at [309, 208] on link "Canadian Standard label" at bounding box center [344, 206] width 104 height 18
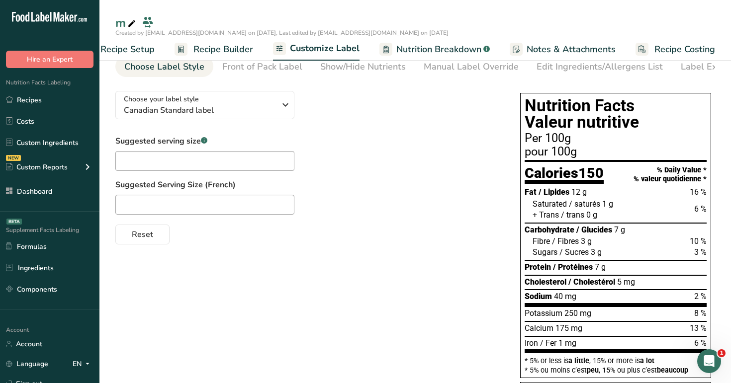
scroll to position [39, 0]
click at [259, 113] on span "Canadian Standard label" at bounding box center [200, 111] width 152 height 12
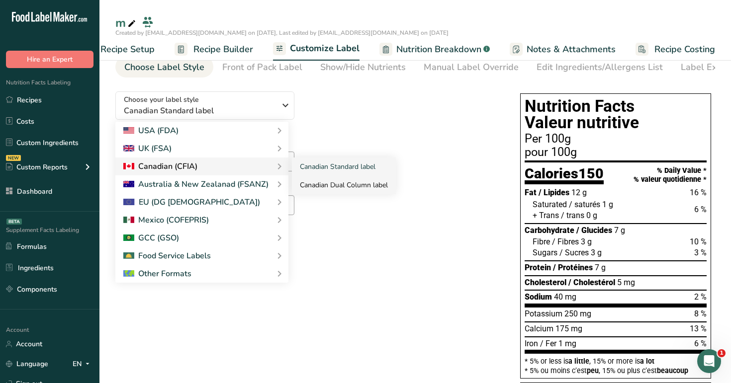
click at [338, 187] on link "Canadian Dual Column label" at bounding box center [344, 185] width 104 height 18
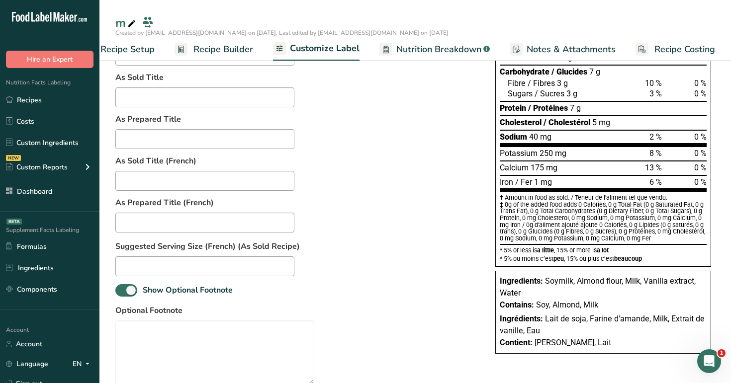
scroll to position [233, 0]
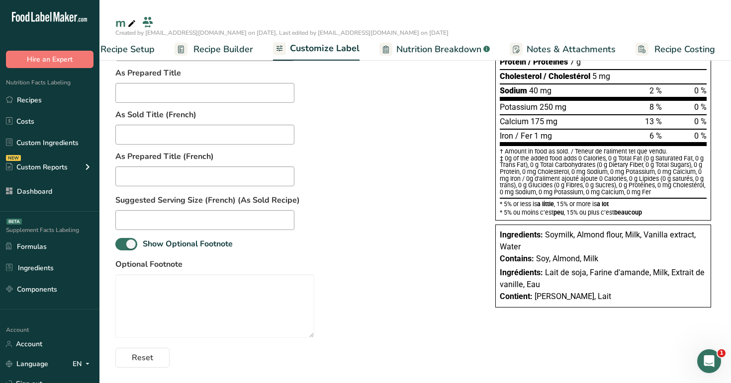
click at [204, 51] on span "Recipe Builder" at bounding box center [223, 49] width 60 height 13
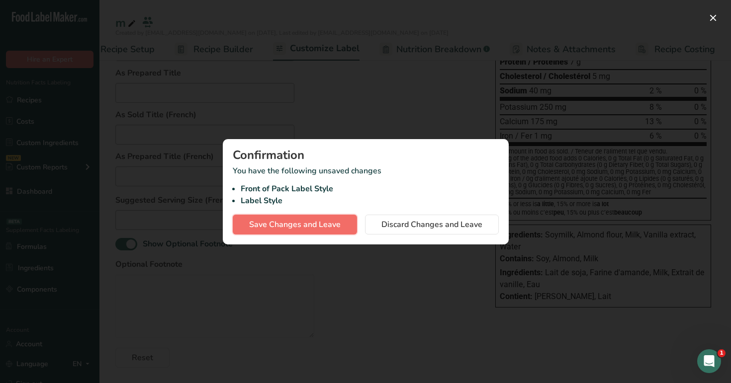
click at [322, 222] on span "Save Changes and Leave" at bounding box center [295, 225] width 92 height 12
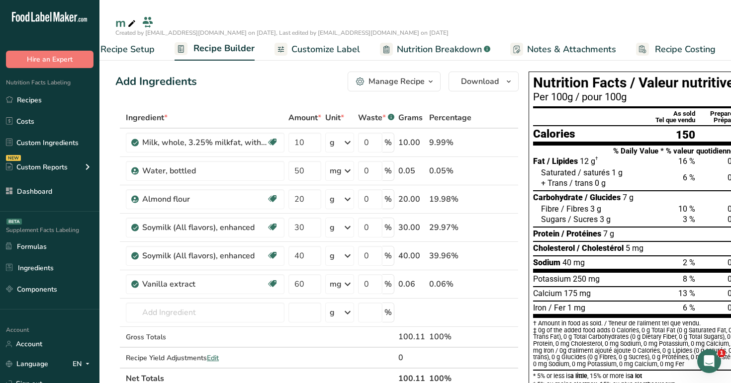
click at [306, 54] on span "Customize Label" at bounding box center [325, 49] width 69 height 13
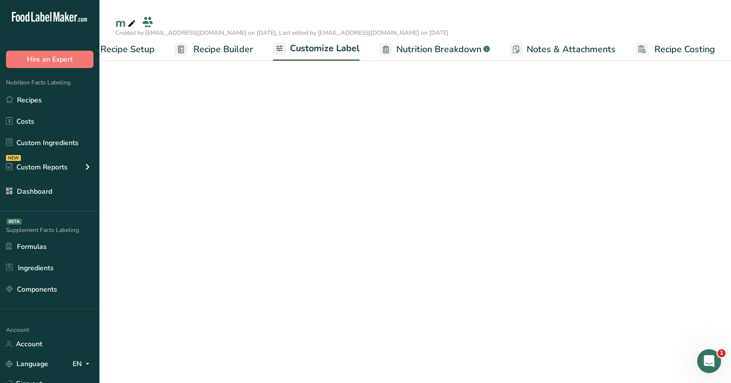
scroll to position [0, 34]
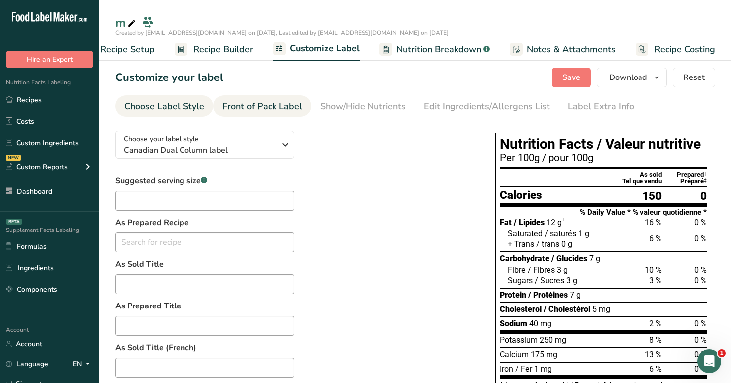
click at [267, 105] on div "Front of Pack Label" at bounding box center [262, 106] width 80 height 13
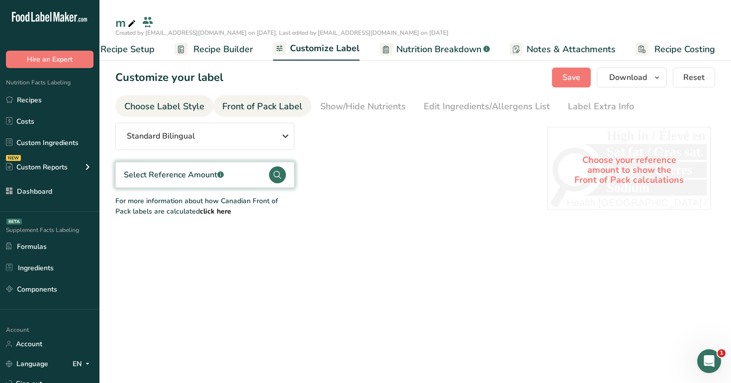
click at [198, 111] on div "Choose Label Style" at bounding box center [164, 106] width 80 height 13
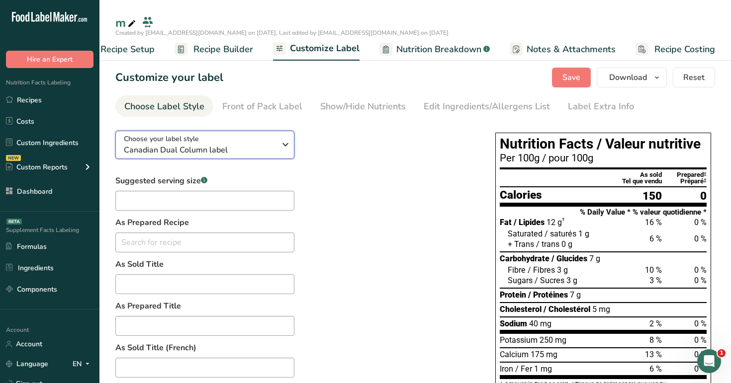
click at [249, 141] on div "Choose your label style Canadian Dual Column label" at bounding box center [200, 145] width 152 height 22
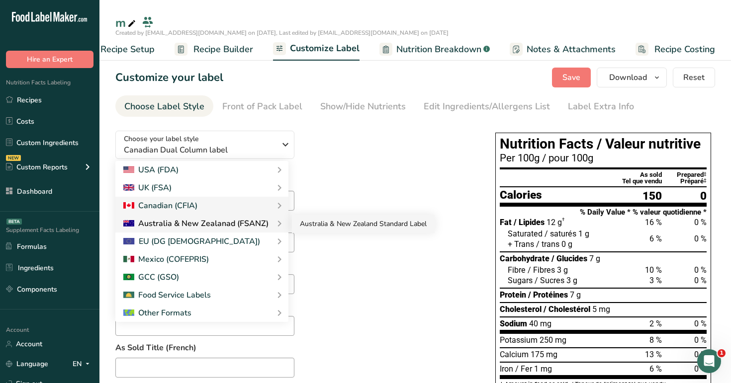
click at [337, 219] on link "Australia & New Zealand Standard Label" at bounding box center [363, 224] width 143 height 18
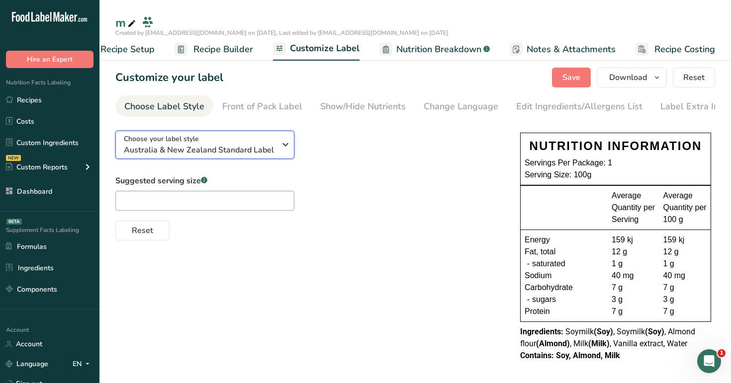
click at [240, 134] on button "Choose your label style Australia & New Zealand Standard Label" at bounding box center [204, 145] width 179 height 28
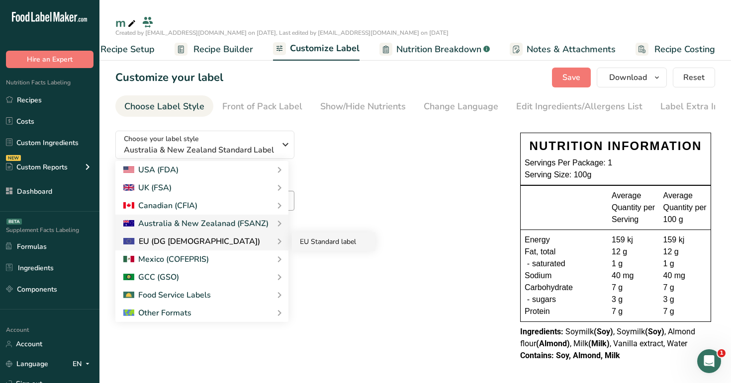
click at [338, 241] on link "EU Standard label" at bounding box center [334, 242] width 84 height 18
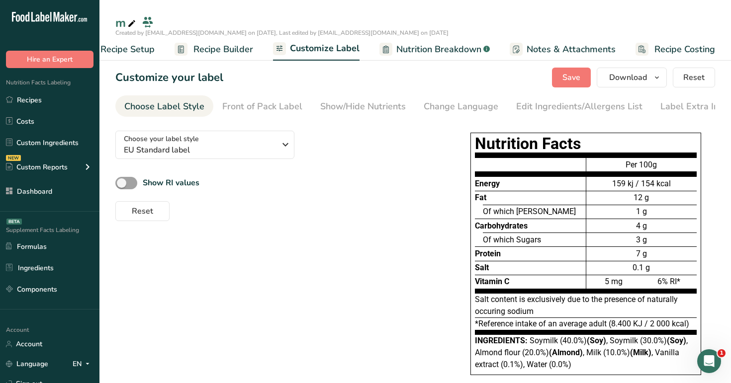
scroll to position [7, 0]
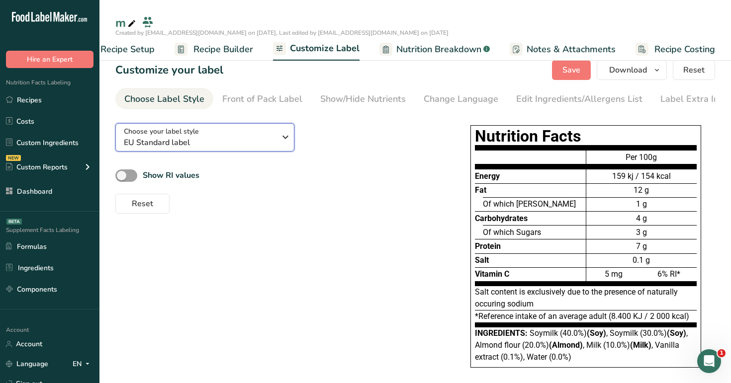
click at [257, 127] on button "Choose your label style EU Standard label" at bounding box center [204, 137] width 179 height 28
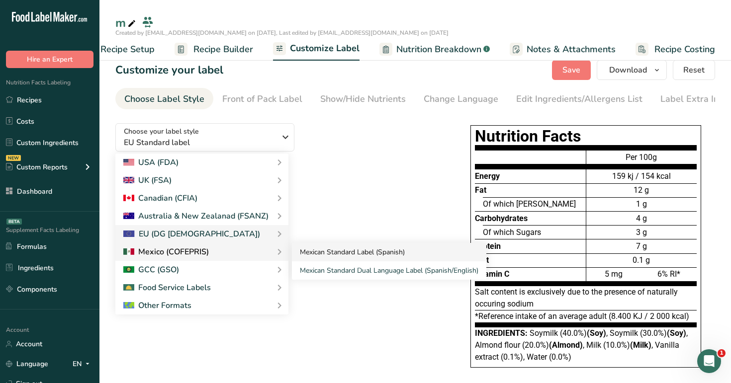
click at [323, 248] on link "Mexican Standard Label (Spanish)" at bounding box center [389, 252] width 194 height 18
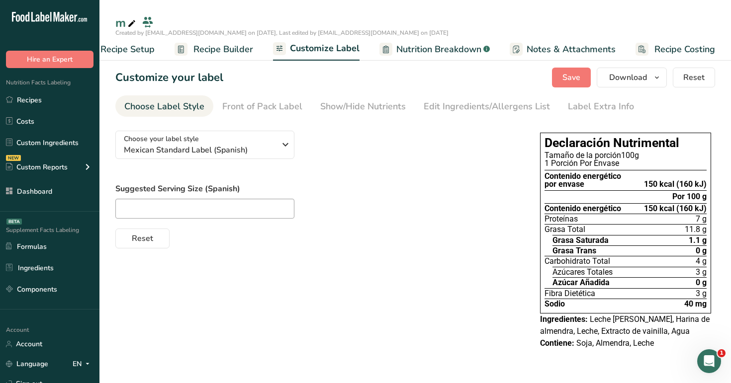
scroll to position [0, 0]
click at [243, 152] on span "Mexican Standard Label (Spanish)" at bounding box center [200, 150] width 152 height 12
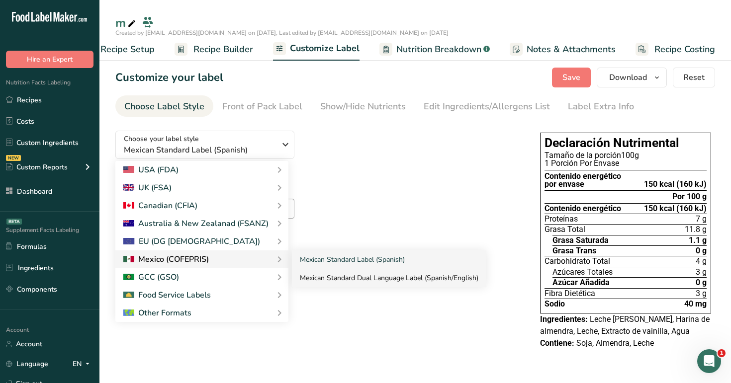
click at [343, 277] on link "Mexican Standard Dual Language Label (Spanish/English)" at bounding box center [389, 278] width 194 height 18
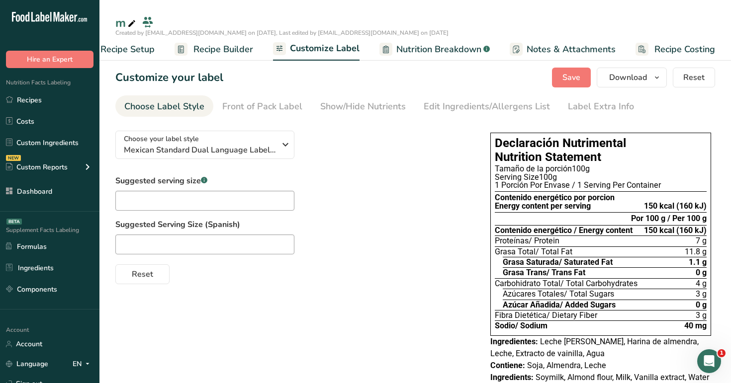
scroll to position [38, 0]
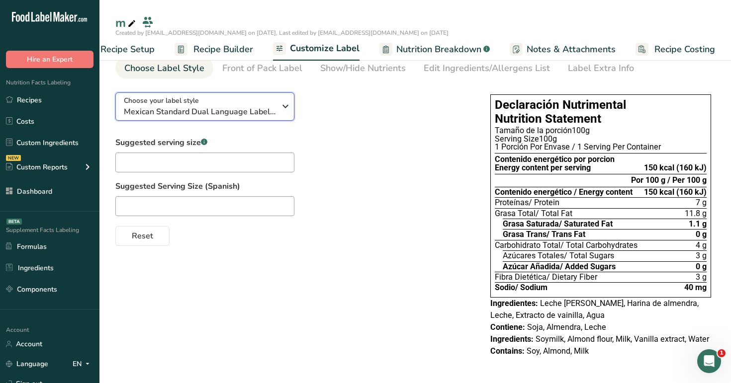
click at [232, 113] on span "Mexican Standard Dual Language Label (Spanish/English)" at bounding box center [200, 112] width 152 height 12
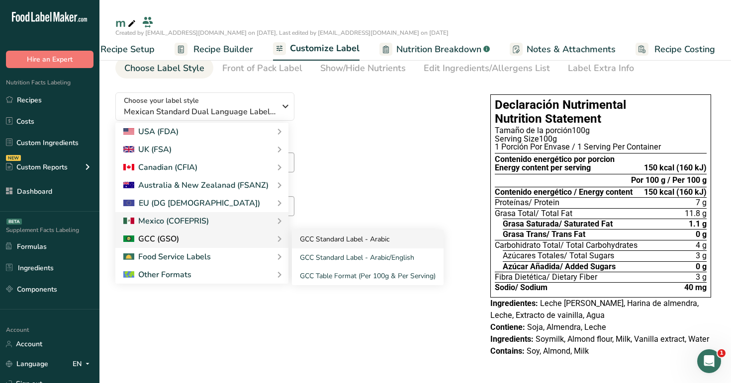
click at [364, 238] on link "GCC Standard Label - Arabic" at bounding box center [368, 239] width 152 height 18
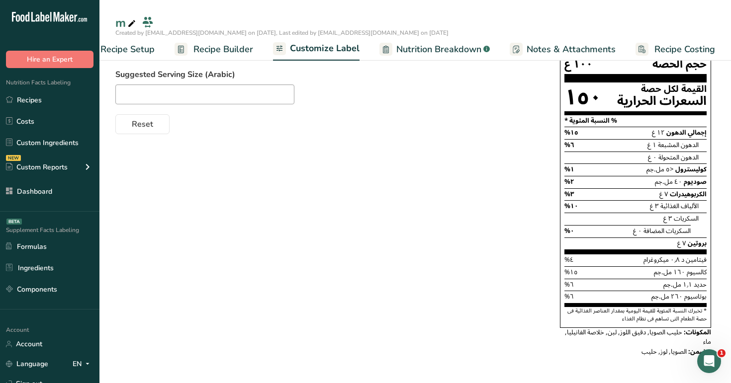
scroll to position [0, 0]
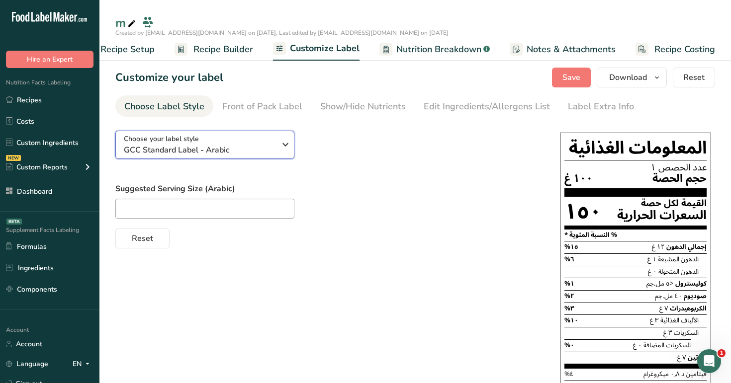
click at [234, 151] on span "GCC Standard Label - Arabic" at bounding box center [200, 150] width 152 height 12
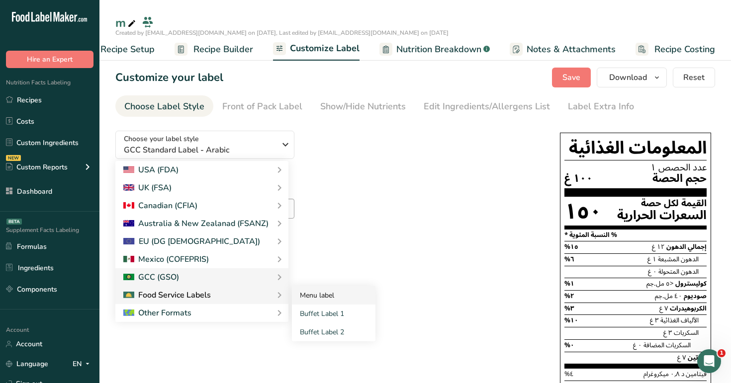
click at [333, 299] on link "Menu label" at bounding box center [334, 295] width 84 height 18
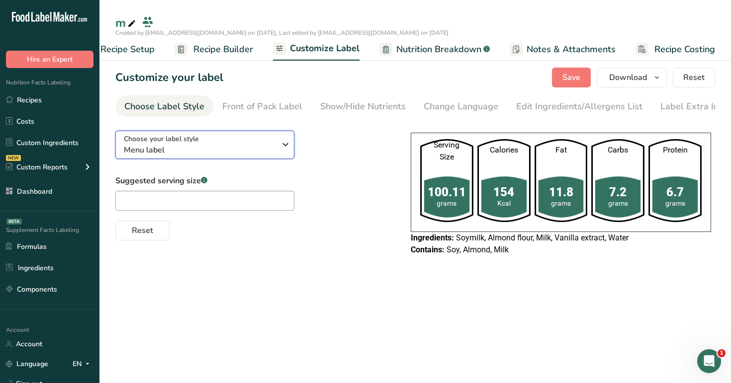
click at [239, 145] on div "Choose your label style Menu label" at bounding box center [200, 145] width 152 height 22
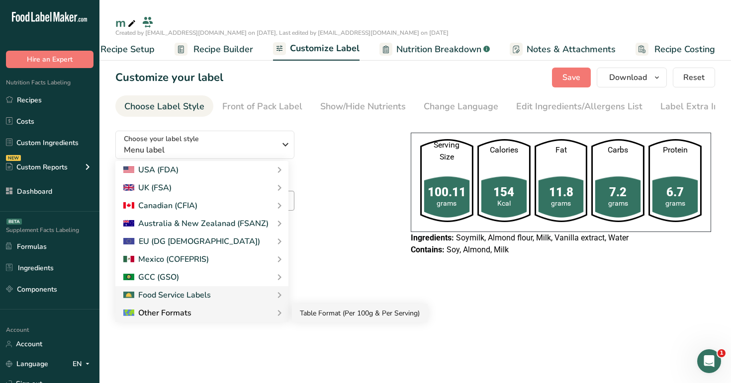
click at [350, 320] on link "Table Format (Per 100g & Per Serving)" at bounding box center [360, 313] width 136 height 18
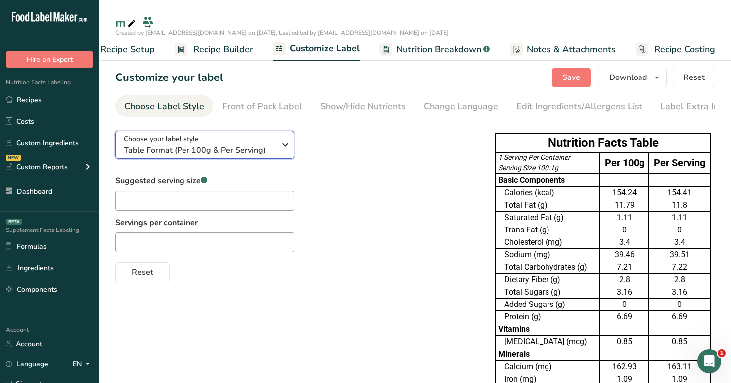
click at [245, 135] on button "Choose your label style Table Format (Per 100g & Per Serving)" at bounding box center [204, 145] width 179 height 28
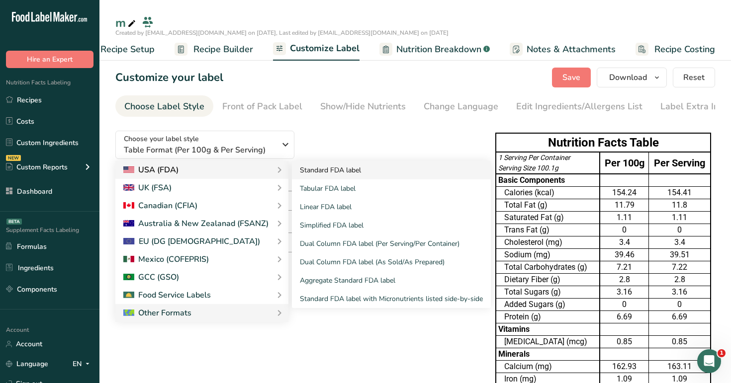
click at [353, 172] on link "Standard FDA label" at bounding box center [391, 170] width 199 height 18
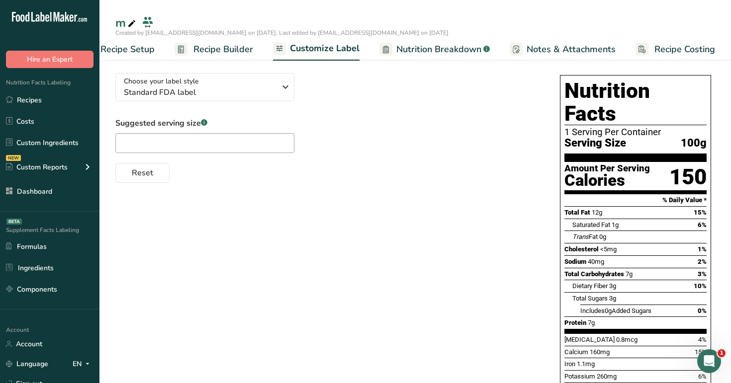
scroll to position [49, 0]
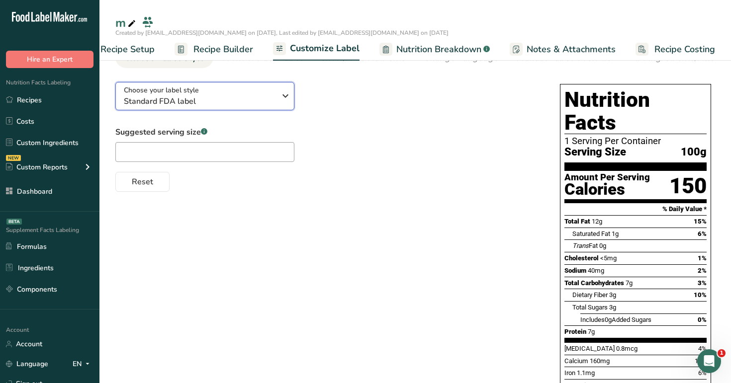
click at [253, 87] on button "Choose your label style Standard FDA label" at bounding box center [204, 96] width 179 height 28
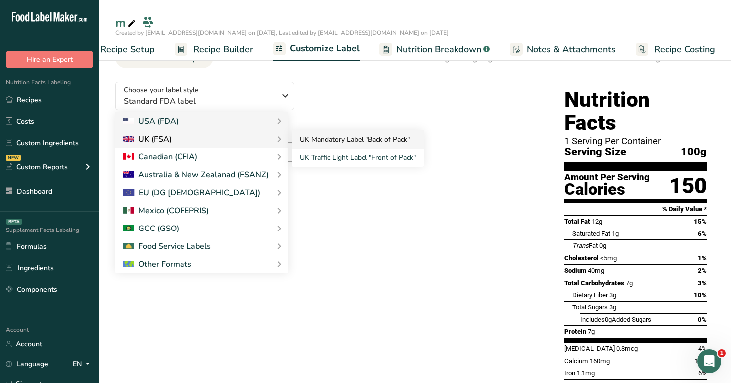
click at [319, 148] on link "UK Mandatory Label "Back of Pack"" at bounding box center [358, 139] width 132 height 18
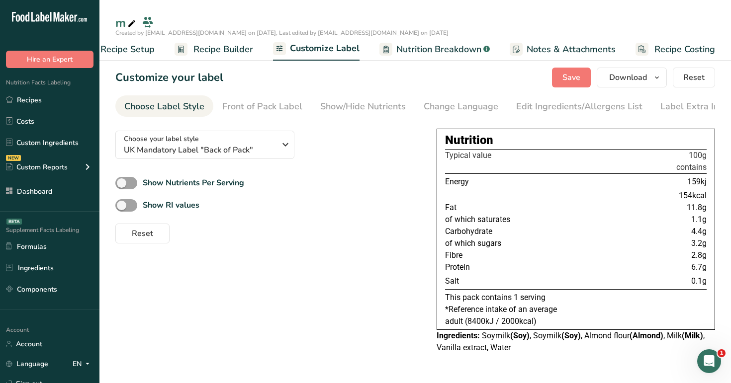
scroll to position [0, 0]
click at [275, 136] on div "Choose your label style UK Mandatory Label "Back of Pack"" at bounding box center [200, 145] width 152 height 22
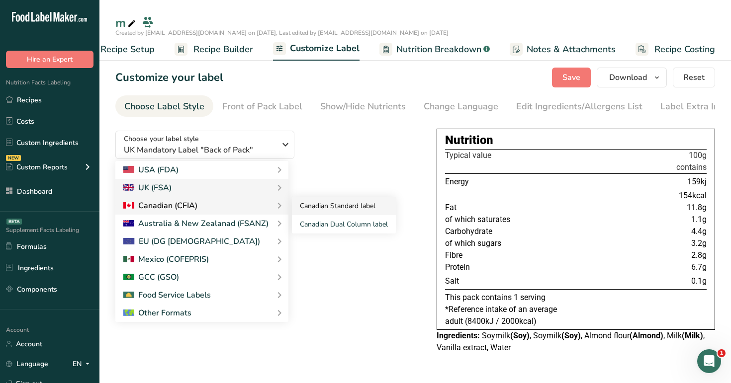
click at [332, 211] on link "Canadian Standard label" at bounding box center [344, 206] width 104 height 18
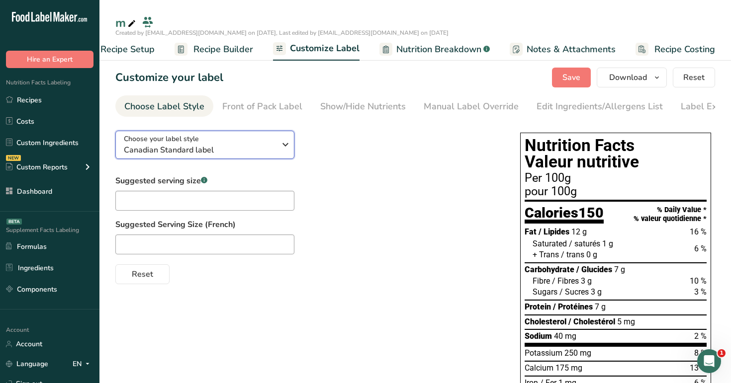
click at [269, 142] on div "Choose your label style Canadian Standard label" at bounding box center [200, 145] width 152 height 22
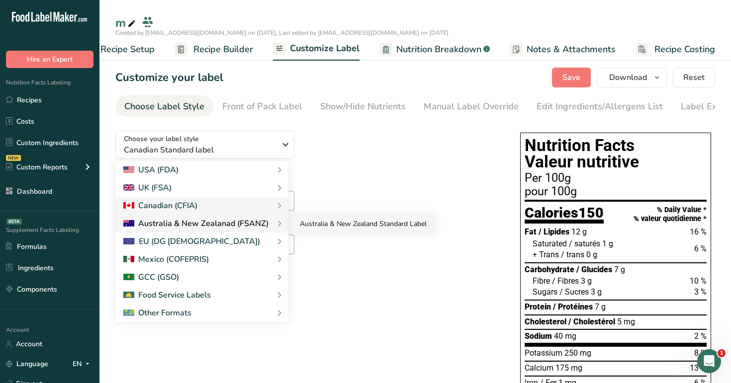
click at [338, 233] on link "Australia & New Zealand Standard Label" at bounding box center [363, 224] width 143 height 18
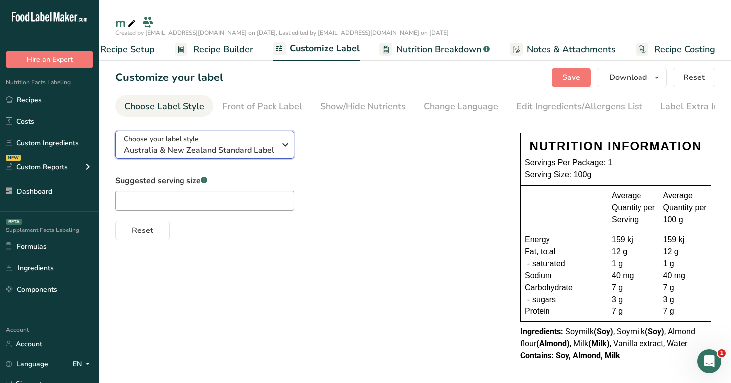
click at [263, 154] on span "Australia & New Zealand Standard Label" at bounding box center [200, 150] width 152 height 12
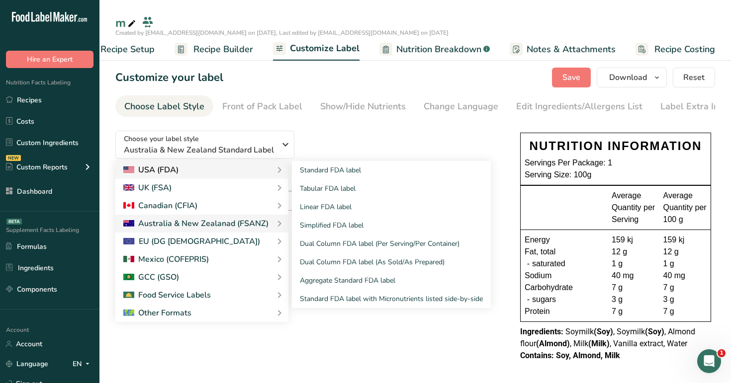
click at [250, 173] on div "USA (FDA)" at bounding box center [201, 170] width 157 height 12
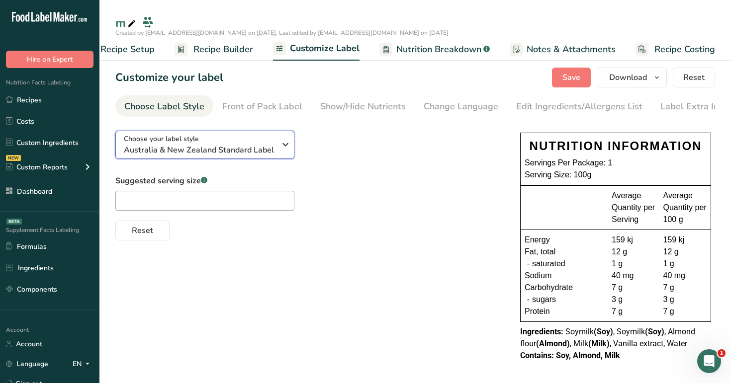
click at [267, 147] on span "Australia & New Zealand Standard Label" at bounding box center [200, 150] width 152 height 12
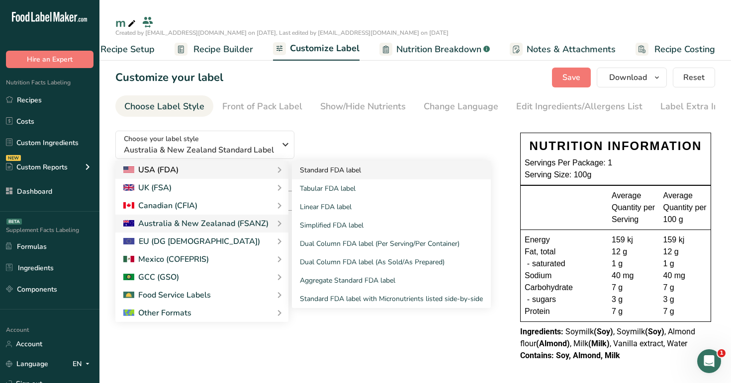
click at [343, 170] on link "Standard FDA label" at bounding box center [391, 170] width 199 height 18
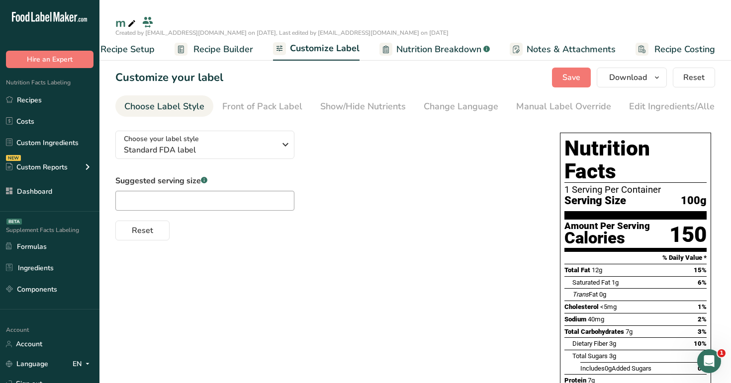
scroll to position [125, 0]
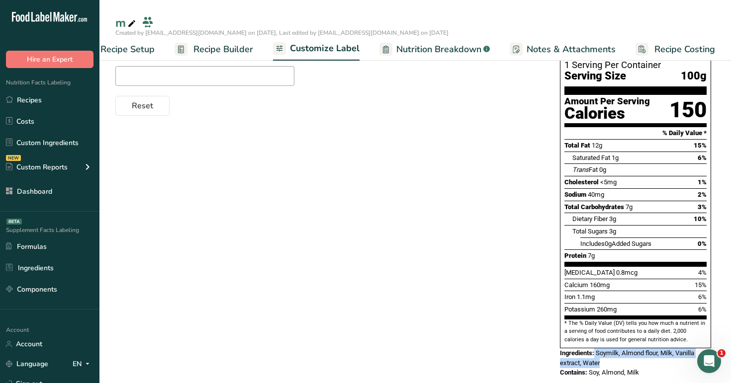
drag, startPoint x: 595, startPoint y: 331, endPoint x: 608, endPoint y: 342, distance: 16.9
click at [608, 349] on div "Ingredients: Soymilk, Almond flour, Milk, Vanilla extract, Water" at bounding box center [635, 358] width 151 height 19
copy div "Soymilk, Almond flour, Milk, Vanilla extract, Water"
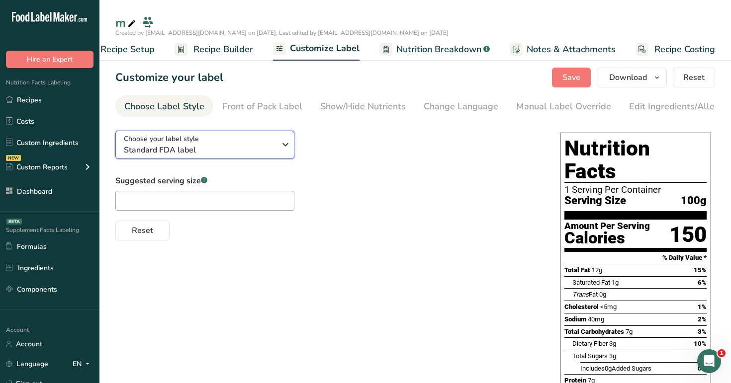
click at [224, 141] on div "Choose your label style Standard FDA label" at bounding box center [200, 145] width 152 height 22
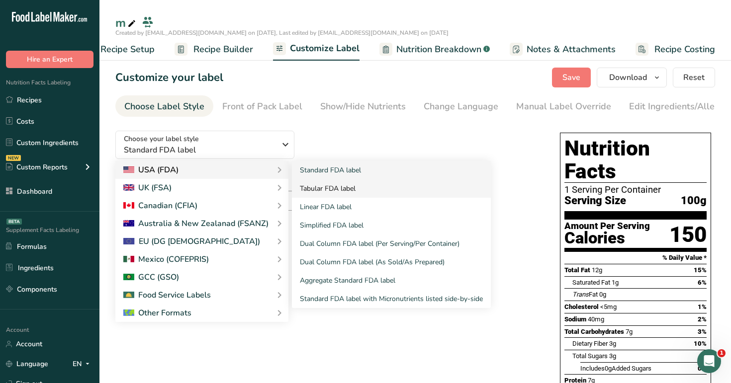
click at [306, 186] on link "Tabular FDA label" at bounding box center [391, 189] width 199 height 18
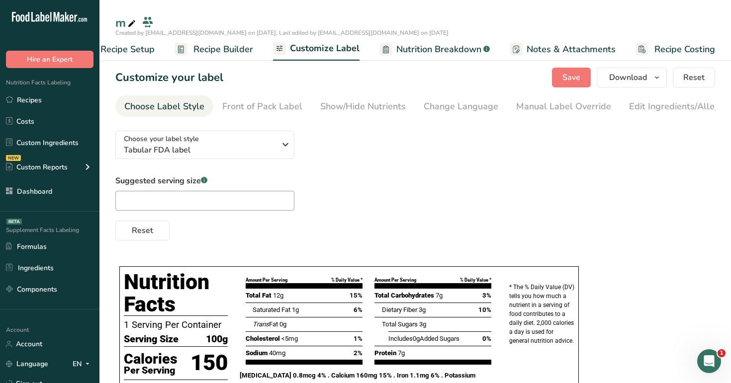
click at [373, 178] on div "Suggested serving size .a-a{fill:#347362;}.b-a{fill:#fff;} Reset" at bounding box center [415, 208] width 600 height 66
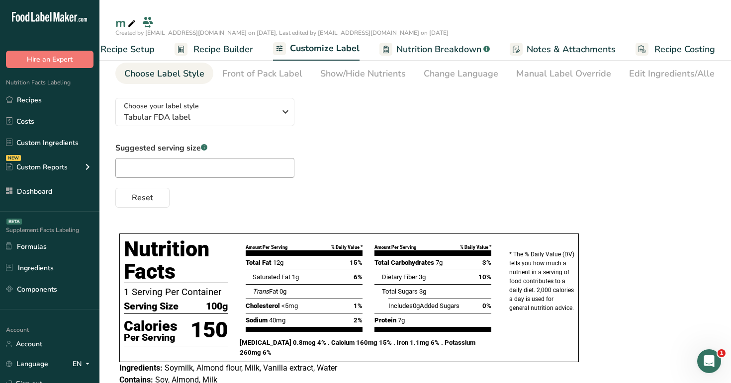
scroll to position [3, 0]
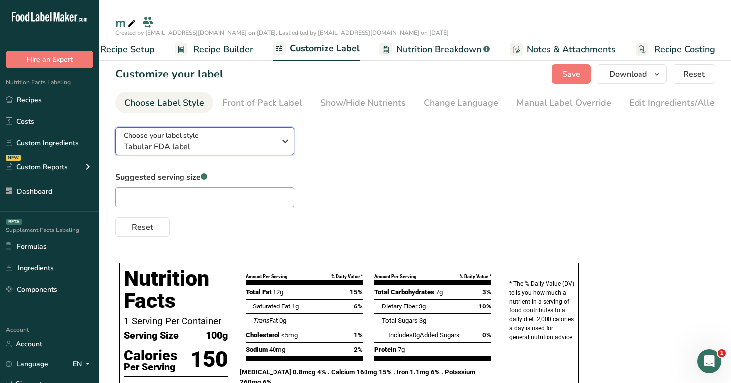
click at [277, 145] on div "Choose your label style Tabular FDA label" at bounding box center [203, 141] width 159 height 22
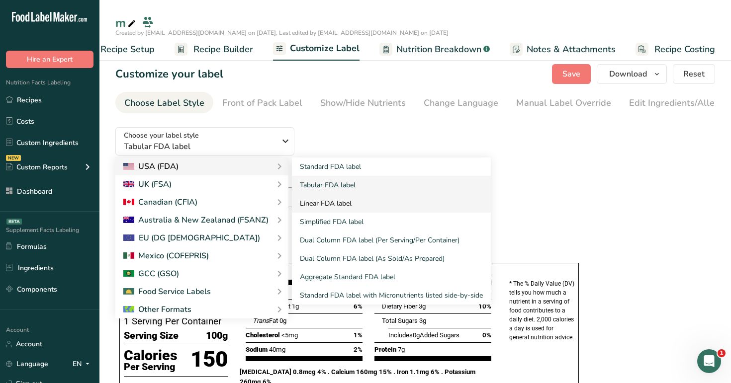
click at [324, 205] on link "Linear FDA label" at bounding box center [391, 203] width 199 height 18
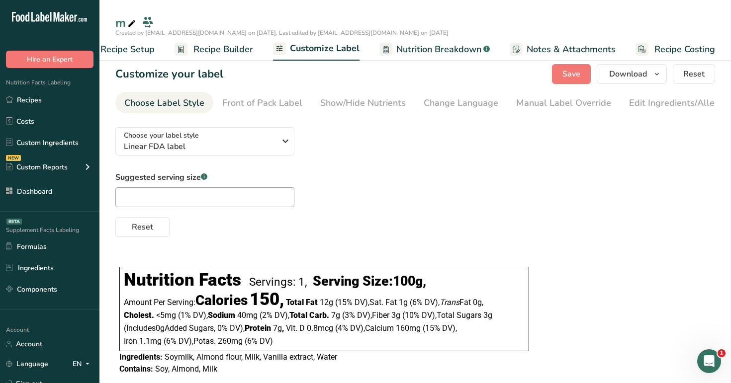
scroll to position [24, 0]
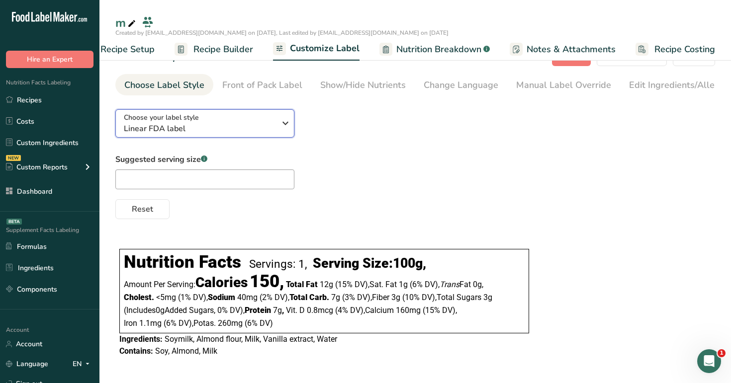
click at [266, 126] on span "Linear FDA label" at bounding box center [200, 129] width 152 height 12
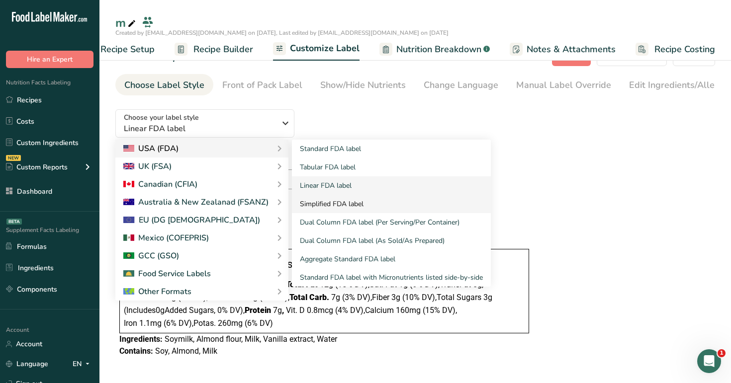
click at [329, 199] on link "Simplified FDA label" at bounding box center [391, 204] width 199 height 18
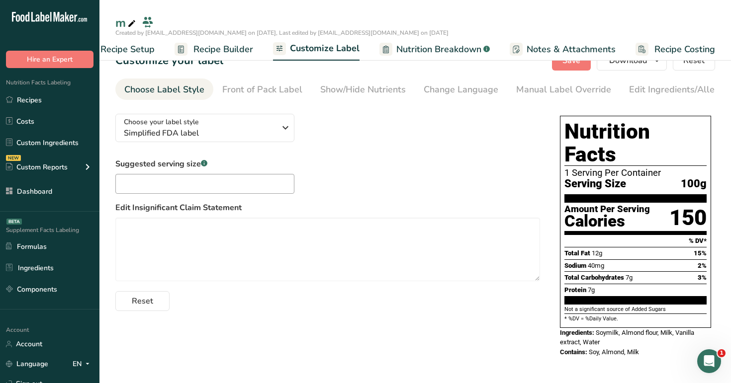
scroll to position [0, 0]
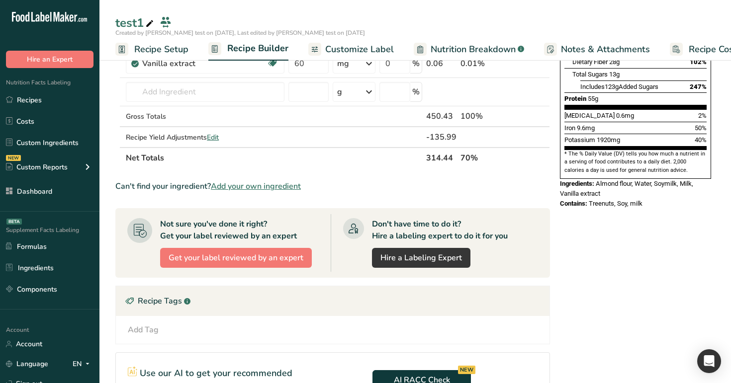
scroll to position [231, 0]
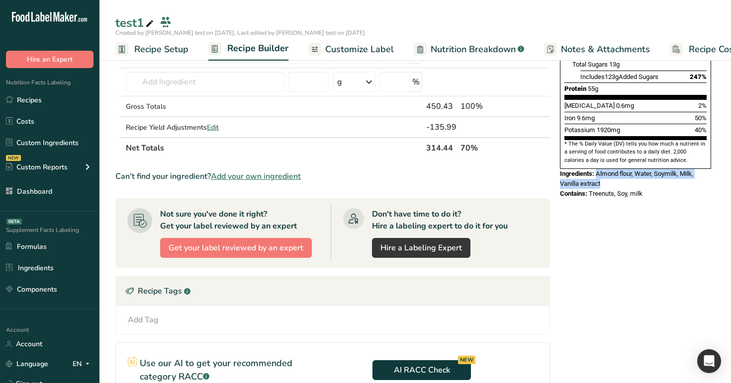
drag, startPoint x: 597, startPoint y: 151, endPoint x: 602, endPoint y: 163, distance: 13.4
click at [602, 169] on div "Ingredients: Almond flour, Water, Soymilk, Milk, Vanilla extract" at bounding box center [635, 178] width 151 height 19
copy span "Almond flour, Water, Soymilk, Milk, Vanilla extract"
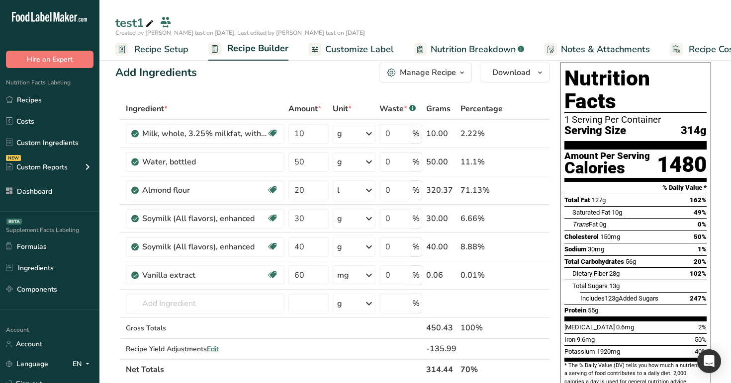
scroll to position [0, 0]
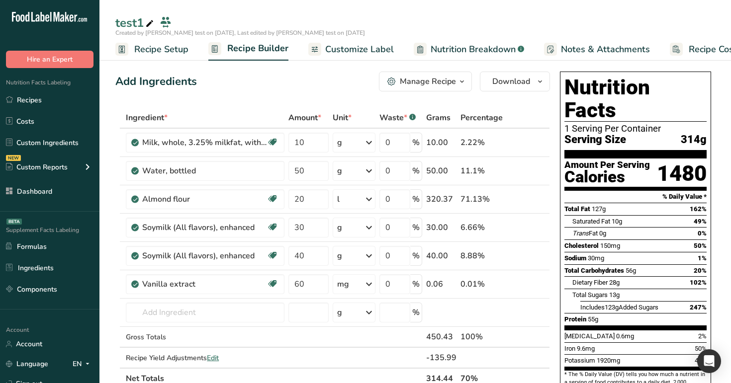
click at [354, 50] on span "Customize Label" at bounding box center [359, 49] width 69 height 13
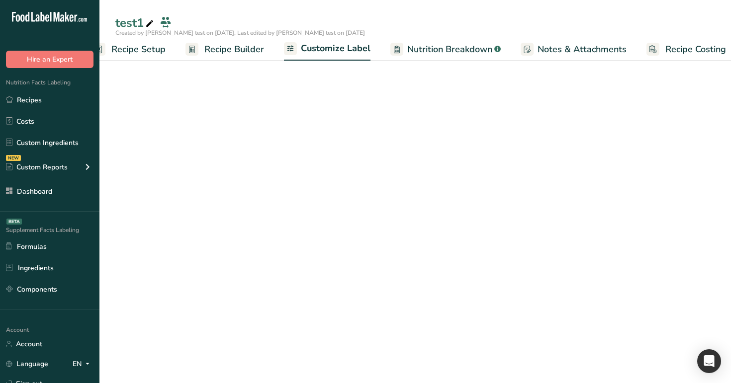
scroll to position [0, 34]
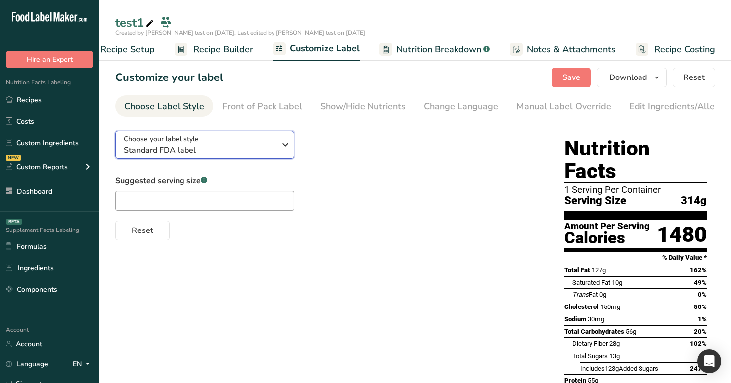
click at [267, 149] on span "Standard FDA label" at bounding box center [200, 150] width 152 height 12
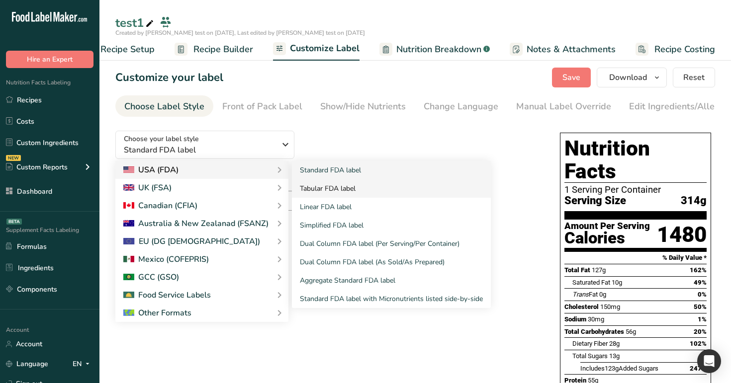
click at [321, 189] on link "Tabular FDA label" at bounding box center [391, 189] width 199 height 18
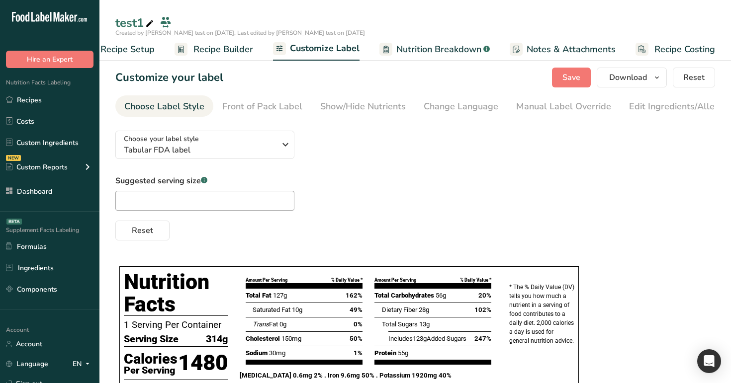
click at [463, 184] on div "Suggested serving size .a-a{fill:#347362;}.b-a{fill:#fff;} Reset" at bounding box center [415, 208] width 600 height 66
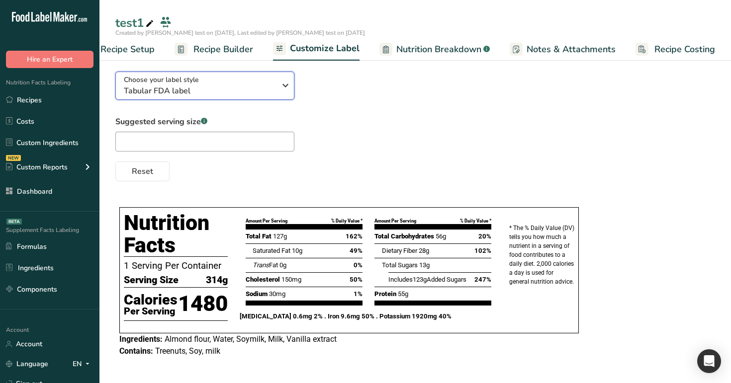
click at [243, 79] on div "Choose your label style Tabular FDA label" at bounding box center [200, 86] width 152 height 22
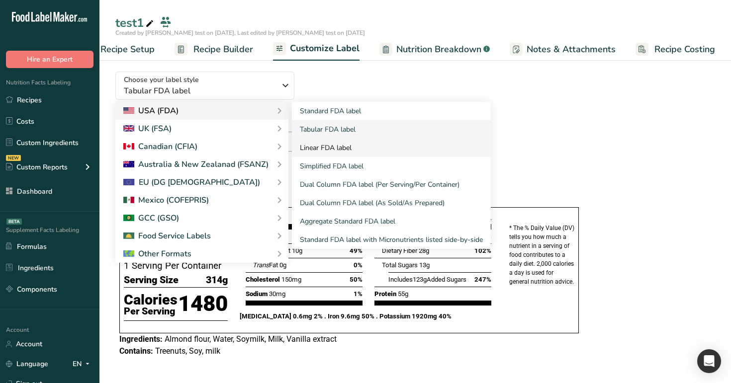
click at [330, 152] on link "Linear FDA label" at bounding box center [391, 148] width 199 height 18
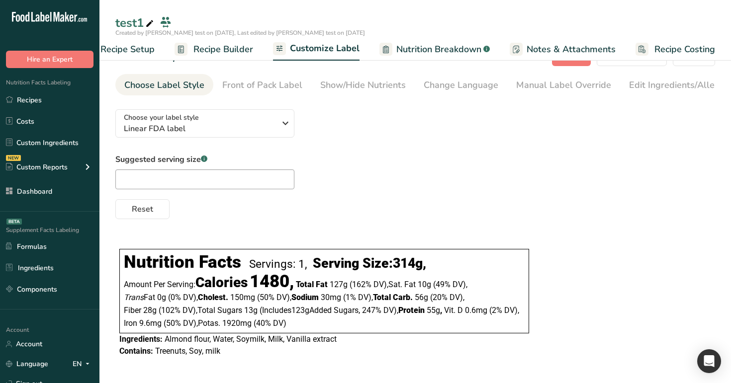
scroll to position [24, 0]
click at [249, 130] on span "Linear FDA label" at bounding box center [200, 129] width 152 height 12
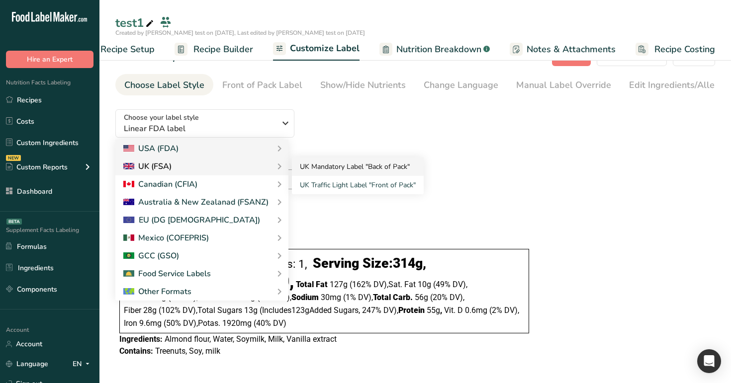
click at [327, 165] on link "UK Mandatory Label "Back of Pack"" at bounding box center [358, 167] width 132 height 18
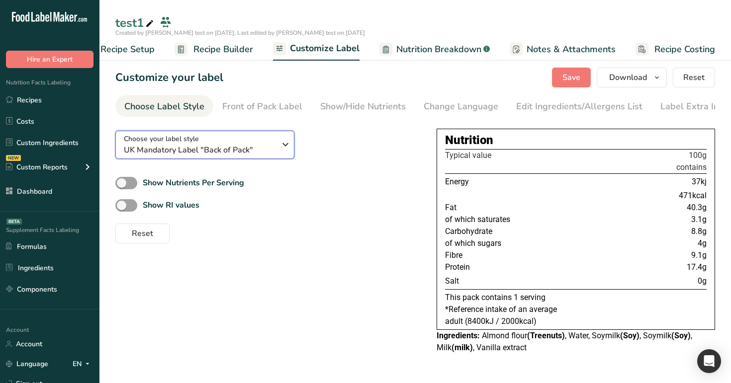
click at [267, 143] on div "Choose your label style UK Mandatory Label "Back of Pack"" at bounding box center [200, 145] width 152 height 22
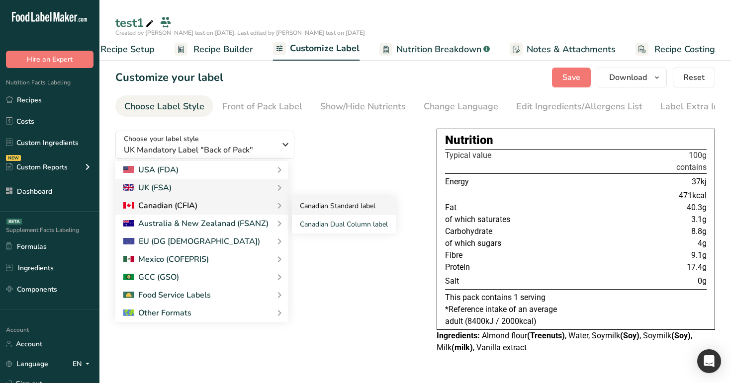
click at [308, 211] on link "Canadian Standard label" at bounding box center [344, 206] width 104 height 18
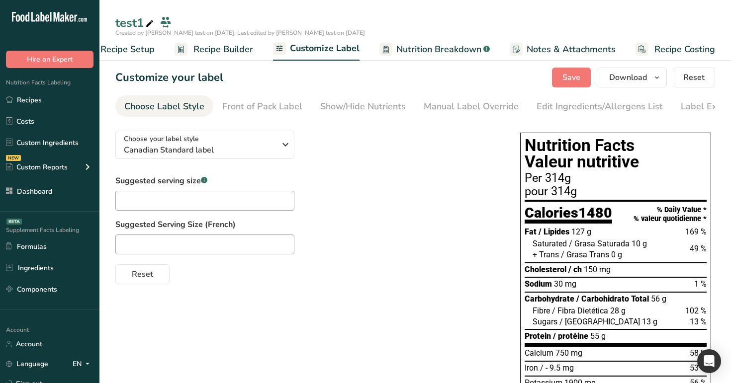
click at [387, 218] on div "Suggested serving size .a-a{fill:#347362;}.b-a{fill:#fff;} Suggested Serving Si…" at bounding box center [307, 229] width 385 height 109
click at [367, 190] on div "Suggested serving size .a-a{fill:#347362;}.b-a{fill:#fff;} Suggested Serving Si…" at bounding box center [307, 229] width 385 height 109
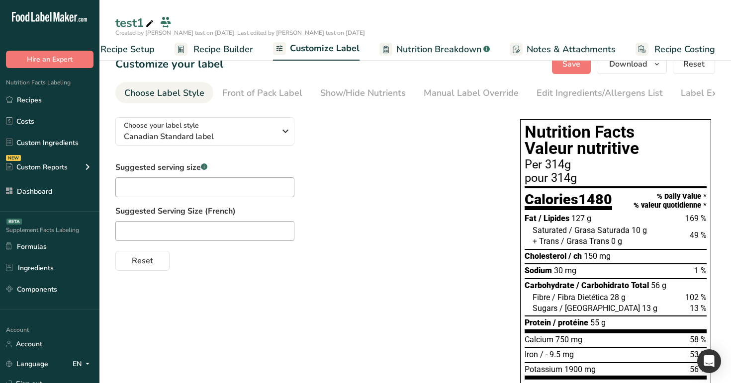
scroll to position [27, 0]
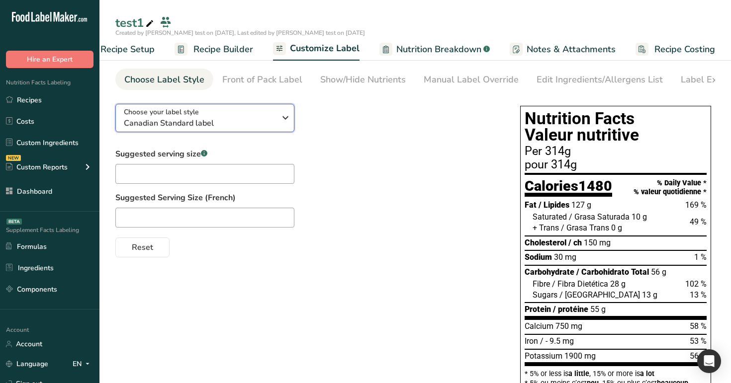
click at [269, 110] on div "Choose your label style Canadian Standard label" at bounding box center [200, 118] width 152 height 22
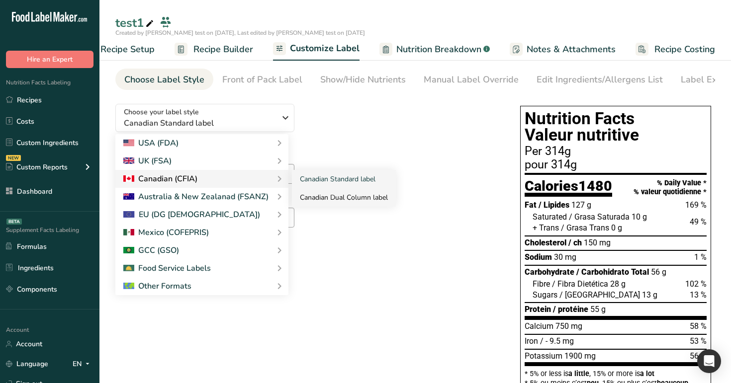
click at [310, 197] on link "Canadian Dual Column label" at bounding box center [344, 197] width 104 height 18
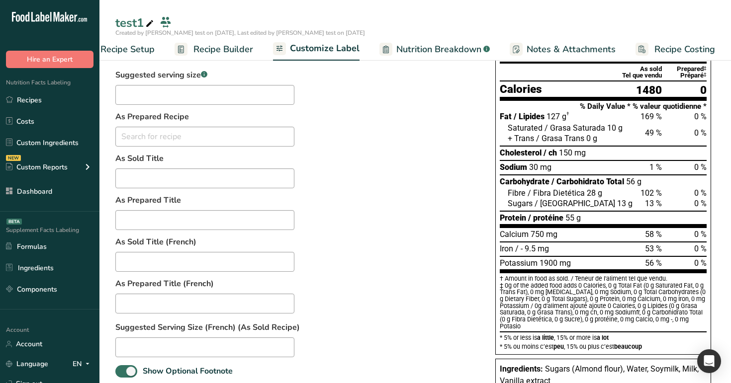
scroll to position [64, 0]
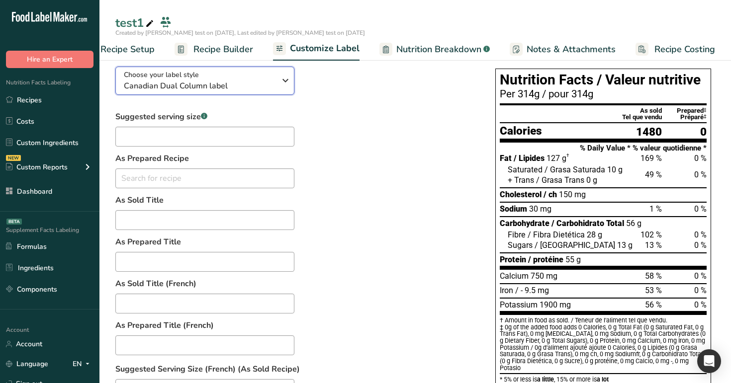
click at [284, 72] on icon "button" at bounding box center [285, 81] width 12 height 18
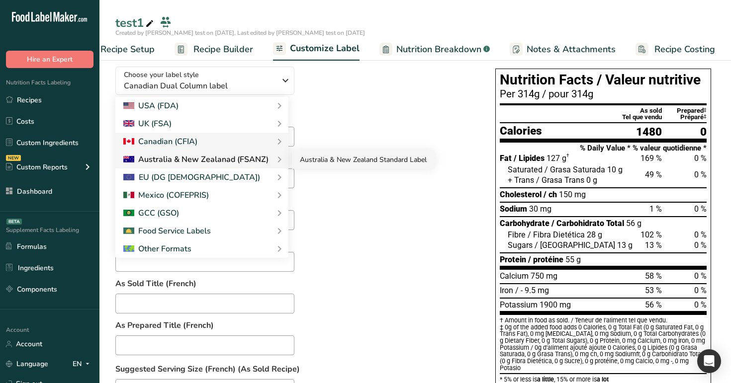
click at [329, 164] on link "Australia & New Zealand Standard Label" at bounding box center [363, 160] width 143 height 18
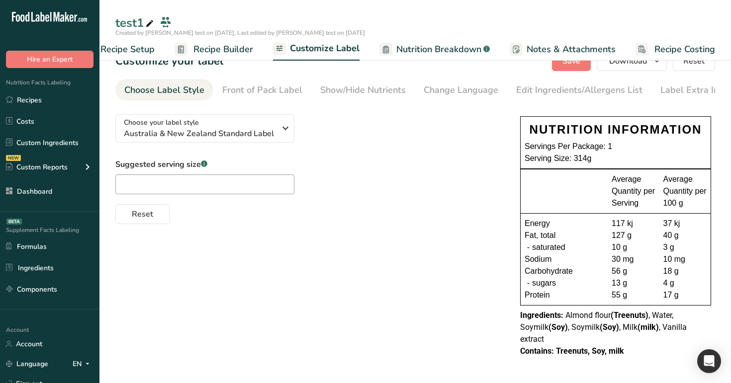
scroll to position [7, 0]
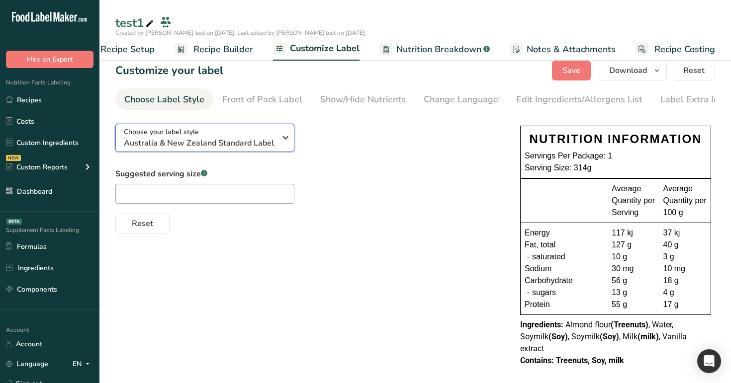
click at [268, 144] on span "Australia & New Zealand Standard Label" at bounding box center [200, 143] width 152 height 12
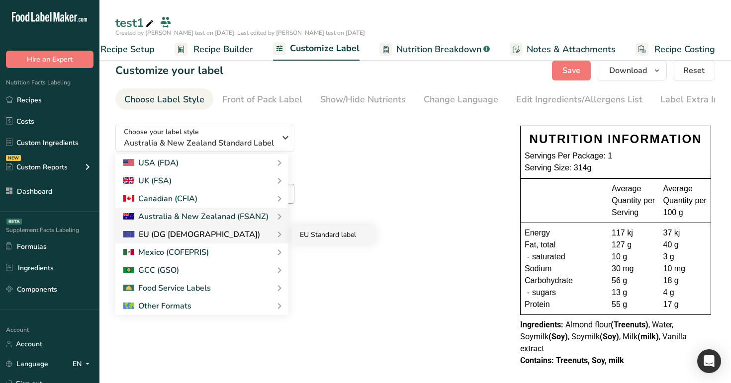
click at [317, 236] on link "EU Standard label" at bounding box center [334, 235] width 84 height 18
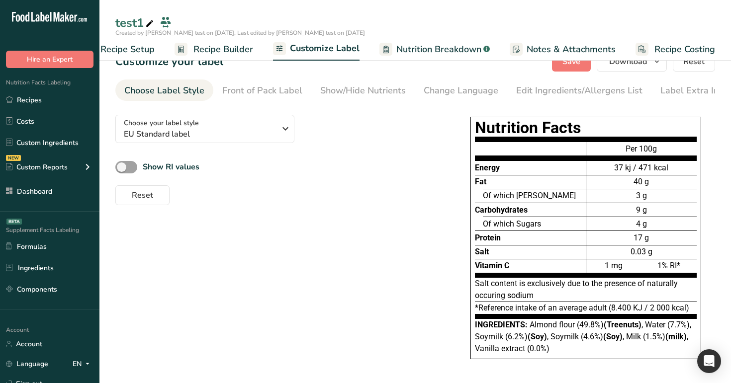
scroll to position [19, 0]
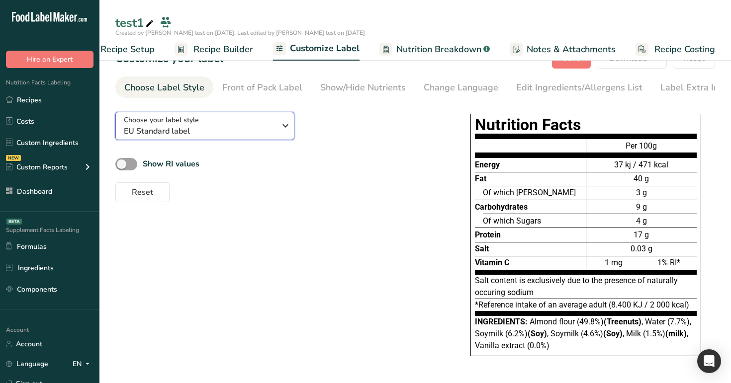
click at [256, 128] on span "EU Standard label" at bounding box center [200, 131] width 152 height 12
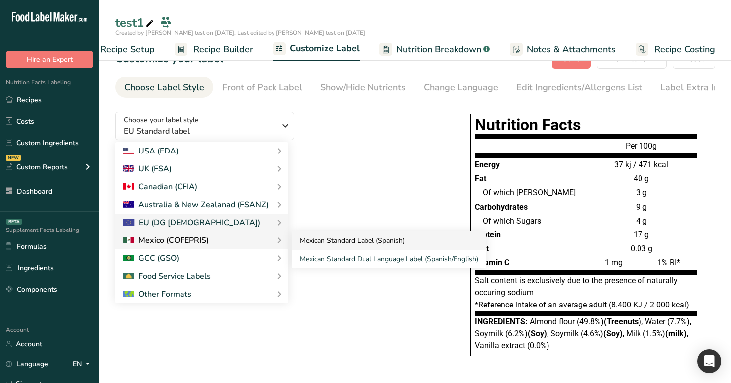
click at [311, 246] on link "Mexican Standard Label (Spanish)" at bounding box center [389, 241] width 194 height 18
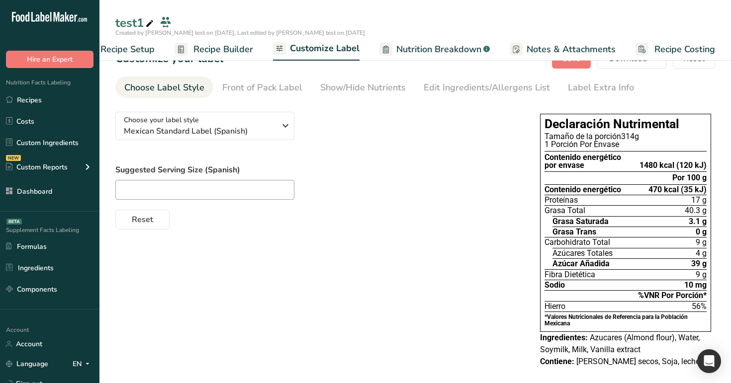
click at [439, 154] on div "Choose your label style Mexican Standard Label (Spanish) USA (FDA) Standard FDA…" at bounding box center [317, 167] width 405 height 126
click at [255, 129] on span "Mexican Standard Label (Spanish)" at bounding box center [200, 131] width 152 height 12
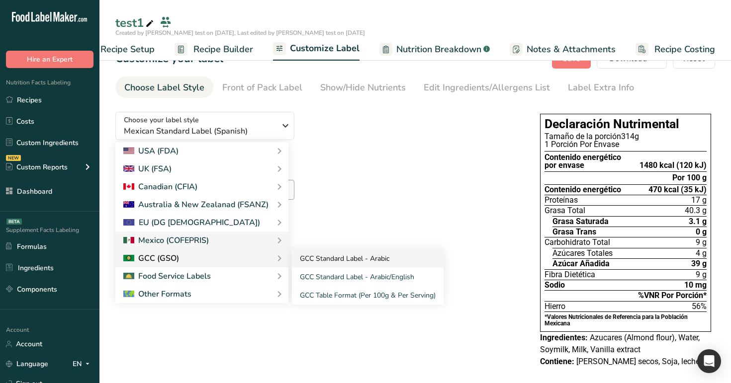
click at [335, 255] on link "GCC Standard Label - Arabic" at bounding box center [368, 259] width 152 height 18
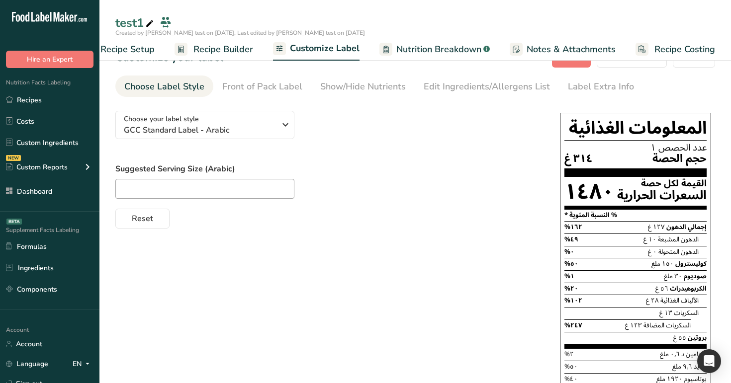
scroll to position [0, 0]
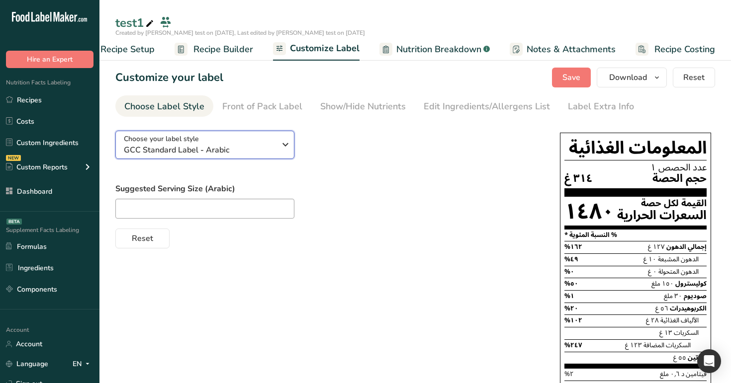
click at [211, 143] on div "Choose your label style GCC Standard Label - Arabic" at bounding box center [200, 145] width 152 height 22
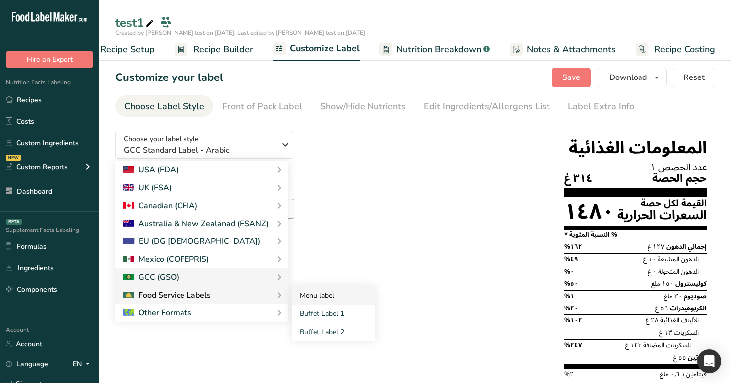
click at [323, 302] on link "Menu label" at bounding box center [334, 295] width 84 height 18
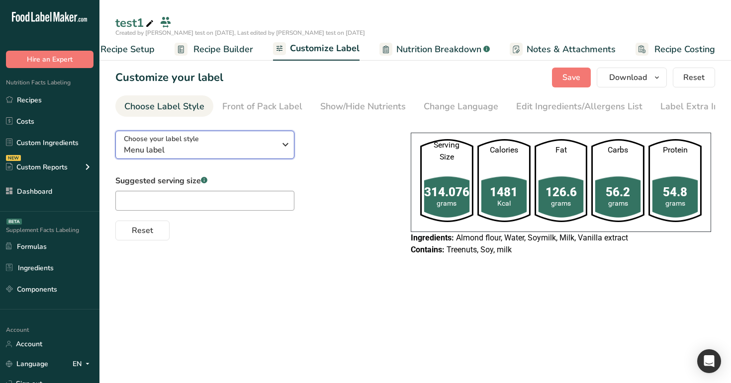
click at [231, 147] on span "Menu label" at bounding box center [200, 150] width 152 height 12
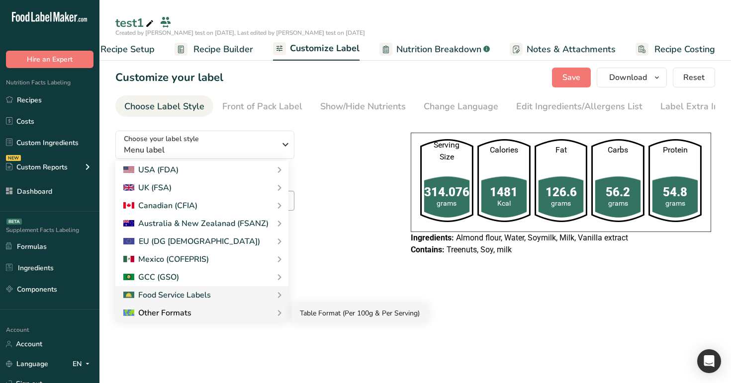
click at [327, 321] on link "Table Format (Per 100g & Per Serving)" at bounding box center [360, 313] width 136 height 18
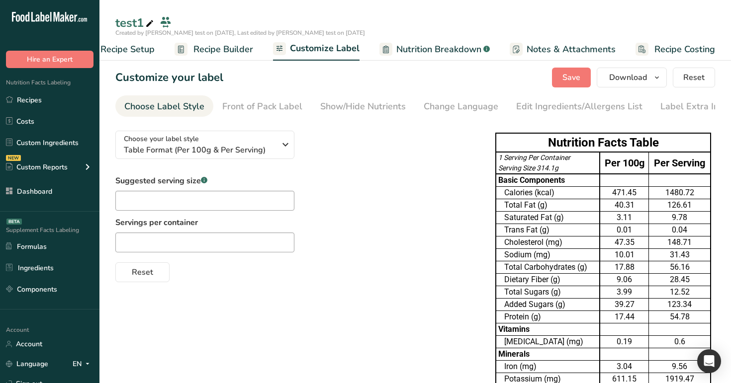
scroll to position [67, 0]
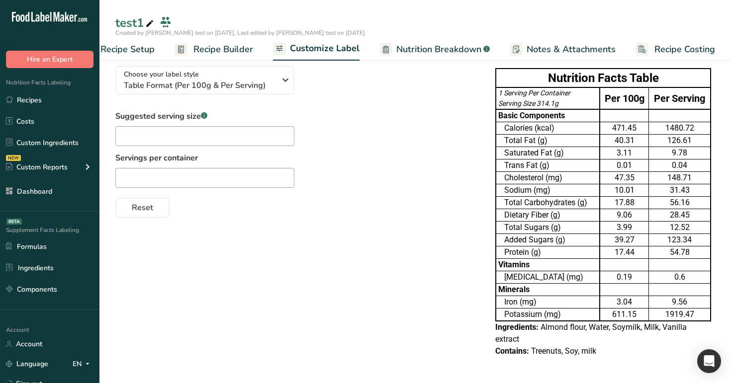
click at [427, 161] on div "Suggested serving size .a-a{fill:#347362;}.b-a{fill:#fff;} Servings per contain…" at bounding box center [295, 163] width 360 height 107
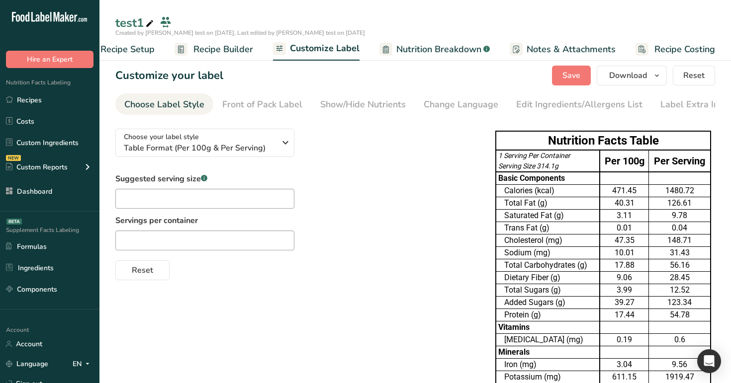
scroll to position [0, 0]
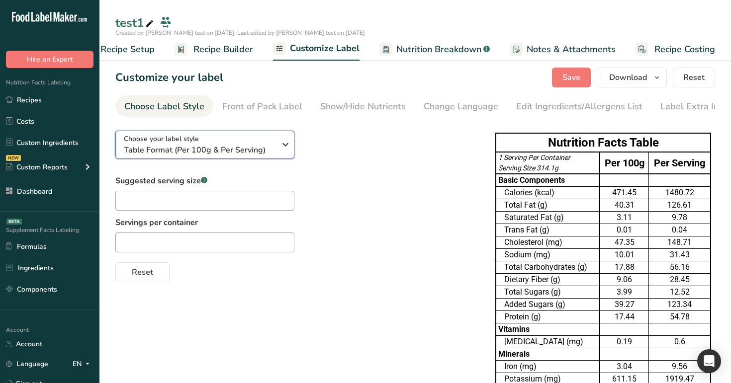
click at [282, 149] on icon "button" at bounding box center [285, 145] width 12 height 18
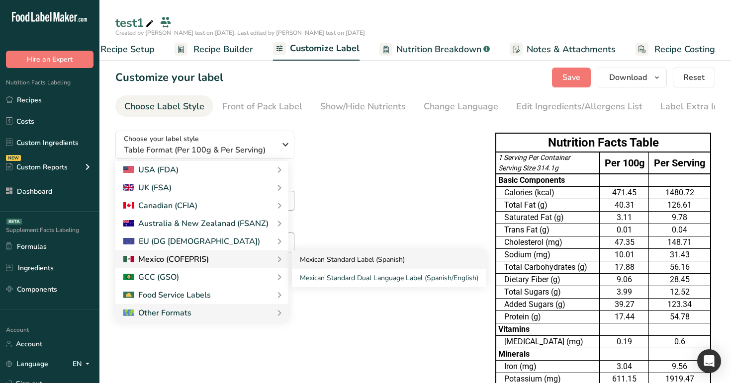
click at [341, 267] on link "Mexican Standard Label (Spanish)" at bounding box center [389, 260] width 194 height 18
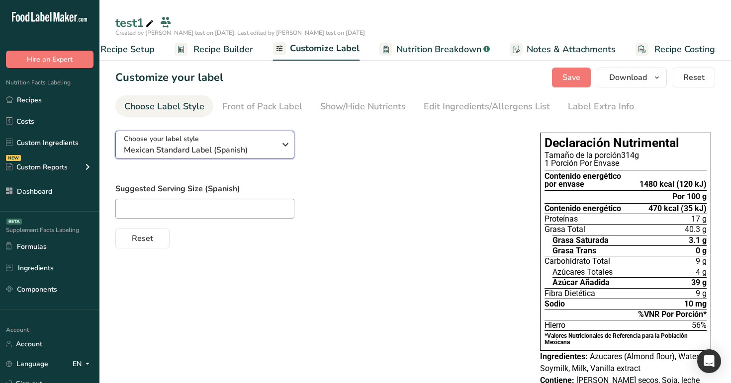
click at [218, 143] on div "Choose your label style Mexican Standard Label (Spanish)" at bounding box center [200, 145] width 152 height 22
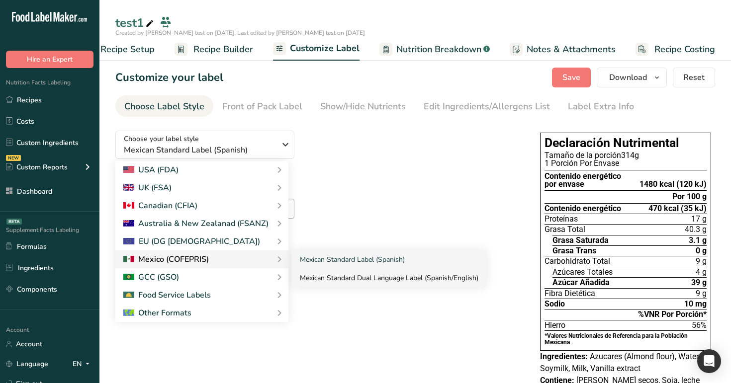
click at [323, 276] on link "Mexican Standard Dual Language Label (Spanish/English)" at bounding box center [389, 278] width 194 height 18
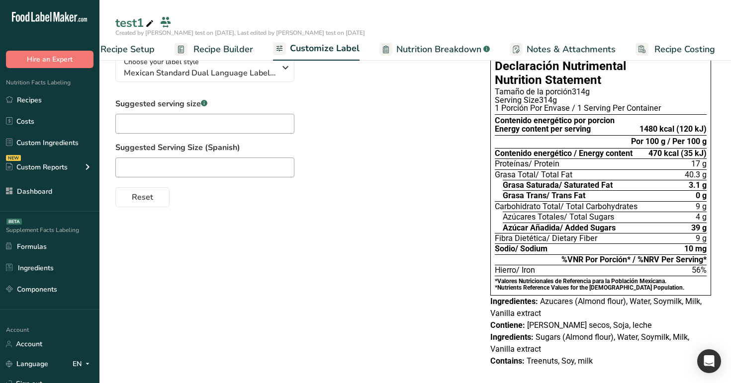
scroll to position [82, 0]
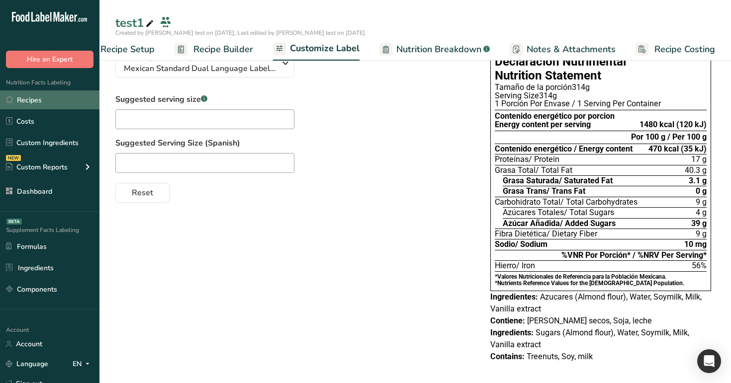
click at [60, 100] on link "Recipes" at bounding box center [49, 100] width 99 height 19
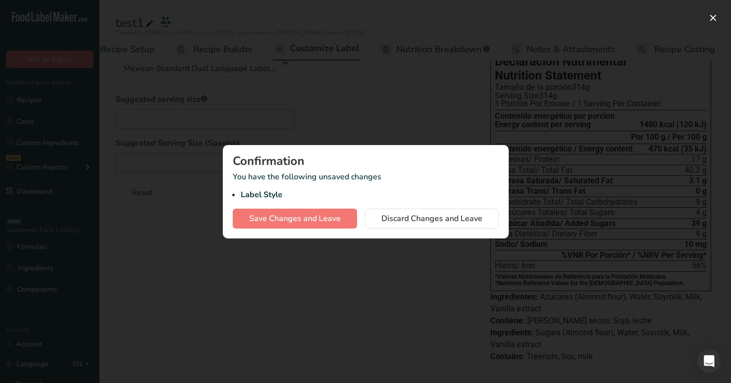
click at [211, 197] on div at bounding box center [365, 191] width 731 height 383
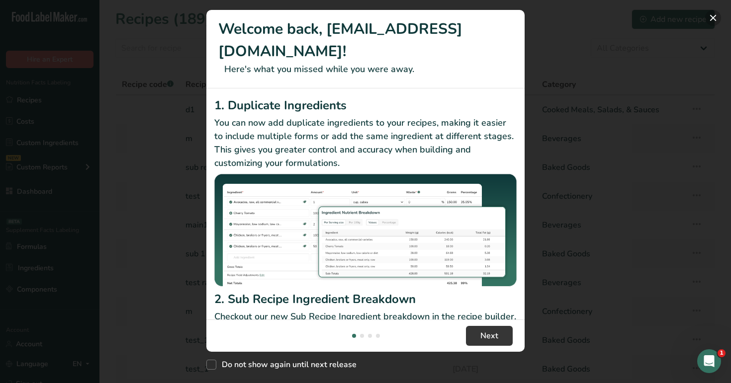
click at [707, 15] on button "New Features" at bounding box center [713, 18] width 16 height 16
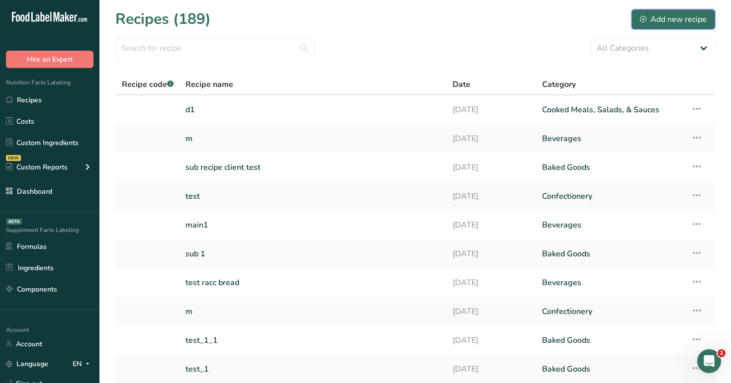
click at [669, 19] on div "Add new recipe" at bounding box center [673, 19] width 67 height 12
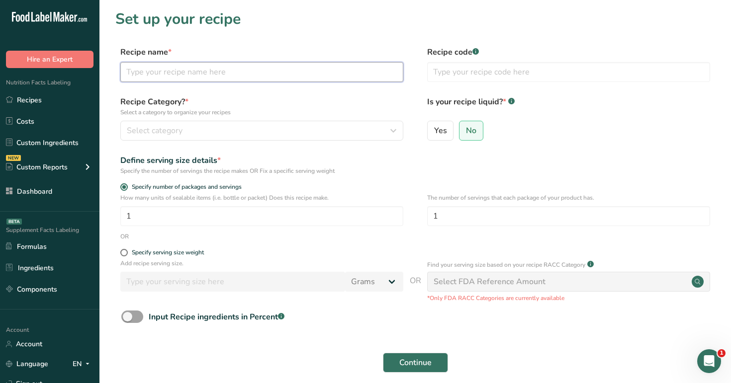
click at [373, 70] on input "text" at bounding box center [261, 72] width 283 height 20
type input "h1"
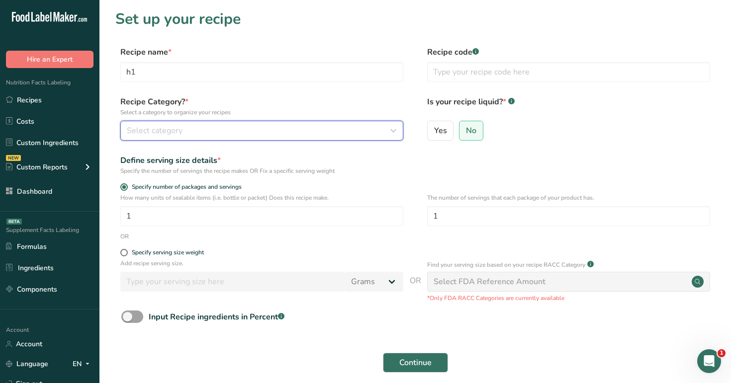
click at [342, 131] on div "Select category" at bounding box center [259, 131] width 264 height 12
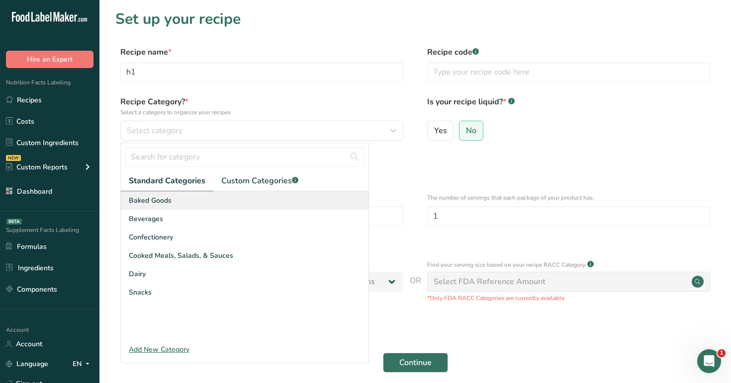
click at [316, 199] on div "Baked Goods" at bounding box center [245, 200] width 248 height 18
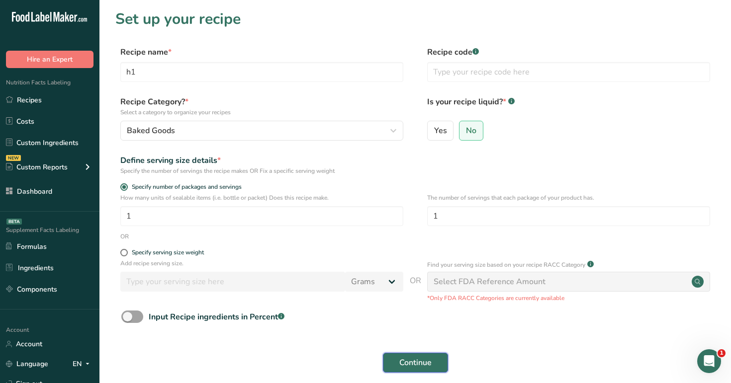
click at [420, 365] on span "Continue" at bounding box center [415, 363] width 32 height 12
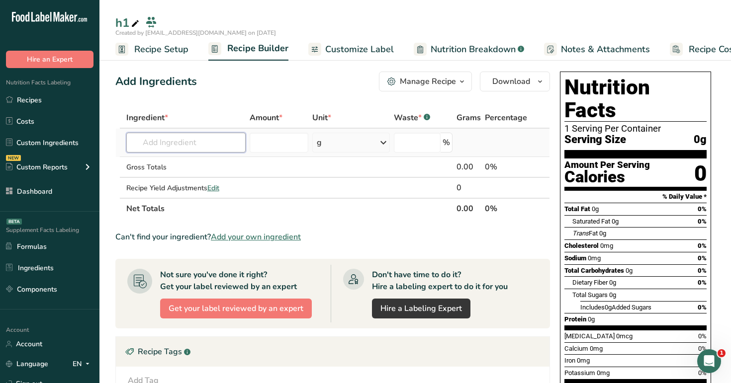
click at [191, 146] on input "text" at bounding box center [186, 143] width 120 height 20
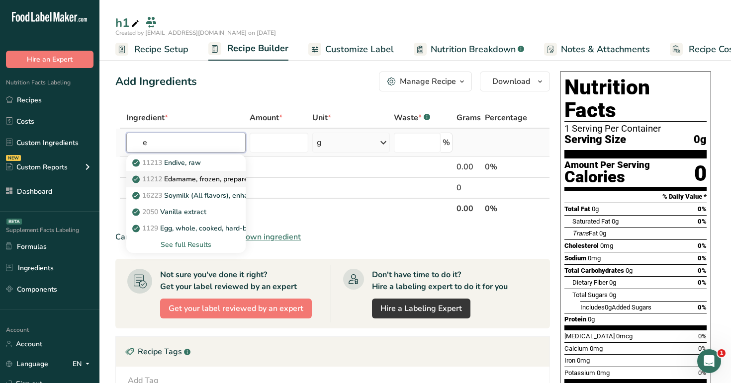
type input "e"
click at [186, 176] on p "11212 Edamame, frozen, prepared" at bounding box center [193, 179] width 118 height 10
type input "Edamame, frozen, prepared"
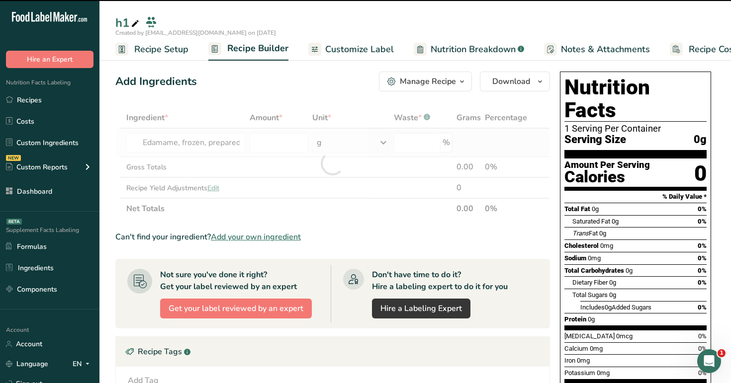
type input "0"
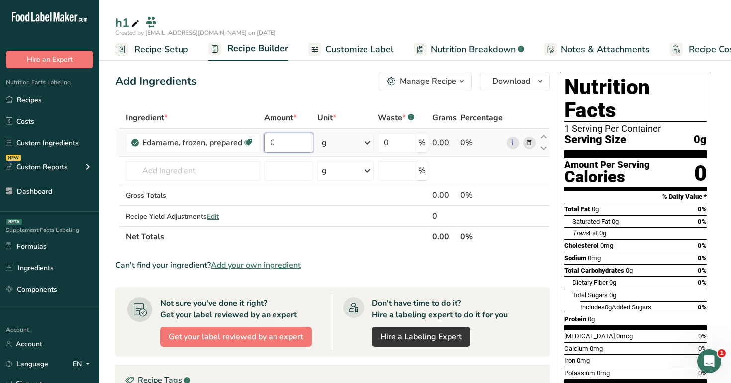
click at [282, 142] on input "0" at bounding box center [288, 143] width 49 height 20
type input "12"
click at [294, 99] on div "Add Ingredients Manage Recipe Delete Recipe Duplicate Recipe Scale Recipe Save …" at bounding box center [335, 350] width 441 height 564
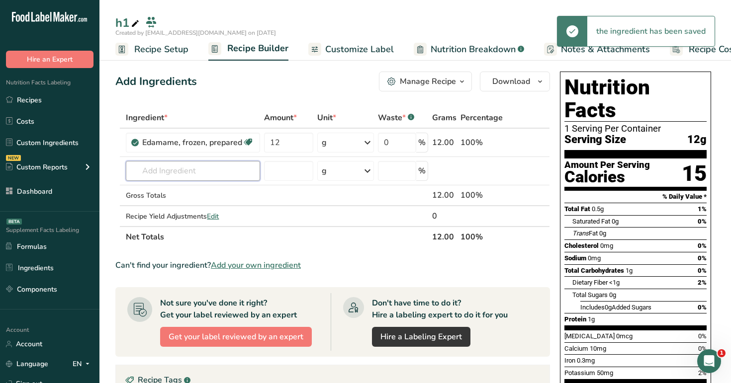
click at [211, 171] on input "text" at bounding box center [193, 171] width 134 height 20
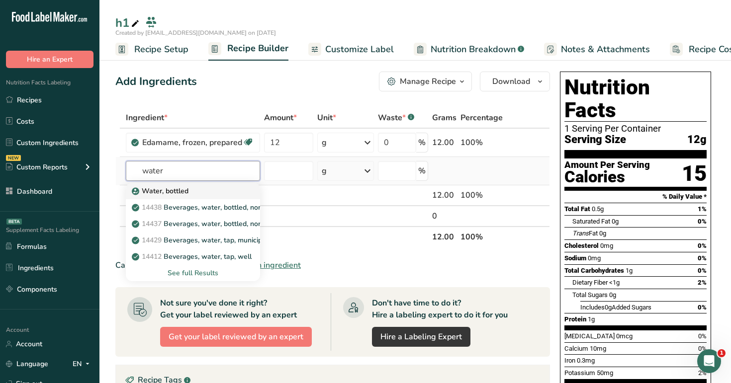
type input "water"
click at [216, 191] on div "Water, bottled" at bounding box center [185, 191] width 102 height 10
type input "Water, bottled"
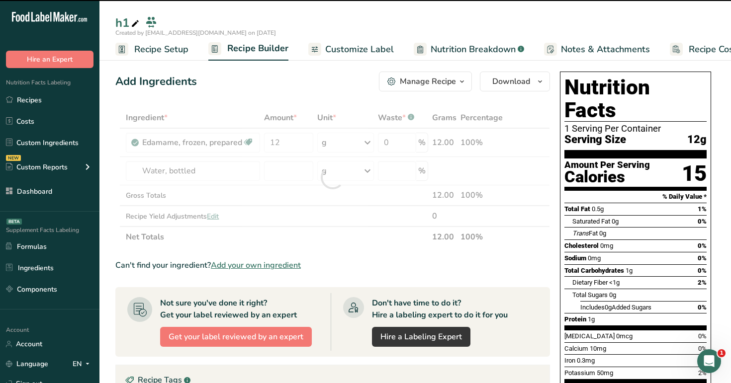
type input "0"
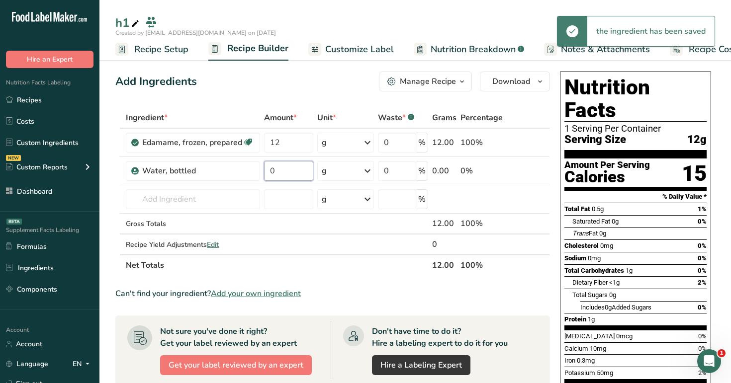
click at [291, 173] on input "0" at bounding box center [288, 171] width 49 height 20
type input "22"
click at [302, 91] on div "Add Ingredients Manage Recipe Delete Recipe Duplicate Recipe Scale Recipe Save …" at bounding box center [332, 82] width 435 height 20
click at [187, 201] on input "text" at bounding box center [193, 199] width 134 height 20
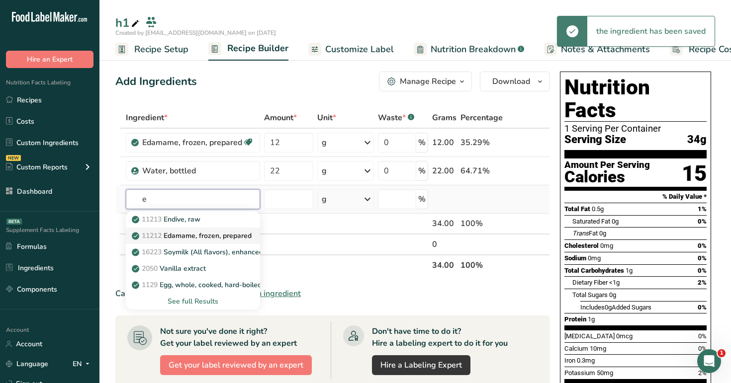
type input "e"
click at [195, 242] on link "11212 Edamame, frozen, prepared" at bounding box center [193, 236] width 134 height 16
type input "Edamame, frozen, prepared"
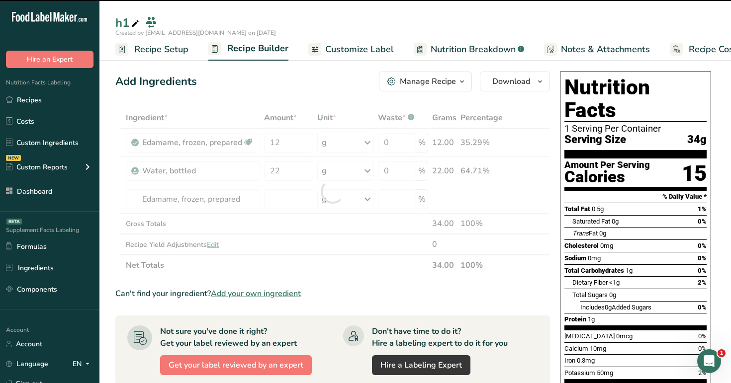
type input "0"
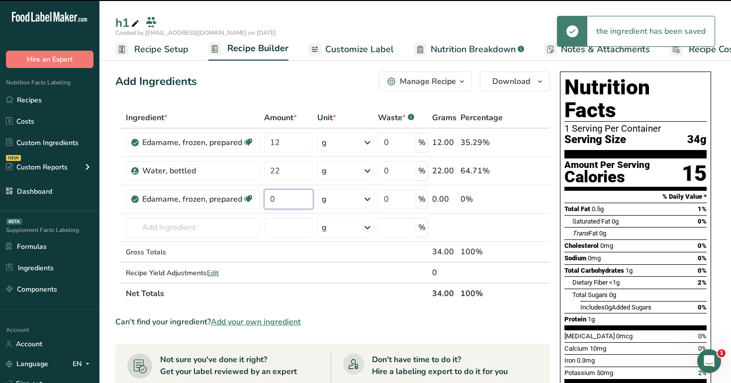
click at [296, 201] on input "0" at bounding box center [288, 199] width 49 height 20
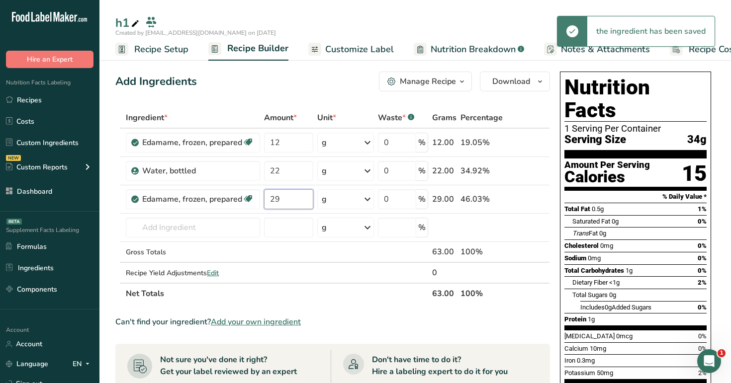
type input "29"
click at [261, 78] on div "Add Ingredients Manage Recipe Delete Recipe Duplicate Recipe Scale Recipe Save …" at bounding box center [332, 82] width 435 height 20
click at [180, 224] on input "text" at bounding box center [193, 228] width 134 height 20
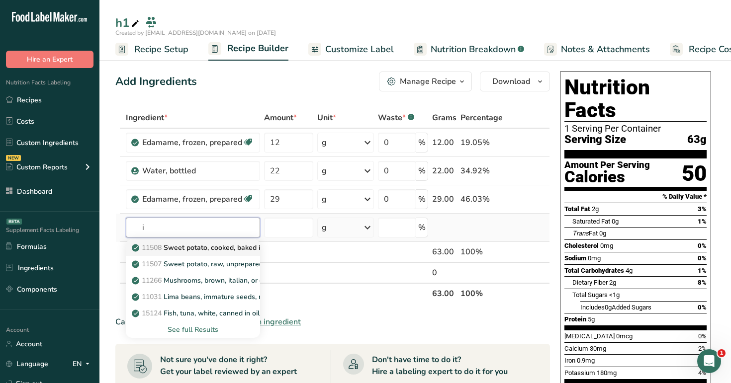
type input "i"
click at [203, 249] on p "11508 Sweet potato, cooked, baked in skin, flesh, without salt" at bounding box center [237, 248] width 206 height 10
type input "Sweet potato, cooked, baked in skin, flesh, without salt"
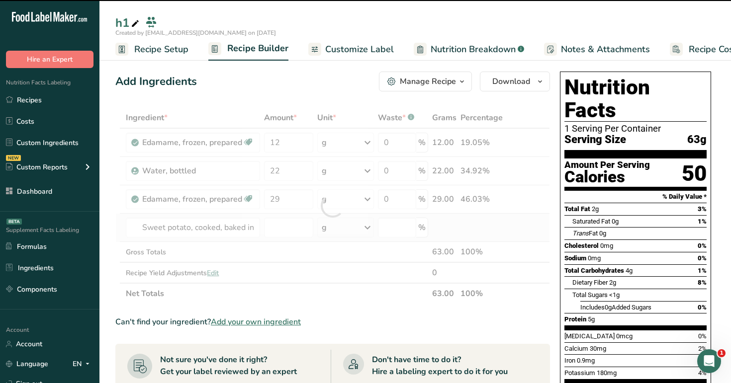
type input "0"
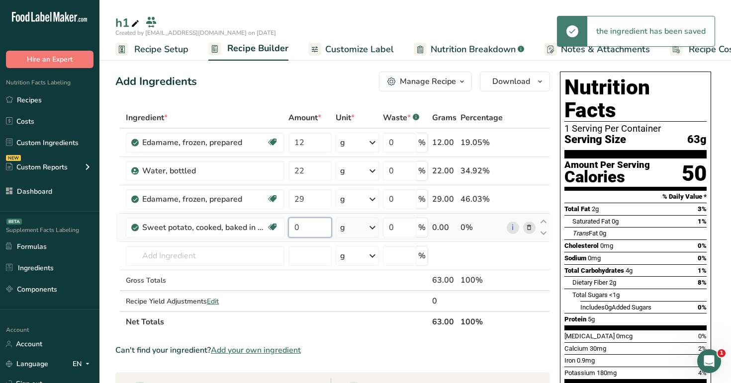
click at [315, 231] on input "0" at bounding box center [309, 228] width 43 height 20
type input "88"
click at [333, 93] on div "Add Ingredients Manage Recipe Delete Recipe Duplicate Recipe Scale Recipe Save …" at bounding box center [335, 382] width 441 height 628
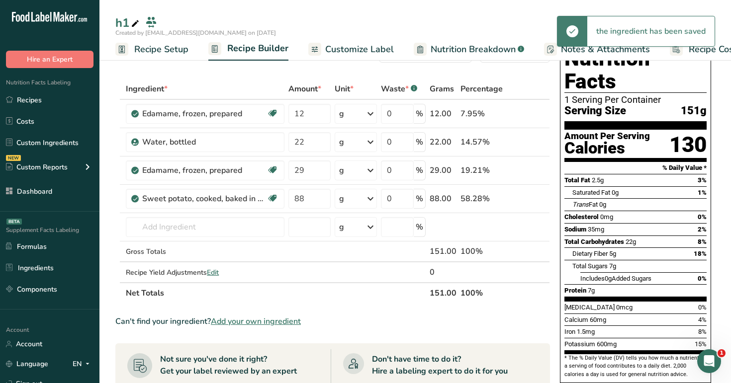
scroll to position [27, 0]
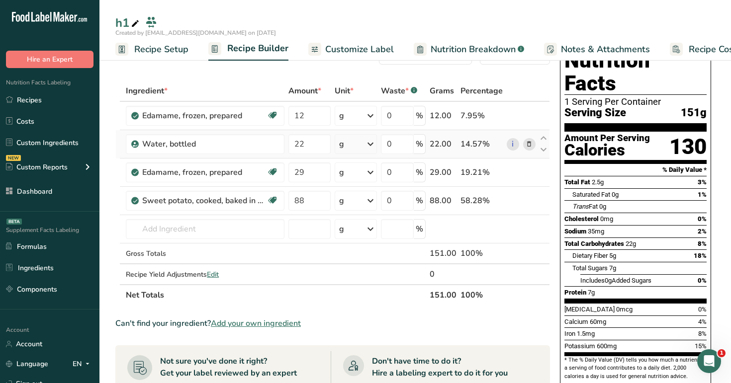
click at [362, 145] on div "g" at bounding box center [356, 144] width 42 height 20
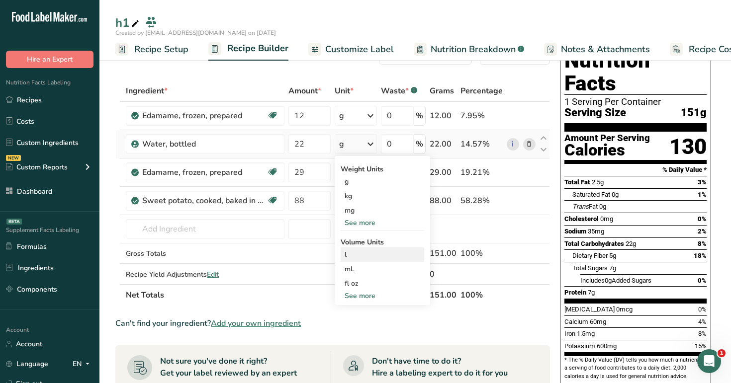
click at [352, 256] on div "l" at bounding box center [383, 255] width 76 height 10
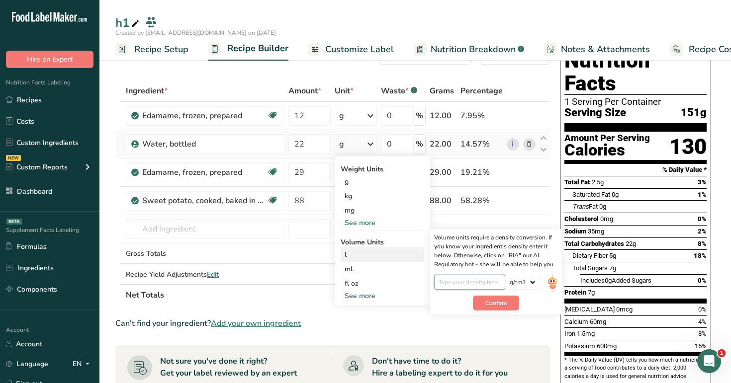
click at [480, 283] on input "number" at bounding box center [469, 282] width 71 height 15
type input "5"
click at [499, 305] on span "Confirm" at bounding box center [495, 303] width 21 height 9
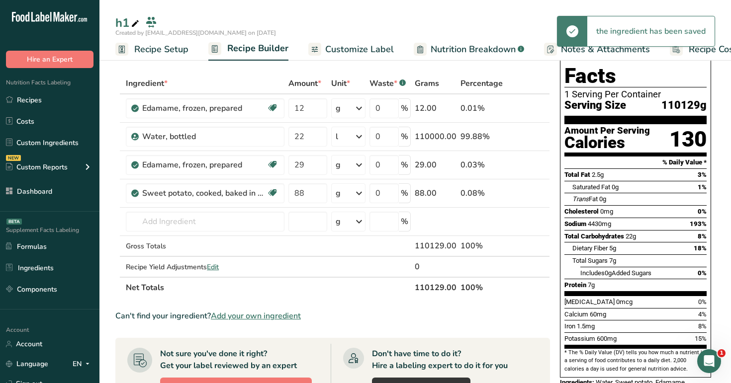
scroll to position [35, 0]
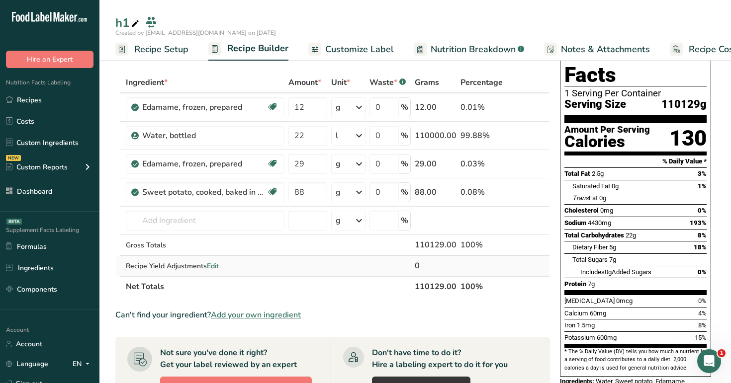
click at [218, 265] on span "Edit" at bounding box center [213, 266] width 12 height 9
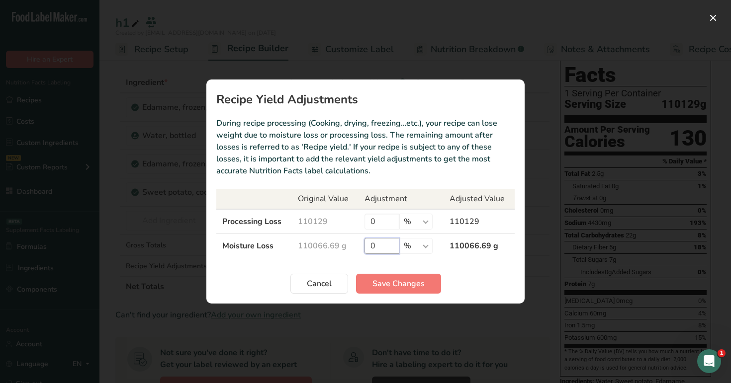
click at [380, 251] on input "0" at bounding box center [382, 246] width 35 height 16
type input "100"
click at [387, 282] on span "Save Changes" at bounding box center [398, 284] width 52 height 12
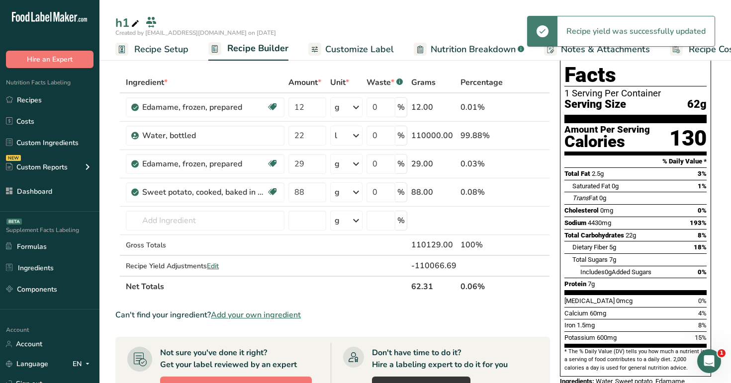
click at [397, 293] on th "Net Totals" at bounding box center [266, 286] width 285 height 21
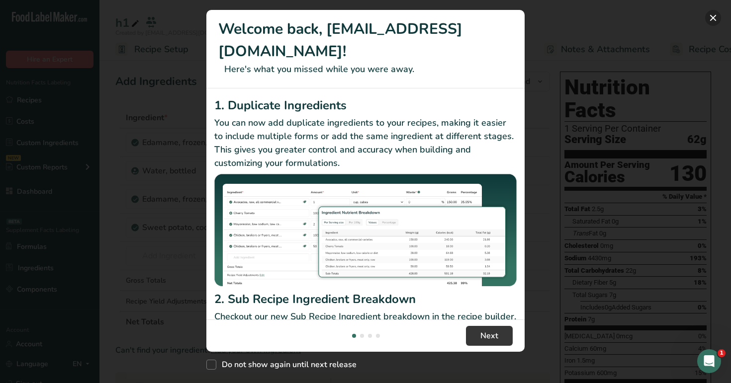
click at [716, 18] on button "New Features" at bounding box center [713, 18] width 16 height 16
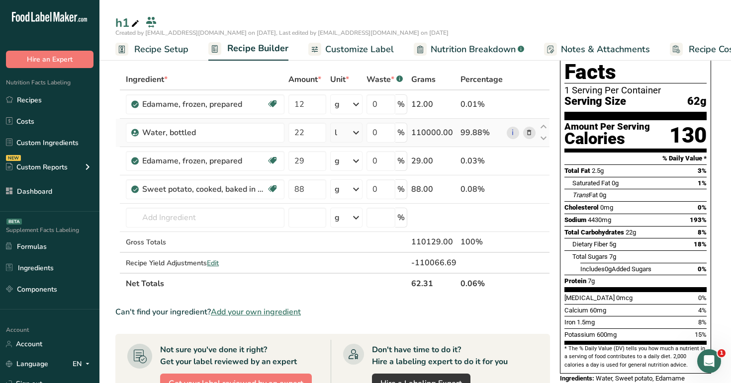
scroll to position [36, 0]
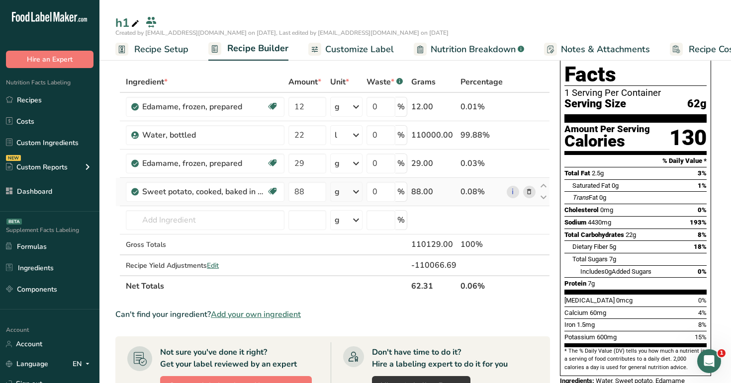
click at [344, 194] on div "g" at bounding box center [346, 192] width 32 height 20
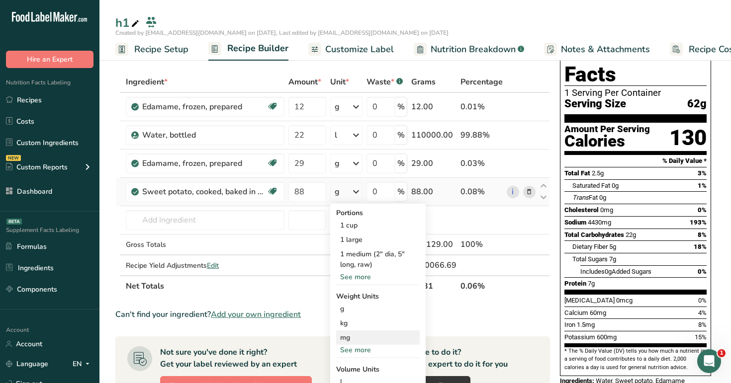
click at [356, 334] on div "mg" at bounding box center [378, 338] width 84 height 14
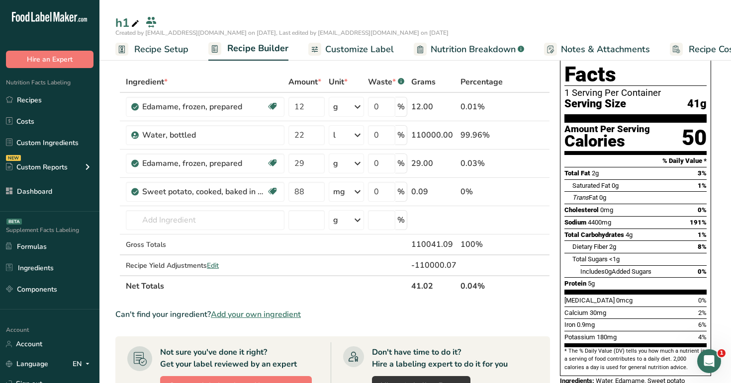
click at [556, 255] on div "Nutrition Facts 1 Serving Per Container Serving Size 41g Amount Per Serving Cal…" at bounding box center [635, 216] width 159 height 368
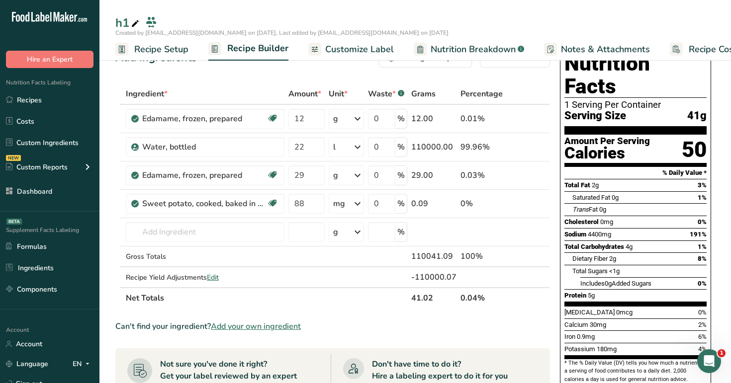
scroll to position [0, 0]
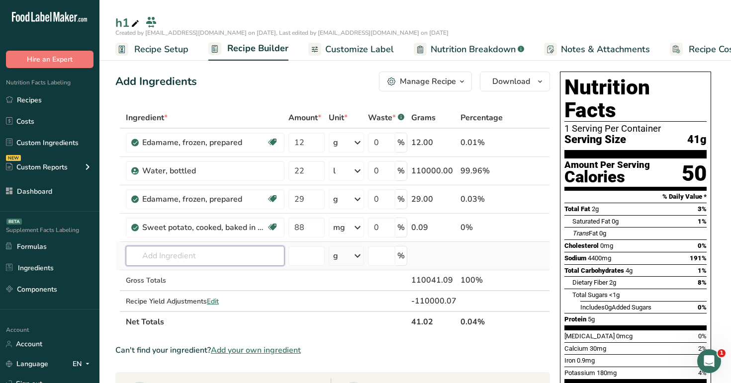
click at [188, 256] on input "text" at bounding box center [205, 256] width 159 height 20
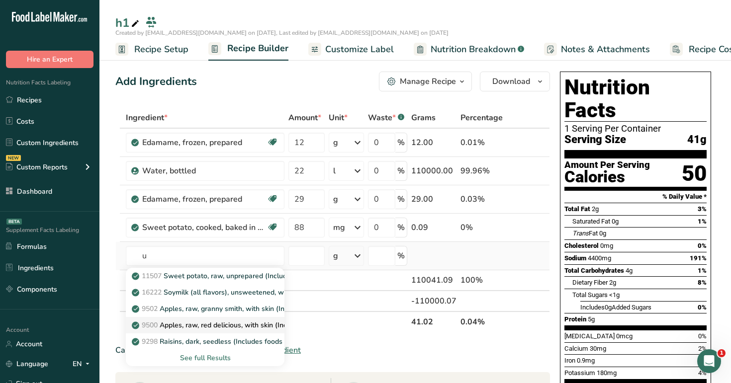
click at [204, 321] on p "9500 Apples, raw, red delicious, with skin (Includes foods for USDA's Food Dist…" at bounding box center [292, 325] width 317 height 10
type input "Apples, raw, red delicious, with skin (Includes foods for USDA's Food Distribut…"
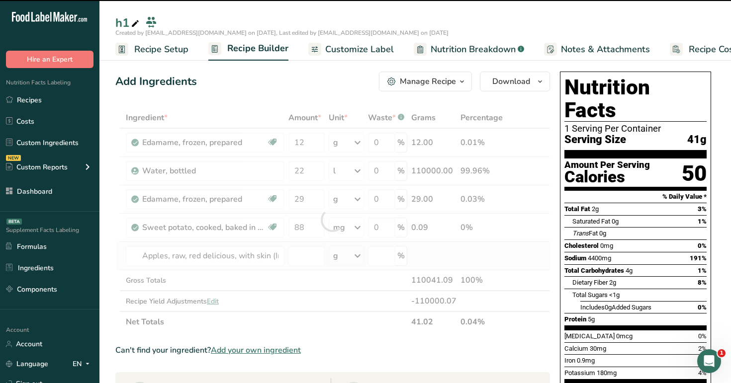
type input "0"
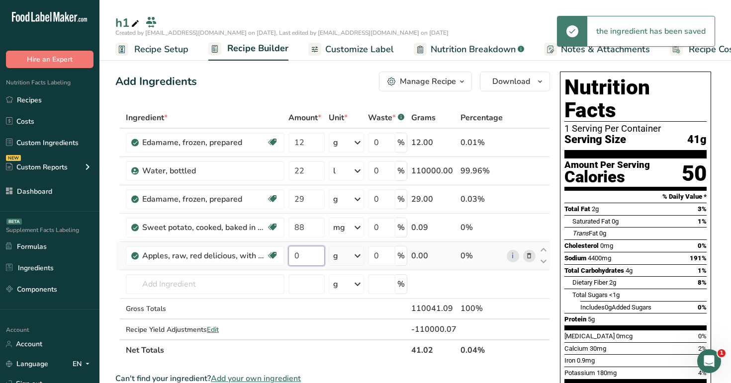
click at [307, 261] on input "0" at bounding box center [306, 256] width 36 height 20
type input "8"
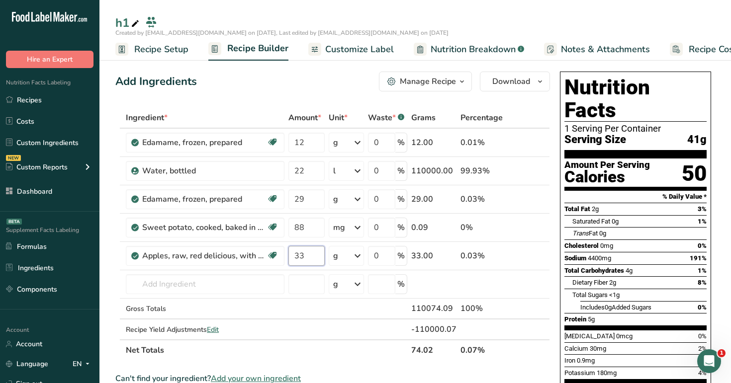
type input "33"
click at [603, 255] on span "4400mg" at bounding box center [599, 258] width 23 height 7
click at [585, 230] on icon "Trans" at bounding box center [580, 233] width 16 height 7
click at [382, 257] on input "0" at bounding box center [381, 256] width 27 height 20
type input "99"
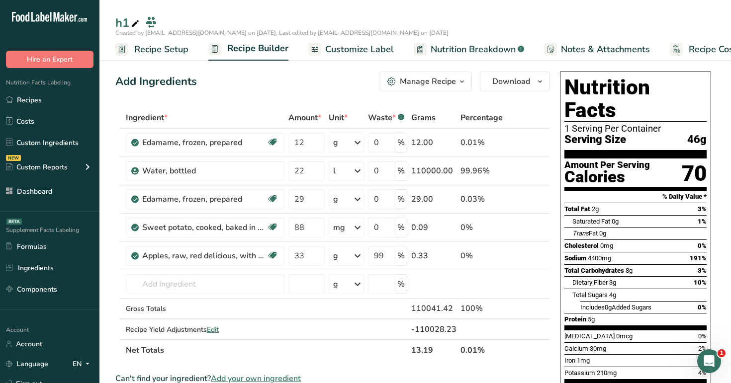
click at [577, 291] on span "Total Sugars" at bounding box center [589, 294] width 35 height 7
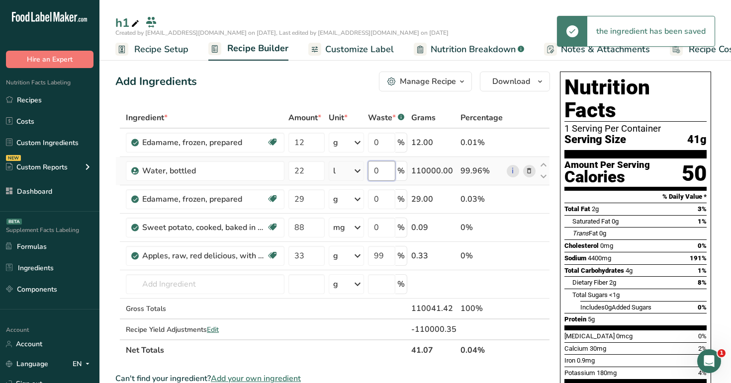
click at [381, 169] on input "0" at bounding box center [381, 171] width 27 height 20
click at [618, 266] on div "Total Carbohydrates 4g" at bounding box center [598, 271] width 68 height 10
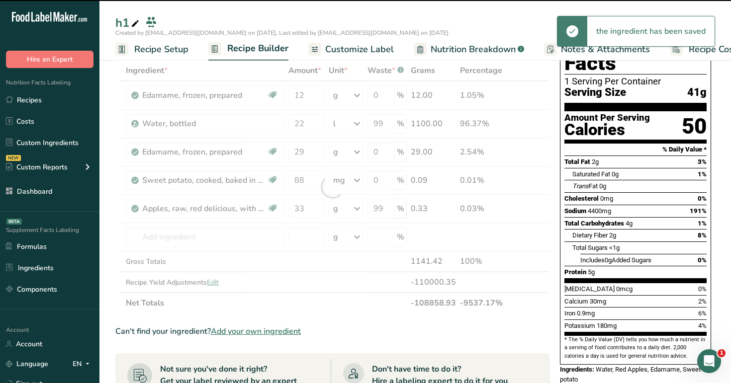
scroll to position [64, 0]
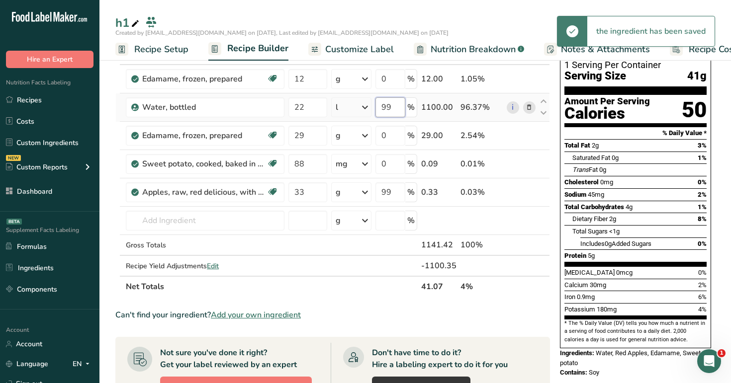
click at [396, 113] on input "99" at bounding box center [390, 107] width 30 height 20
type input "9"
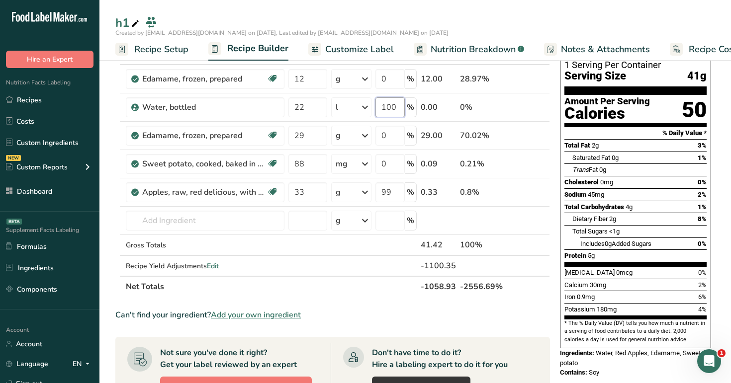
type input "100"
click at [579, 238] on div at bounding box center [576, 244] width 8 height 12
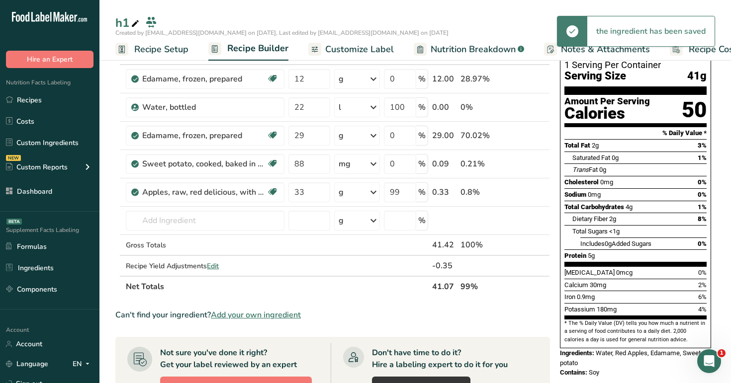
click at [579, 238] on div at bounding box center [576, 244] width 8 height 12
